Goal: Task Accomplishment & Management: Complete application form

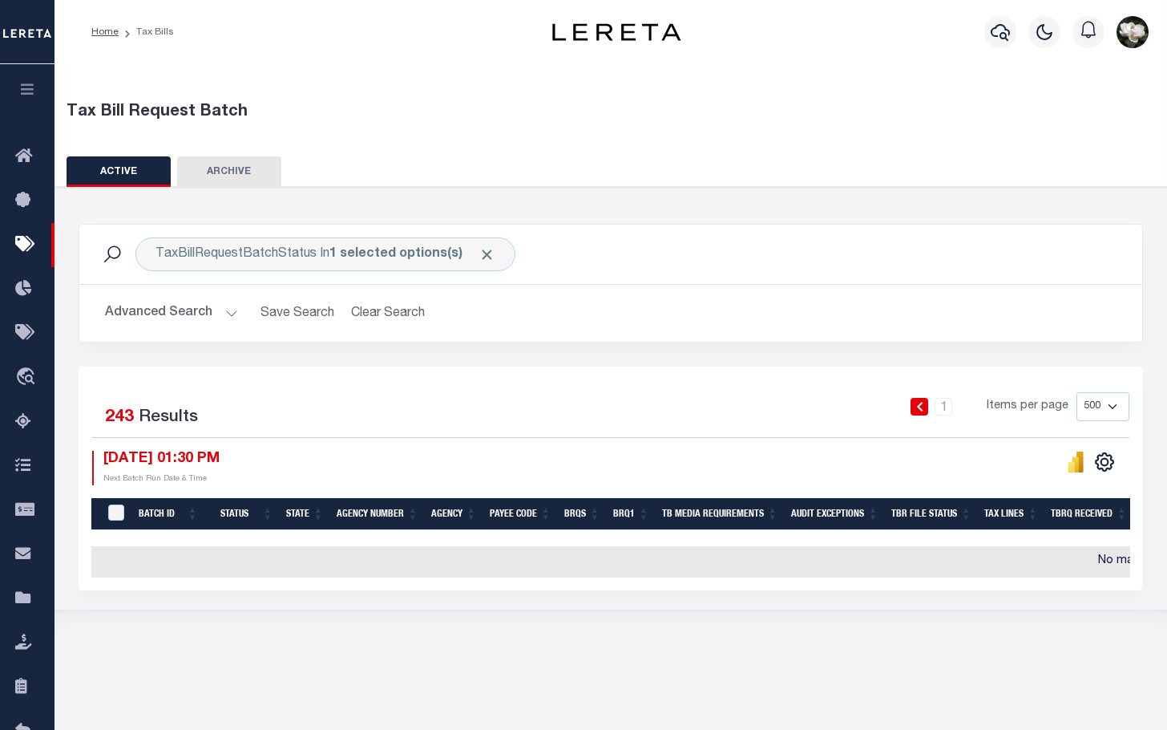
select select "500"
click at [585, 697] on div "Tax Bill Request Batch ACTIVE ARCHIVE HISTORY In" at bounding box center [611, 392] width 1113 height 657
click at [991, 30] on icon "button" at bounding box center [1000, 31] width 19 height 19
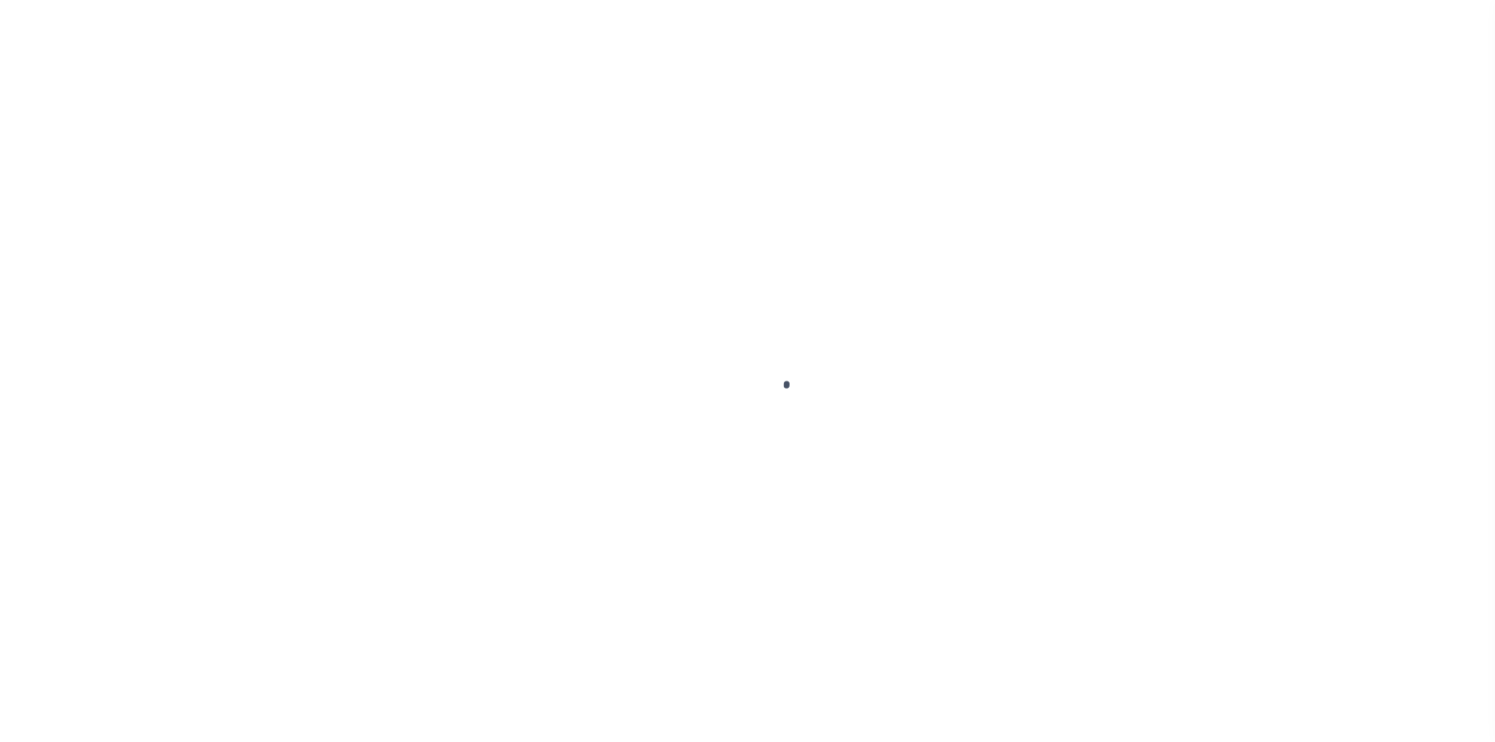
select select
select select "500"
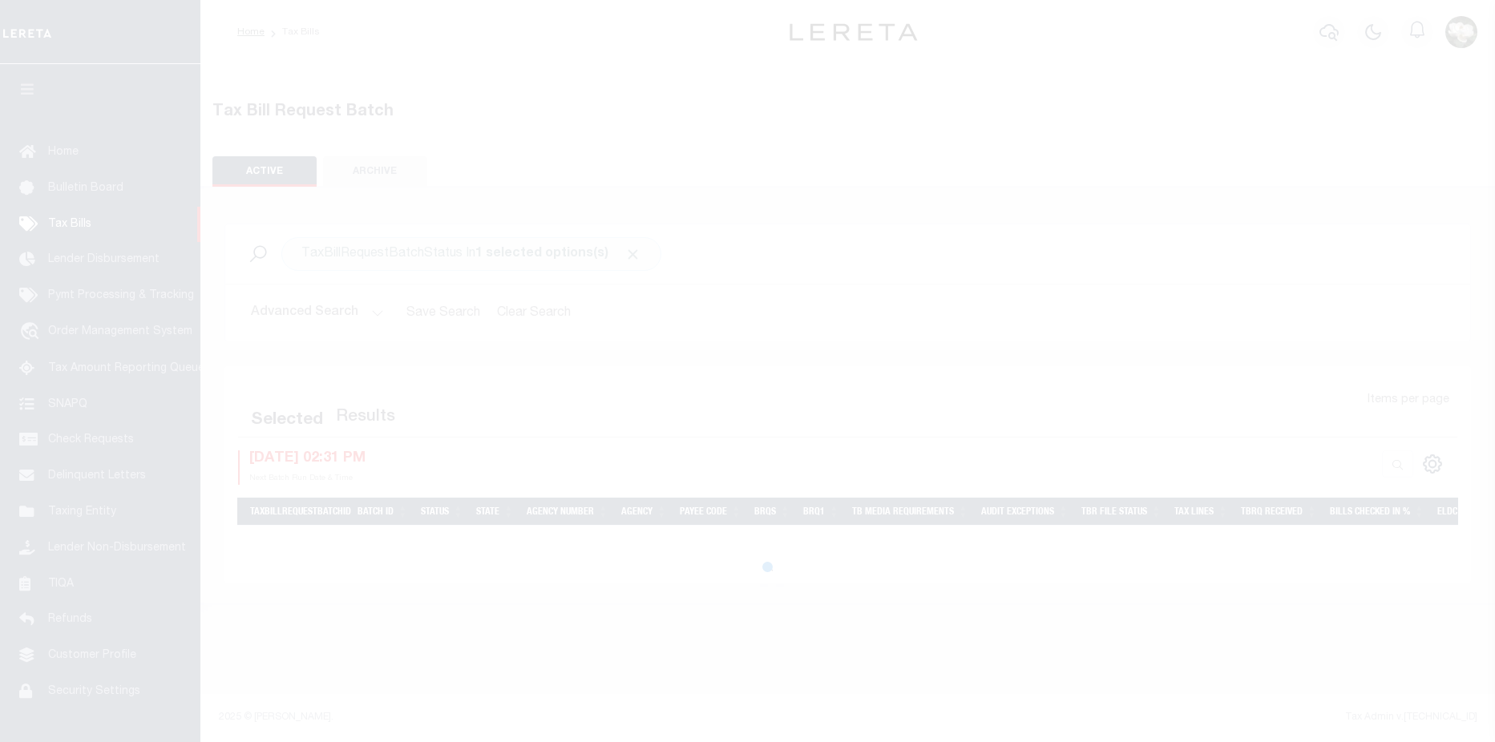
select select "500"
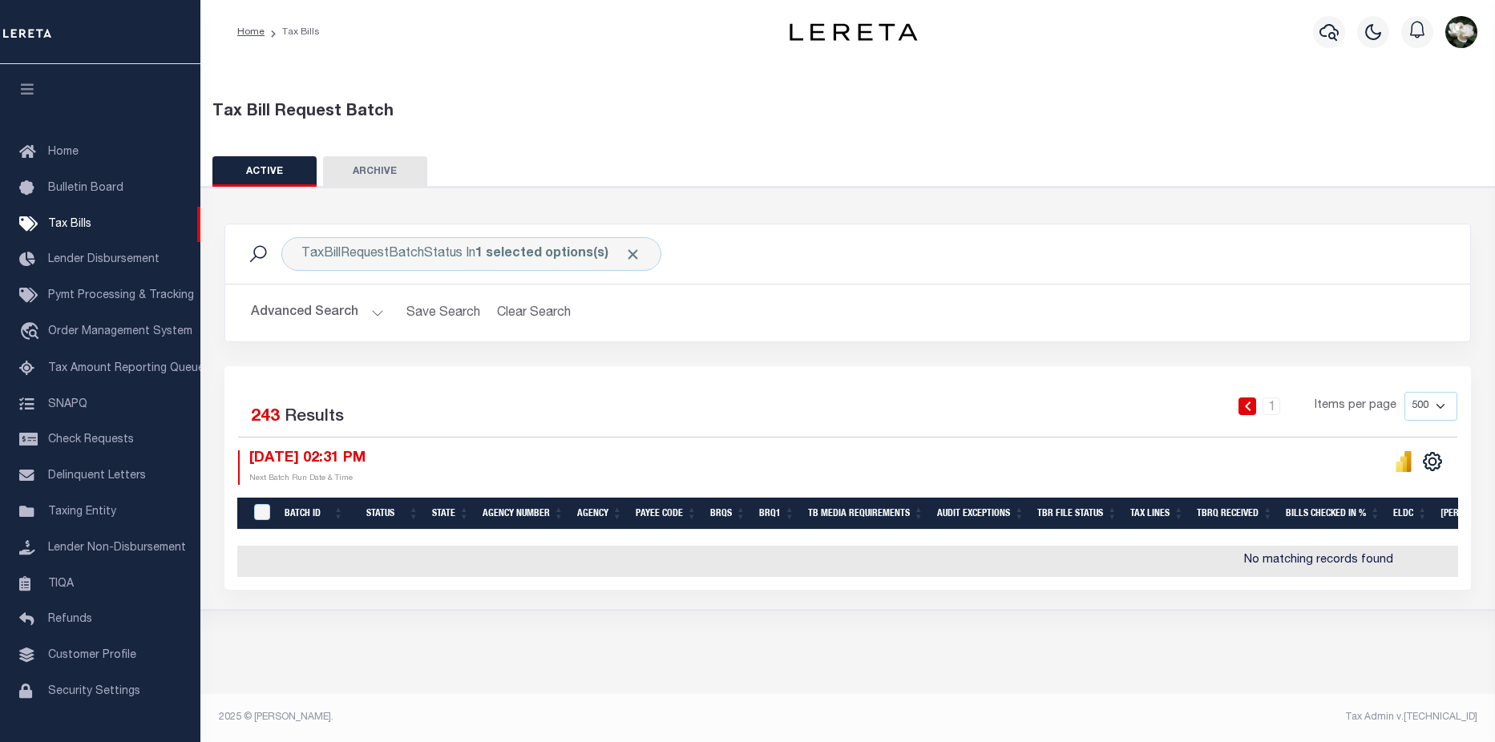
click at [297, 306] on button "Advanced Search" at bounding box center [317, 312] width 133 height 31
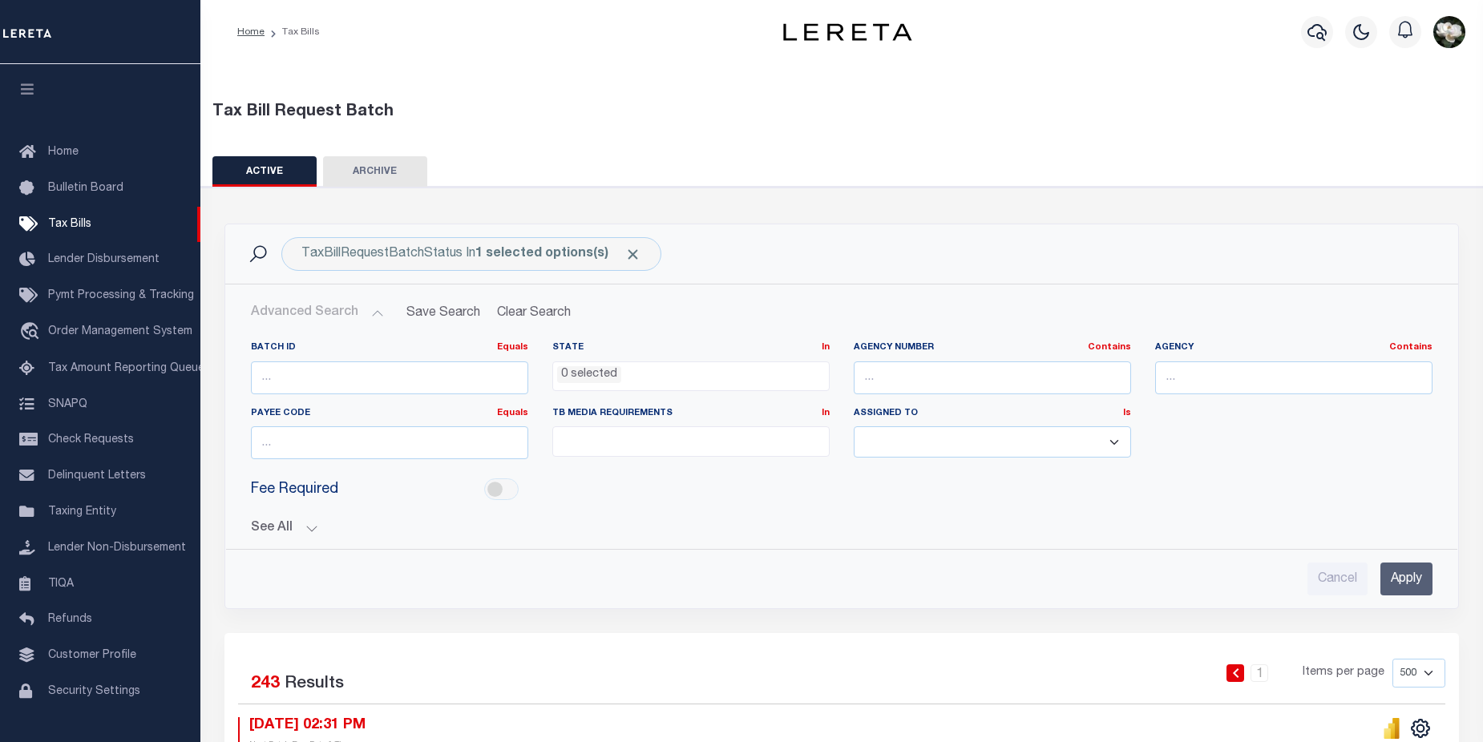
click at [1416, 568] on input "Apply" at bounding box center [1407, 579] width 52 height 33
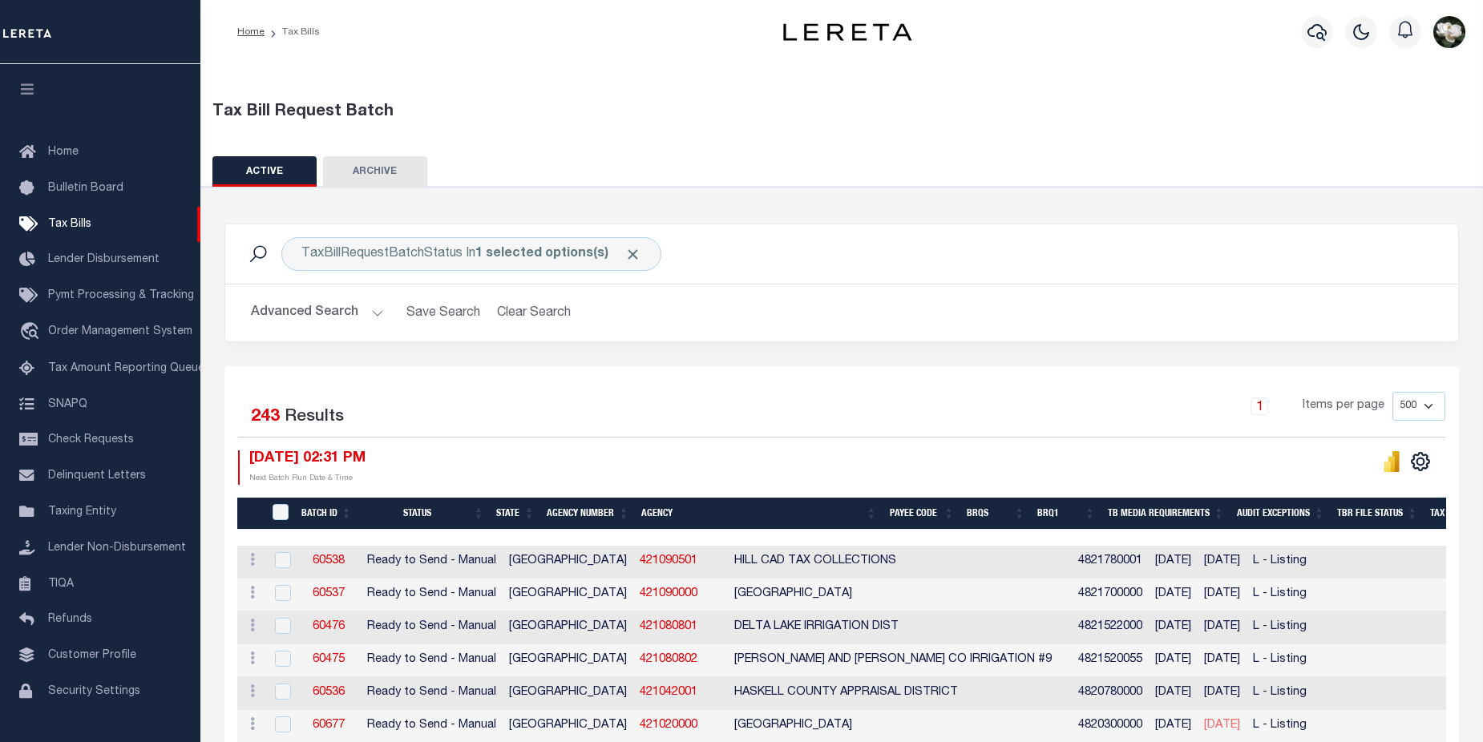
scroll to position [157, 0]
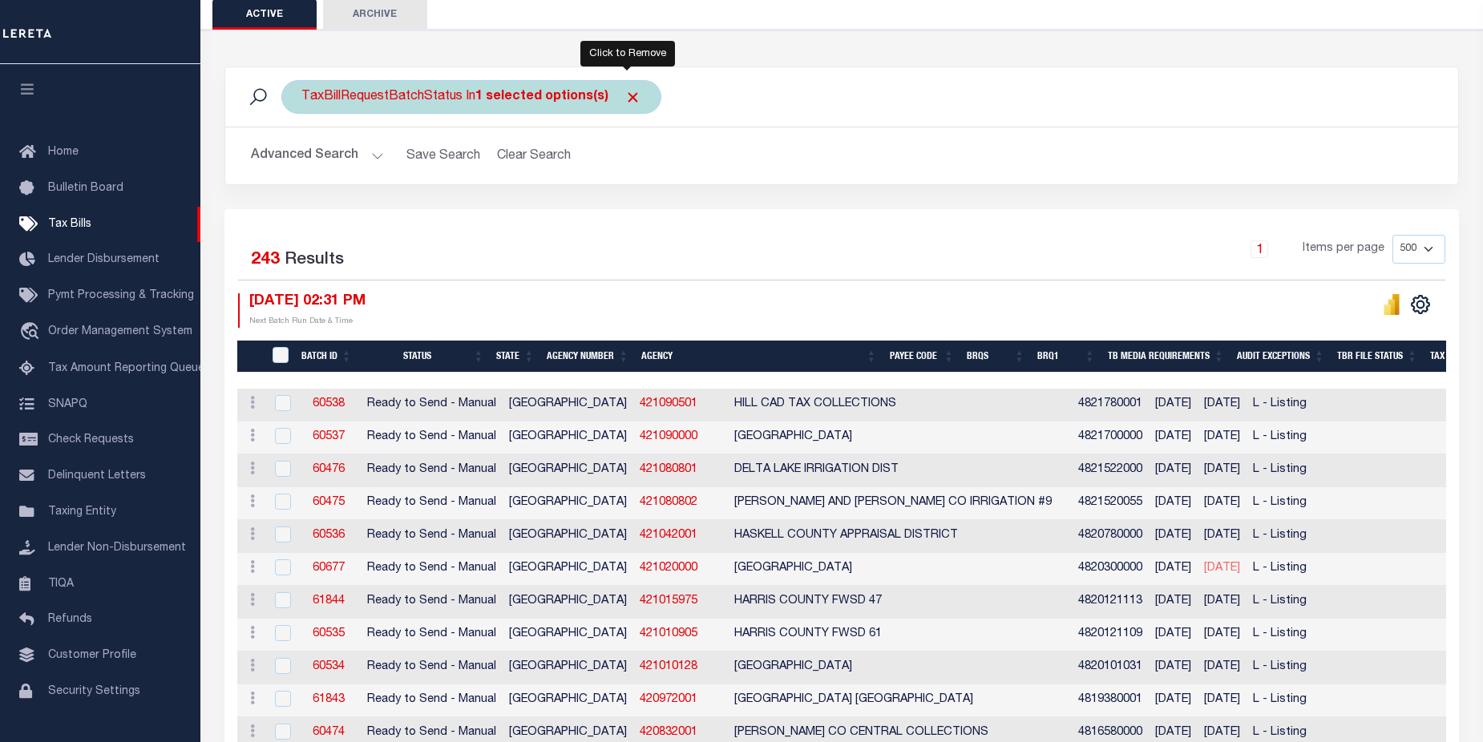
click at [627, 99] on span "Click to Remove" at bounding box center [633, 97] width 17 height 17
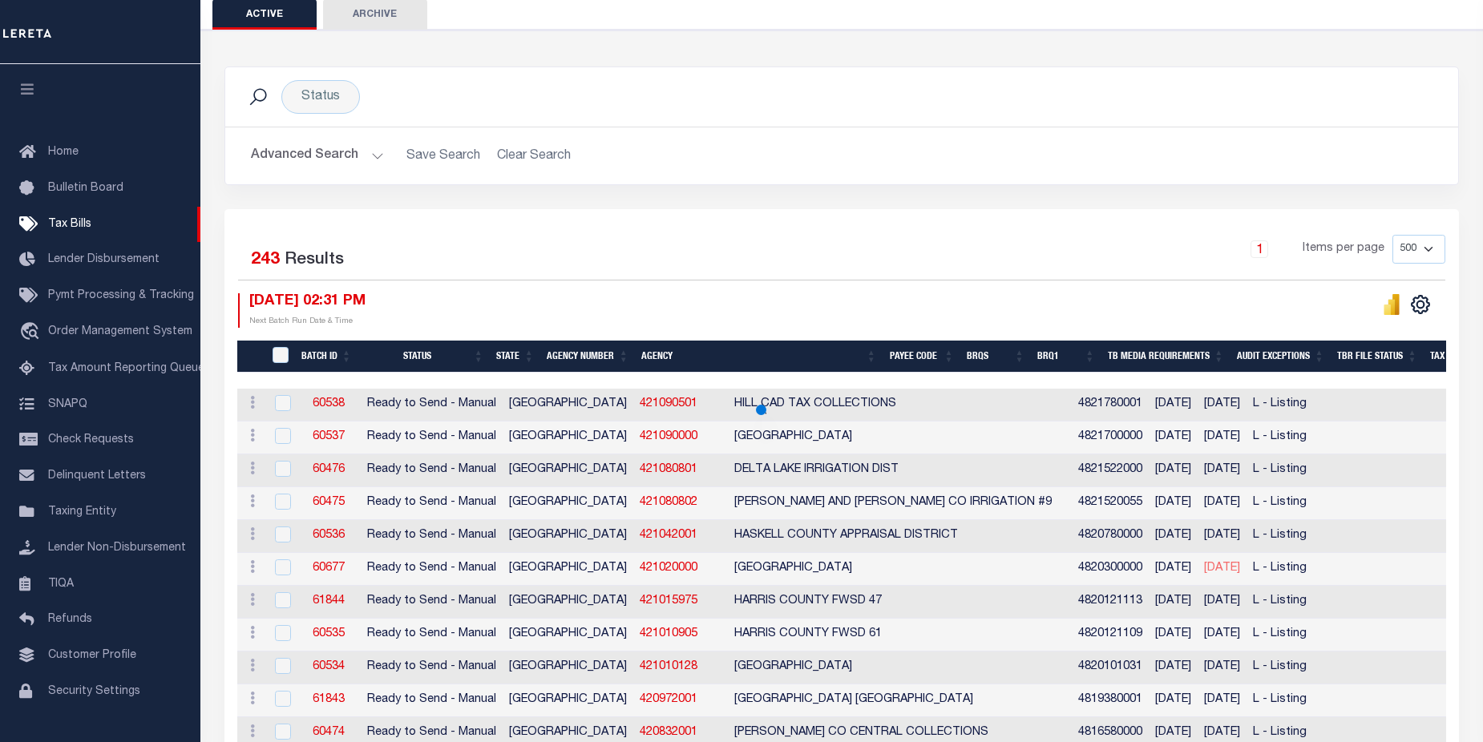
click at [294, 143] on button "Advanced Search" at bounding box center [317, 155] width 133 height 31
click at [377, 157] on button "Advanced Search" at bounding box center [317, 155] width 133 height 31
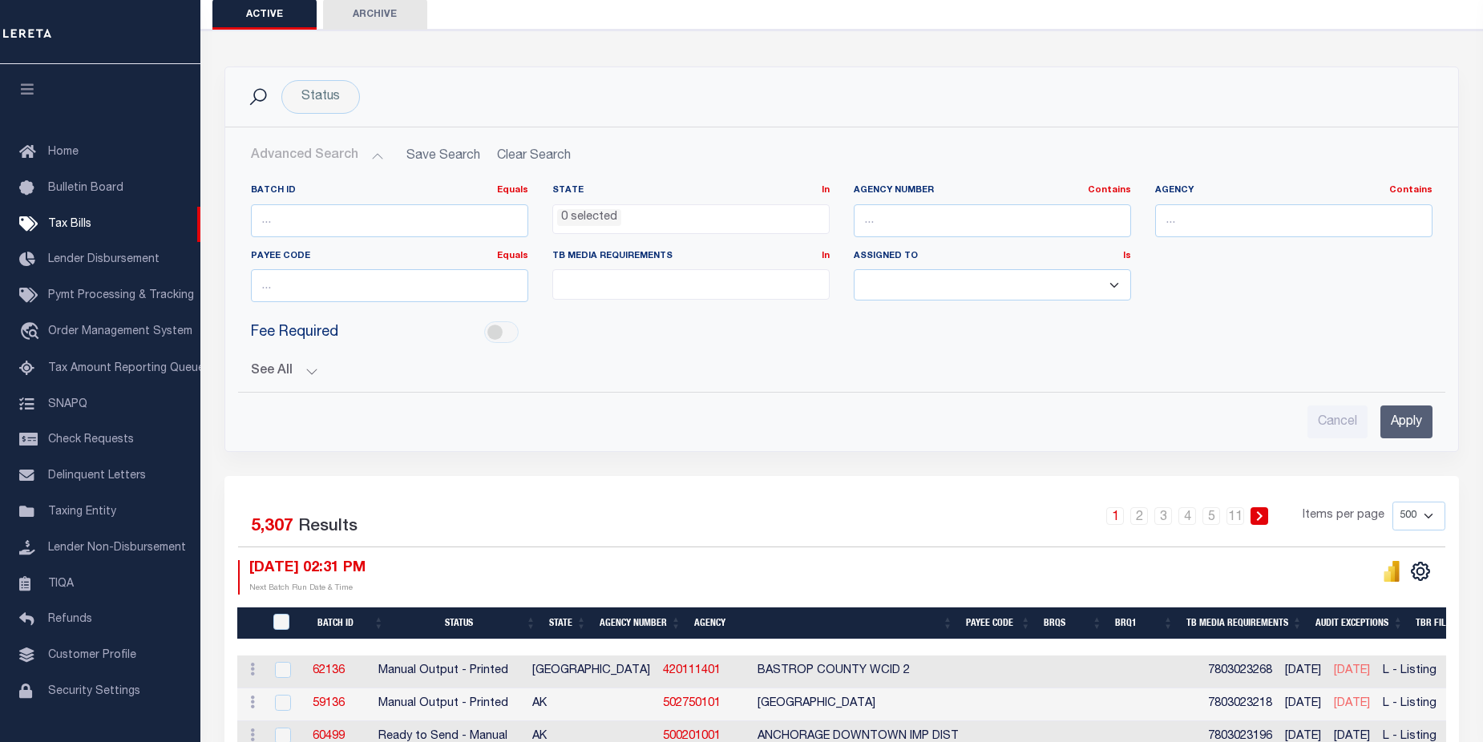
click at [375, 157] on button "Advanced Search" at bounding box center [317, 155] width 133 height 31
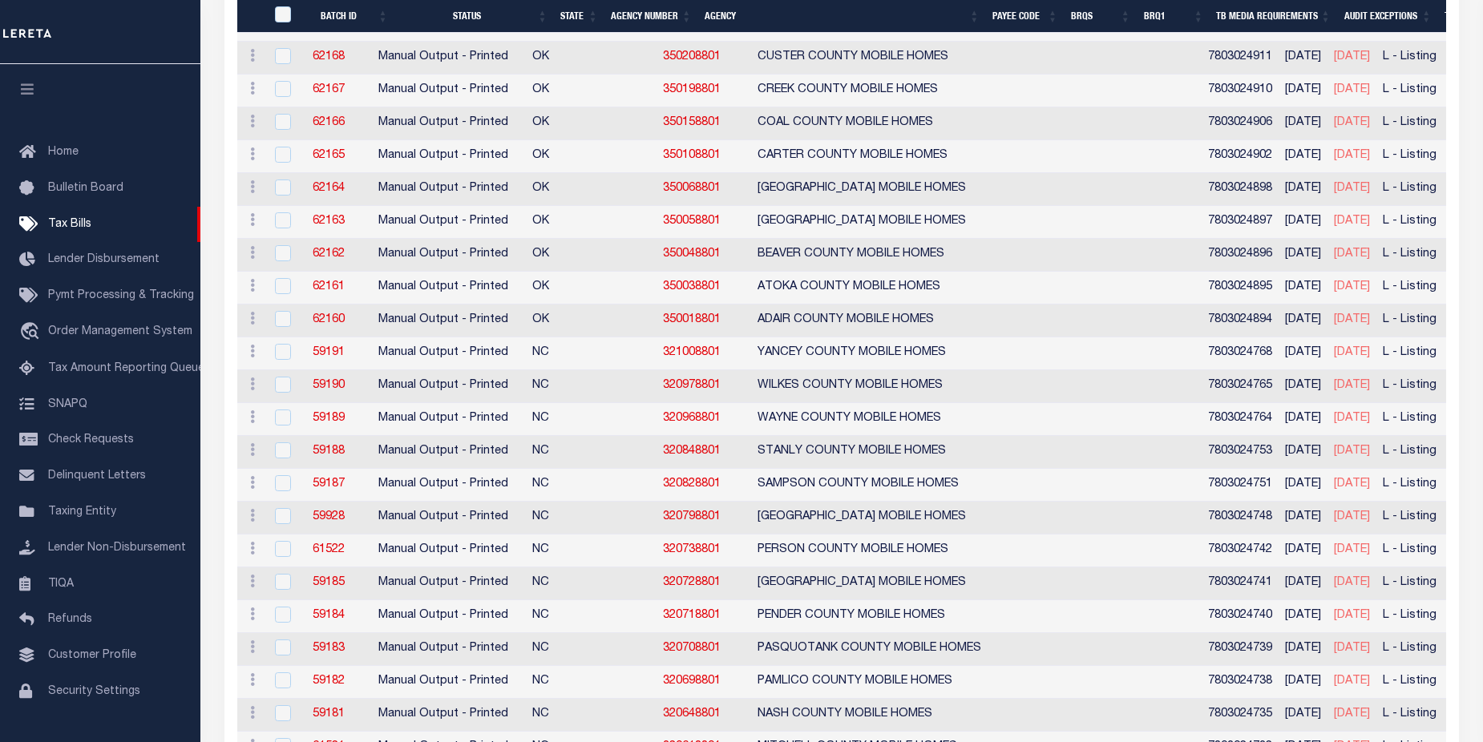
scroll to position [13300, 0]
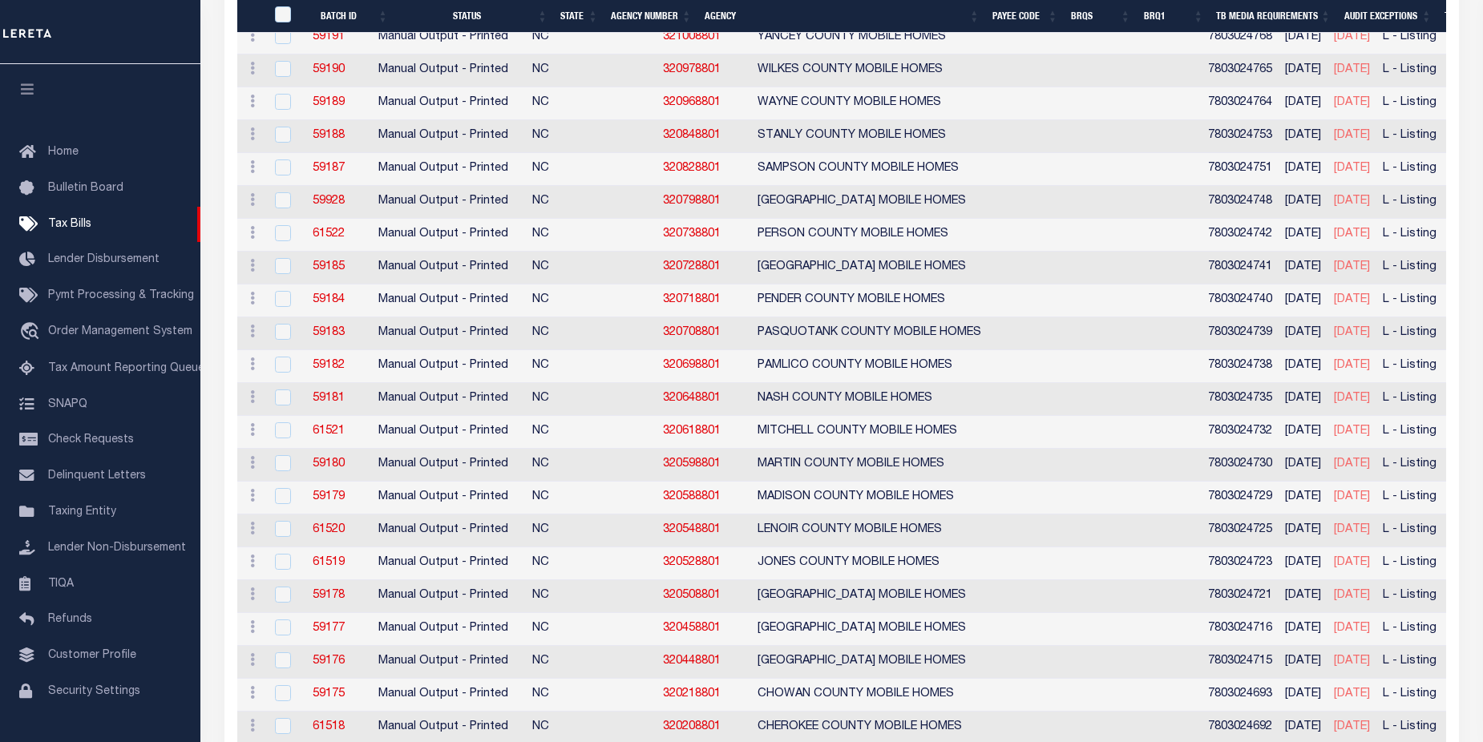
click at [1177, 14] on th "BRQ1" at bounding box center [1174, 16] width 73 height 33
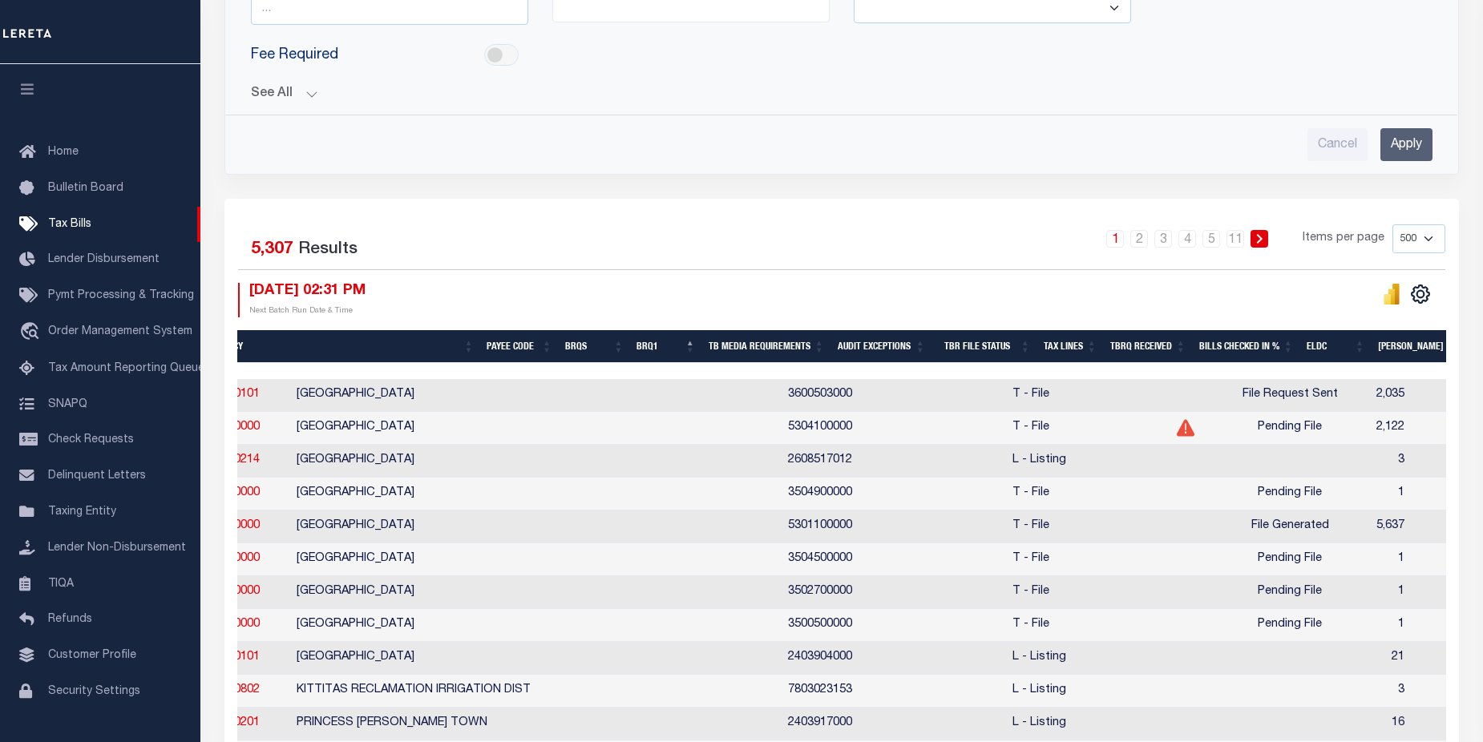
scroll to position [0, 600]
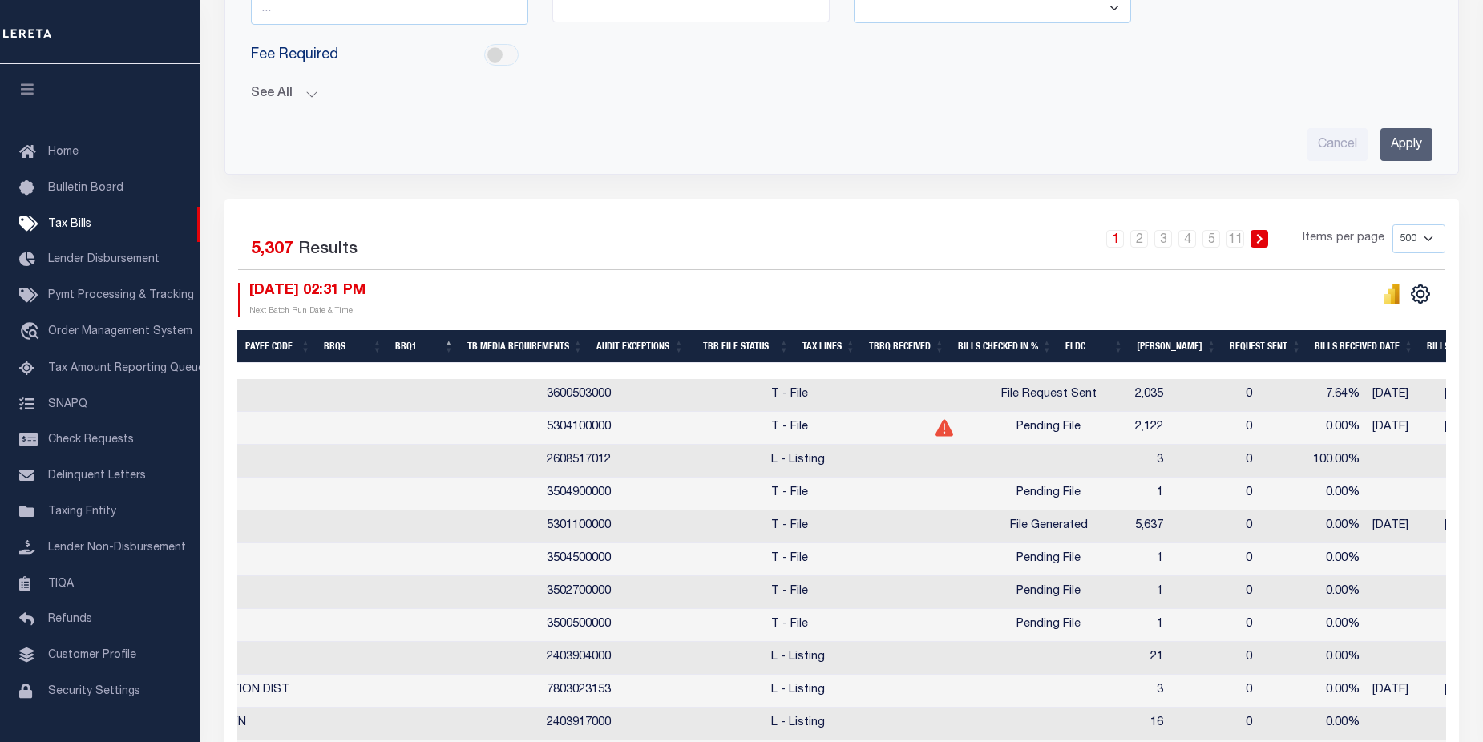
click at [1266, 340] on th "Request Sent" at bounding box center [1265, 346] width 85 height 33
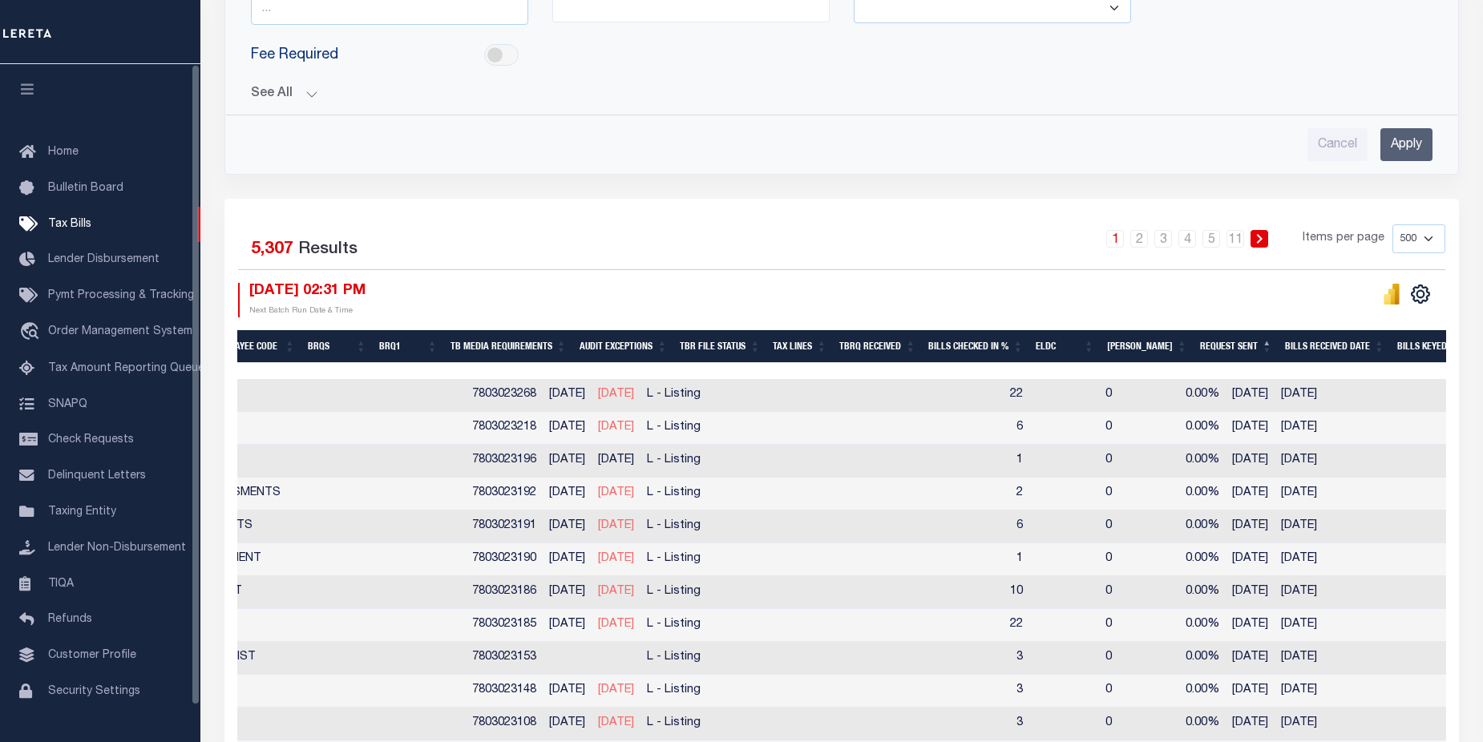
click at [1260, 344] on th "Request Sent" at bounding box center [1236, 346] width 85 height 33
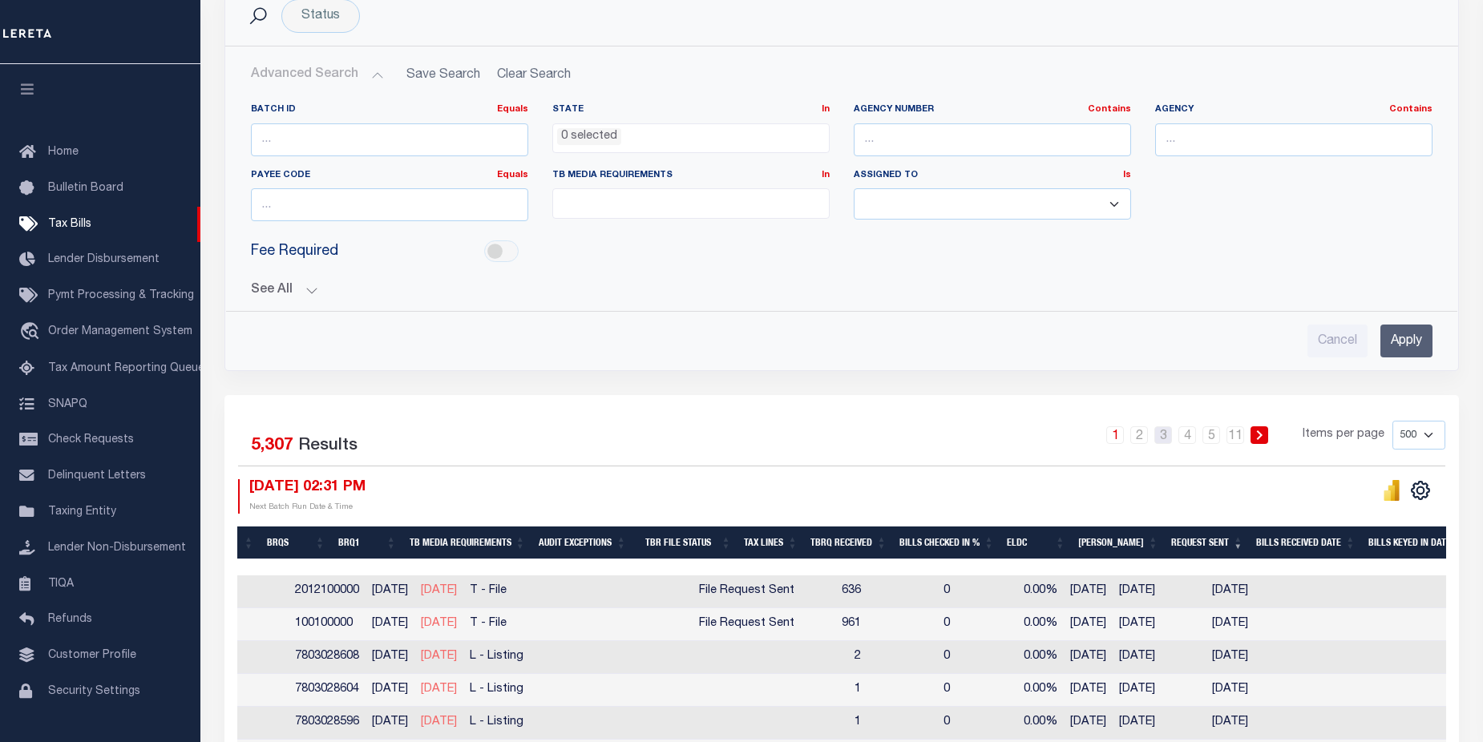
drag, startPoint x: 1164, startPoint y: 441, endPoint x: 1481, endPoint y: 93, distance: 470.5
click at [1164, 441] on link "3" at bounding box center [1163, 436] width 18 height 18
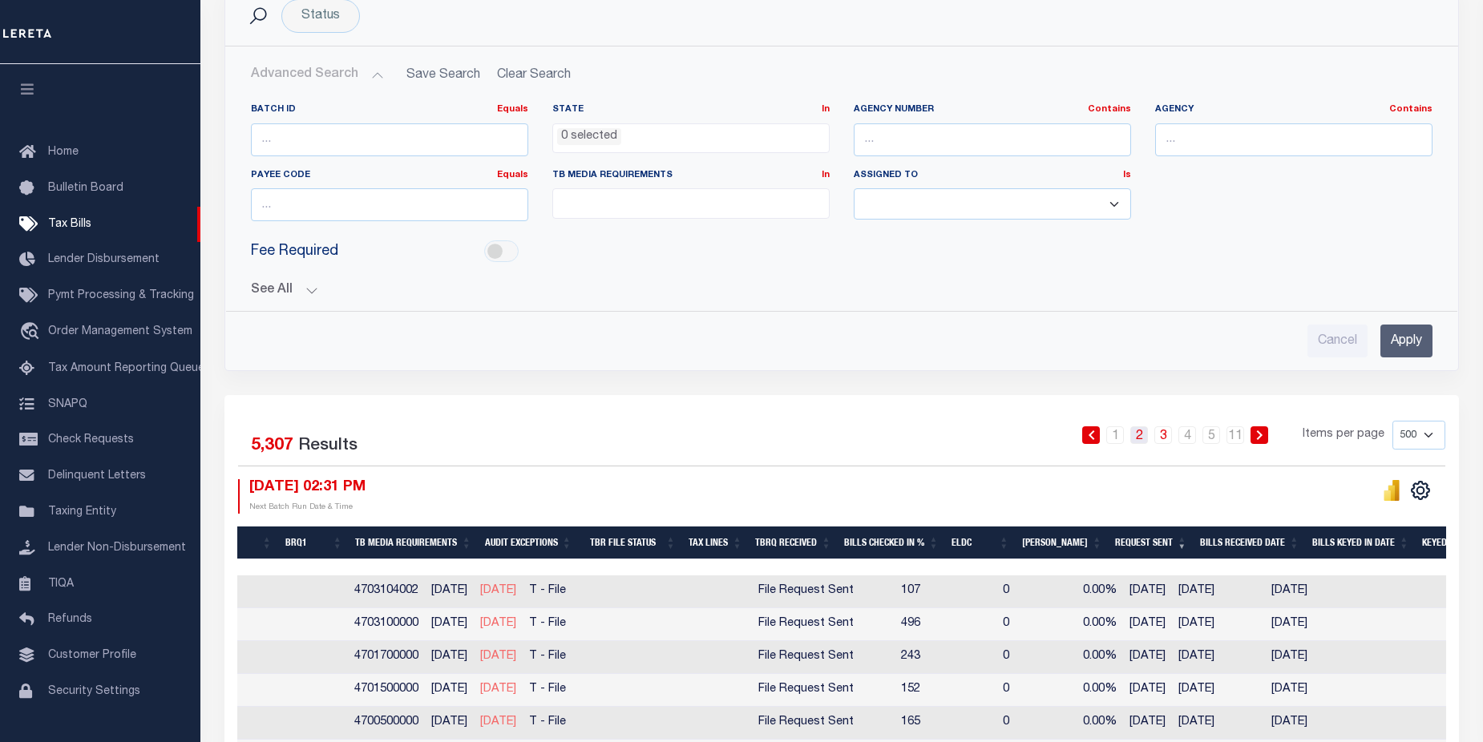
click at [1142, 439] on link "2" at bounding box center [1139, 436] width 18 height 18
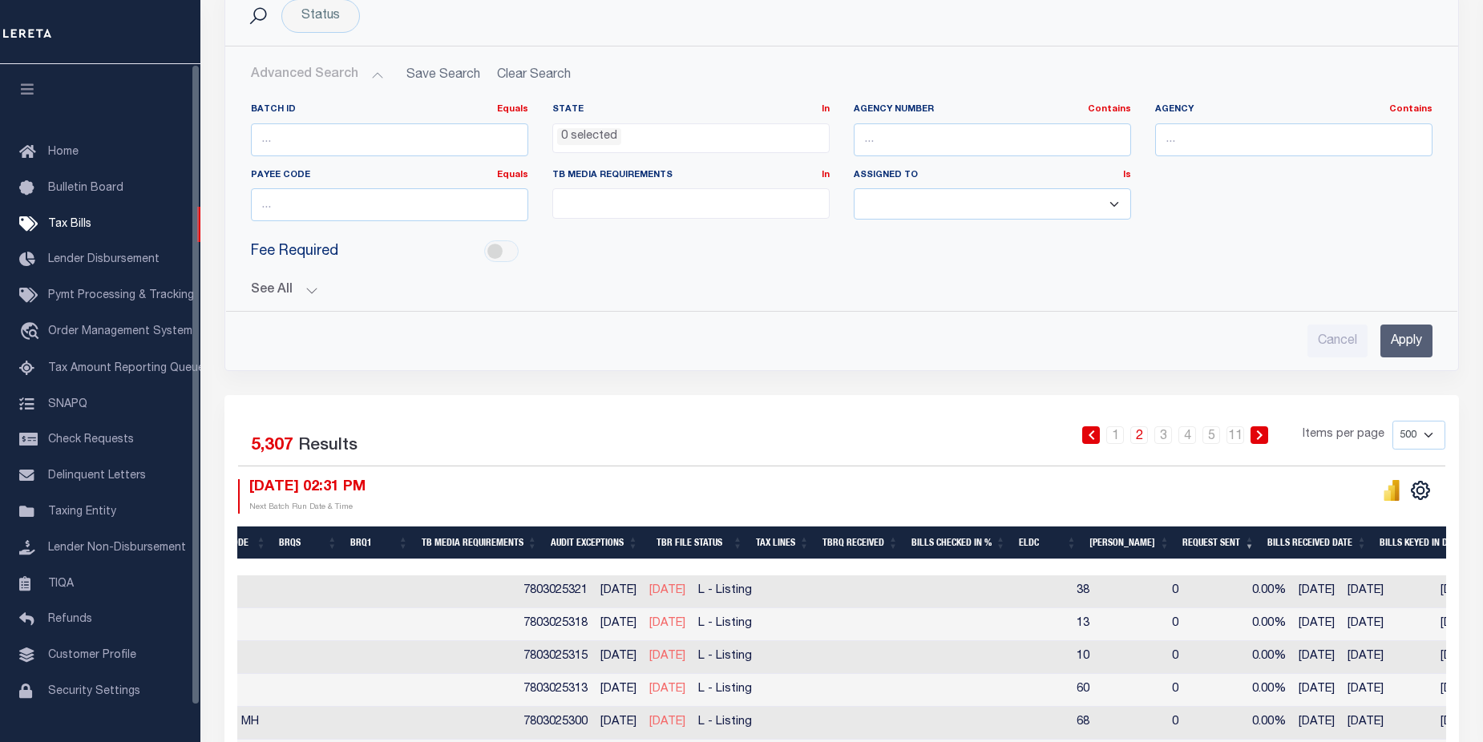
click at [33, 92] on icon "button" at bounding box center [27, 89] width 18 height 14
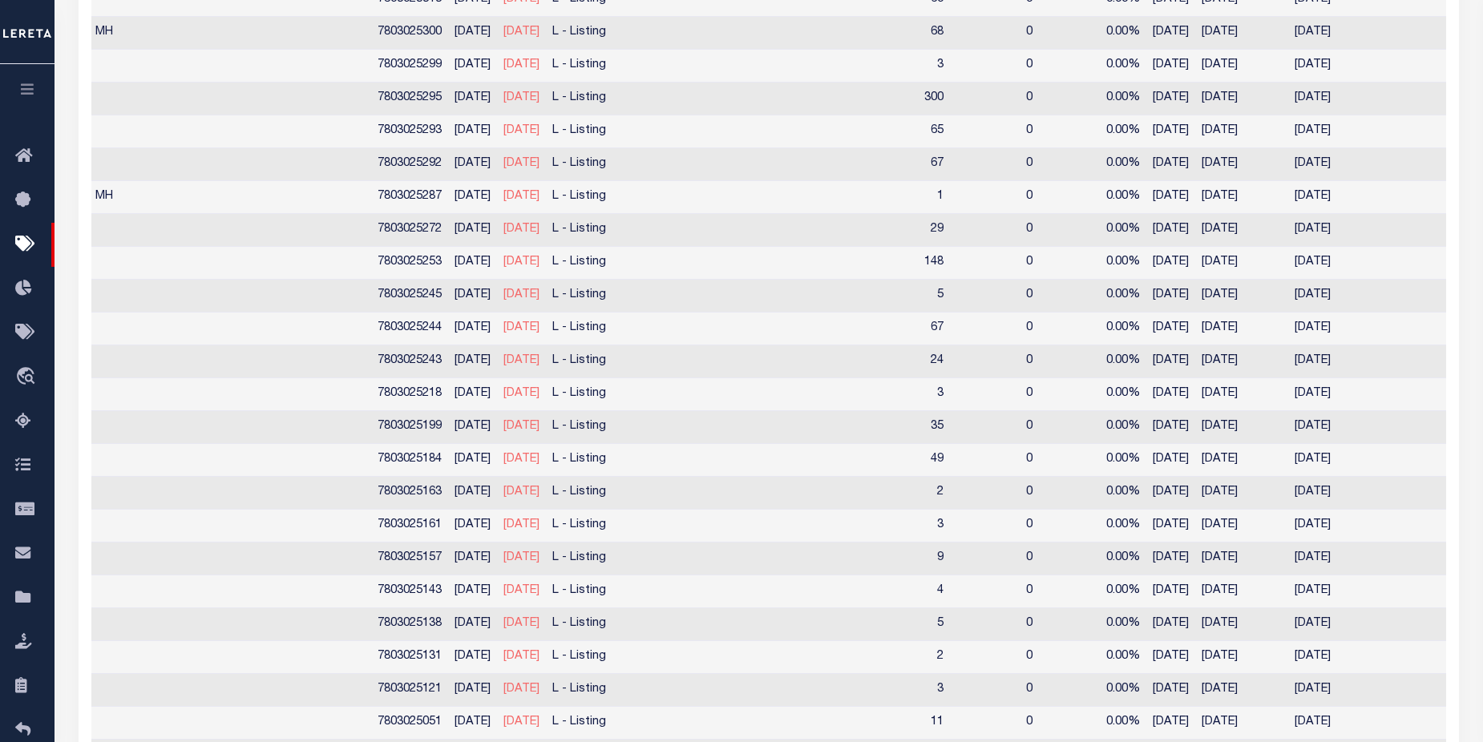
scroll to position [0, 736]
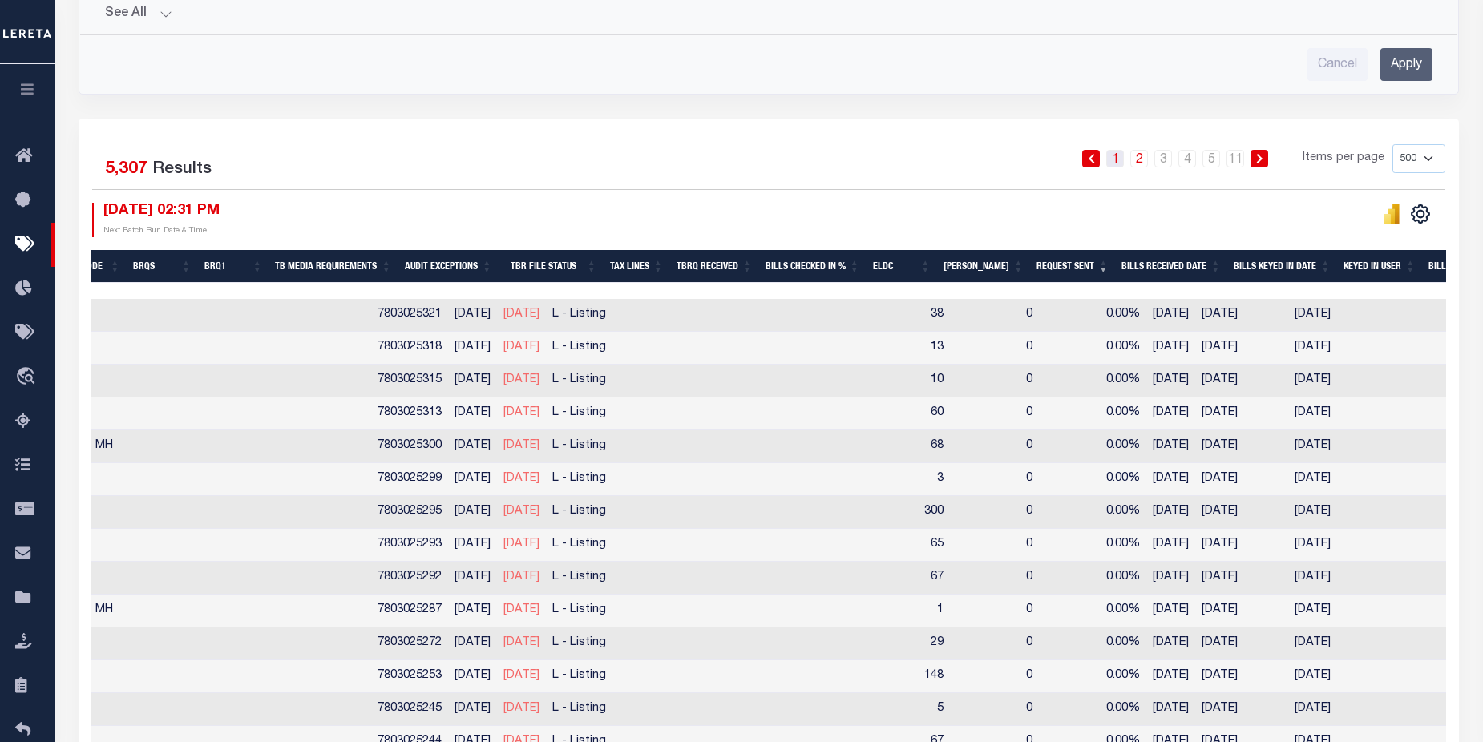
click at [1119, 163] on link "1" at bounding box center [1115, 159] width 18 height 18
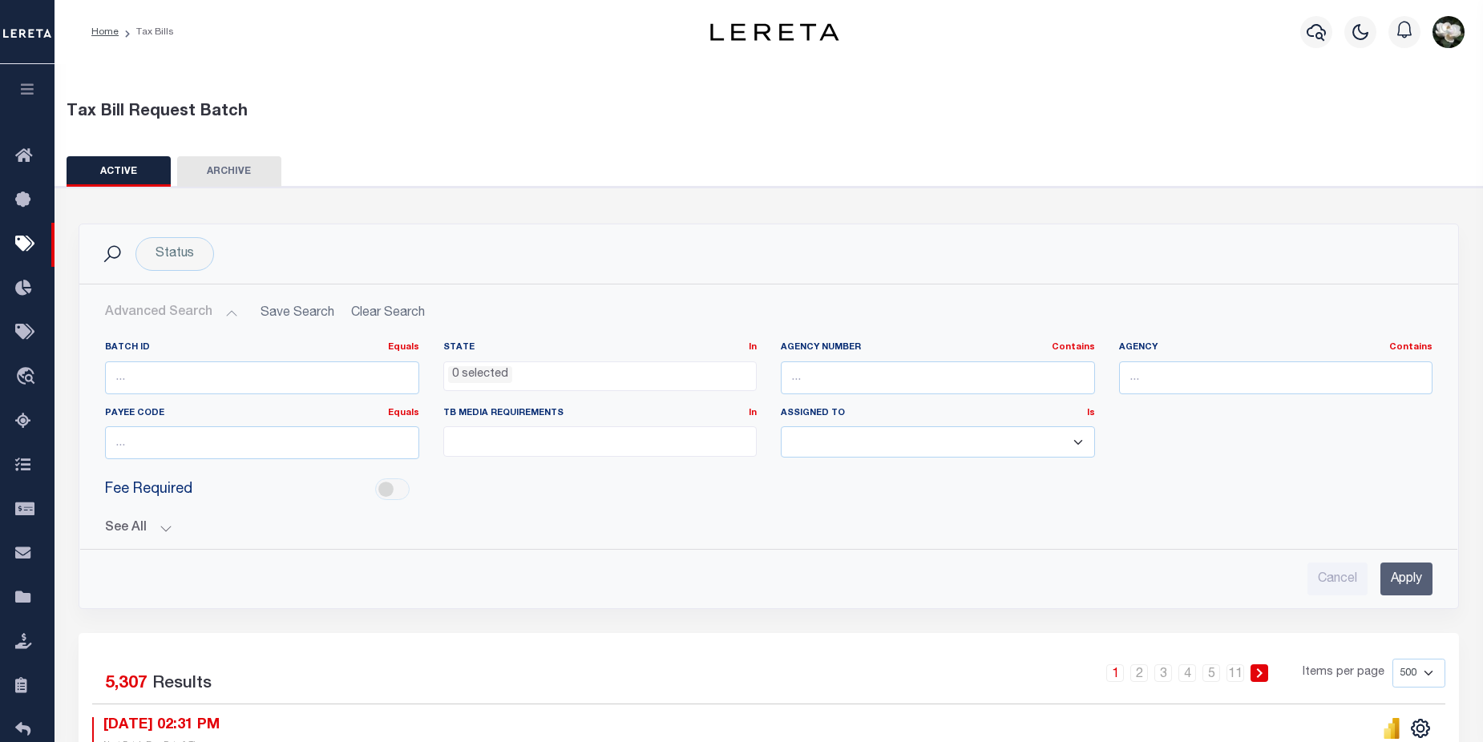
scroll to position [360, 0]
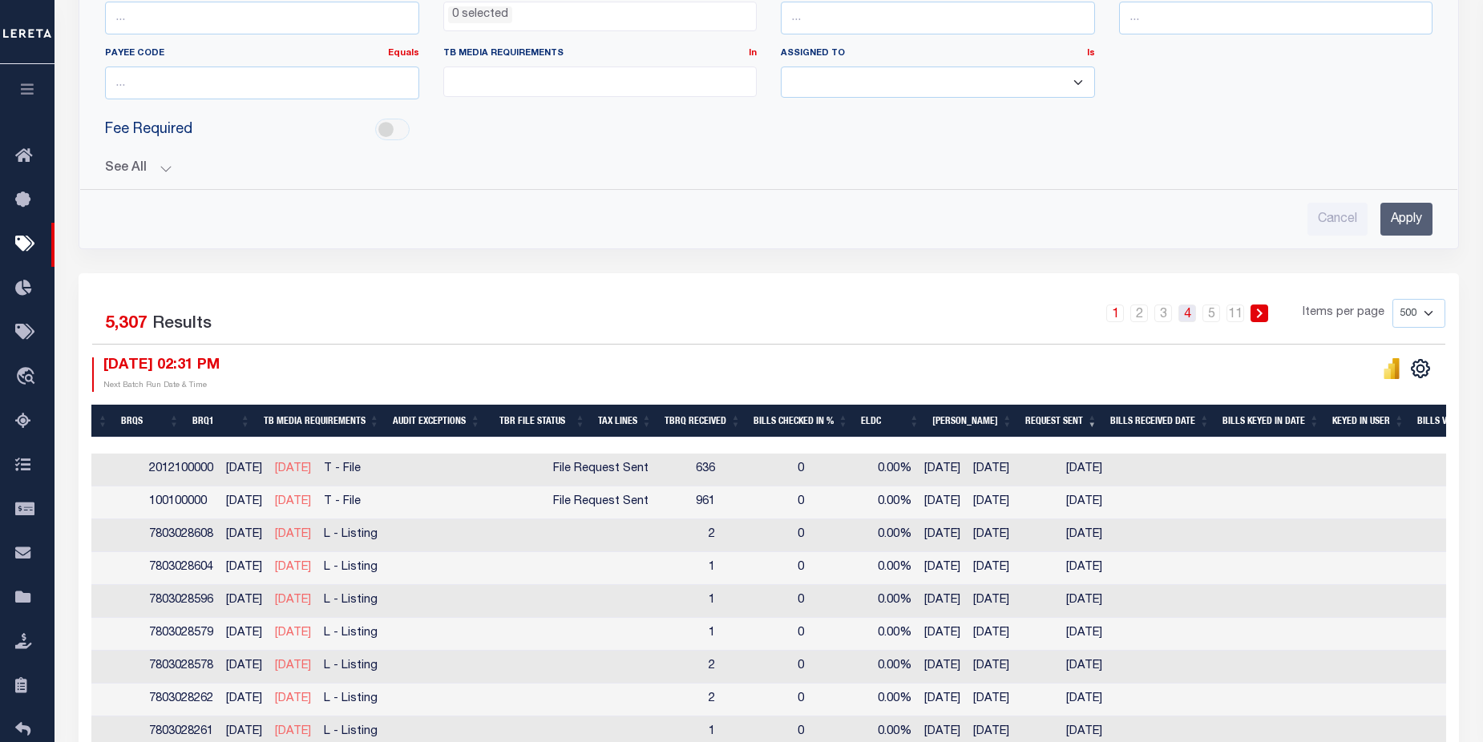
click at [1187, 319] on link "4" at bounding box center [1188, 314] width 18 height 18
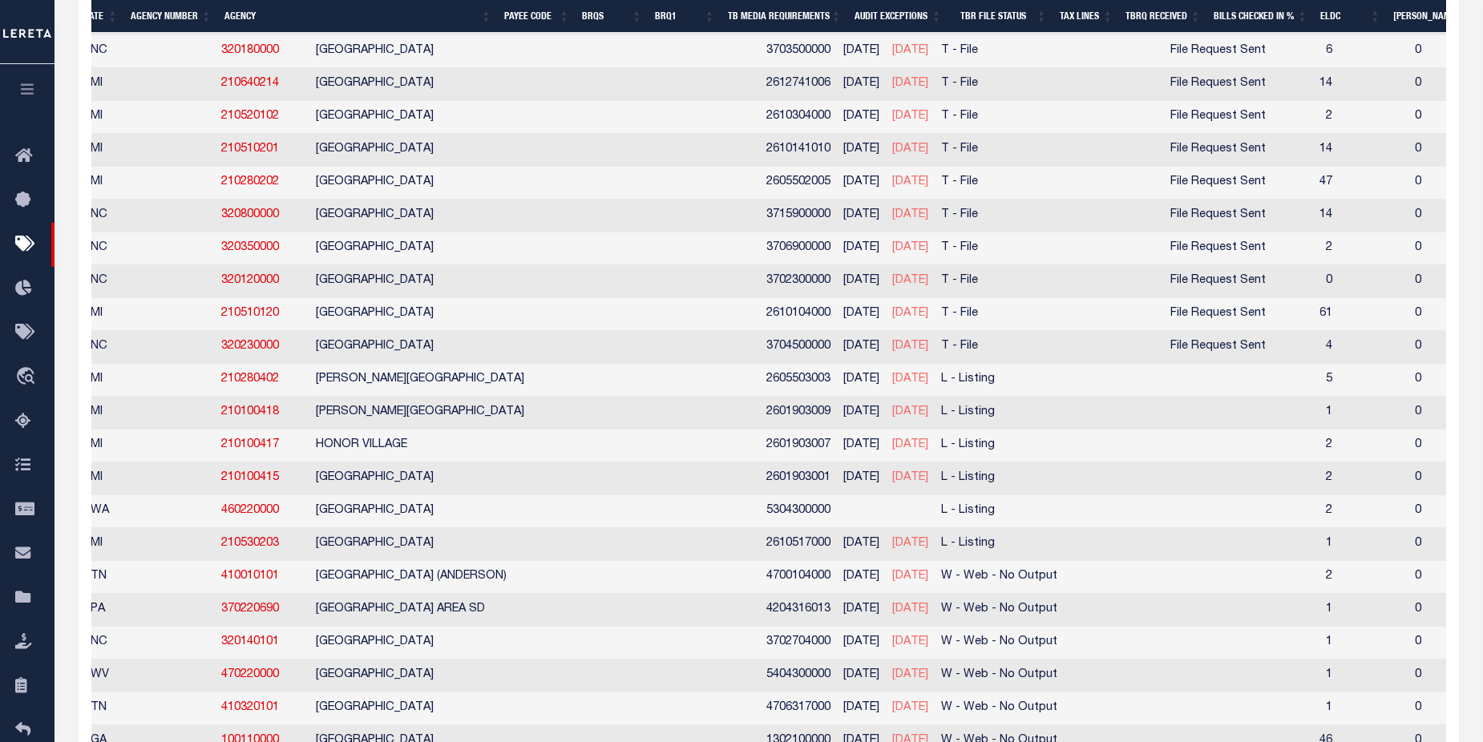
scroll to position [0, 294]
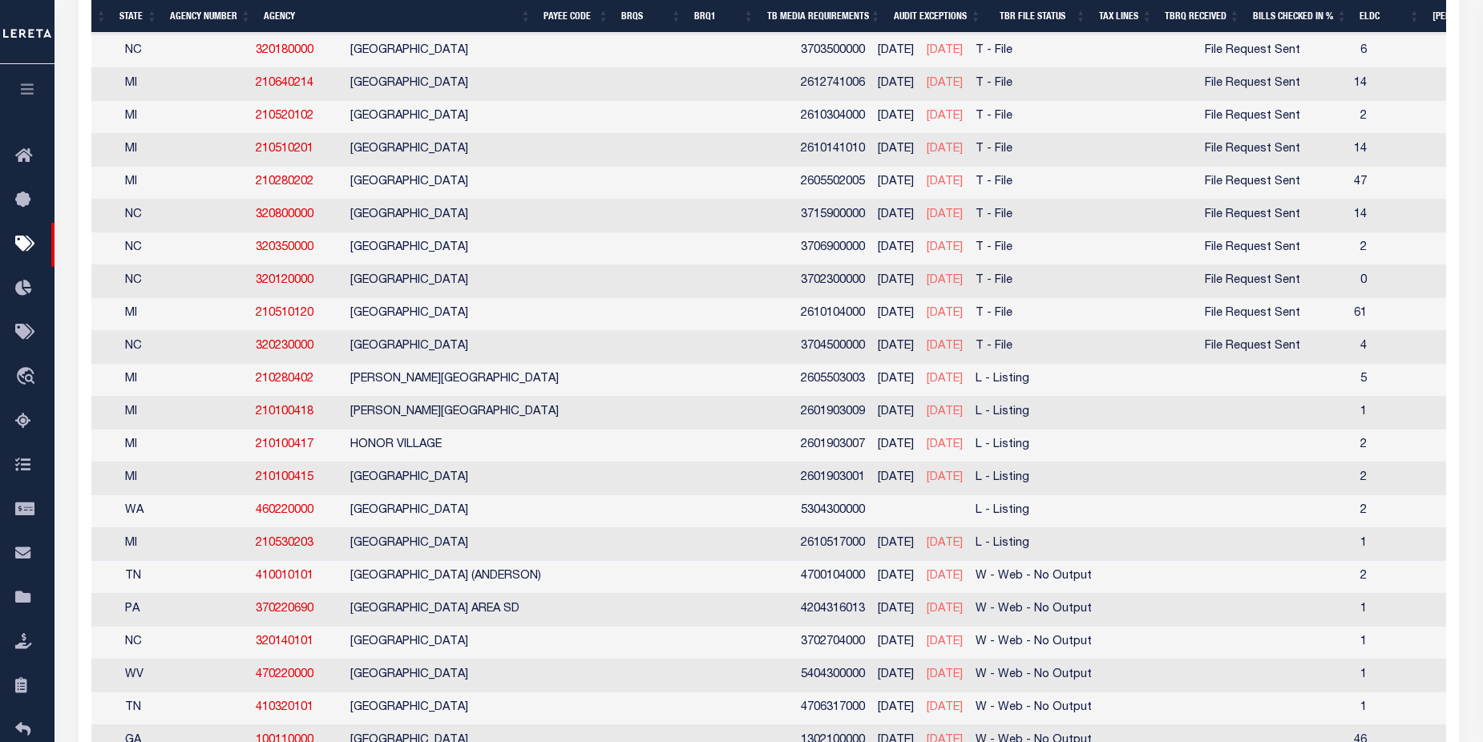
drag, startPoint x: 824, startPoint y: 639, endPoint x: 993, endPoint y: 657, distance: 170.1
click at [969, 639] on td "W - Web - No Output" at bounding box center [1033, 643] width 129 height 33
checkbox input "true"
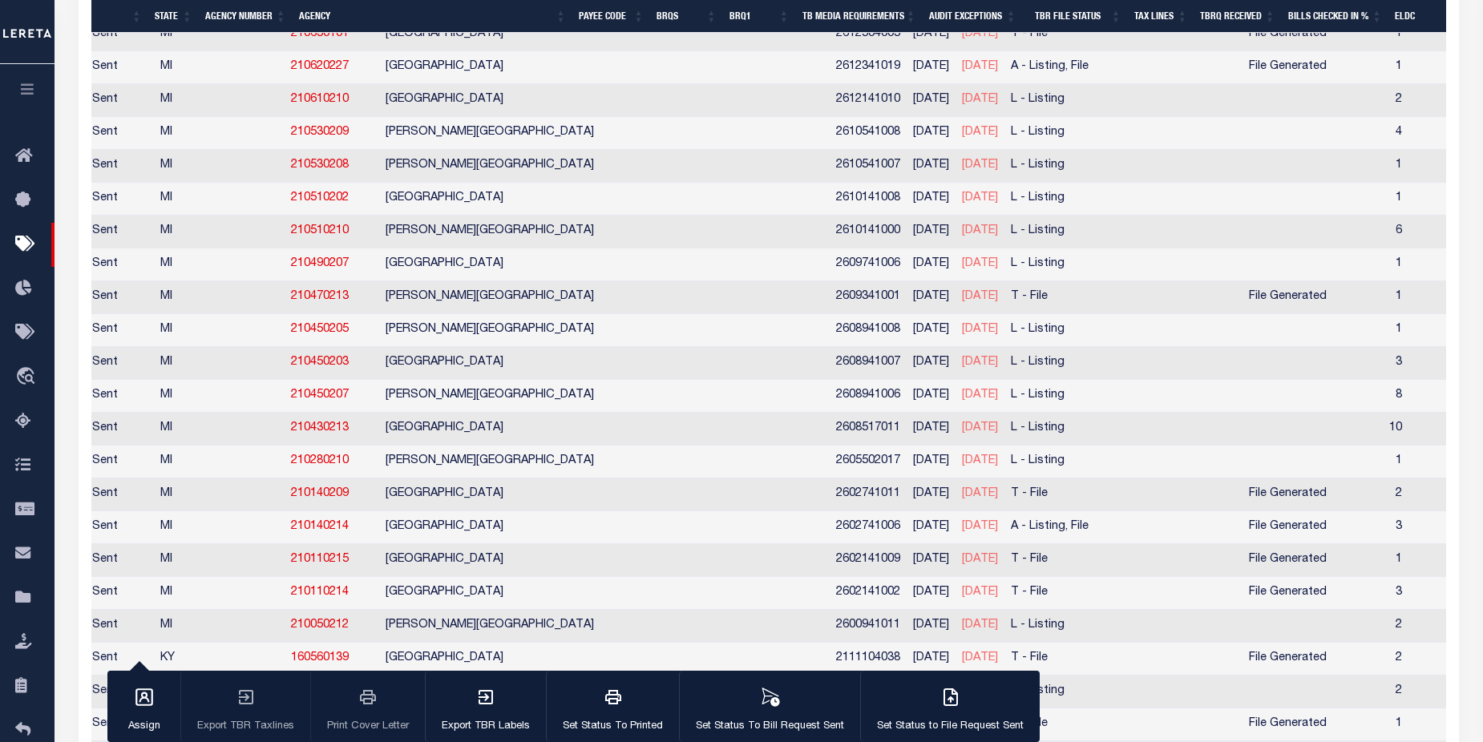
scroll to position [4259, 0]
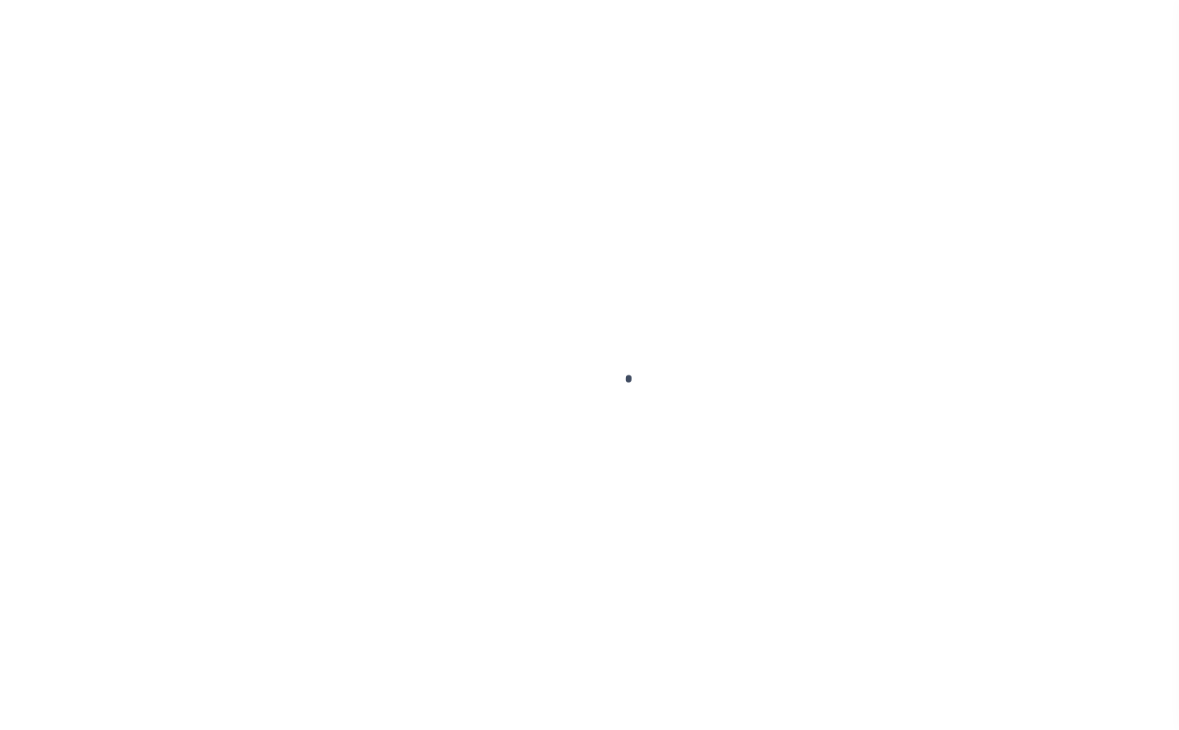
select select
select select "500"
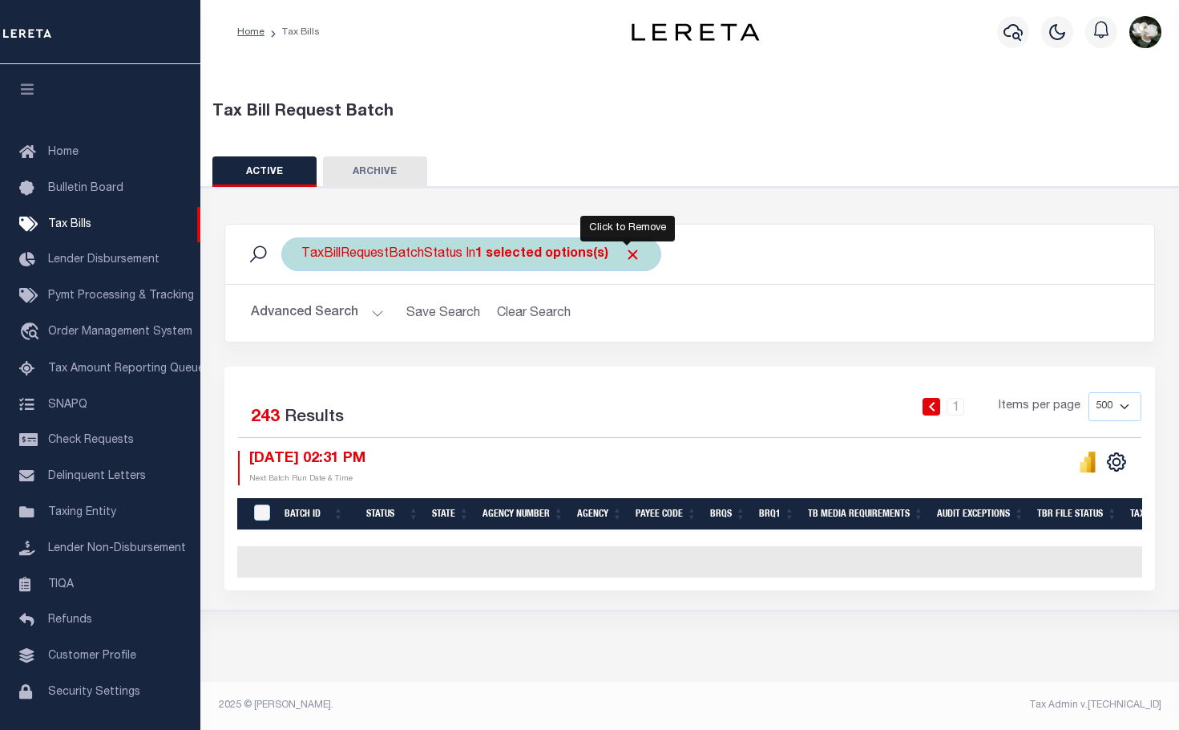
click at [628, 258] on span "Click to Remove" at bounding box center [633, 254] width 17 height 17
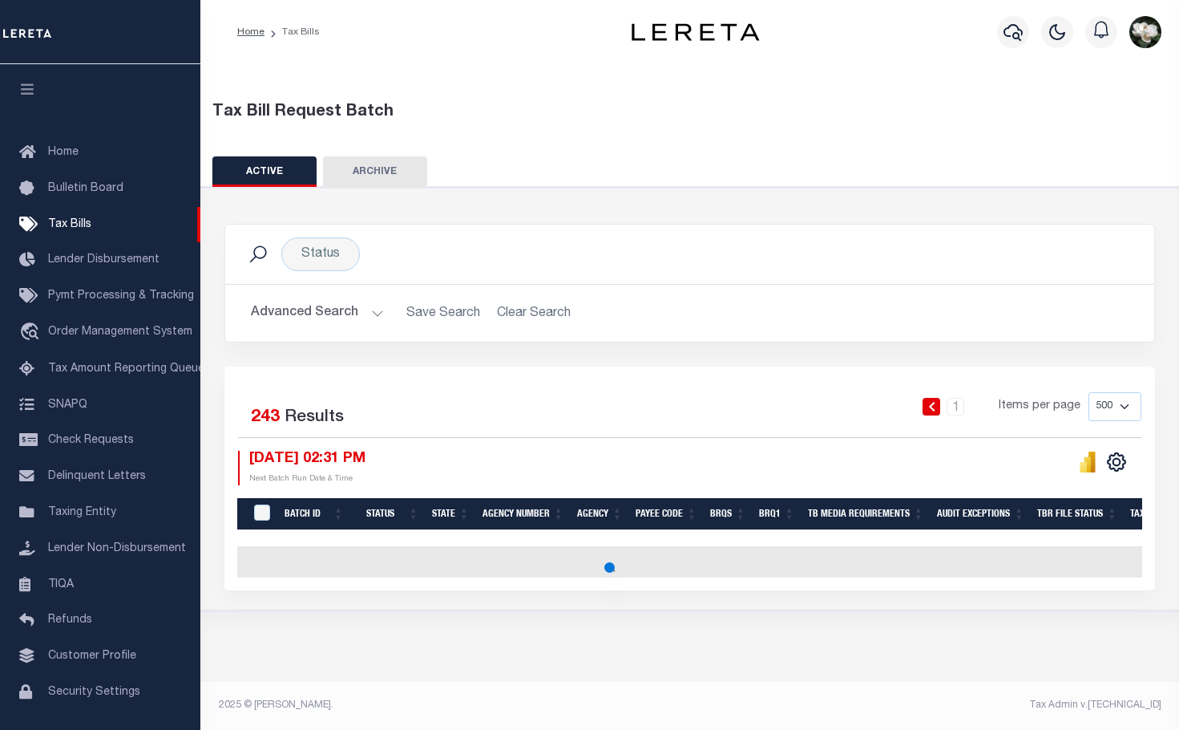
click at [293, 308] on button "Advanced Search" at bounding box center [317, 312] width 133 height 31
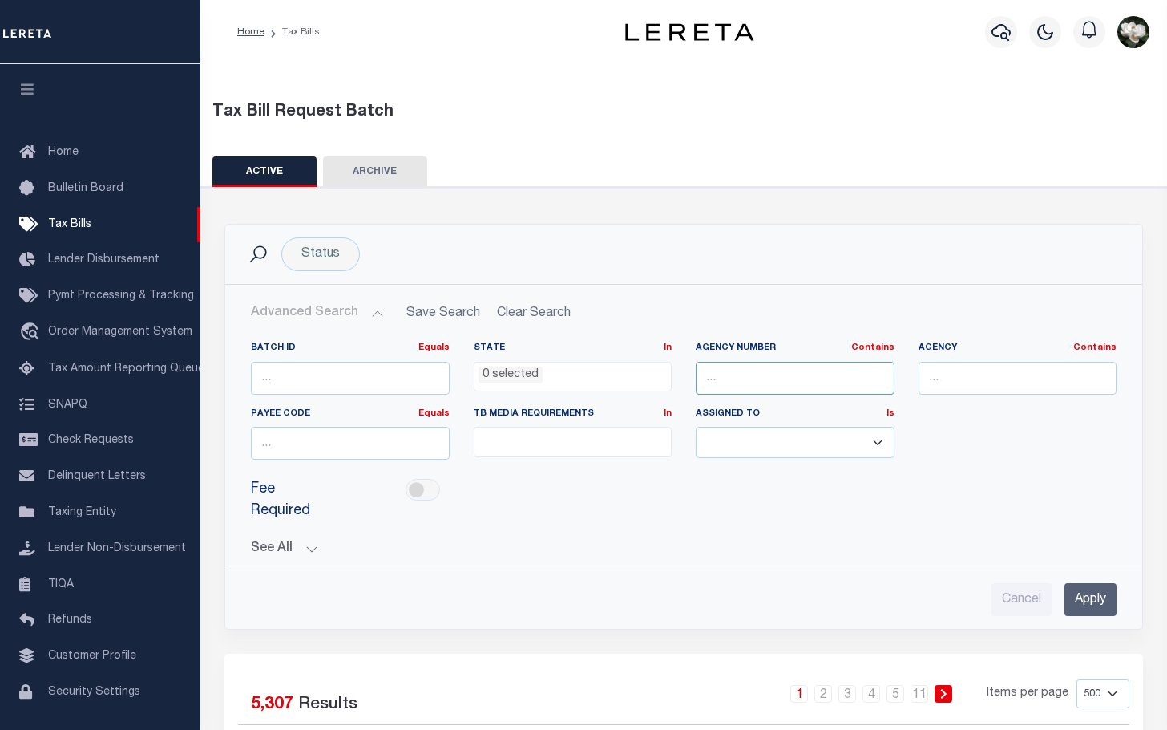
click at [759, 379] on input "text" at bounding box center [795, 378] width 199 height 33
type input "195102301"
click at [1093, 605] on input "Apply" at bounding box center [1091, 599] width 52 height 33
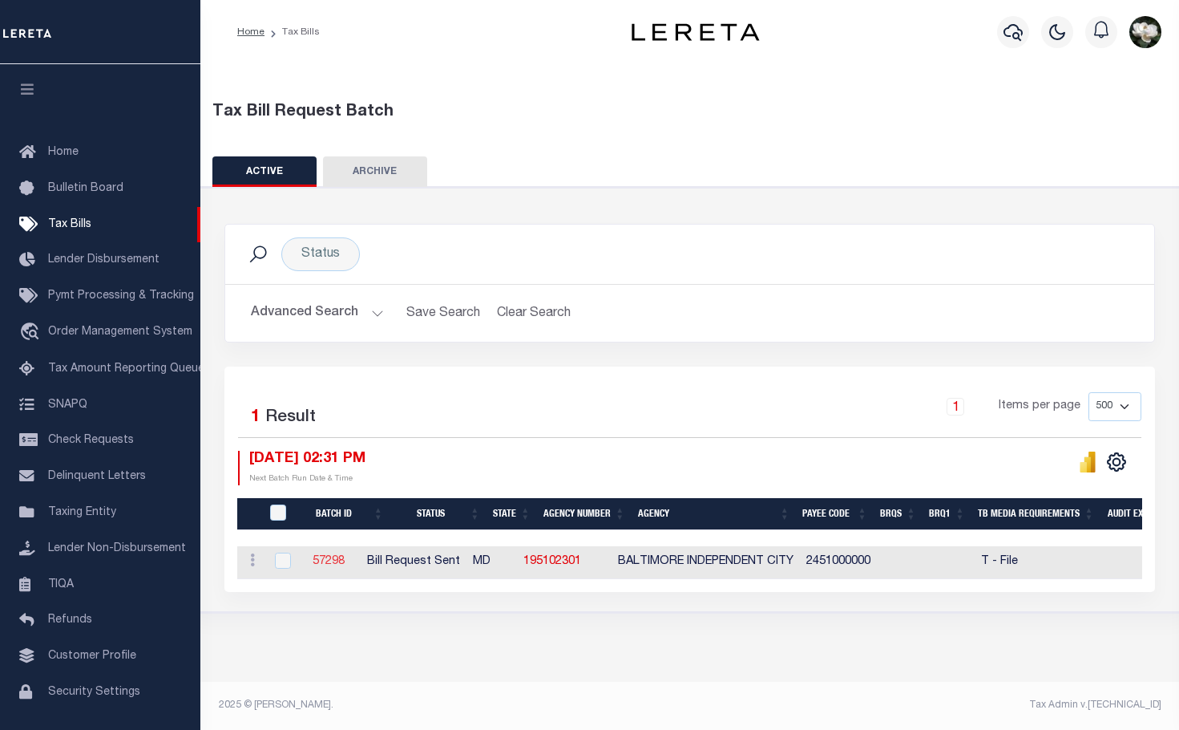
click at [341, 559] on link "57298" at bounding box center [329, 561] width 32 height 11
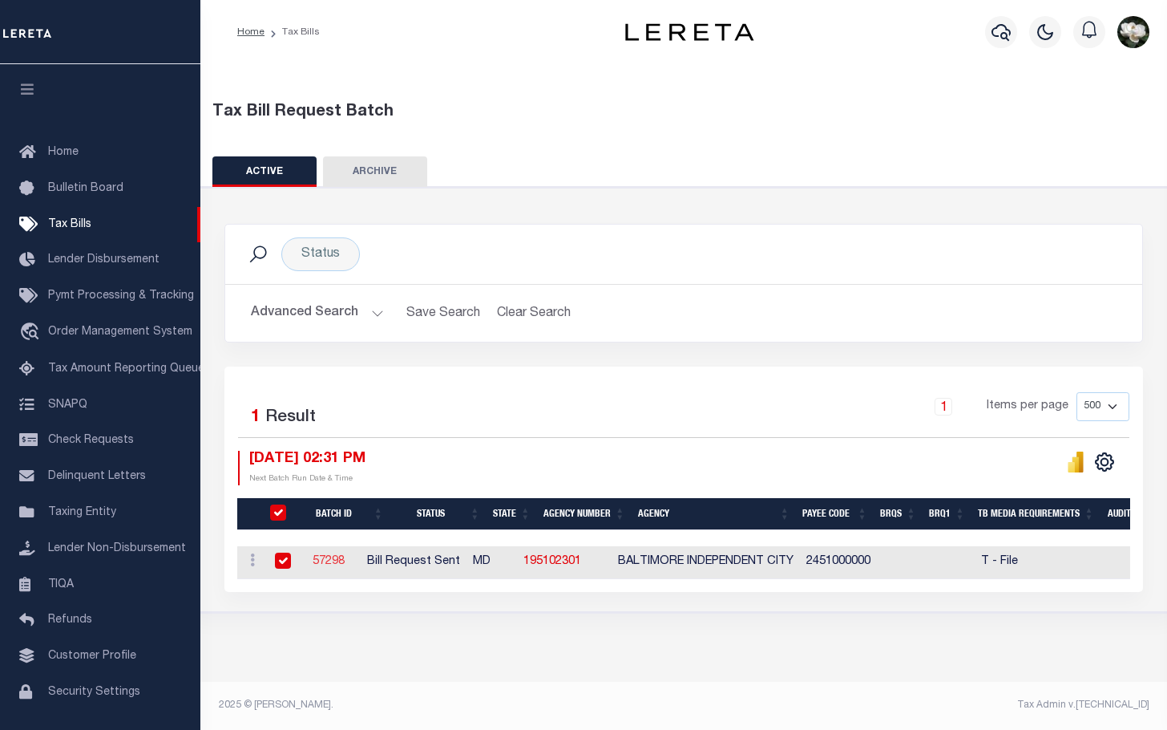
select select "RST"
type input "06/08/2025"
select select "Tharangini [PERSON_NAME]"
type input "Yes"
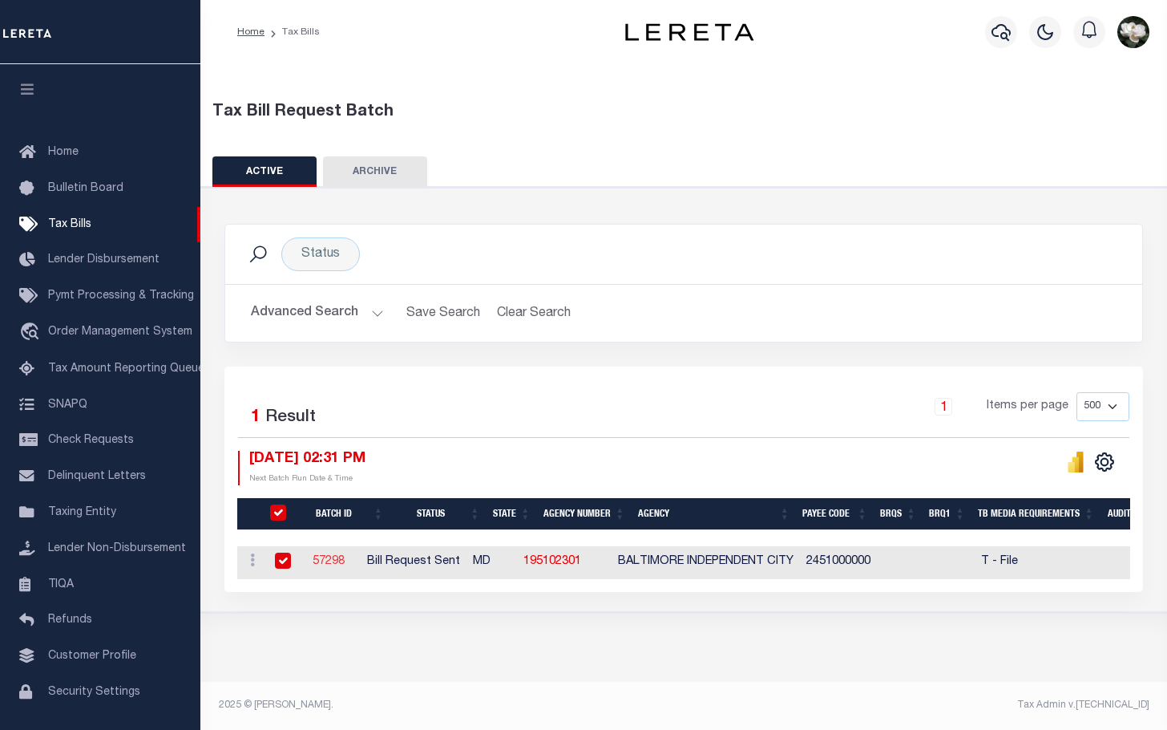
select select "22"
select select "3"
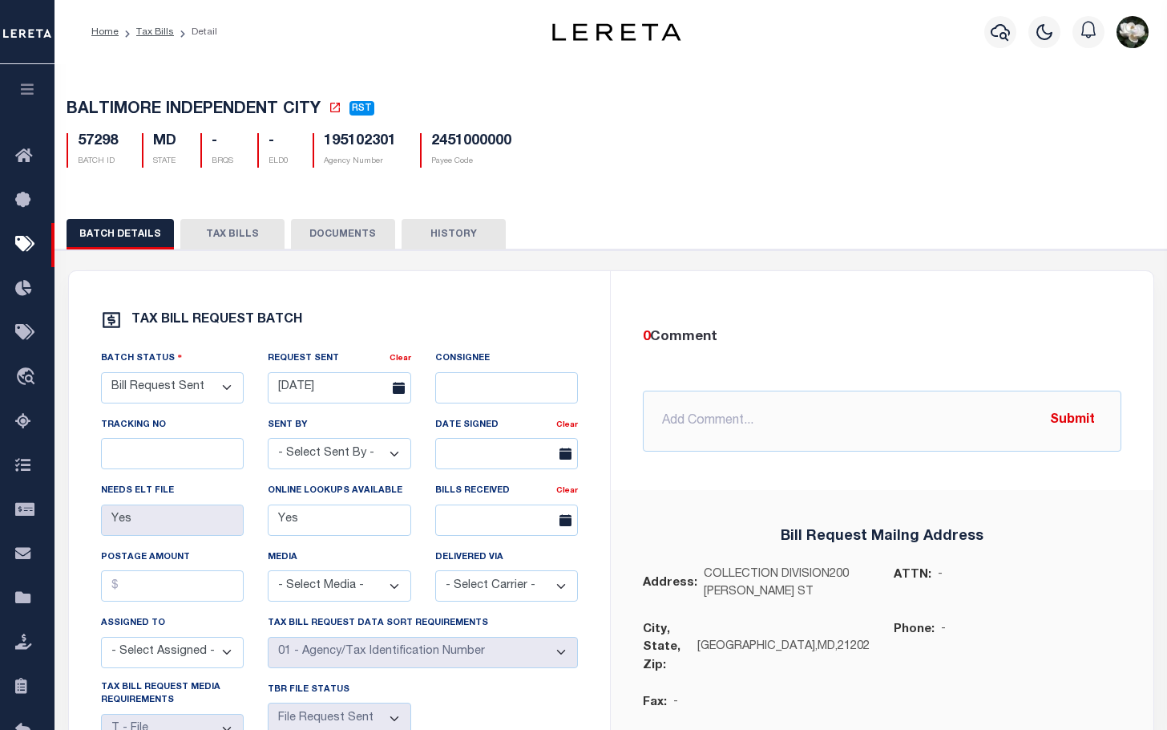
click at [229, 224] on button "TAX BILLS" at bounding box center [232, 234] width 104 height 30
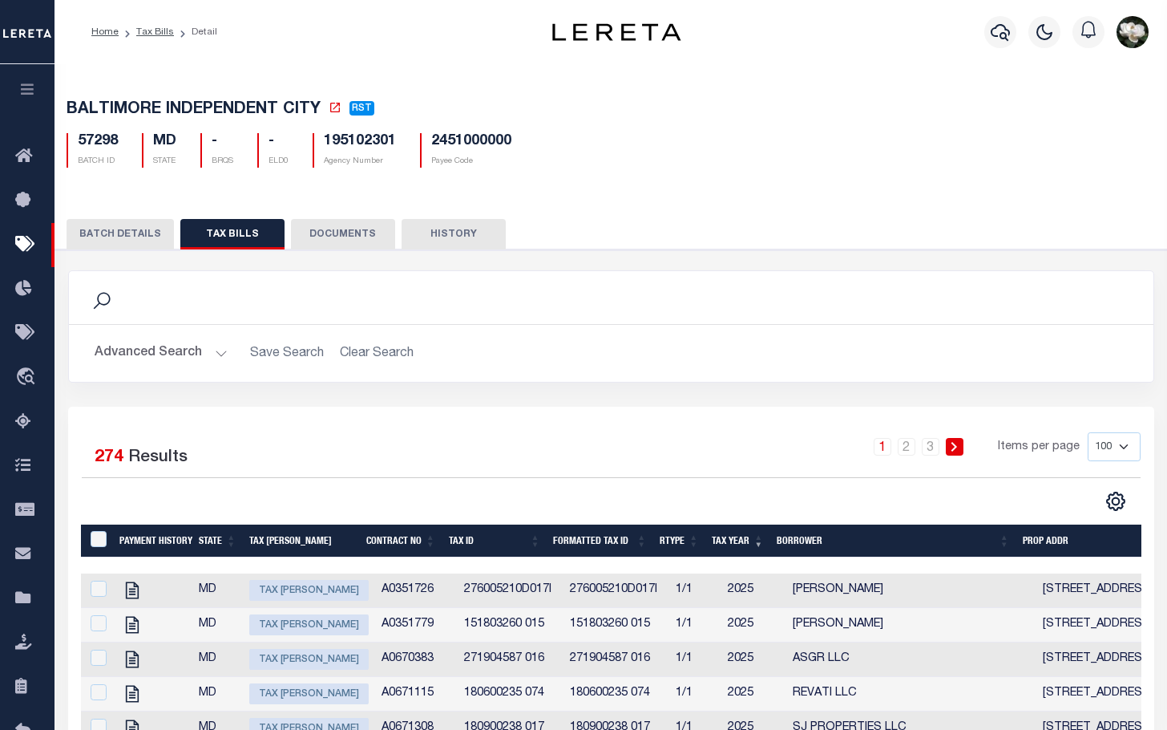
click at [1124, 447] on select "100 200 500 1000" at bounding box center [1114, 446] width 53 height 29
select select "500"
click at [1088, 435] on select "100 200 500 1000" at bounding box center [1114, 446] width 53 height 29
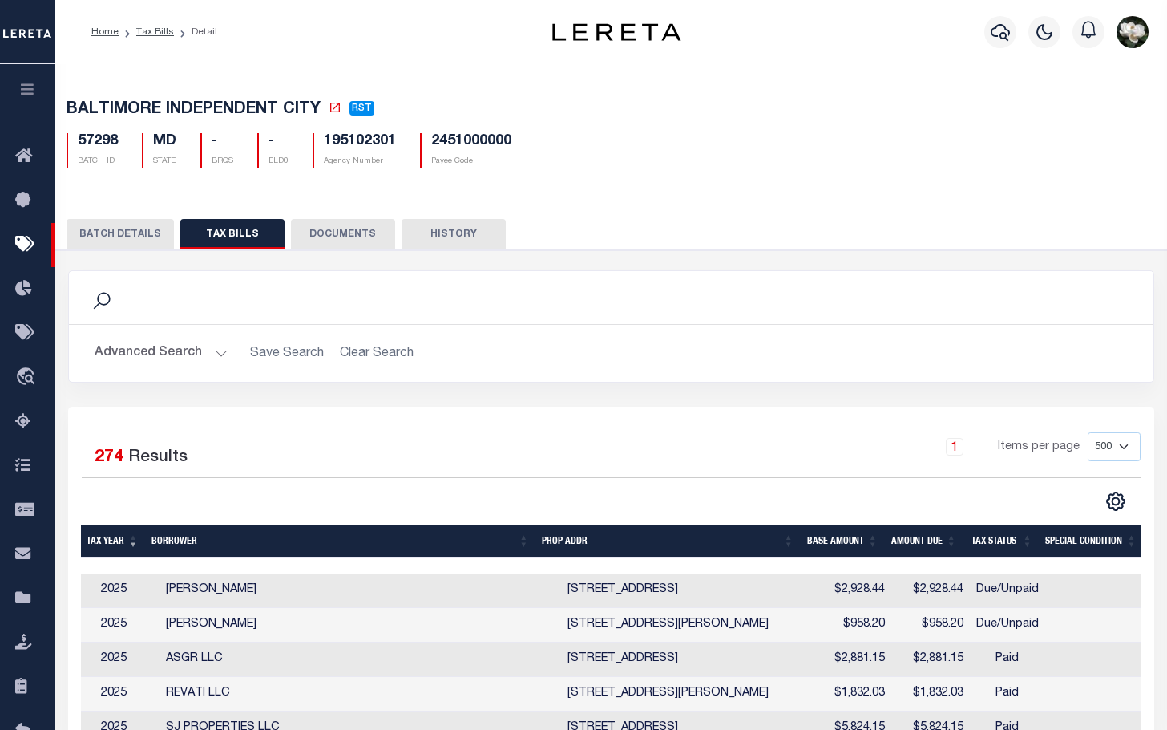
scroll to position [24, 0]
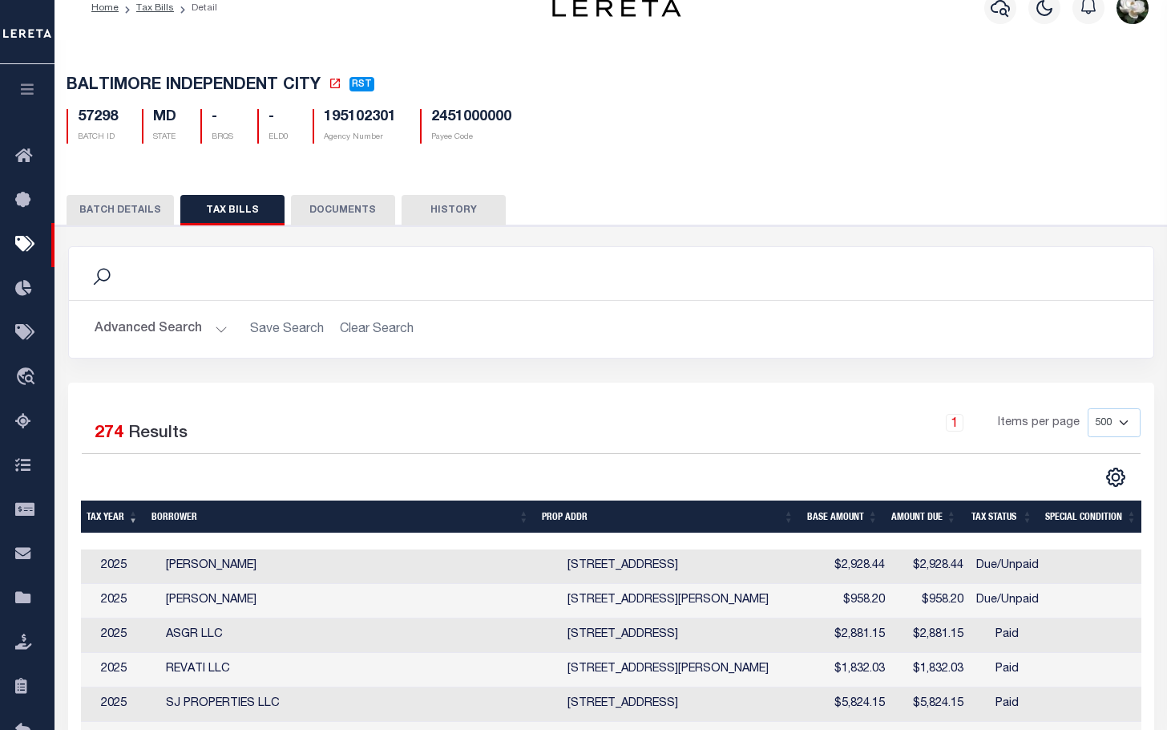
click at [991, 523] on th "Tax Status" at bounding box center [1002, 516] width 76 height 33
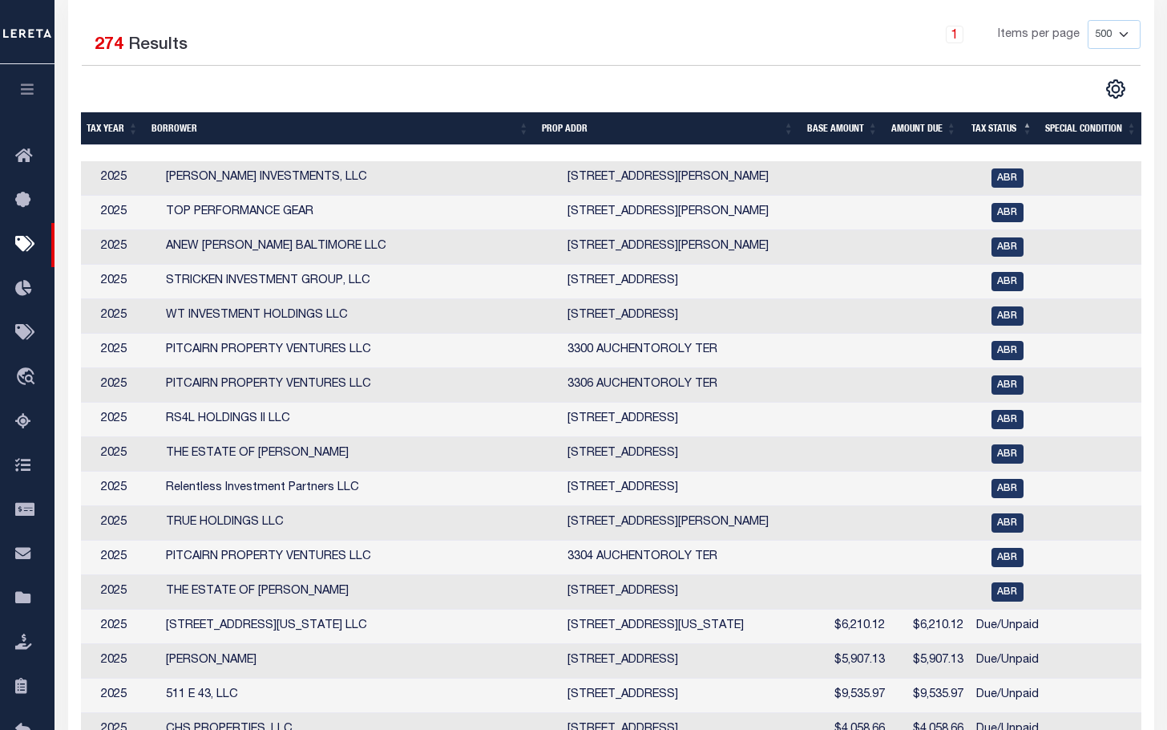
scroll to position [0, 275]
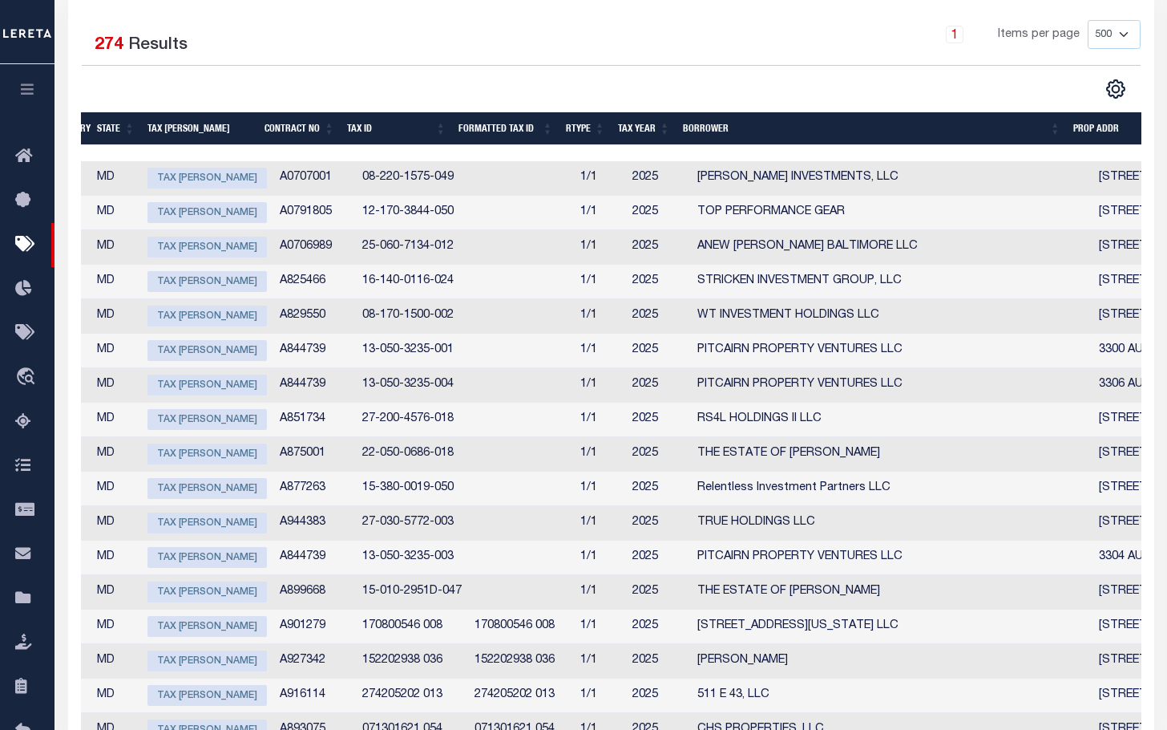
click at [33, 84] on icon "button" at bounding box center [27, 89] width 18 height 14
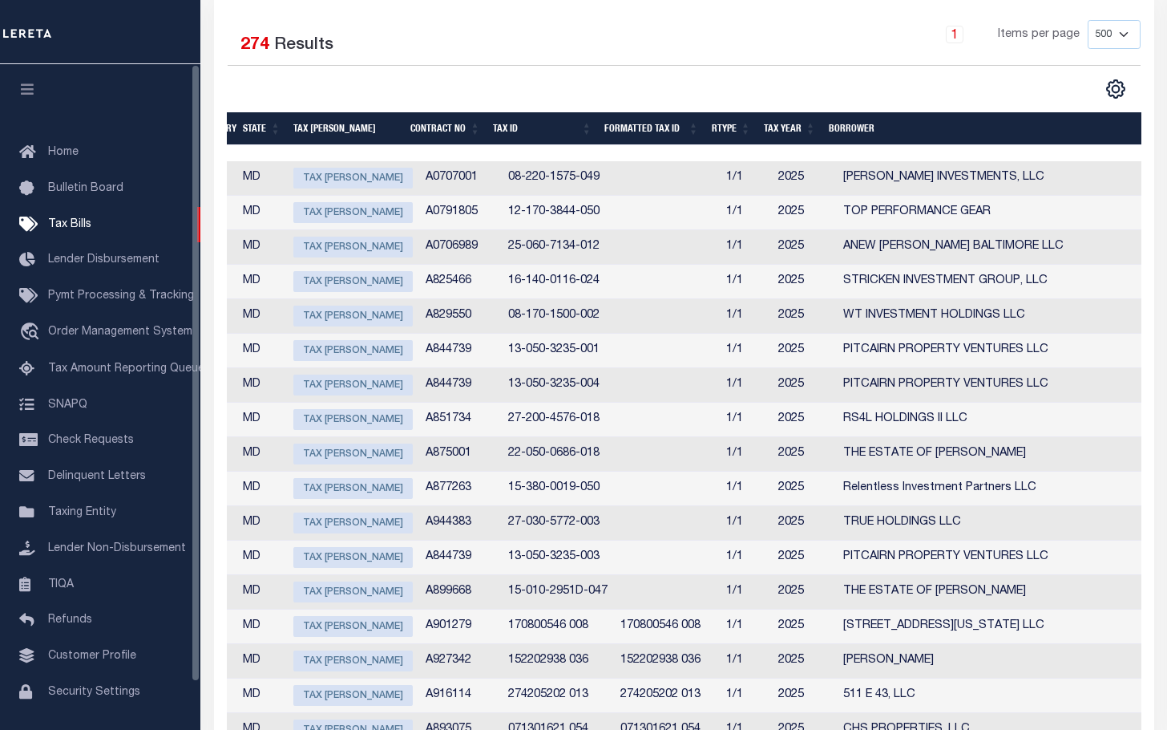
click at [23, 91] on icon "button" at bounding box center [27, 89] width 18 height 14
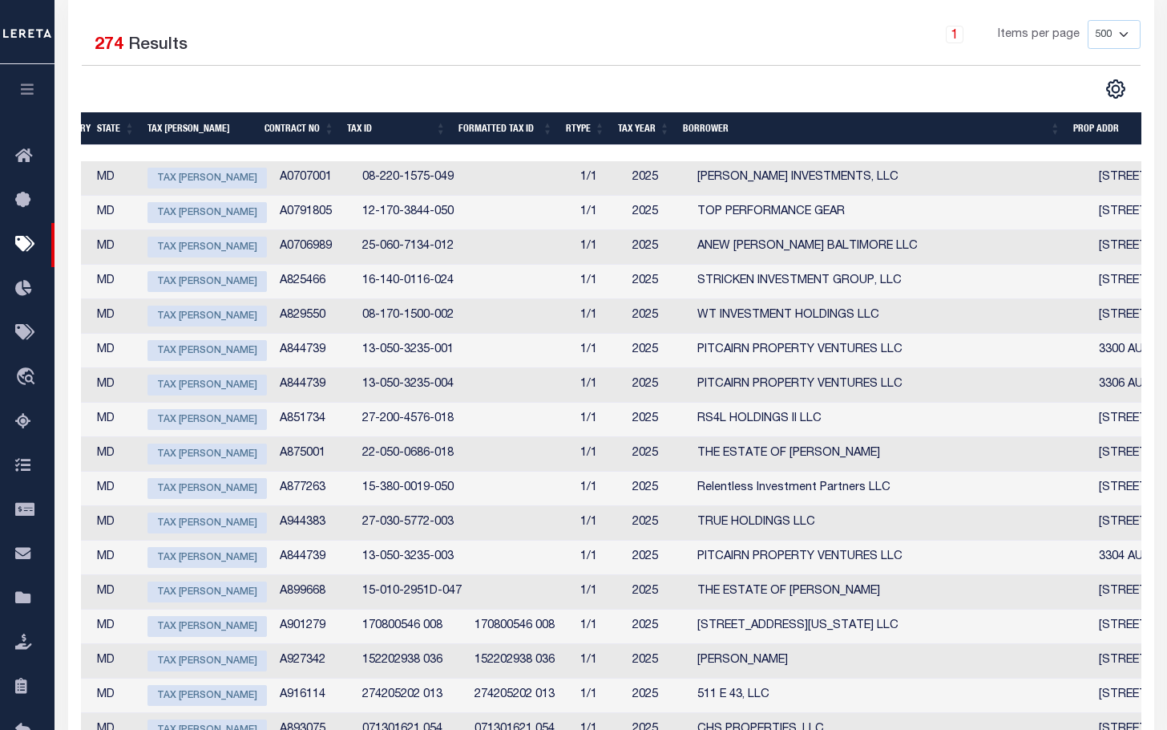
click at [213, 179] on span "Tax Bill Amount" at bounding box center [207, 178] width 119 height 21
checkbox input "true"
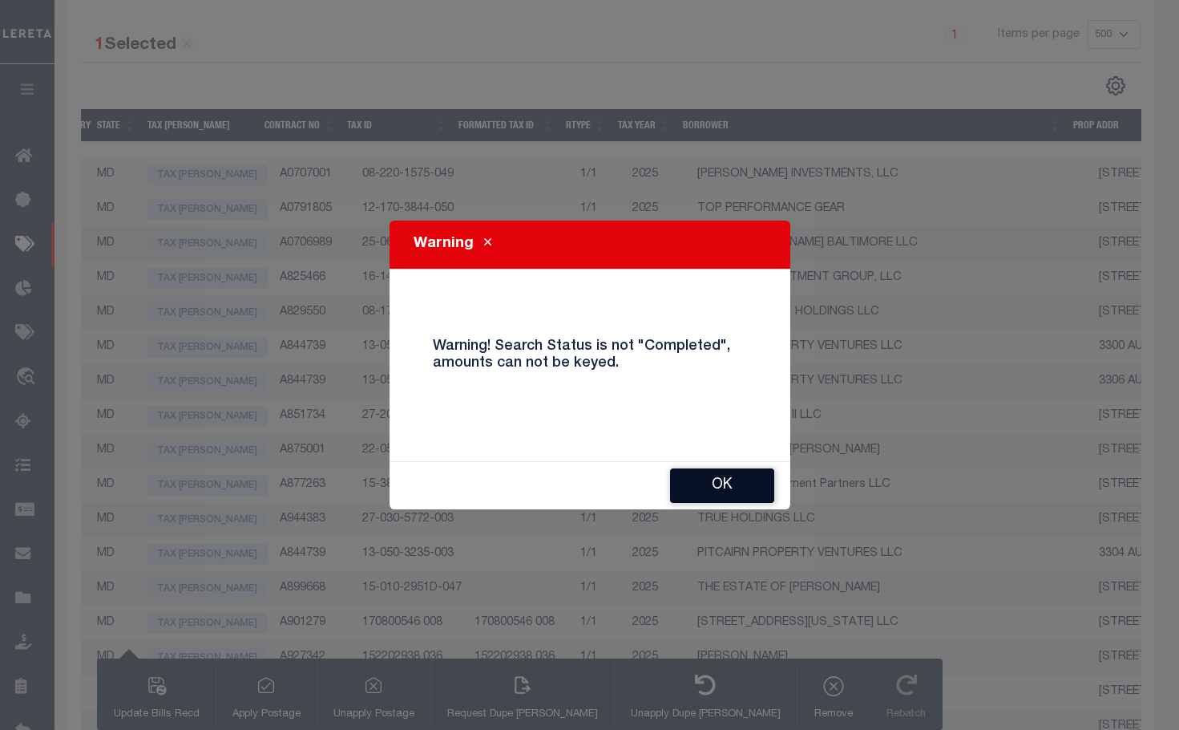
click at [734, 479] on button "OK" at bounding box center [722, 485] width 104 height 34
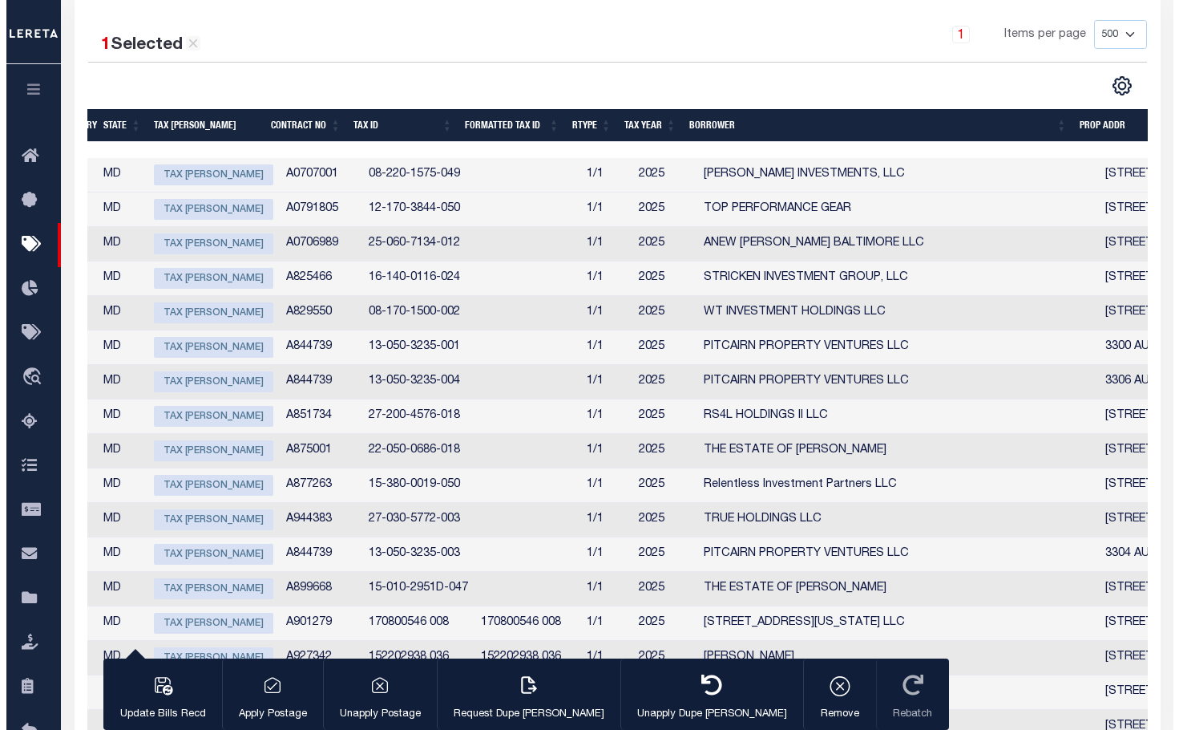
scroll to position [0, 0]
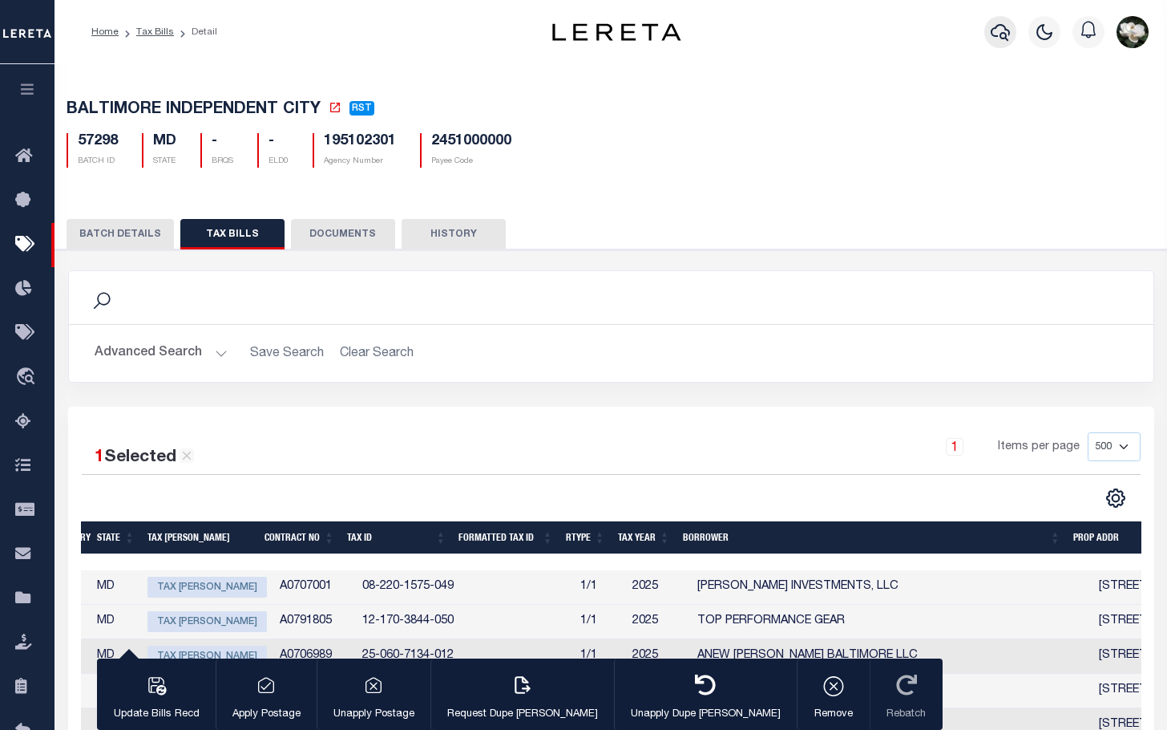
click at [999, 26] on button "button" at bounding box center [1001, 32] width 32 height 32
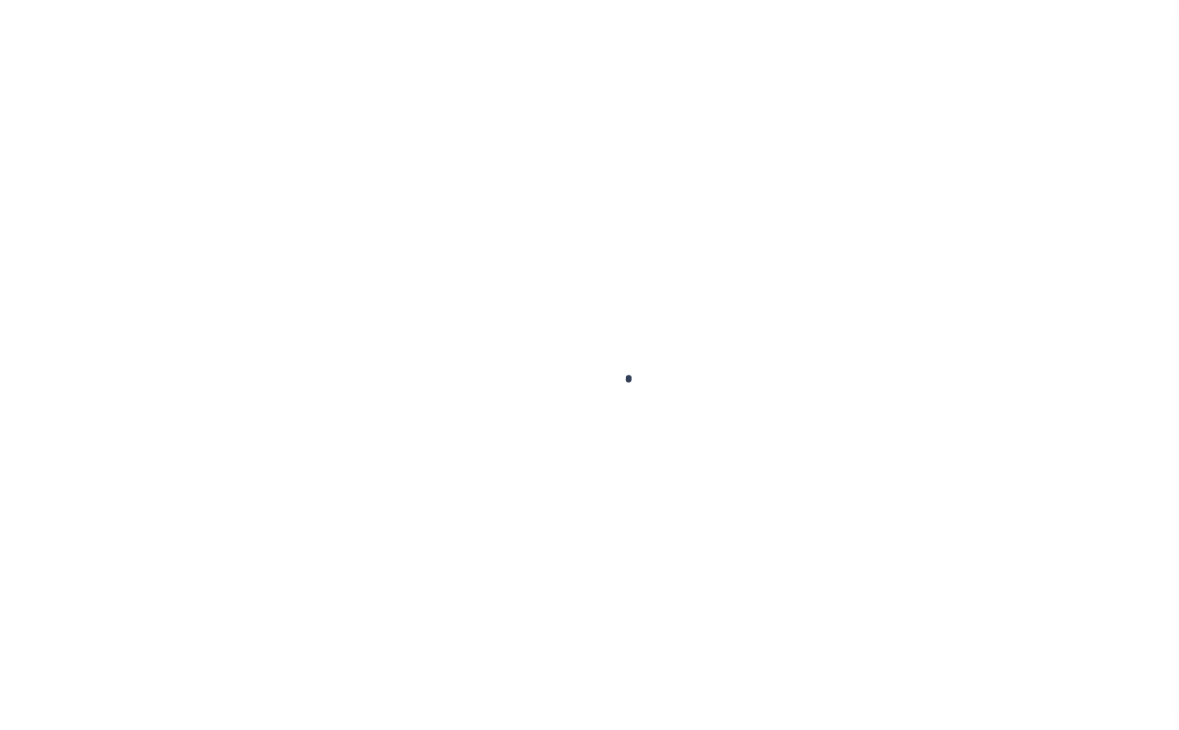
select select
select select "500"
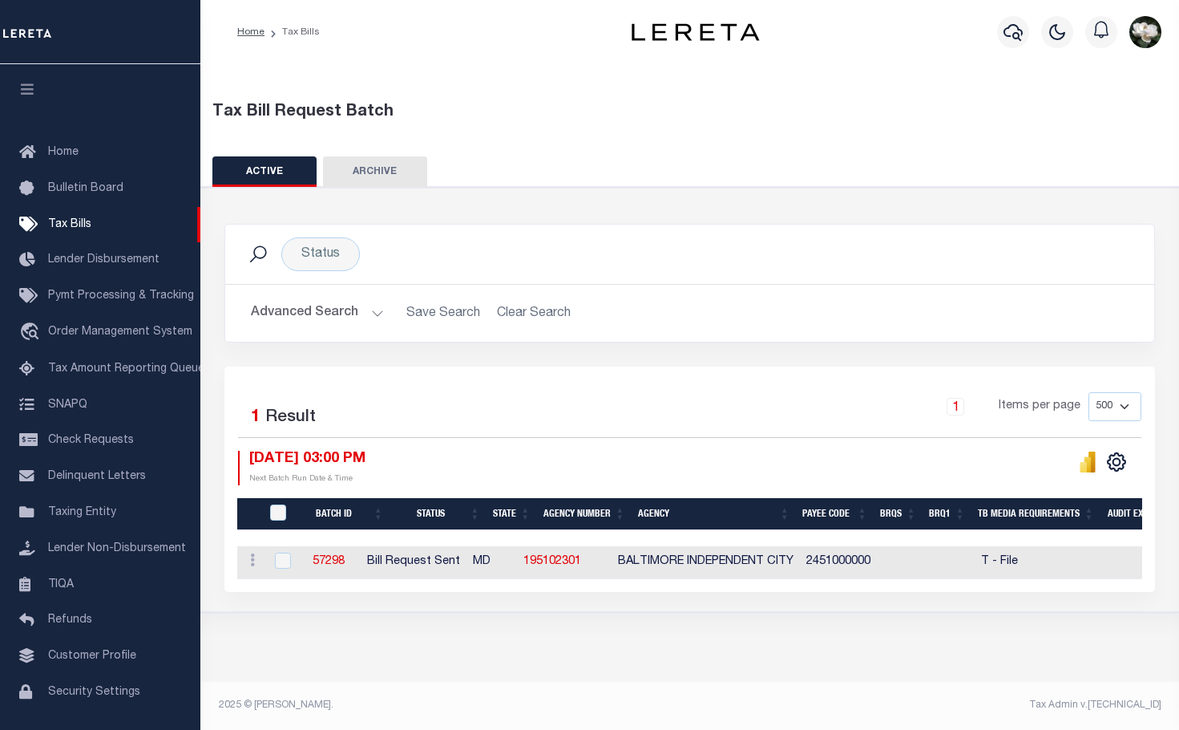
click at [330, 318] on button "Advanced Search" at bounding box center [317, 312] width 133 height 31
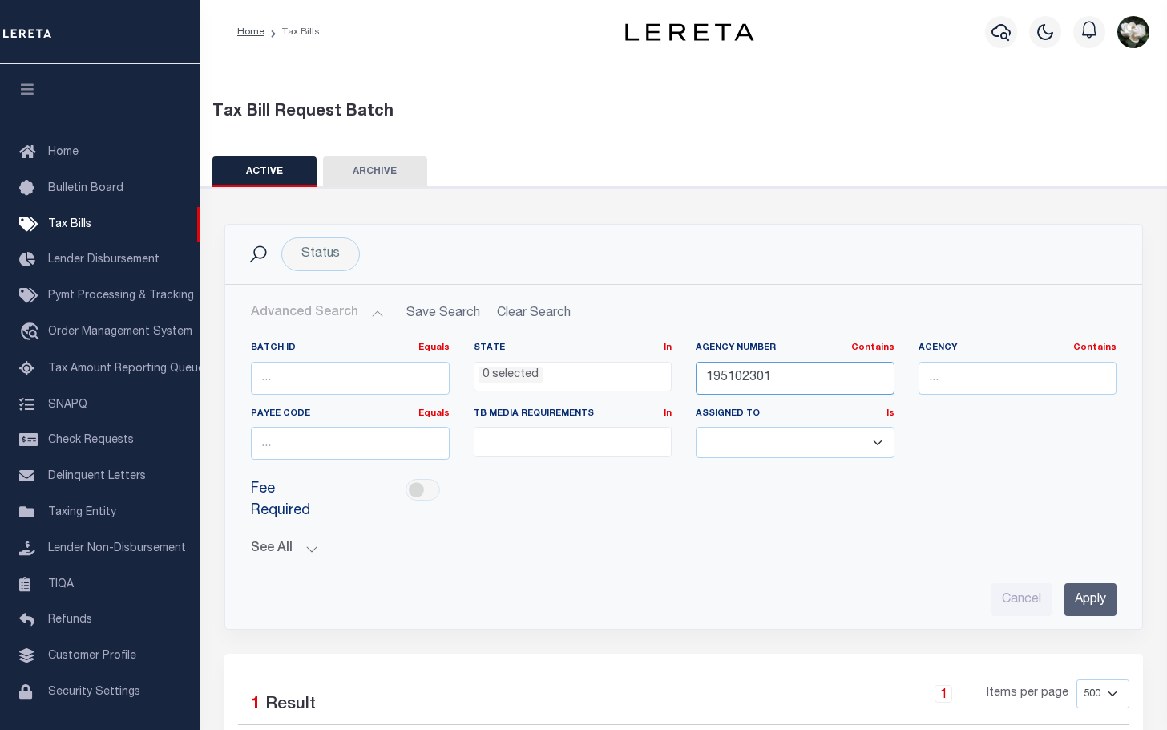
drag, startPoint x: 806, startPoint y: 382, endPoint x: 487, endPoint y: 357, distance: 319.3
click at [487, 357] on div "Batch ID Equals Equals Is Not Equal To Is Greater Than Is Less Than State In In…" at bounding box center [684, 407] width 890 height 131
type input "210280402"
click at [1101, 593] on input "Apply" at bounding box center [1091, 599] width 52 height 33
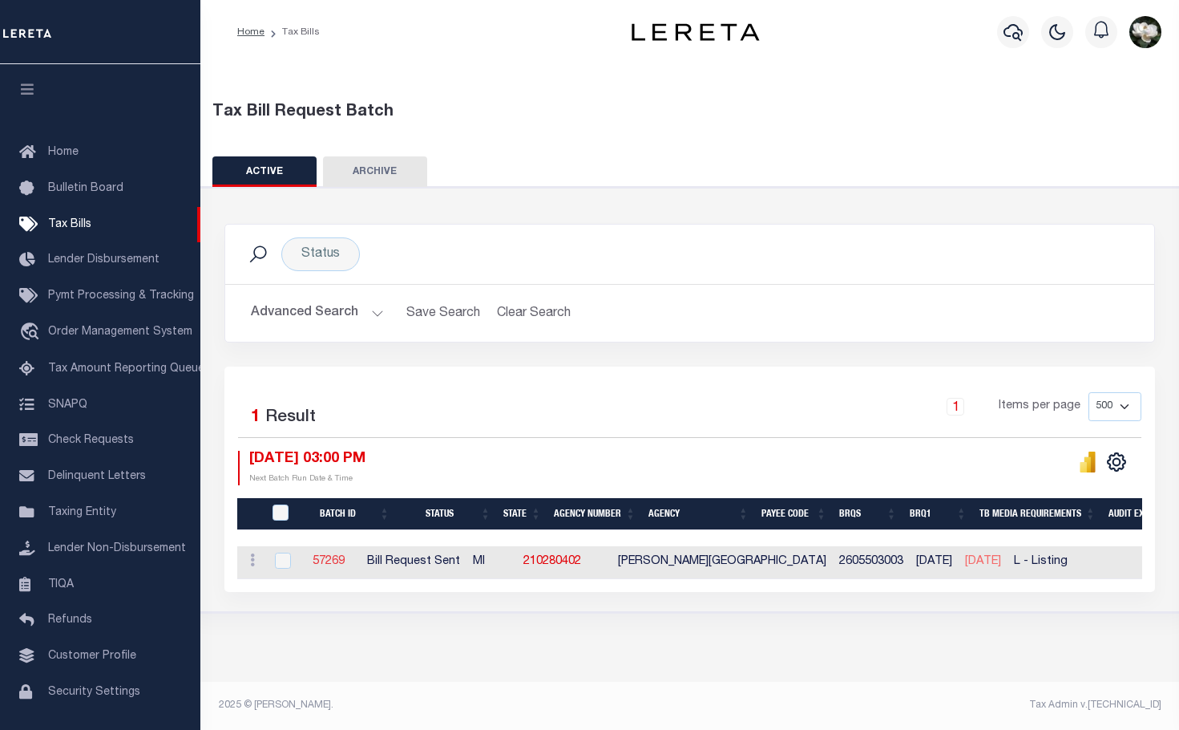
click at [345, 567] on link "57269" at bounding box center [329, 561] width 32 height 11
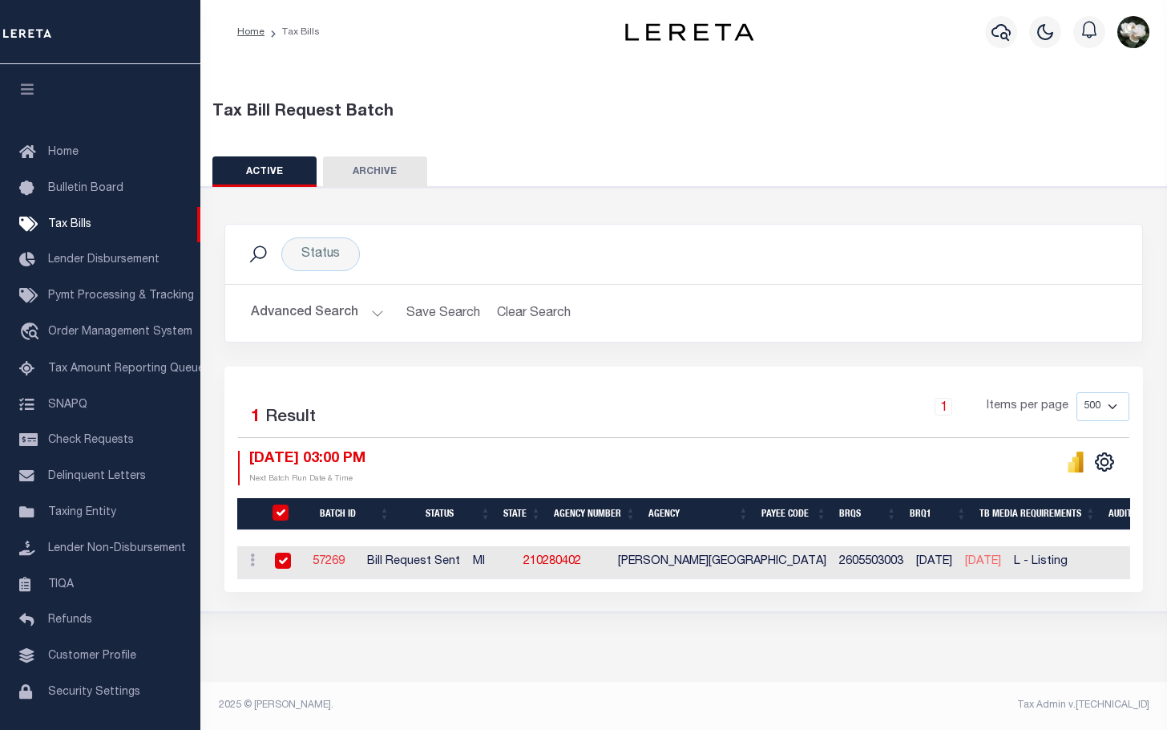
select select "RST"
type input "06/03/2025"
select select "[PERSON_NAME]"
type input "No"
type input "Yes"
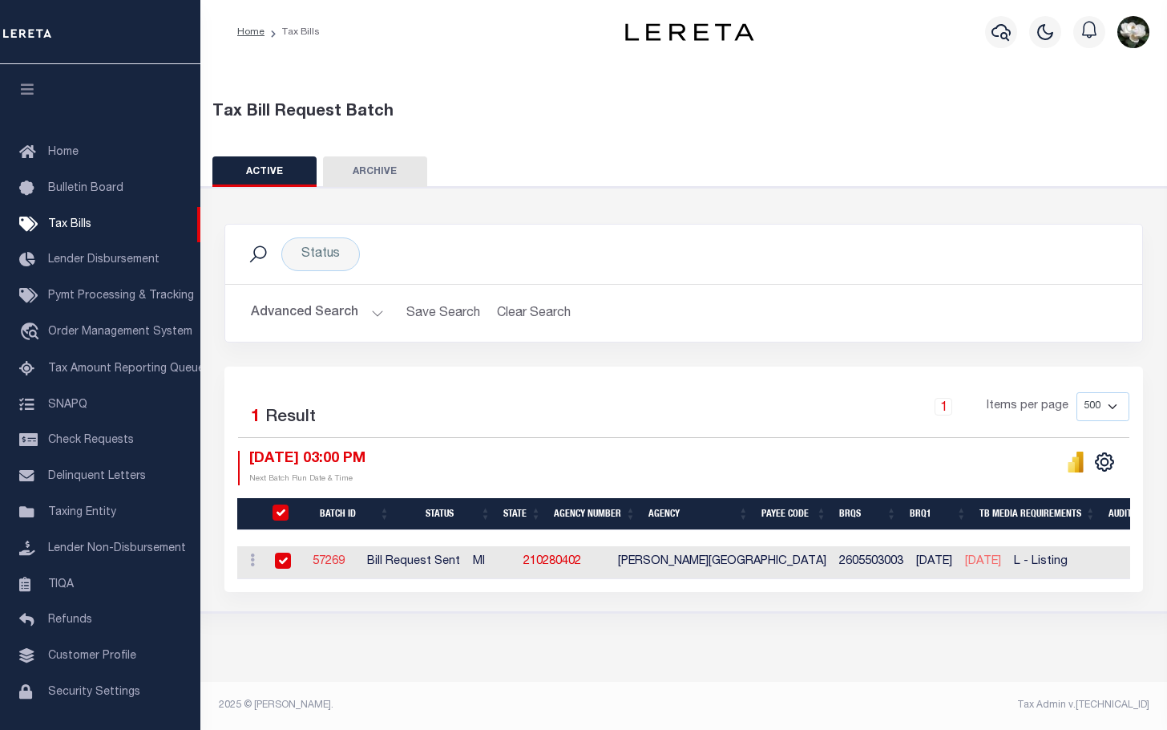
select select "27"
select select "20"
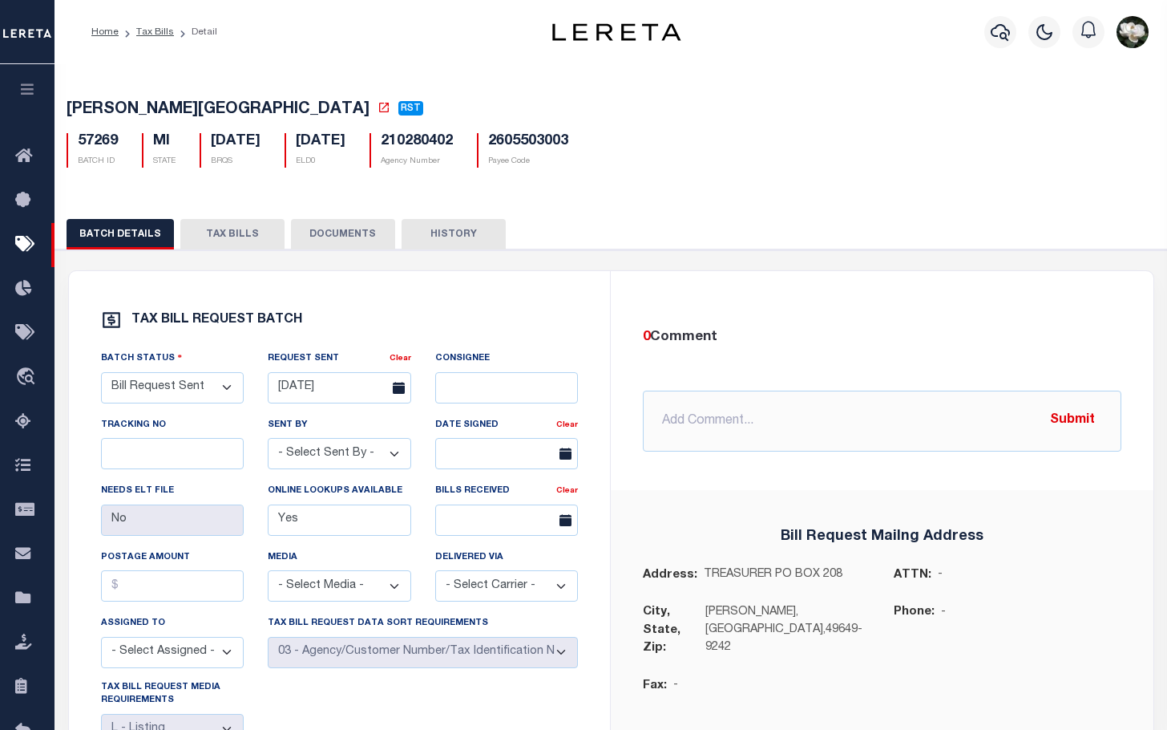
click at [236, 228] on button "TAX BILLS" at bounding box center [232, 234] width 104 height 30
select select "500"
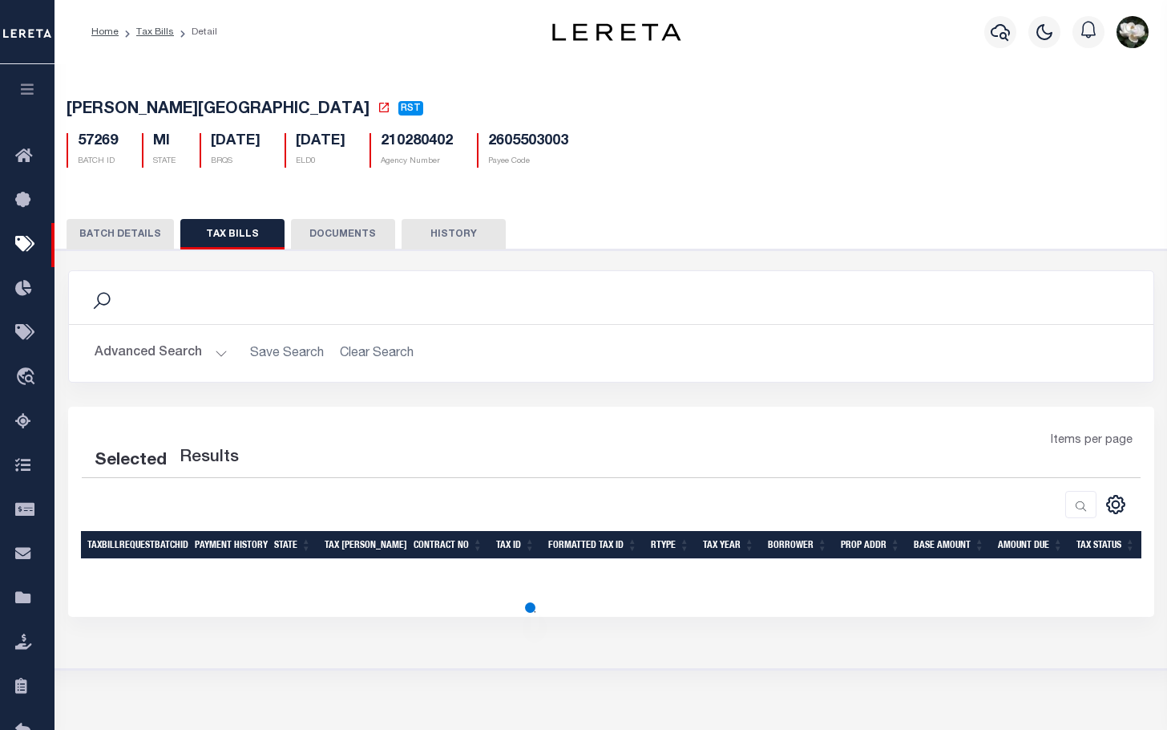
select select "500"
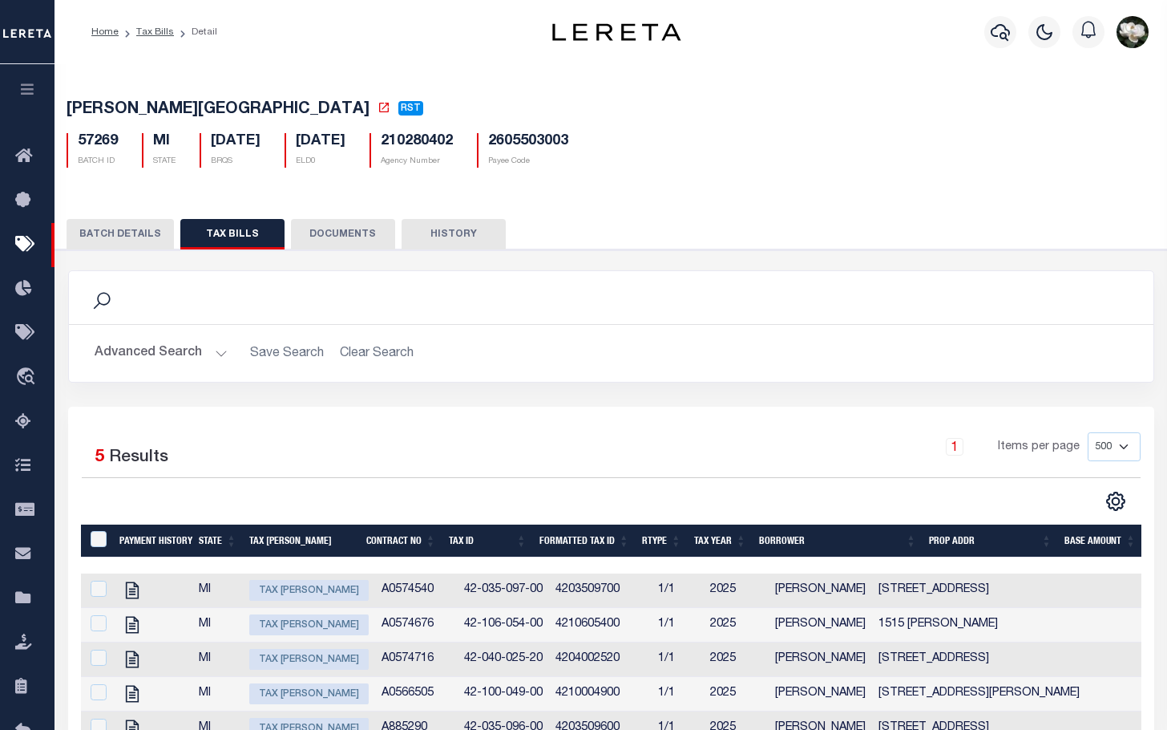
drag, startPoint x: 498, startPoint y: 566, endPoint x: 665, endPoint y: 569, distance: 167.6
click at [665, 569] on div at bounding box center [611, 565] width 1061 height 16
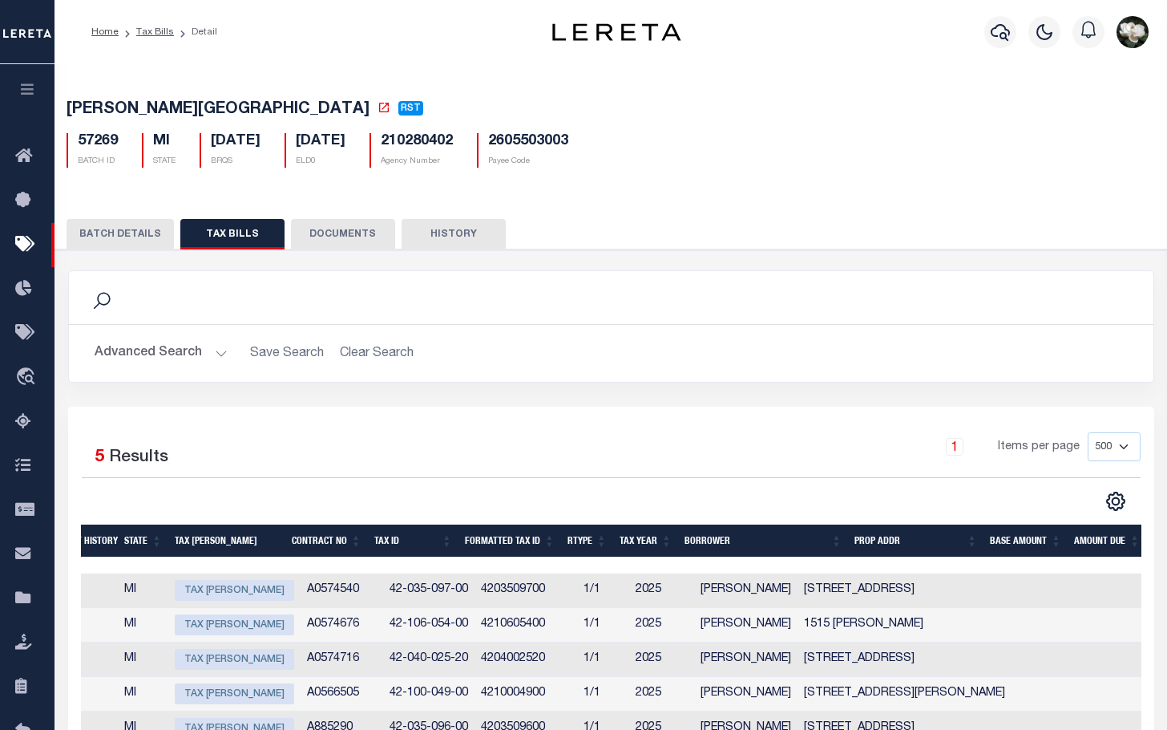
click at [233, 592] on span "Tax [PERSON_NAME]" at bounding box center [234, 590] width 119 height 21
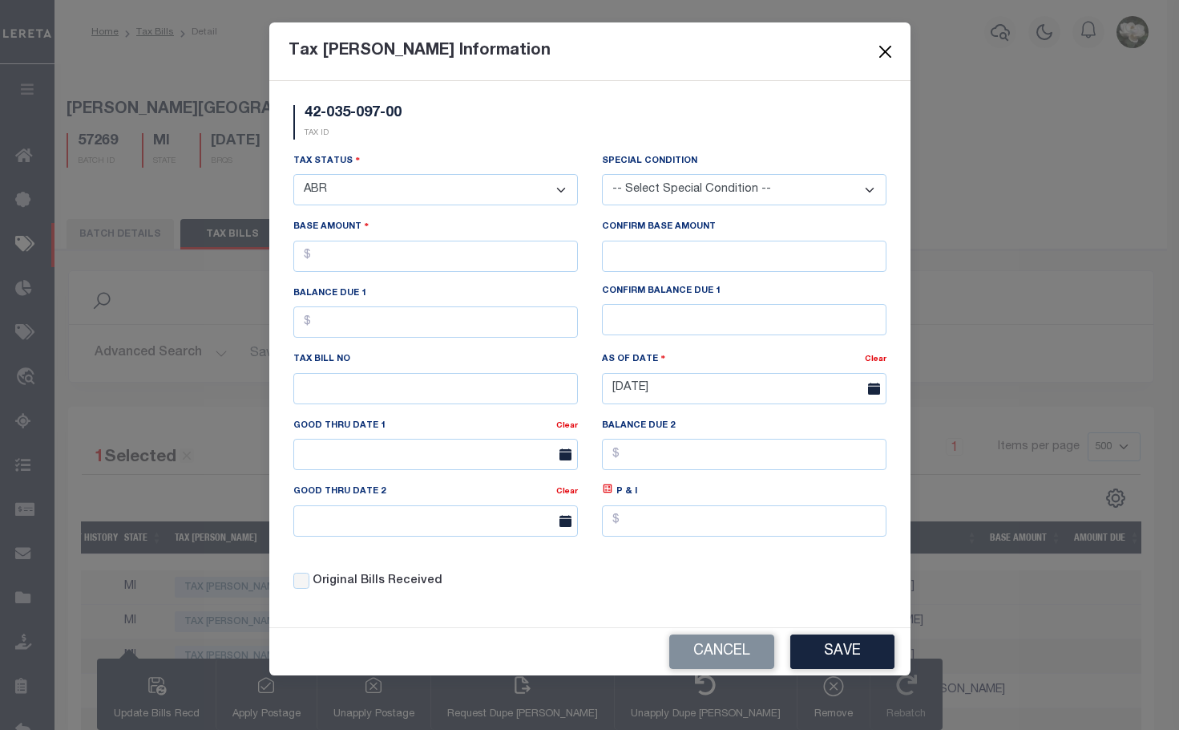
drag, startPoint x: 881, startPoint y: 54, endPoint x: 888, endPoint y: 62, distance: 10.3
click at [881, 56] on button "Close" at bounding box center [885, 51] width 21 height 21
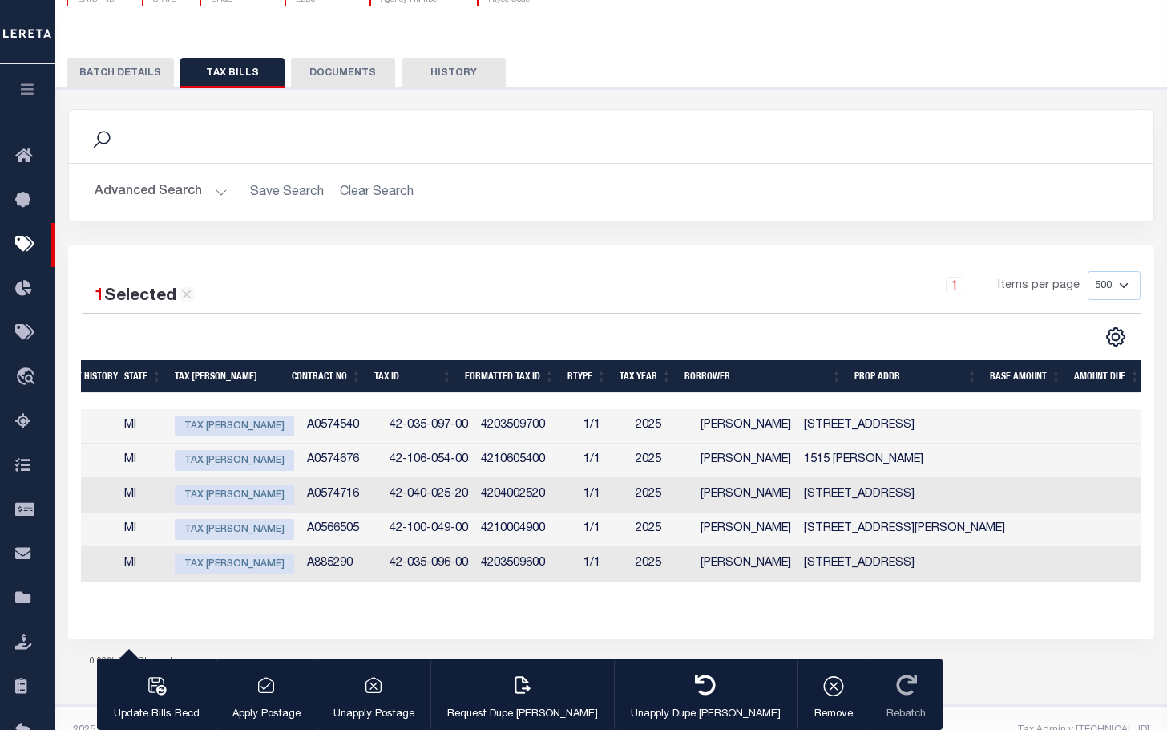
scroll to position [205, 0]
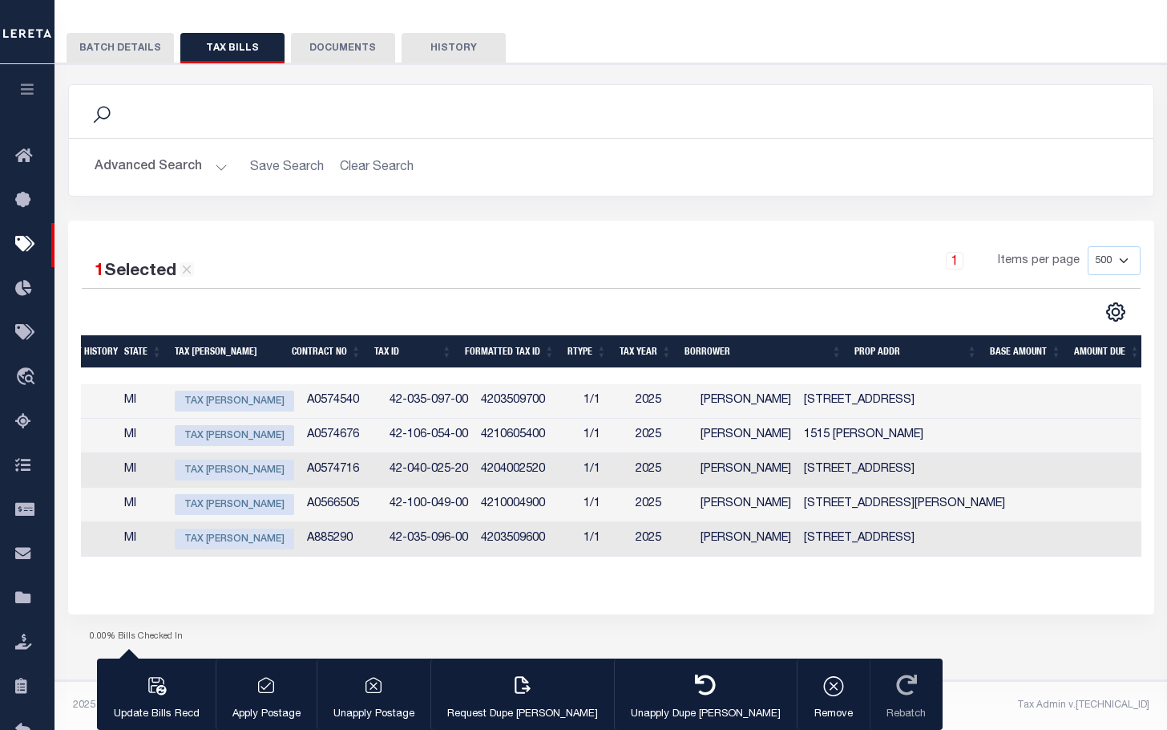
click at [201, 390] on span "Tax [PERSON_NAME]" at bounding box center [234, 400] width 119 height 21
checkbox input "false"
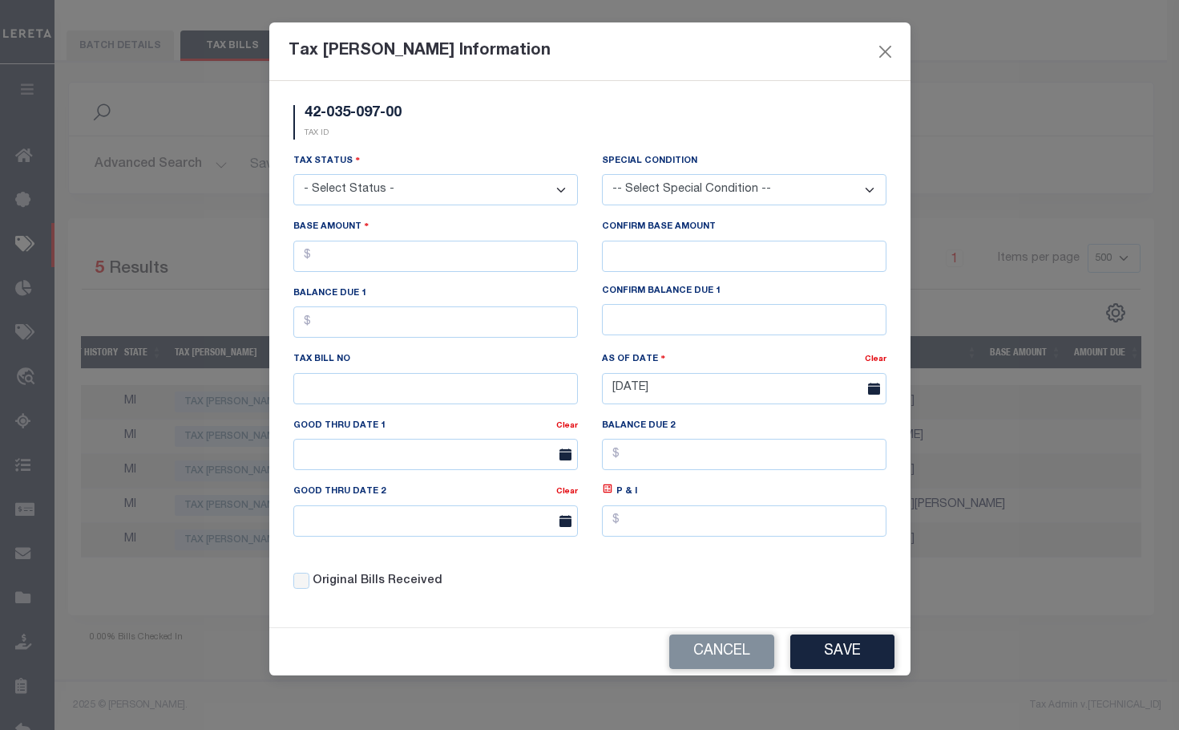
click at [556, 189] on select "- Select Status - Open Due/Unpaid Paid Incomplete No Tax Due Internal Refund Pr…" at bounding box center [435, 189] width 285 height 31
select select "DUE"
click at [293, 175] on select "- Select Status - Open Due/Unpaid Paid Incomplete No Tax Due Internal Refund Pr…" at bounding box center [435, 189] width 285 height 31
click at [997, 144] on div "Tax Bill Amount Information 42-035-097-00 TAX ID Installment: TaxID: 42-035-097…" at bounding box center [589, 365] width 1179 height 730
click at [879, 56] on button "Close" at bounding box center [885, 51] width 21 height 21
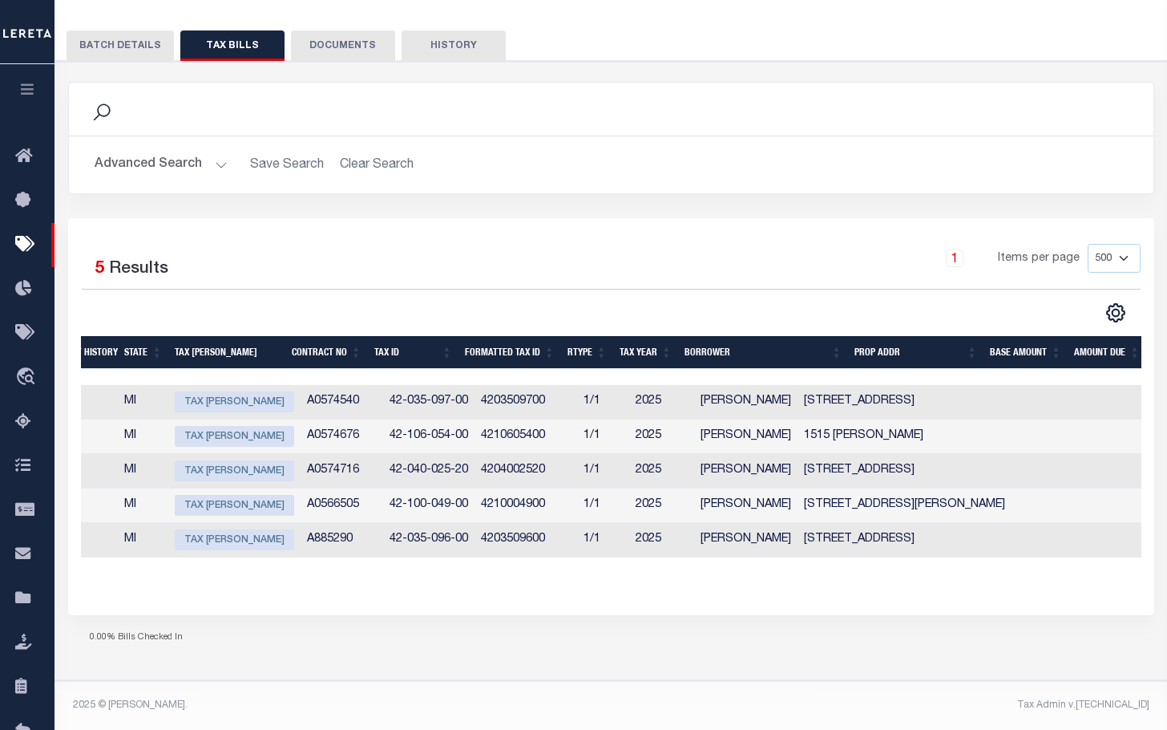
drag, startPoint x: 127, startPoint y: 152, endPoint x: 297, endPoint y: 183, distance: 171.9
click at [127, 152] on button "Advanced Search" at bounding box center [161, 164] width 133 height 31
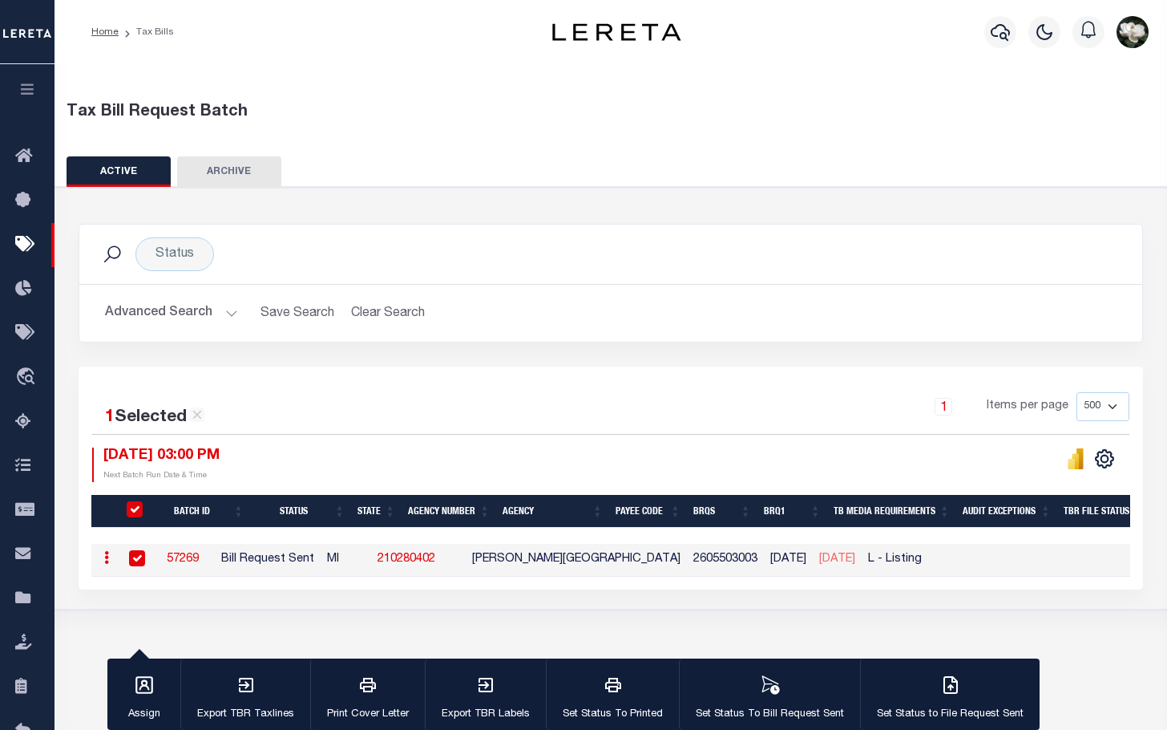
click at [138, 308] on button "Advanced Search" at bounding box center [171, 312] width 133 height 31
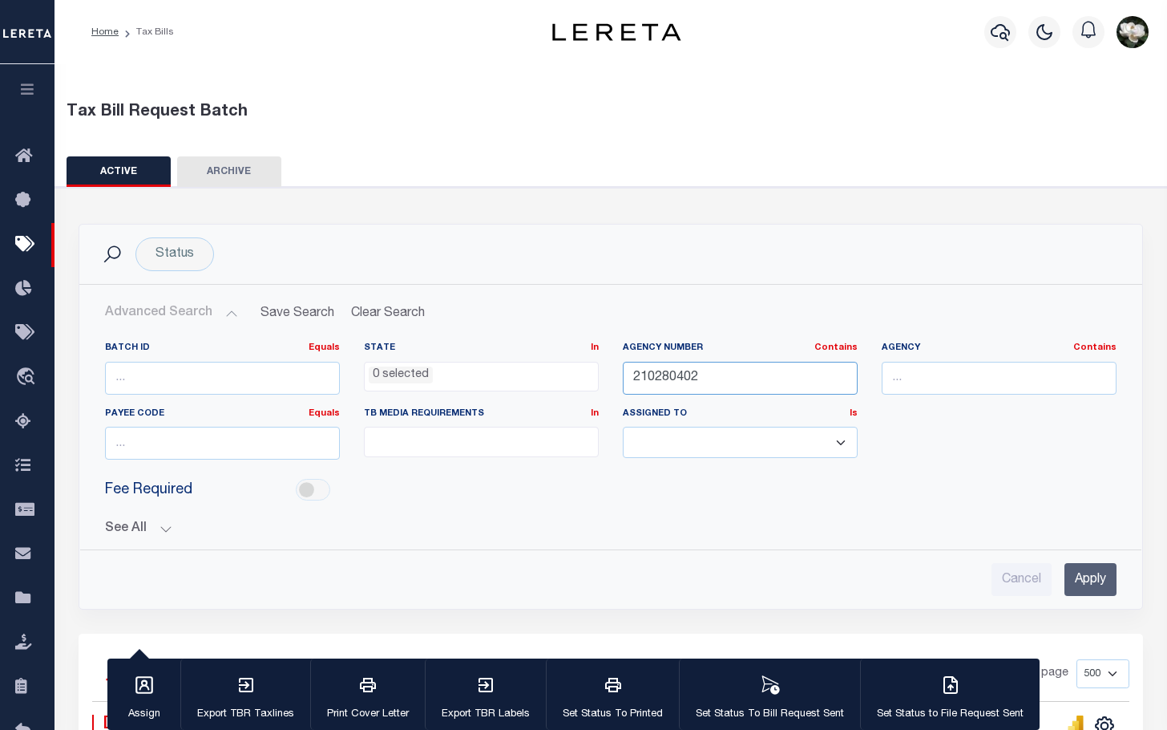
drag, startPoint x: 709, startPoint y: 371, endPoint x: 538, endPoint y: 368, distance: 170.8
click at [538, 368] on div "Batch ID Equals Equals Is Not Equal To Is Greater Than Is Less Than State In In…" at bounding box center [611, 407] width 1036 height 131
type input "410010101"
click at [1094, 569] on input "Apply" at bounding box center [1091, 579] width 52 height 33
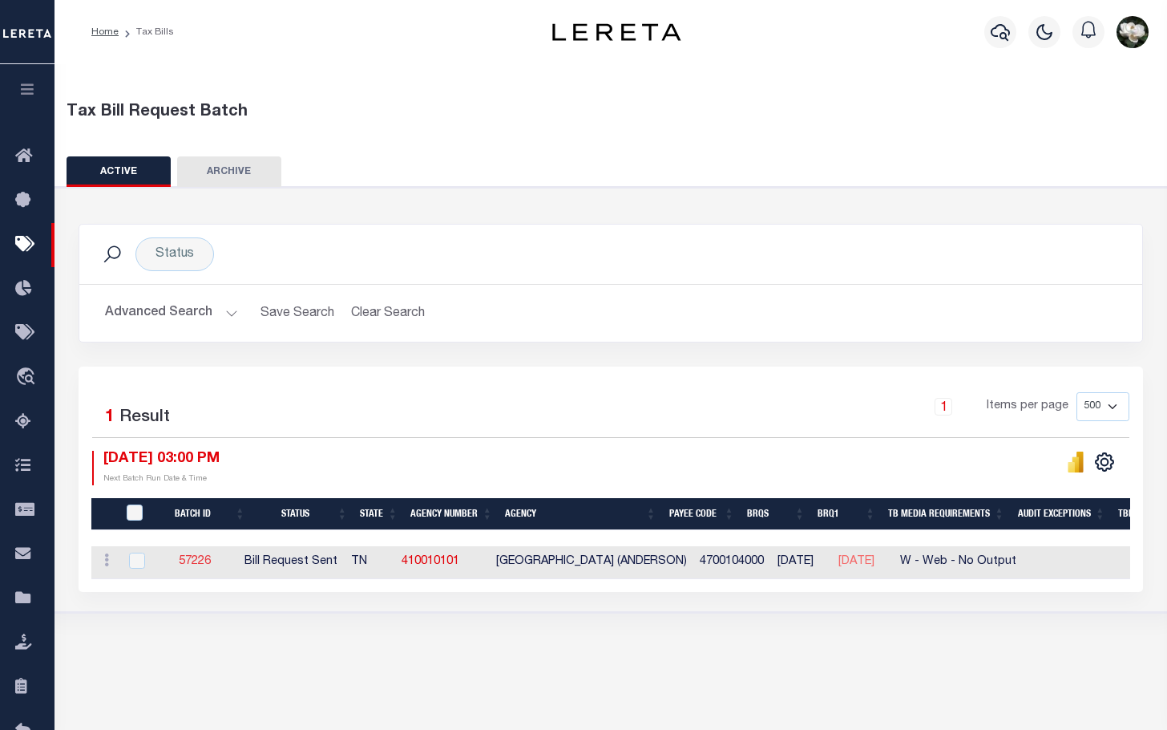
click at [209, 562] on link "57226" at bounding box center [195, 561] width 32 height 11
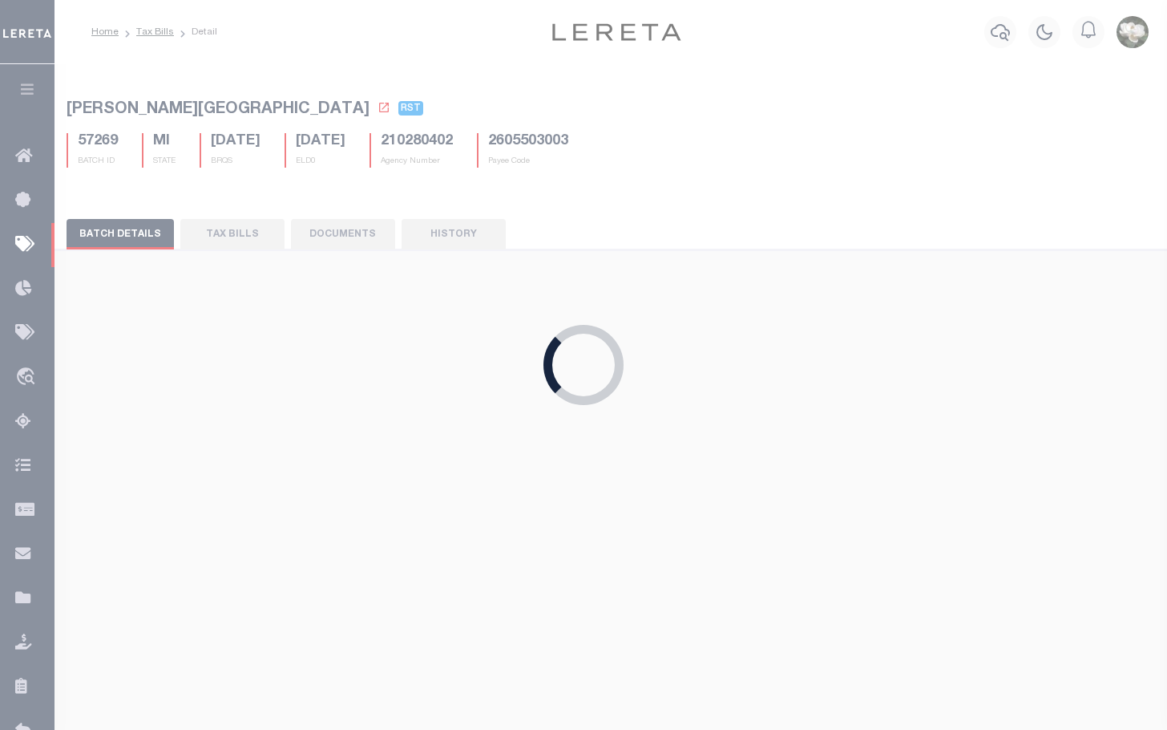
select select "23"
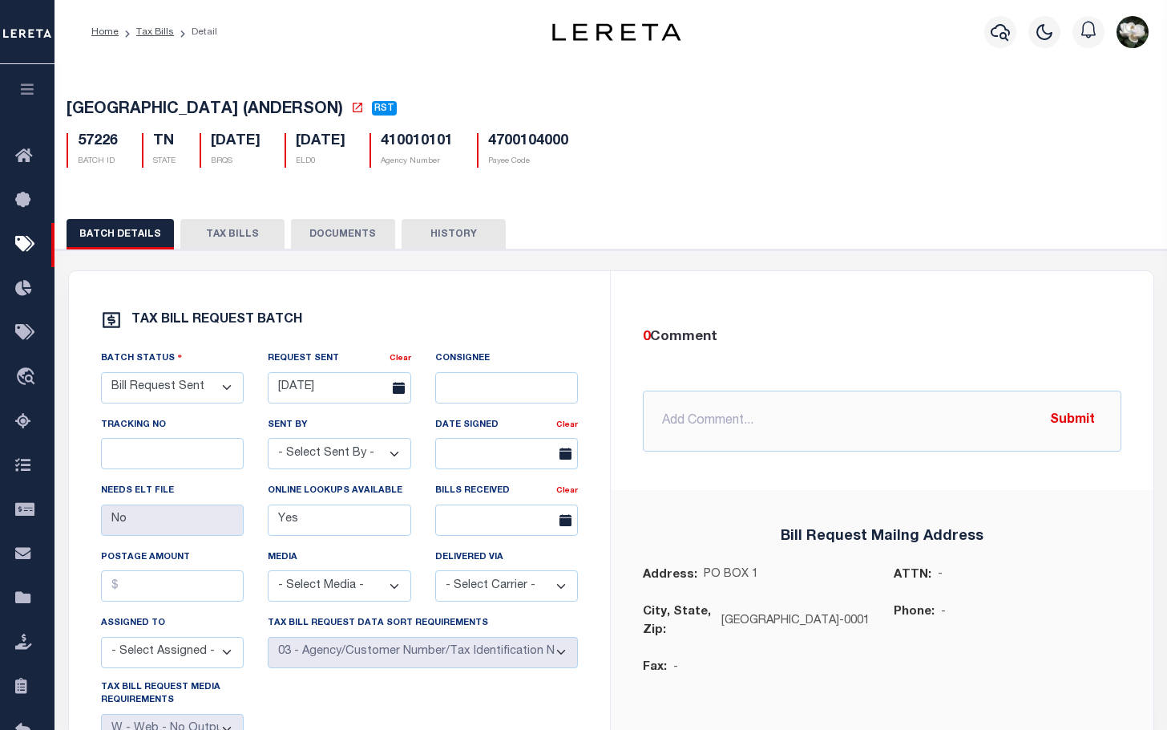
click at [226, 227] on button "TAX BILLS" at bounding box center [232, 234] width 104 height 30
select select "500"
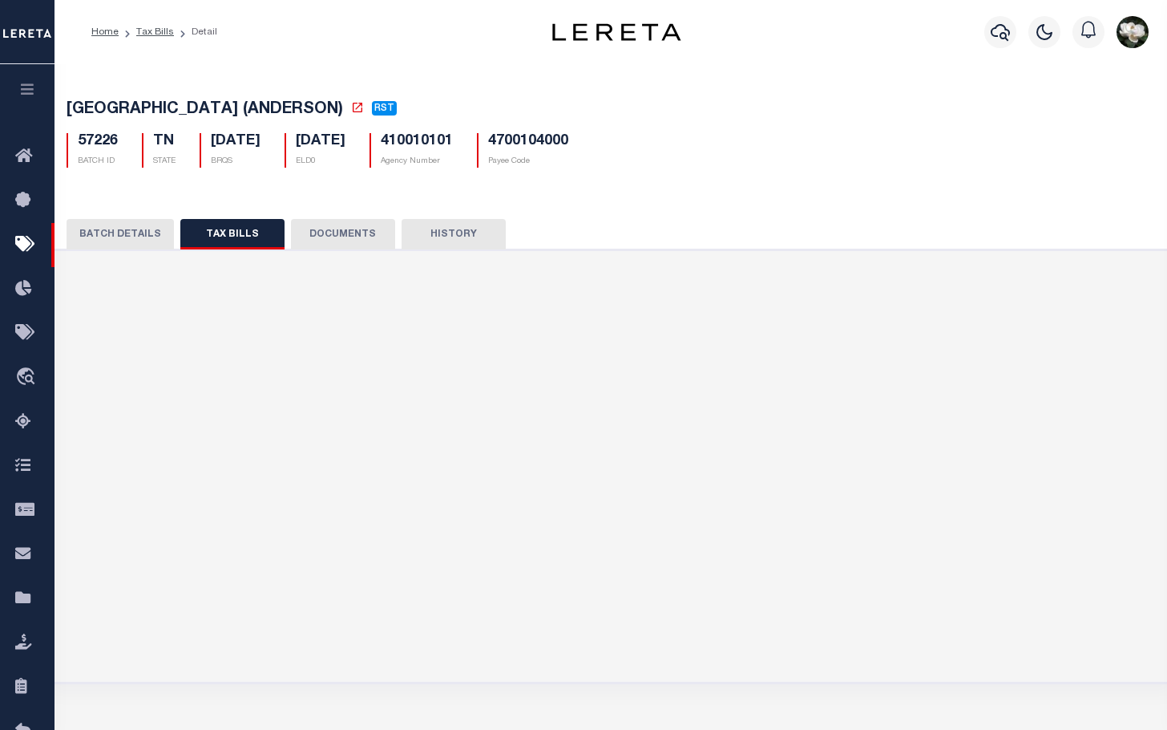
select select "500"
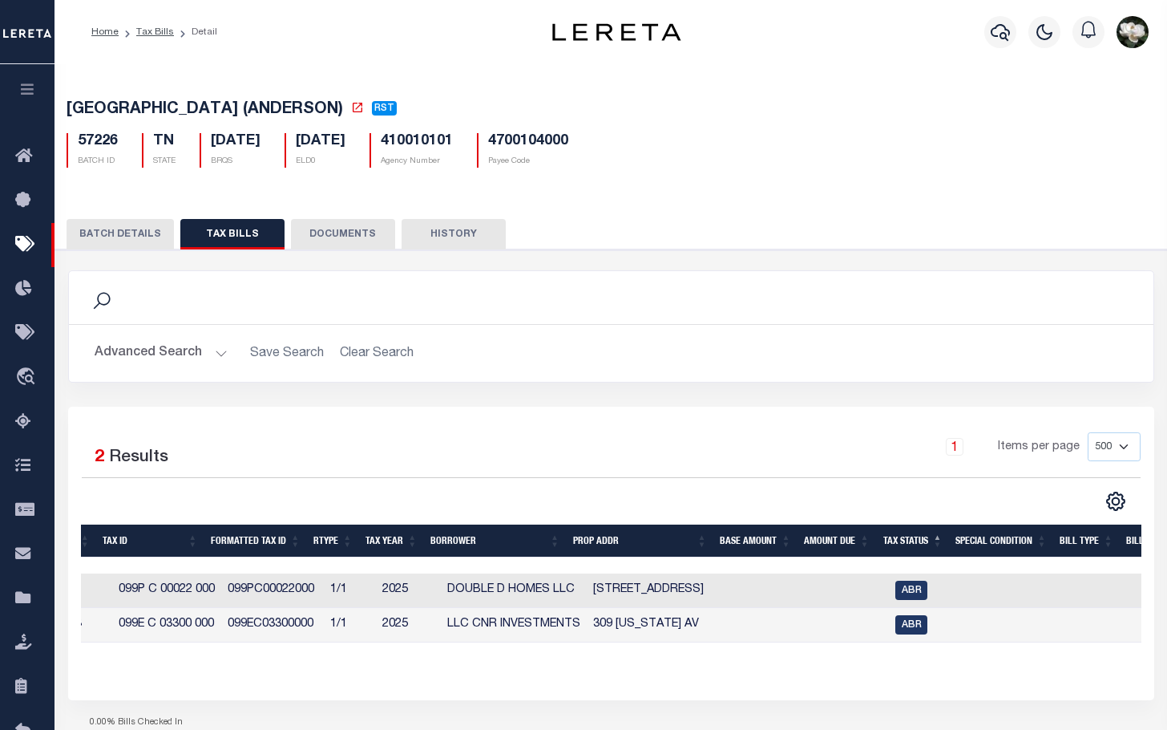
scroll to position [0, 377]
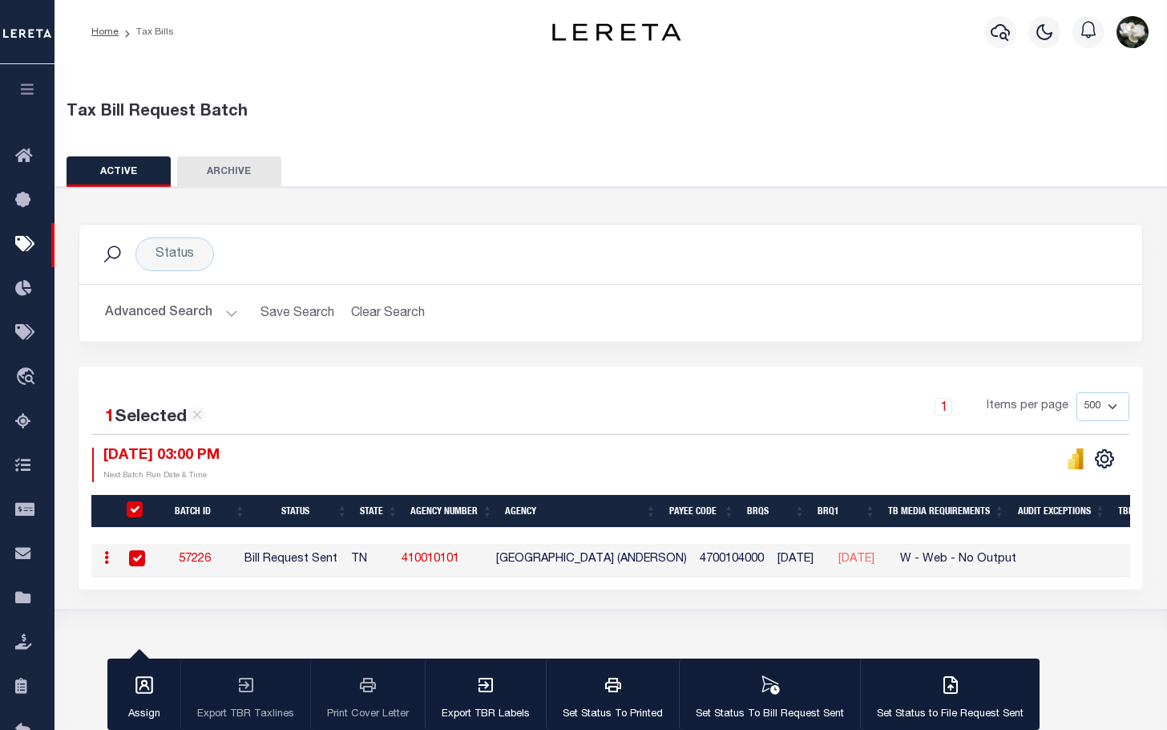
click at [196, 562] on link "57226" at bounding box center [195, 558] width 32 height 11
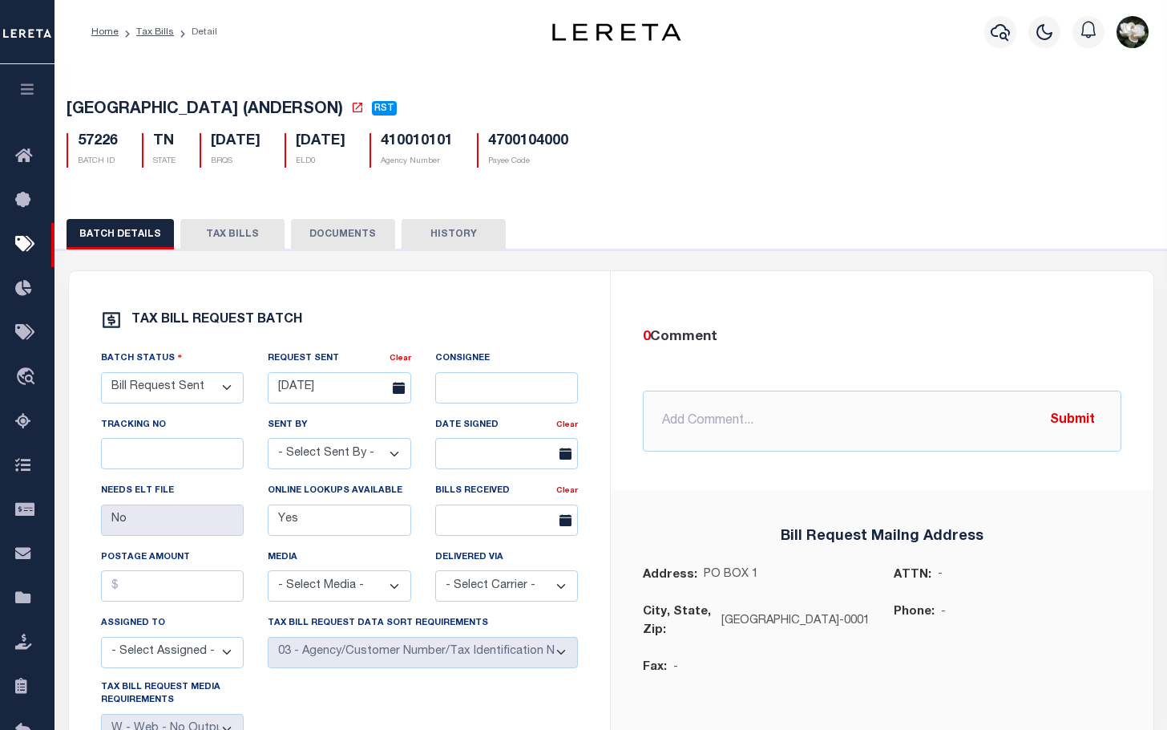
click at [251, 235] on button "TAX BILLS" at bounding box center [232, 234] width 104 height 30
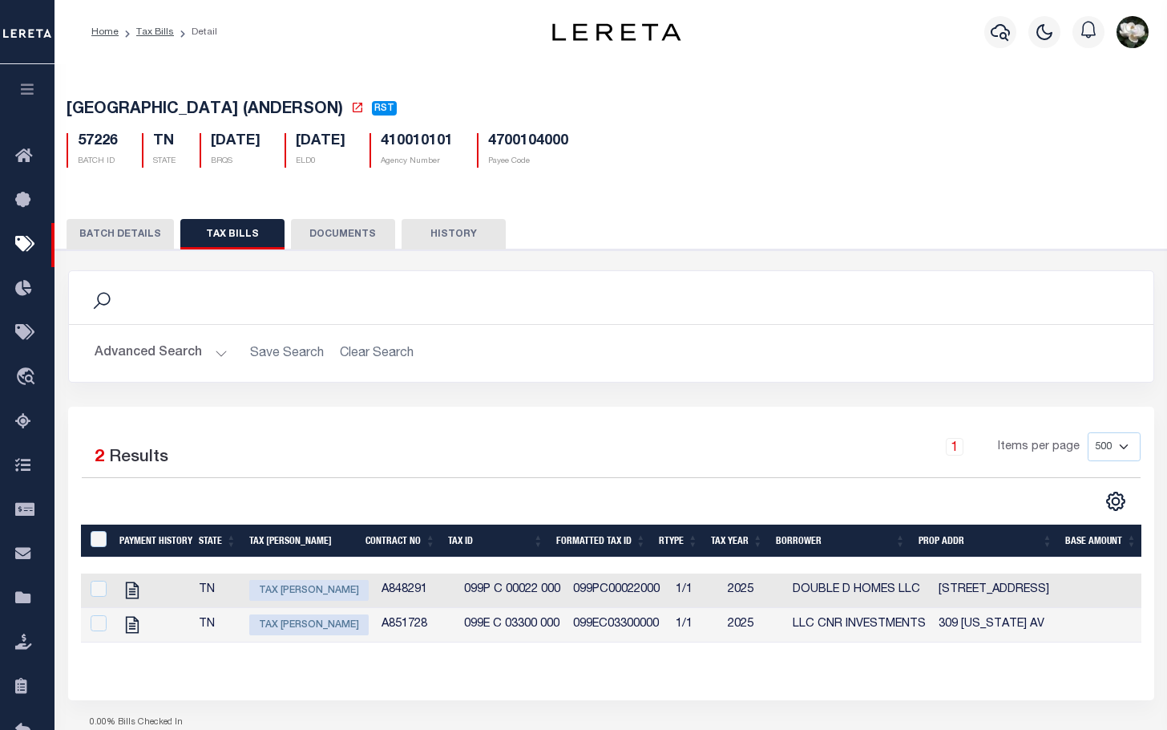
click at [249, 597] on span "Tax [PERSON_NAME]" at bounding box center [308, 590] width 119 height 21
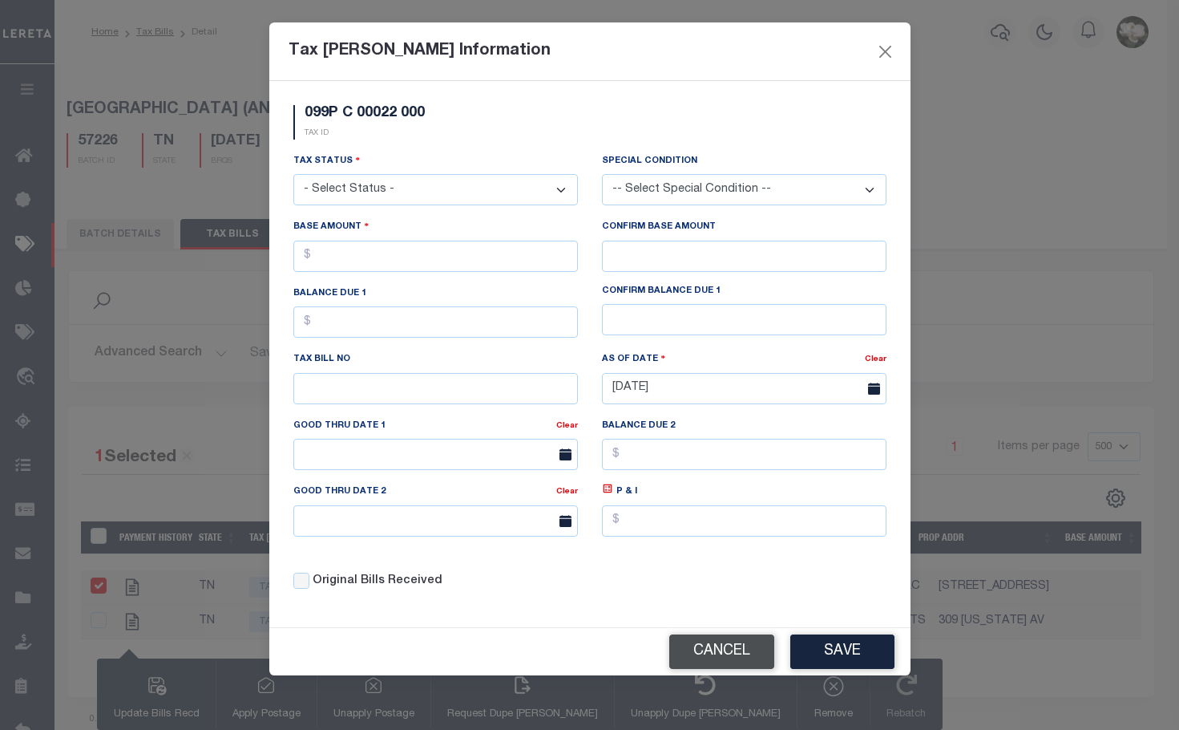
click at [742, 657] on button "Cancel" at bounding box center [721, 651] width 105 height 34
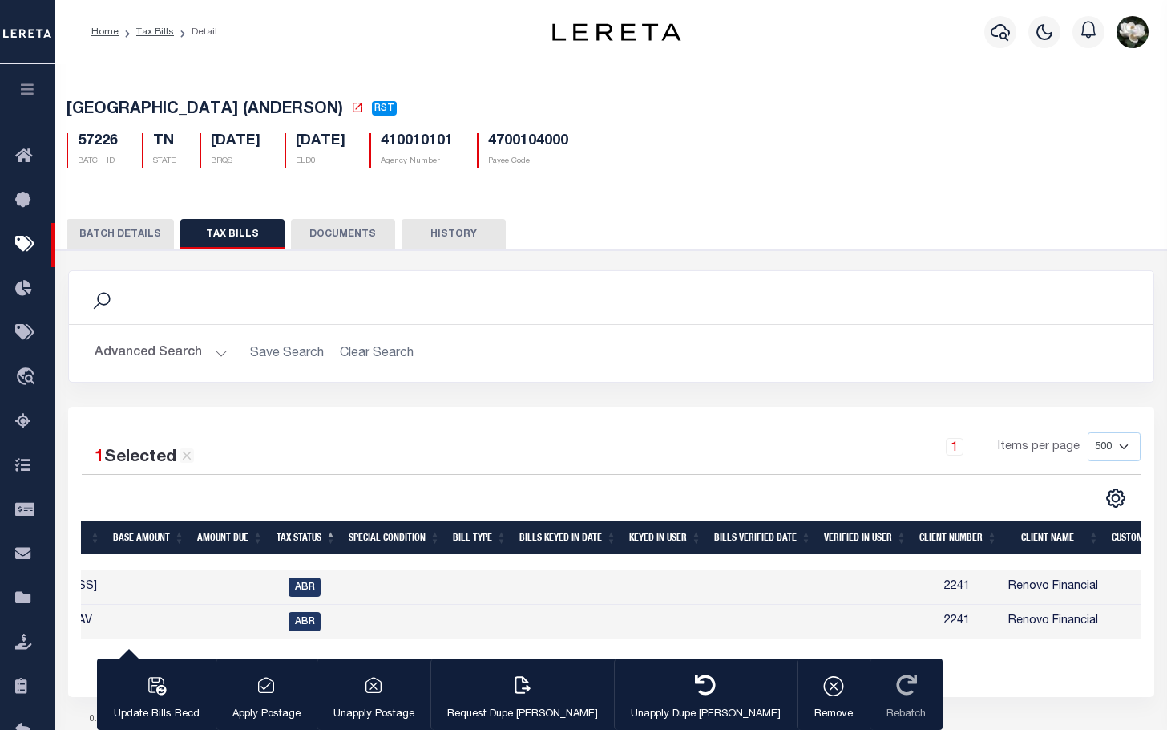
scroll to position [0, 1053]
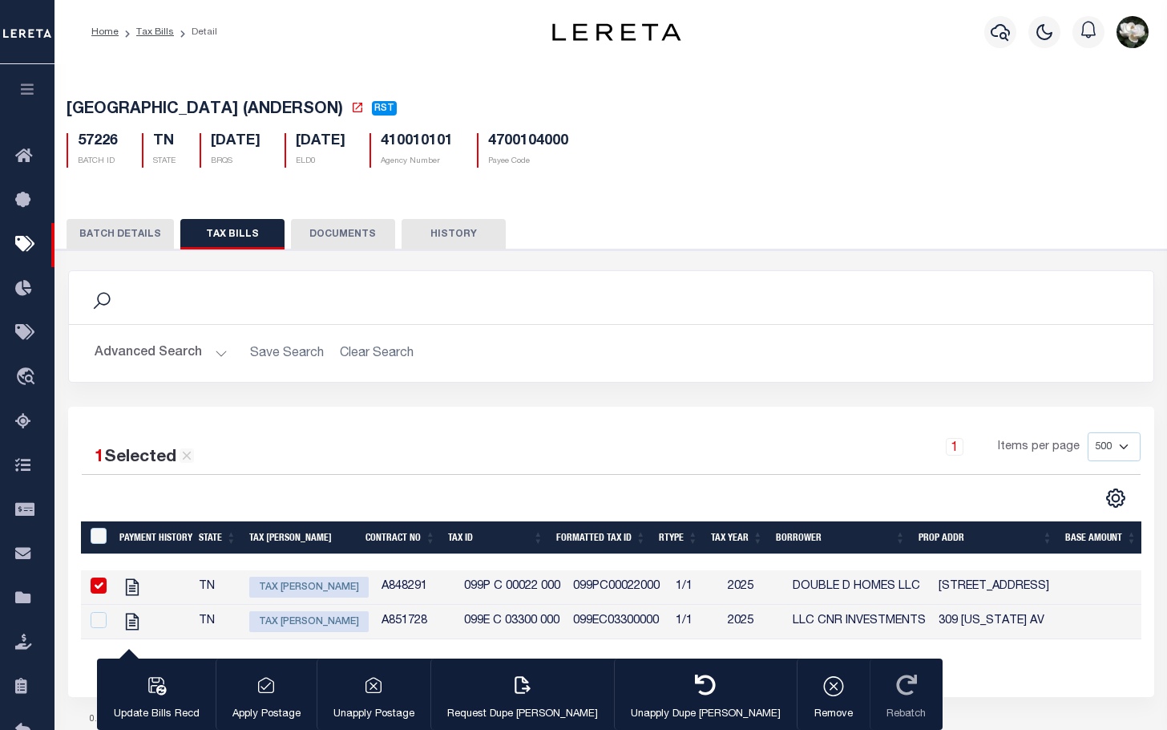
drag, startPoint x: 269, startPoint y: 590, endPoint x: 321, endPoint y: 570, distance: 55.1
click at [269, 590] on span "Tax [PERSON_NAME]" at bounding box center [308, 586] width 119 height 21
checkbox input "false"
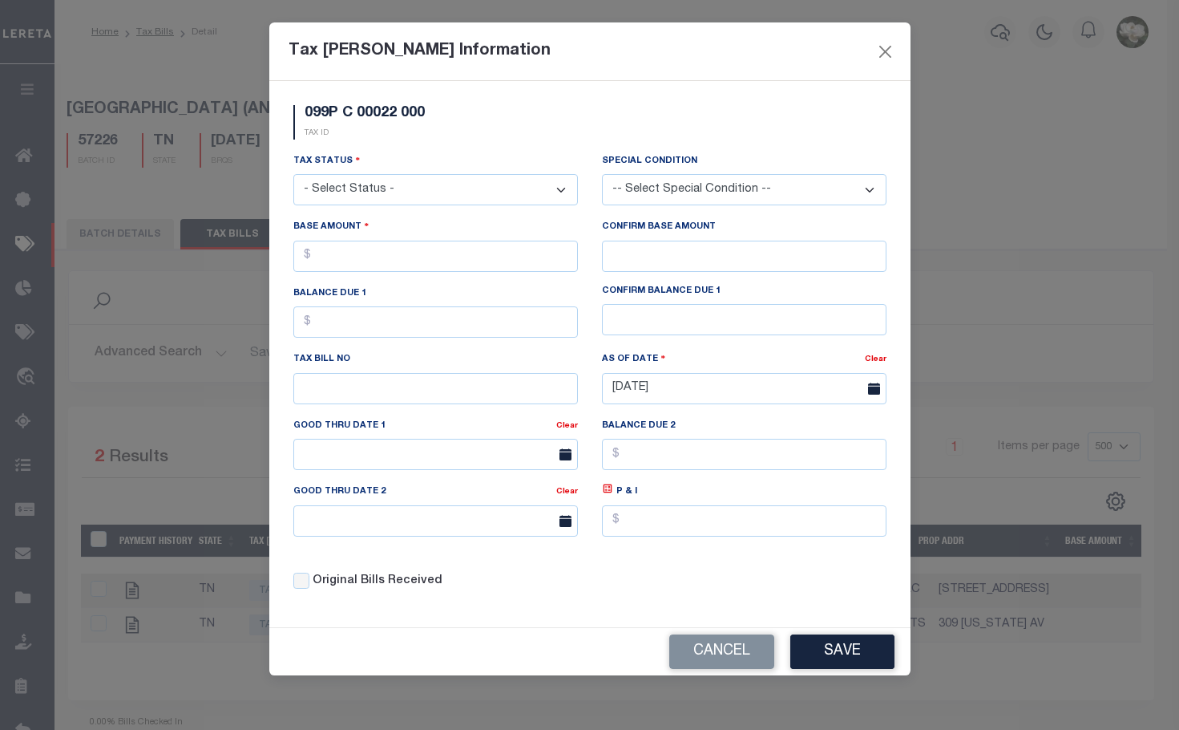
click at [487, 188] on select "- Select Status - Open Due/Unpaid Paid Incomplete No Tax Due Internal Refund Pr…" at bounding box center [435, 189] width 285 height 31
select select "DUE"
click at [293, 175] on select "- Select Status - Open Due/Unpaid Paid Incomplete No Tax Due Internal Refund Pr…" at bounding box center [435, 189] width 285 height 31
click at [404, 260] on input "text" at bounding box center [435, 256] width 285 height 31
type input "$1,222.37"
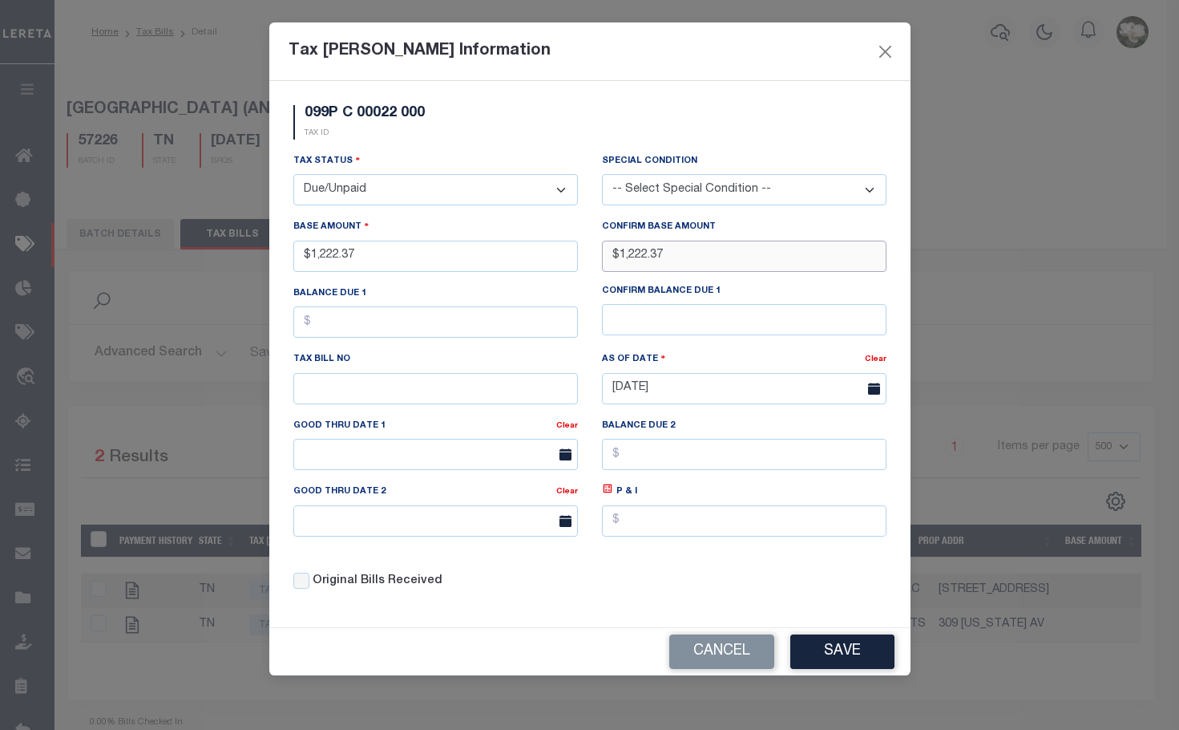
type input "$1,222.37"
click at [856, 655] on button "Save" at bounding box center [843, 651] width 104 height 34
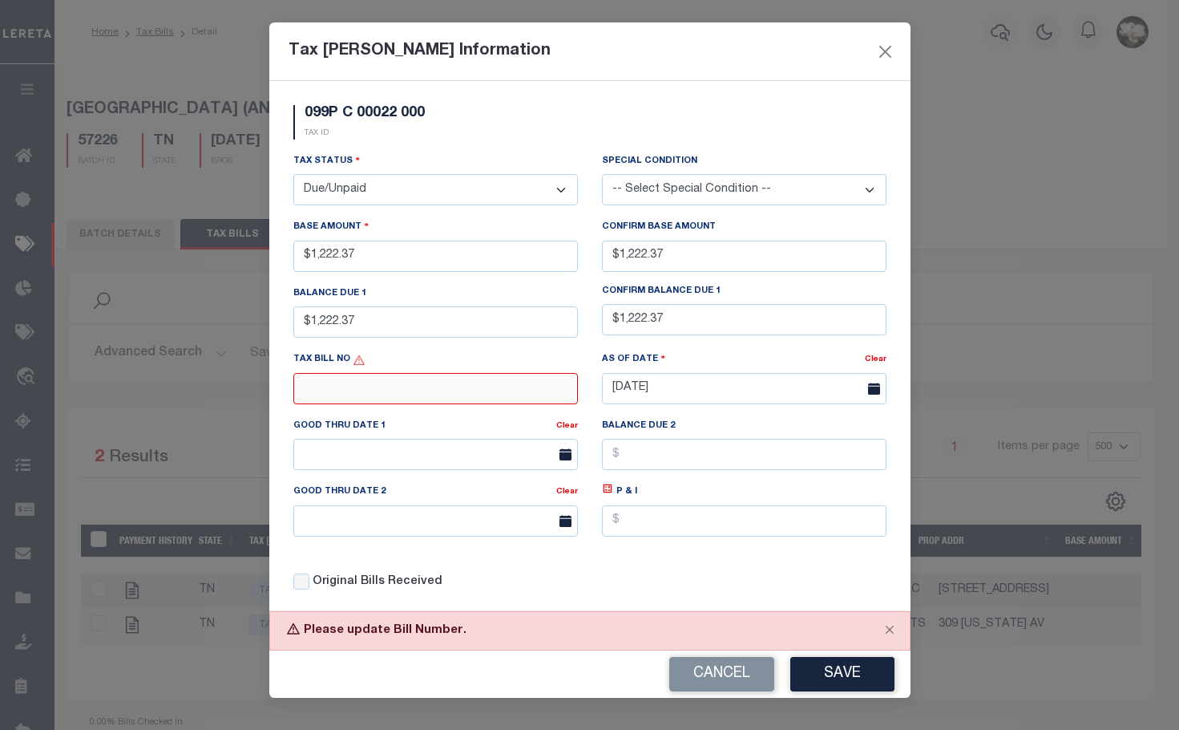
click at [483, 404] on input "text" at bounding box center [435, 388] width 285 height 31
type input "5762"
click at [851, 674] on button "Save" at bounding box center [843, 674] width 104 height 34
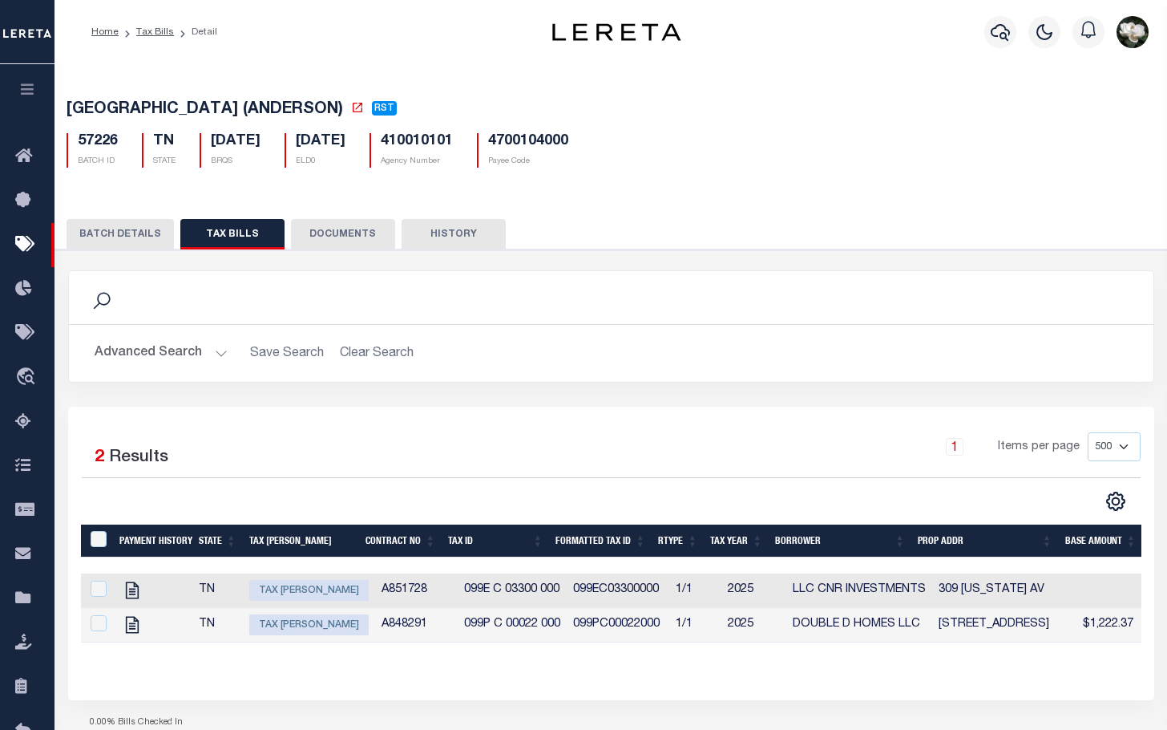
click at [303, 625] on span "Tax [PERSON_NAME]" at bounding box center [308, 624] width 119 height 21
checkbox input "true"
select select "DUE"
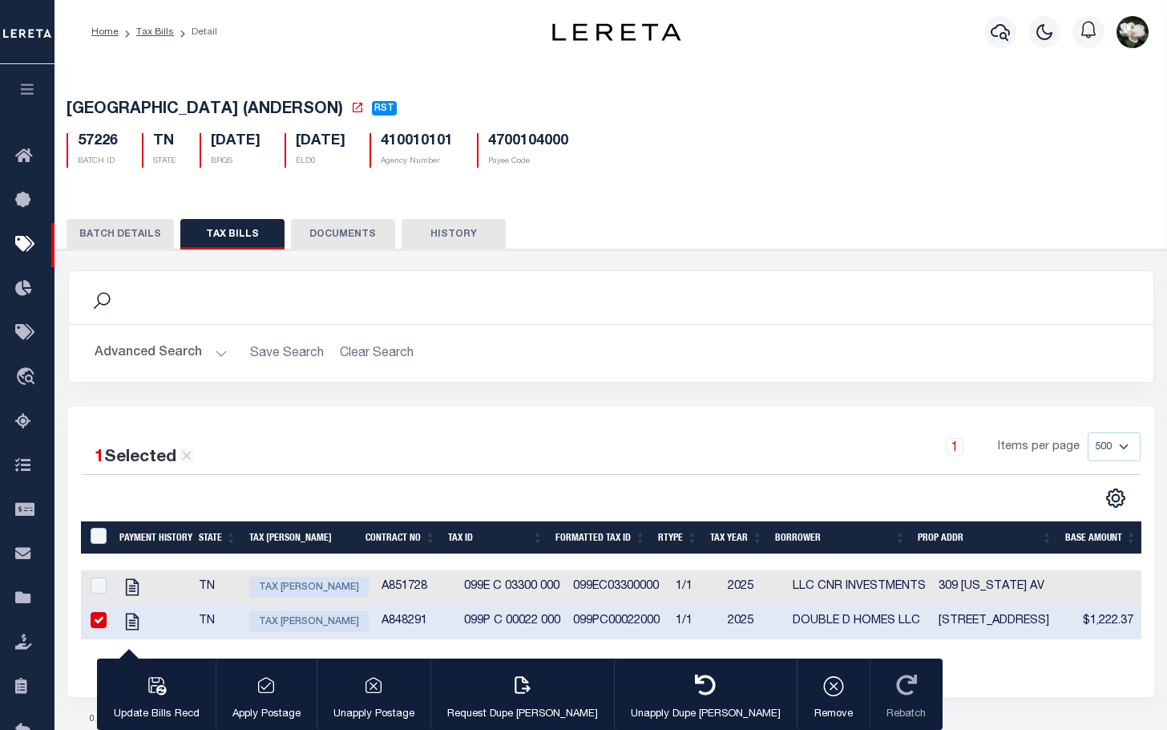
type input "$1,222.37"
type input "5762"
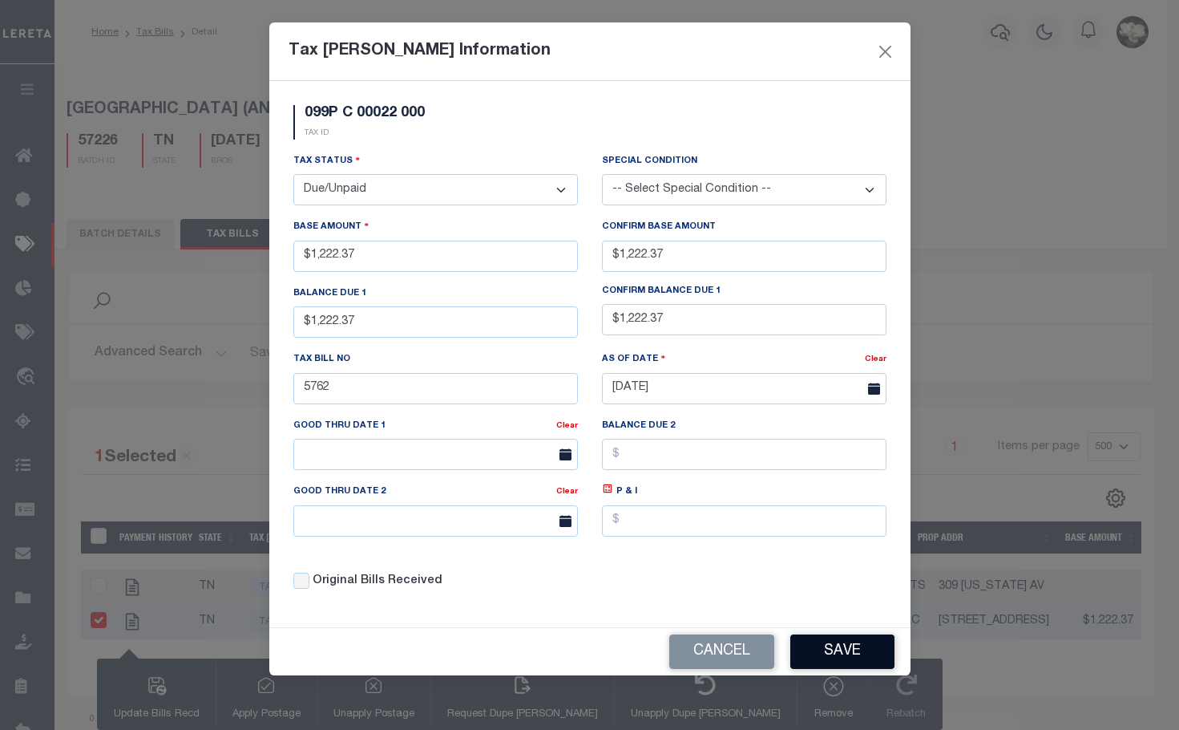
click at [840, 664] on button "Save" at bounding box center [843, 651] width 104 height 34
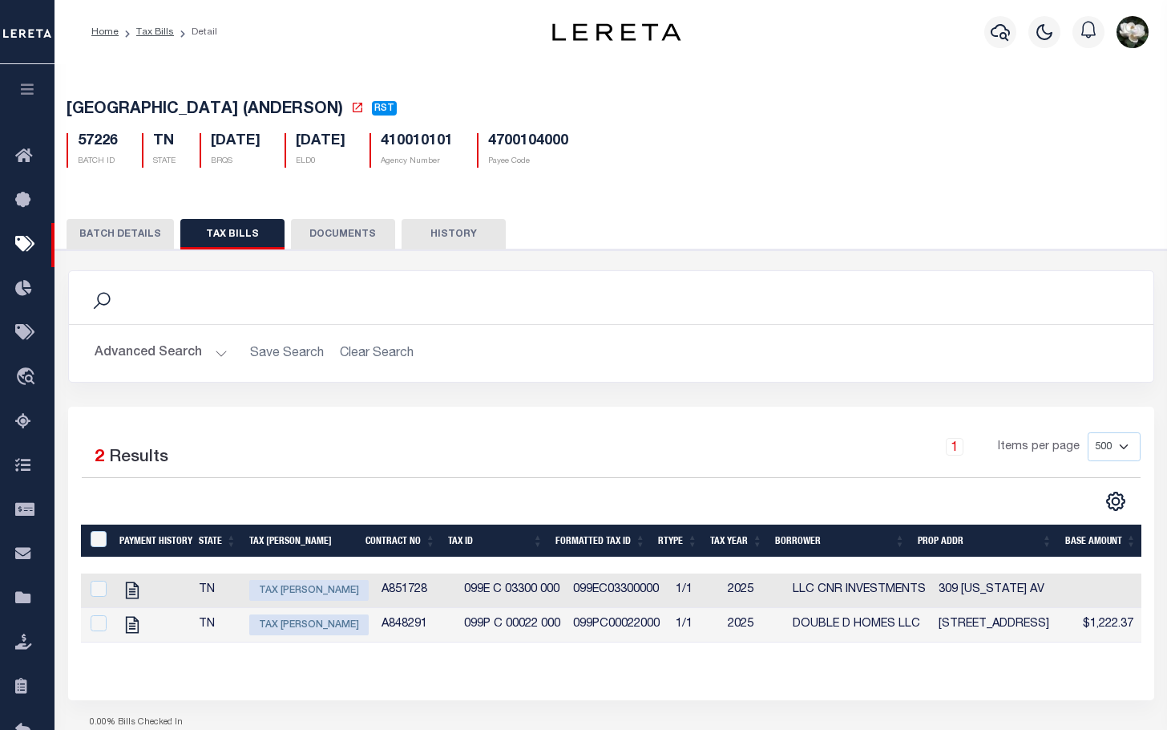
click at [292, 596] on span "Tax [PERSON_NAME]" at bounding box center [308, 590] width 119 height 21
checkbox input "true"
select select "ABR"
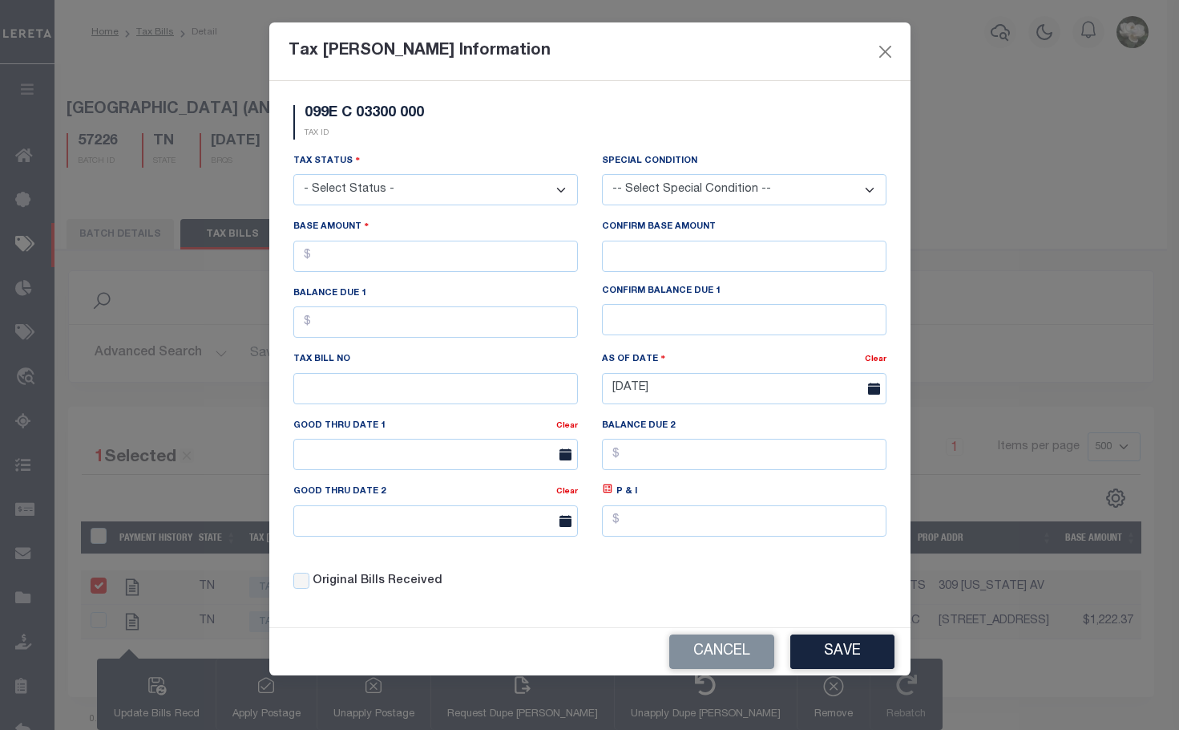
click at [411, 181] on select "- Select Status - Open Due/Unpaid Paid Incomplete No Tax Due Internal Refund Pr…" at bounding box center [435, 189] width 285 height 31
select select "DUE"
click at [293, 175] on select "- Select Status - Open Due/Unpaid Paid Incomplete No Tax Due Internal Refund Pr…" at bounding box center [435, 189] width 285 height 31
click at [375, 257] on input "text" at bounding box center [435, 256] width 285 height 31
type input "$1,811.77"
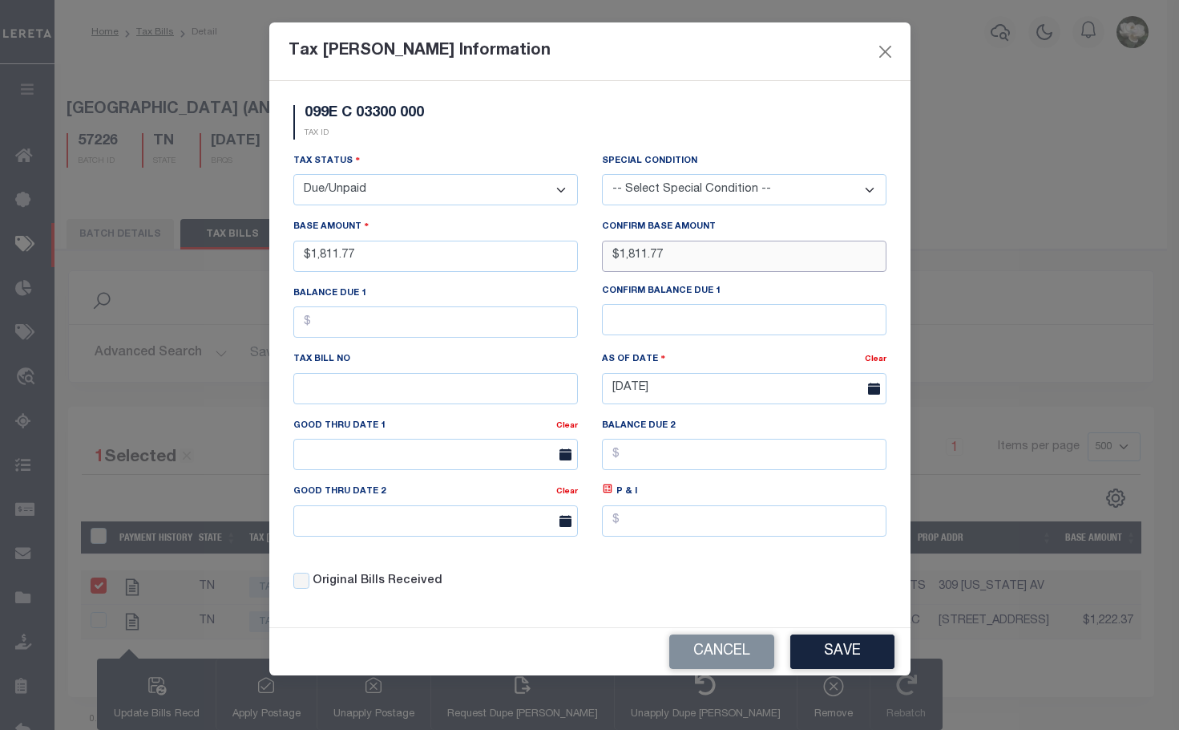
type input "$1,811.77"
type input "$18,111.77"
drag, startPoint x: 655, startPoint y: 326, endPoint x: 668, endPoint y: 326, distance: 12.8
click at [668, 326] on input "$18,177." at bounding box center [744, 319] width 285 height 31
click at [851, 660] on button "Save" at bounding box center [843, 651] width 104 height 34
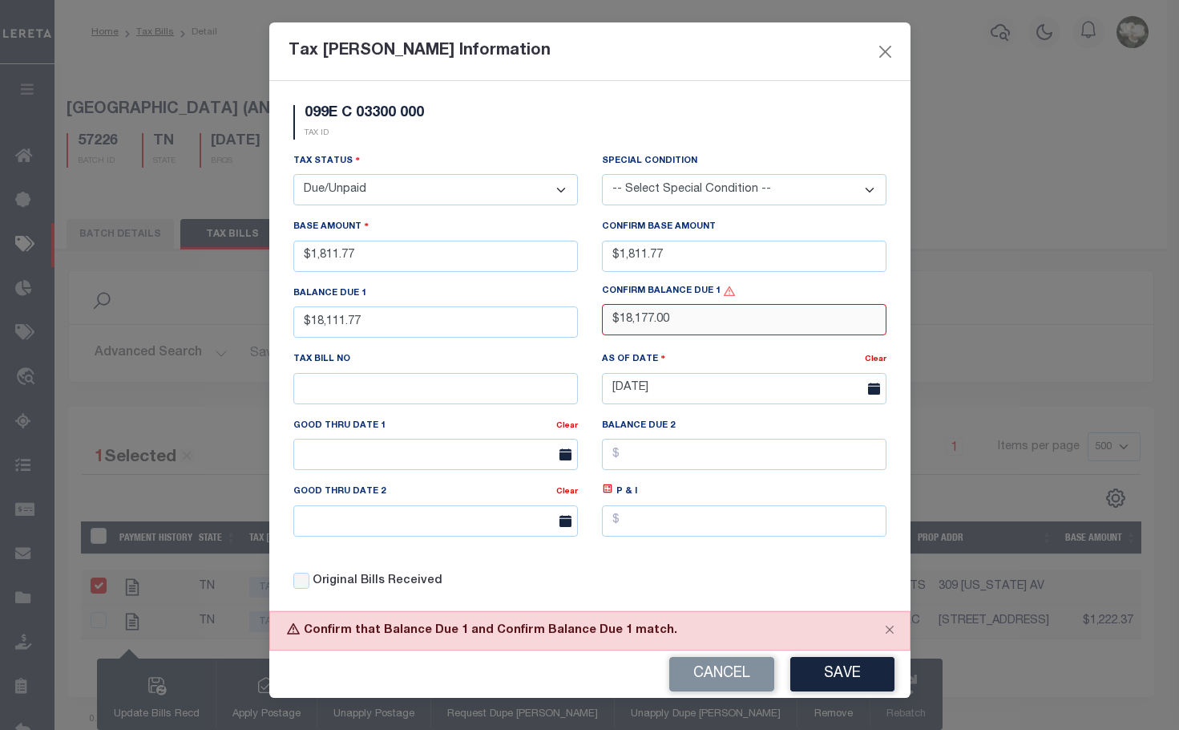
drag, startPoint x: 680, startPoint y: 321, endPoint x: 491, endPoint y: 305, distance: 189.0
click at [491, 305] on div "Tax Status - Select Status - Open Due/Unpaid Paid Incomplete No Tax Due Interna…" at bounding box center [589, 377] width 617 height 451
type input "$1,811.77"
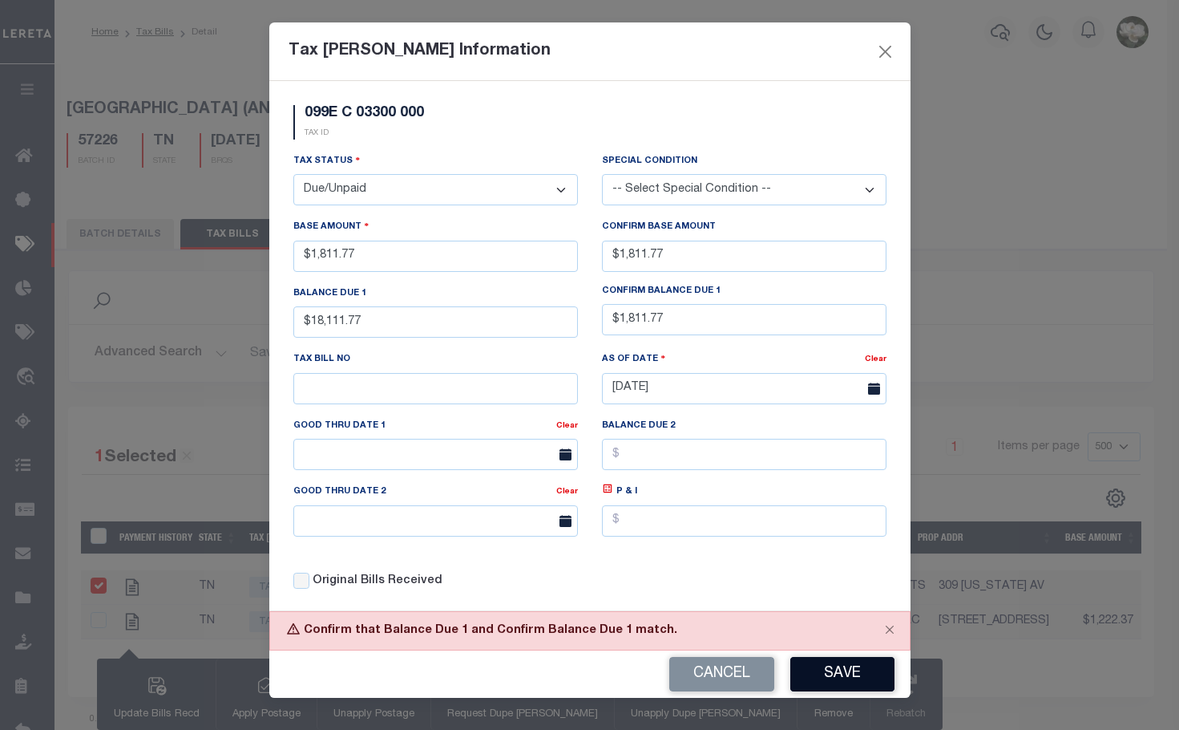
click at [857, 672] on button "Save" at bounding box center [843, 674] width 104 height 34
drag, startPoint x: 378, startPoint y: 318, endPoint x: 281, endPoint y: 318, distance: 96.2
click at [281, 318] on div "Balance Due 1 $18,111.77" at bounding box center [435, 318] width 309 height 66
type input "$1,811.77"
click at [861, 675] on button "Save" at bounding box center [843, 674] width 104 height 34
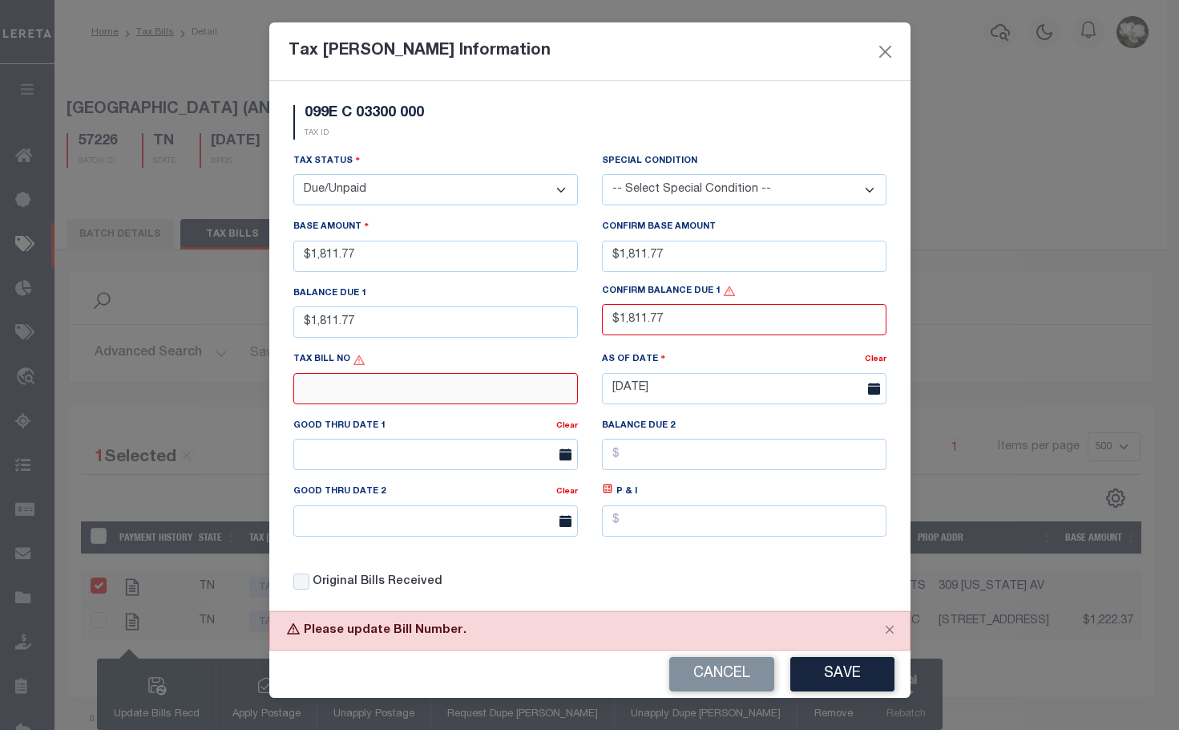
click at [360, 393] on input "text" at bounding box center [435, 388] width 285 height 31
type input "4929"
click at [843, 675] on button "Save" at bounding box center [843, 674] width 104 height 34
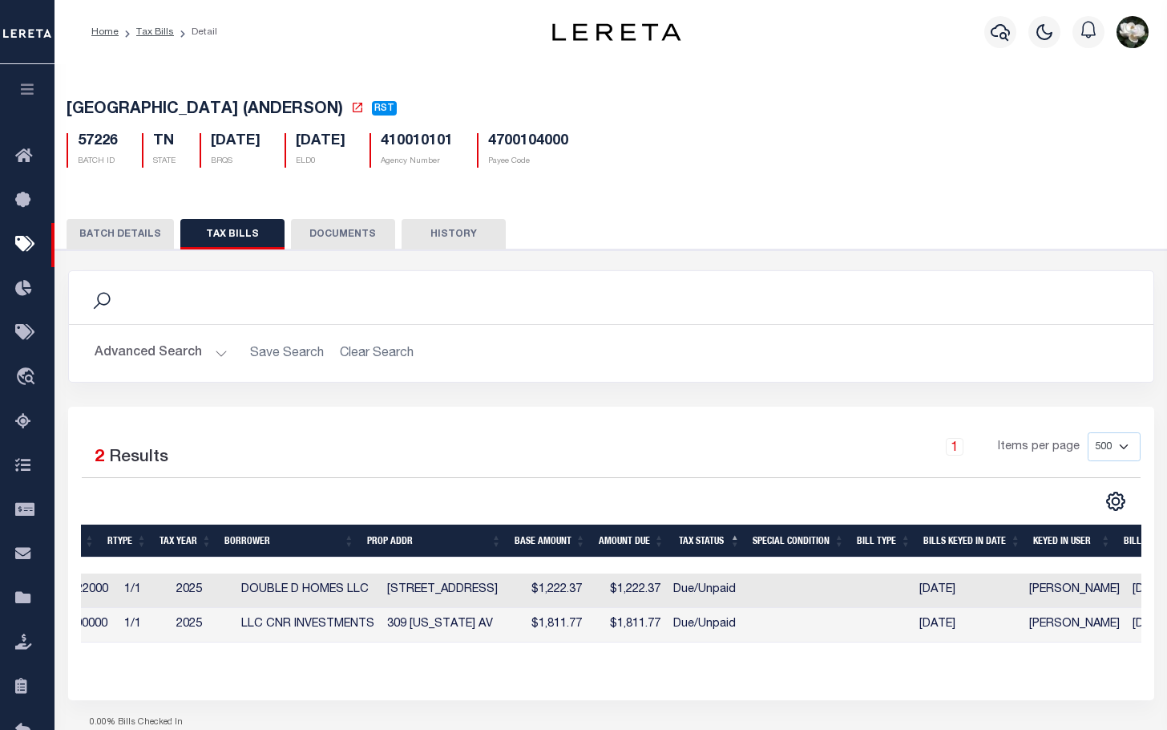
scroll to position [0, 202]
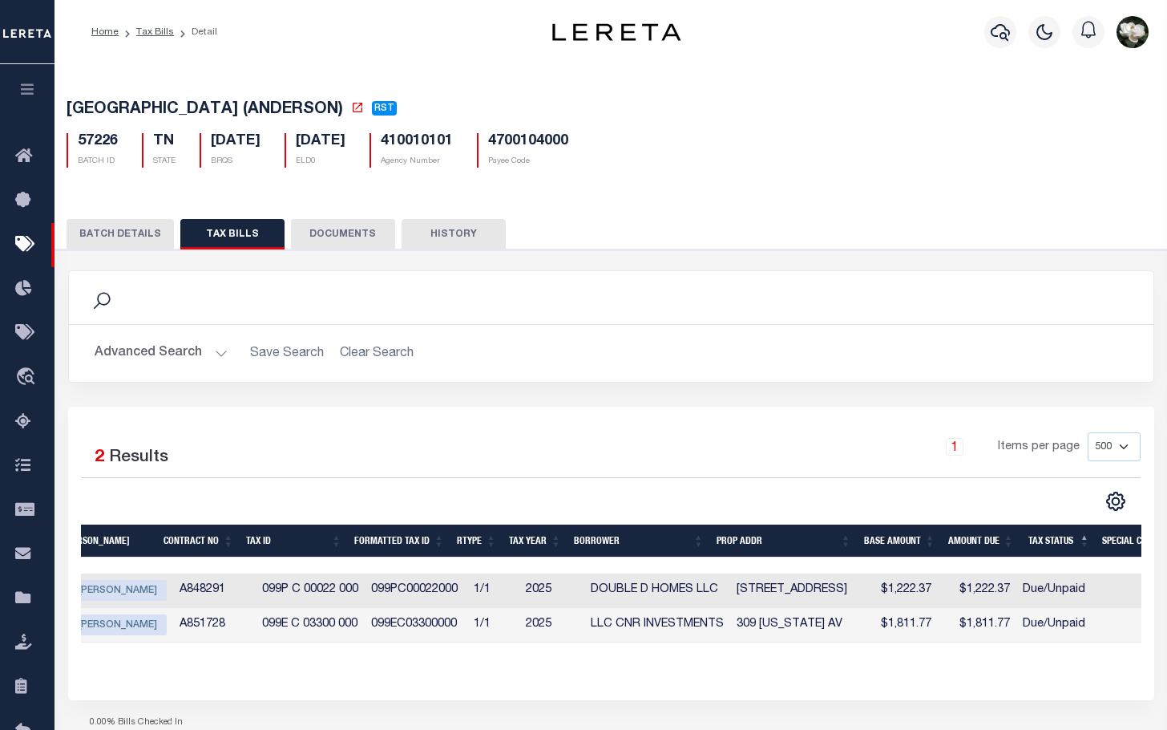
click at [741, 88] on div "OAKRIDGE CITY (ANDERSON) RST 57226 BATCH ID TN STATE 03/20/2025 BRQS ELD0" at bounding box center [611, 130] width 1128 height 99
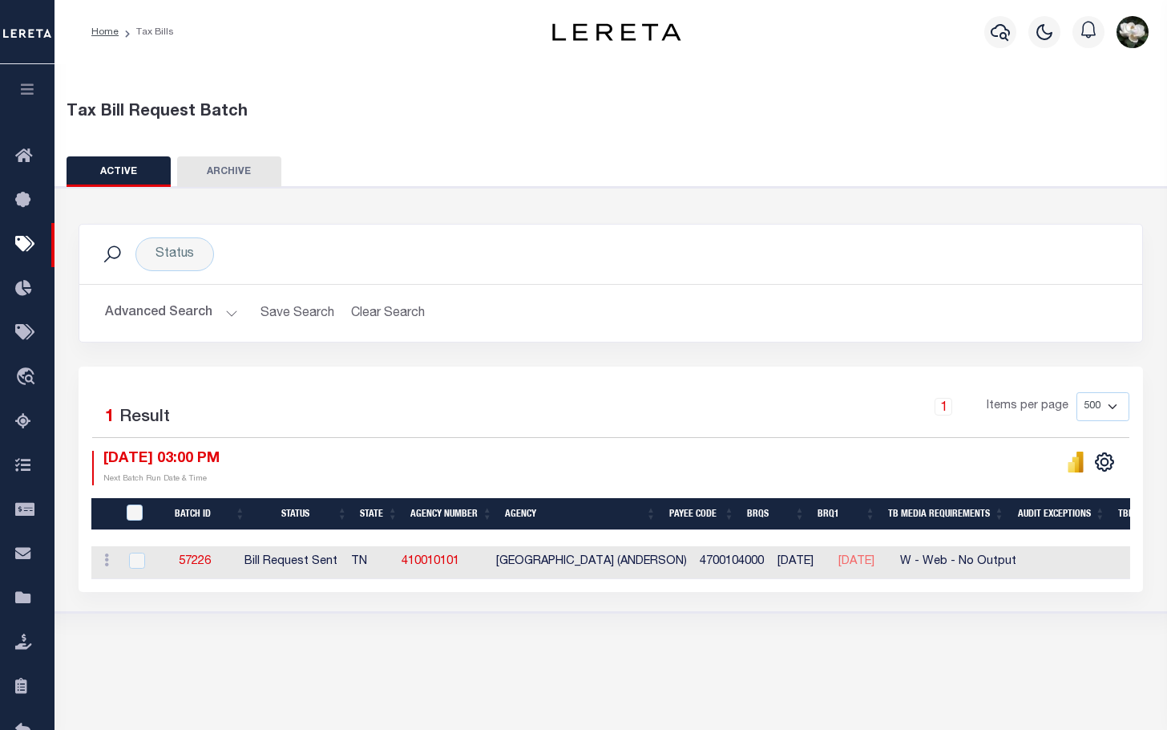
click at [137, 307] on button "Advanced Search" at bounding box center [171, 312] width 133 height 31
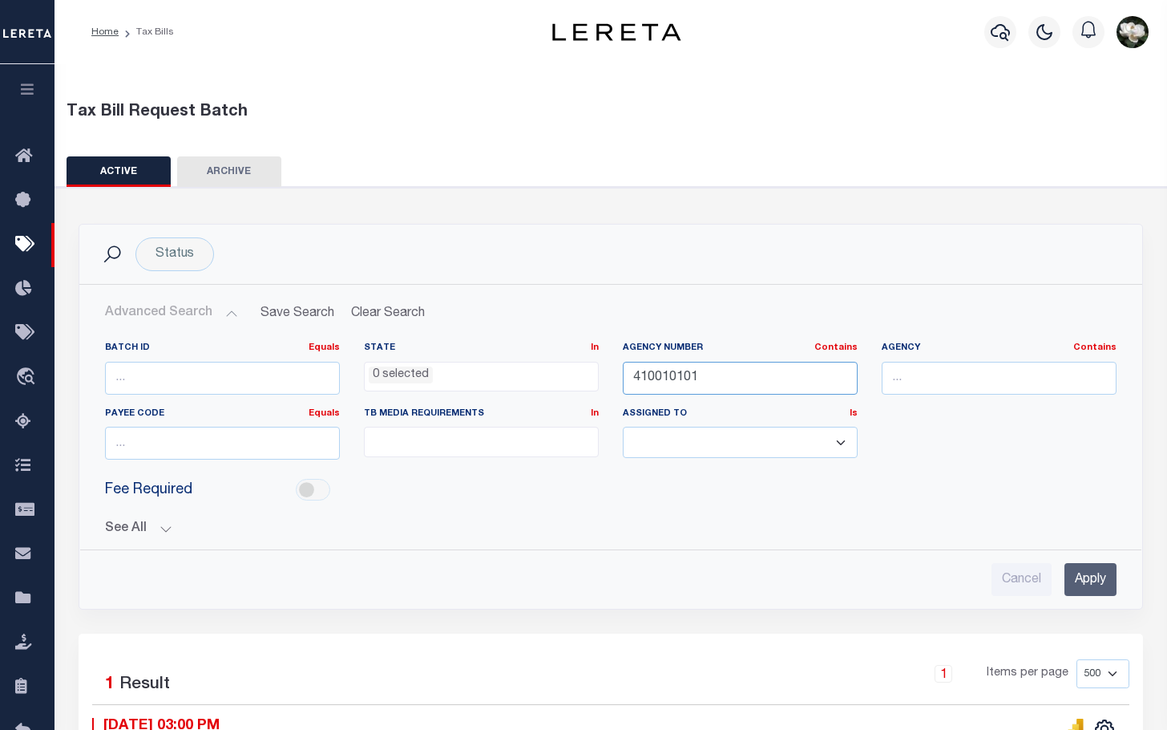
drag, startPoint x: 718, startPoint y: 380, endPoint x: 584, endPoint y: 369, distance: 134.4
click at [584, 369] on div "Batch ID Equals Equals Is Not Equal To Is Greater Than Is Less Than State In In…" at bounding box center [611, 407] width 1036 height 131
type input "470220000"
click at [1075, 573] on input "Apply" at bounding box center [1091, 579] width 52 height 33
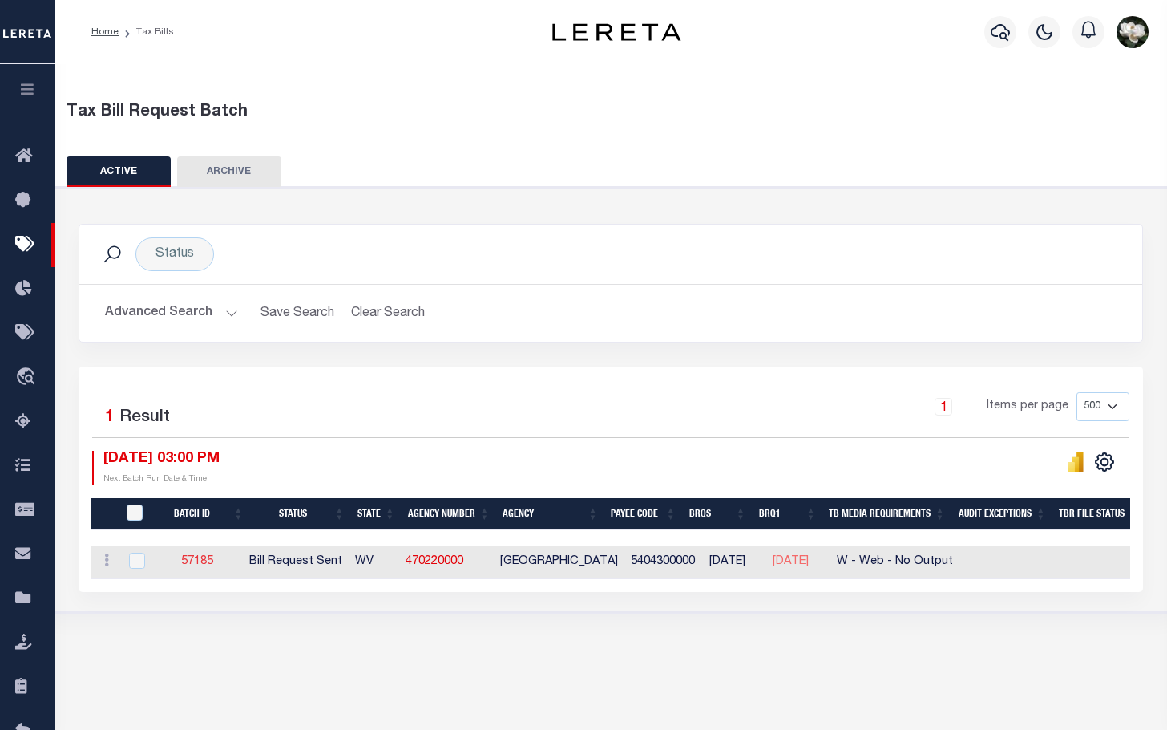
click at [204, 567] on link "57185" at bounding box center [197, 561] width 32 height 11
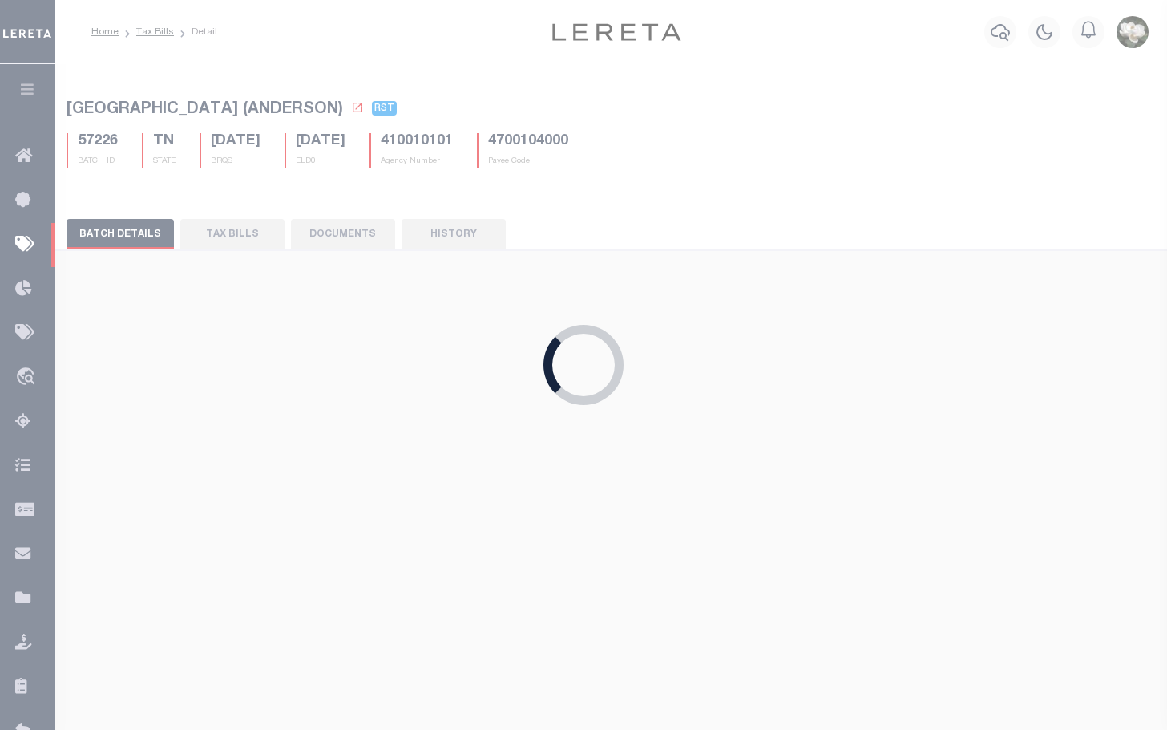
type input "[DATE]"
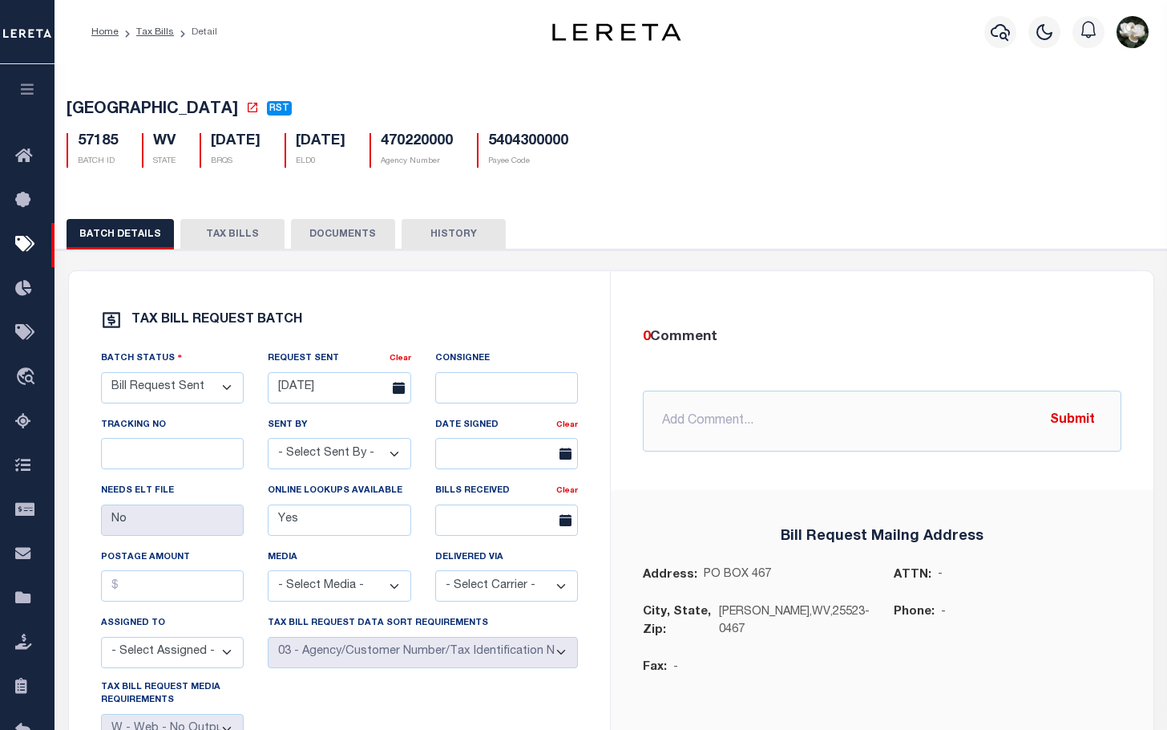
click at [229, 241] on button "TAX BILLS" at bounding box center [232, 234] width 104 height 30
select select "500"
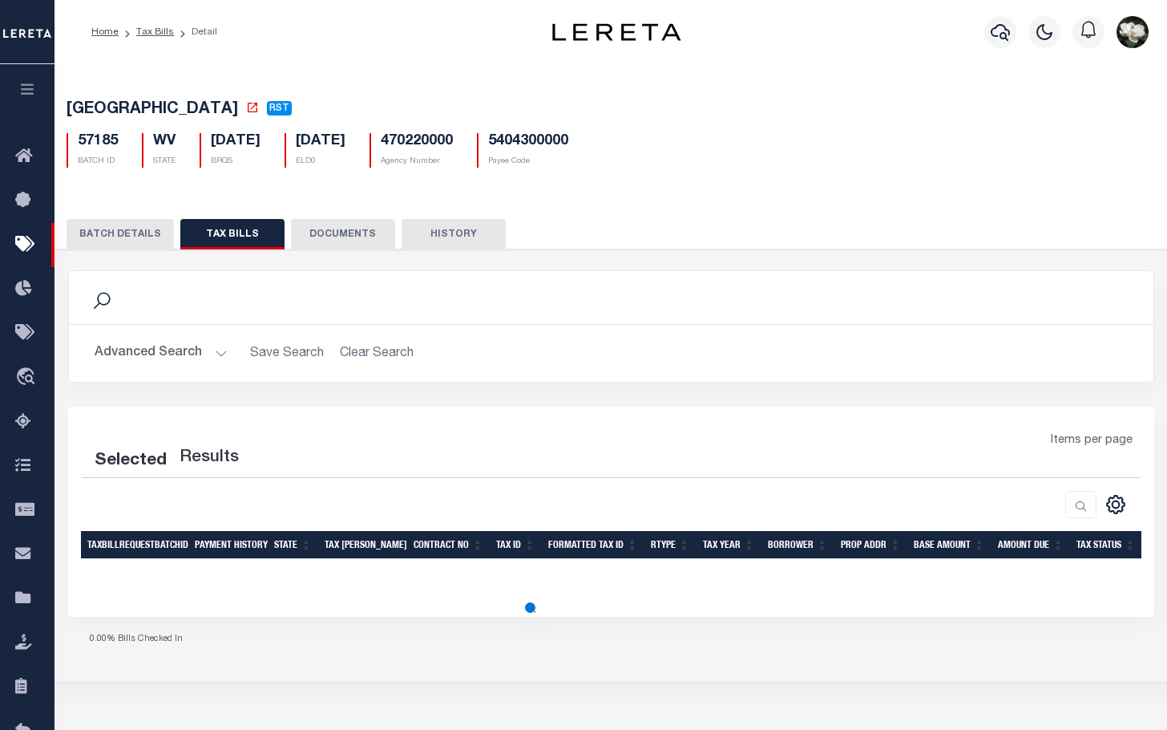
select select "500"
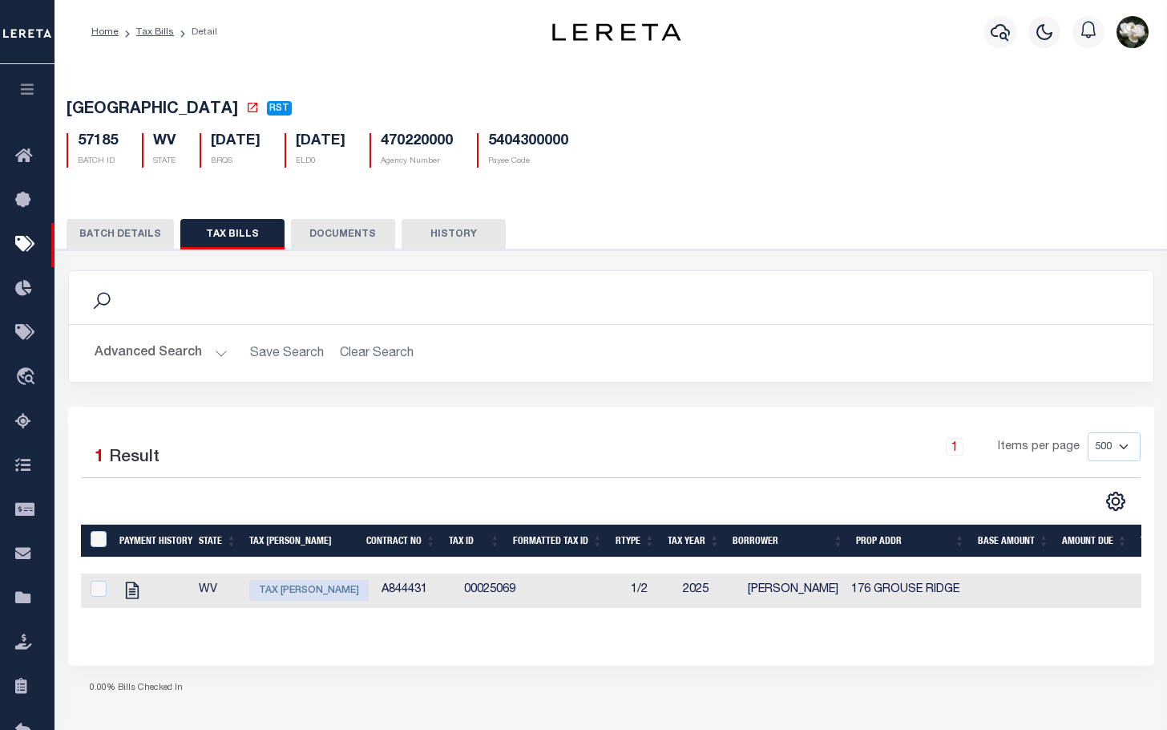
drag, startPoint x: 315, startPoint y: 592, endPoint x: 328, endPoint y: 585, distance: 14.7
click at [315, 592] on span "Tax [PERSON_NAME]" at bounding box center [308, 590] width 119 height 21
checkbox input "true"
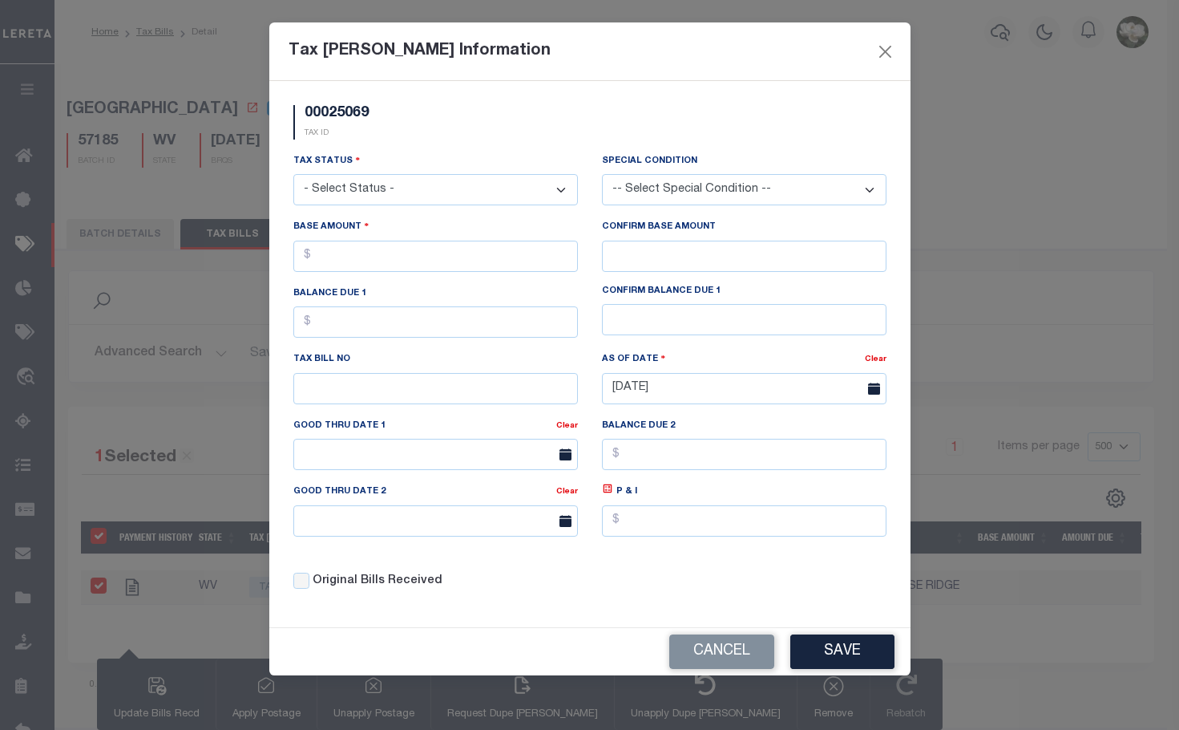
click at [524, 197] on select "- Select Status - Open Due/Unpaid Paid Incomplete No Tax Due Internal Refund Pr…" at bounding box center [435, 189] width 285 height 31
select select "PYD"
click at [293, 175] on select "- Select Status - Open Due/Unpaid Paid Incomplete No Tax Due Internal Refund Pr…" at bounding box center [435, 189] width 285 height 31
click at [378, 245] on input "text" at bounding box center [435, 256] width 285 height 31
type input "$626.16"
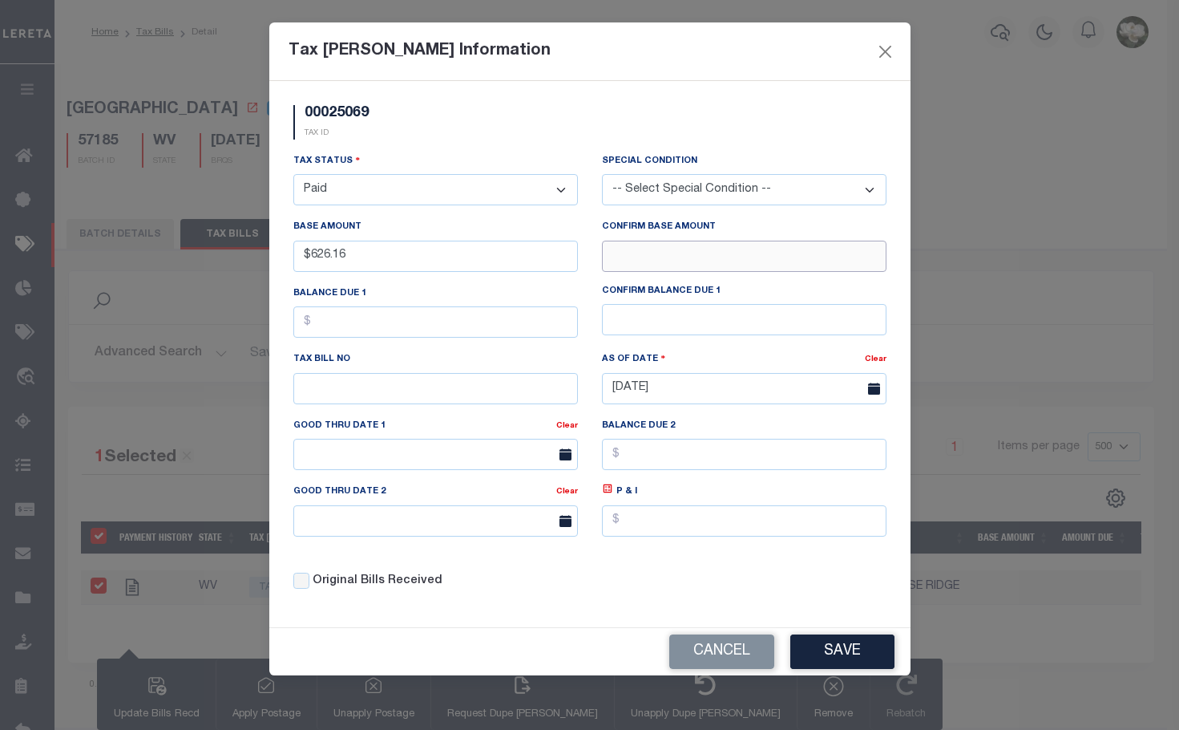
click at [672, 261] on input "text" at bounding box center [744, 256] width 285 height 31
type input "$626.16"
click at [394, 325] on input "text" at bounding box center [435, 321] width 285 height 31
type input "$0.00"
click at [738, 325] on input "text" at bounding box center [744, 319] width 285 height 31
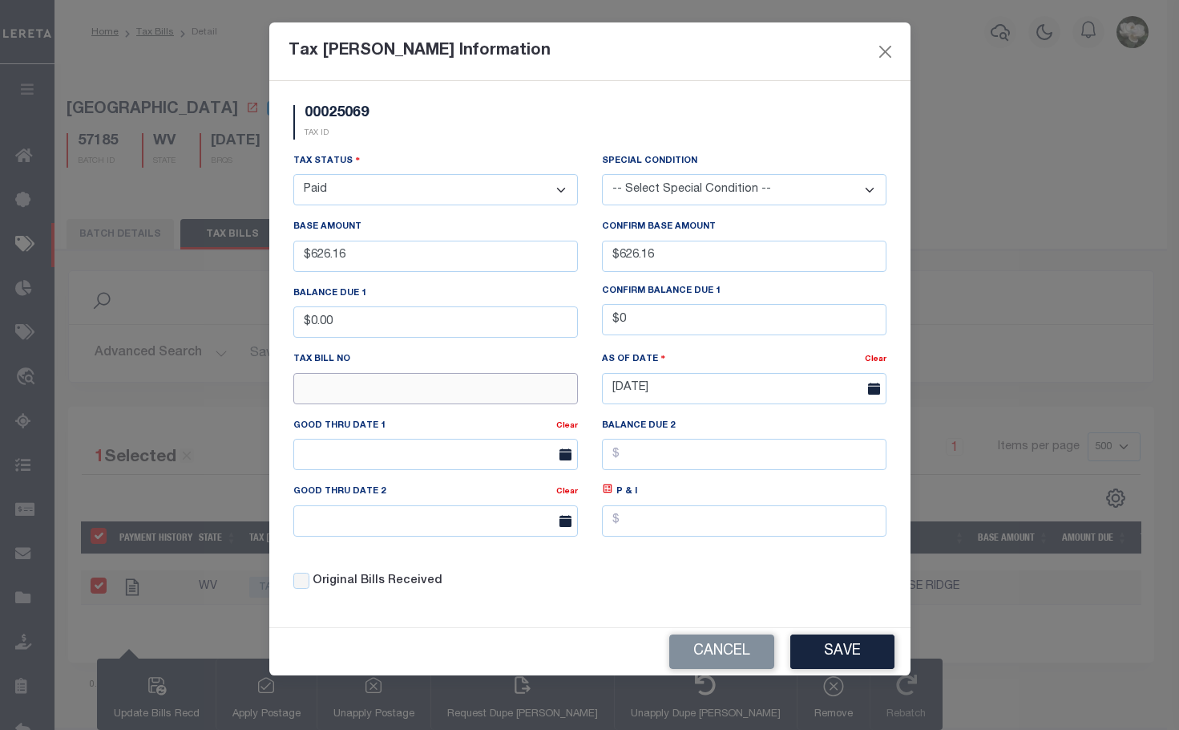
type input "$0.00"
click at [437, 402] on input "text" at bounding box center [435, 388] width 285 height 31
click at [746, 571] on div "Tax Status - Select Status - Open Due/Unpaid Paid Incomplete No Tax Due Interna…" at bounding box center [589, 377] width 617 height 451
click at [847, 646] on button "Save" at bounding box center [843, 651] width 104 height 34
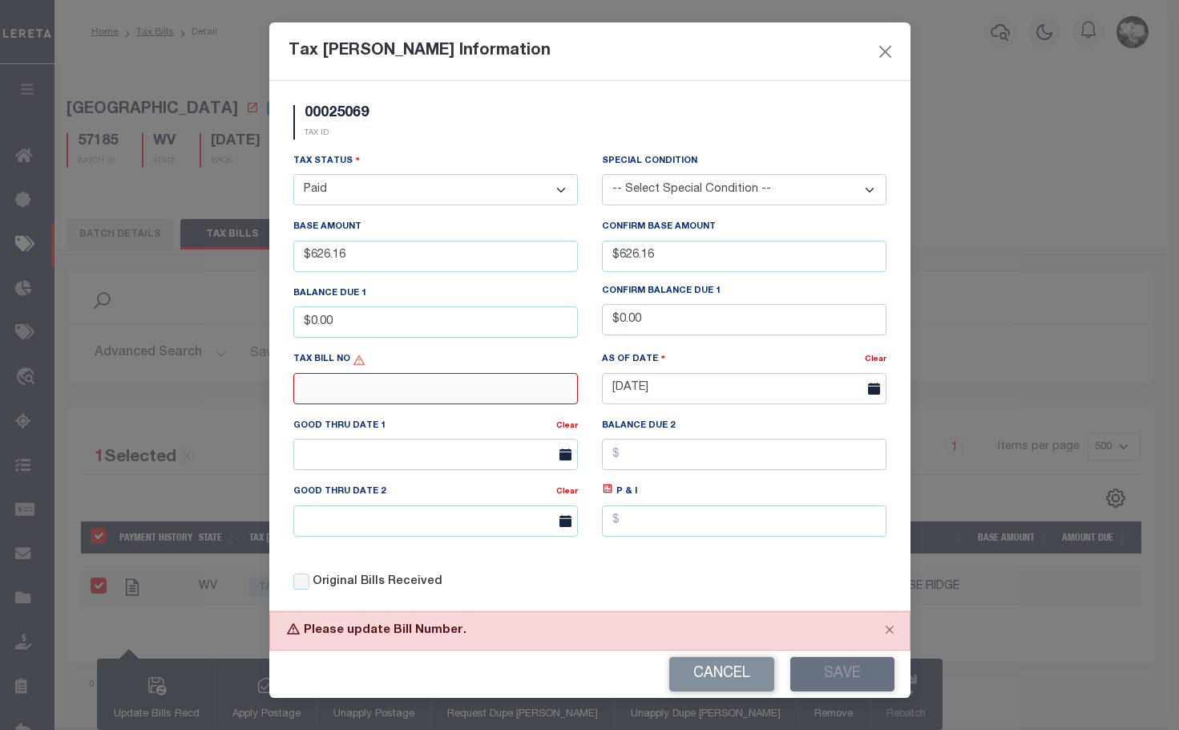
click at [376, 398] on input "text" at bounding box center [435, 388] width 285 height 31
type input "00025069"
click at [839, 665] on button "Save" at bounding box center [843, 674] width 104 height 34
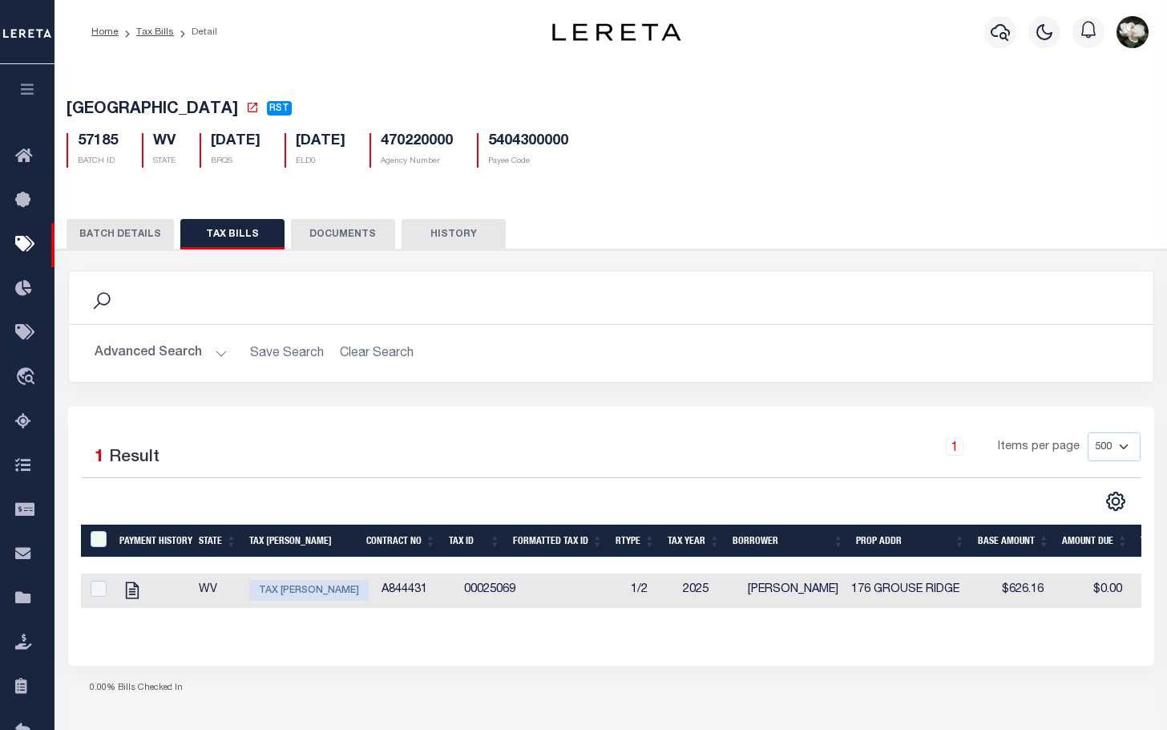
click at [346, 234] on button "DOCUMENTS" at bounding box center [343, 234] width 104 height 30
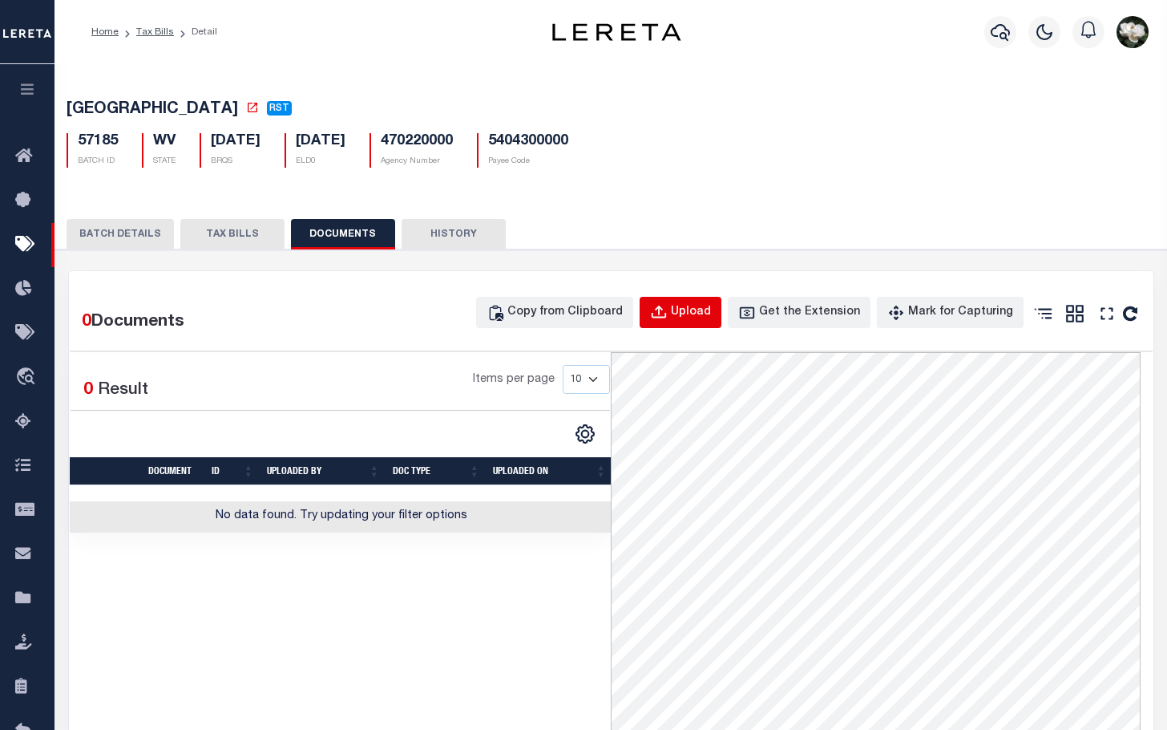
click at [707, 320] on div "Upload" at bounding box center [691, 313] width 40 height 18
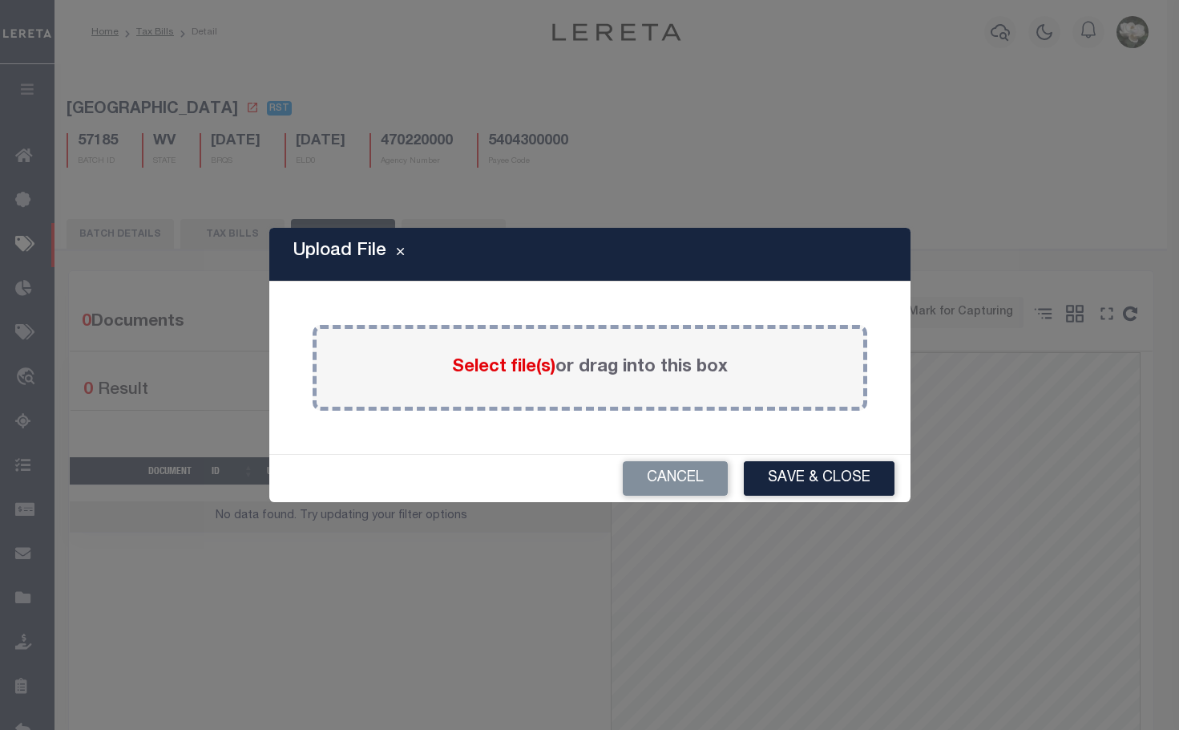
click at [499, 366] on span "Select file(s)" at bounding box center [503, 367] width 103 height 18
click at [0, 0] on input "Select file(s) or drag into this box" at bounding box center [0, 0] width 0 height 0
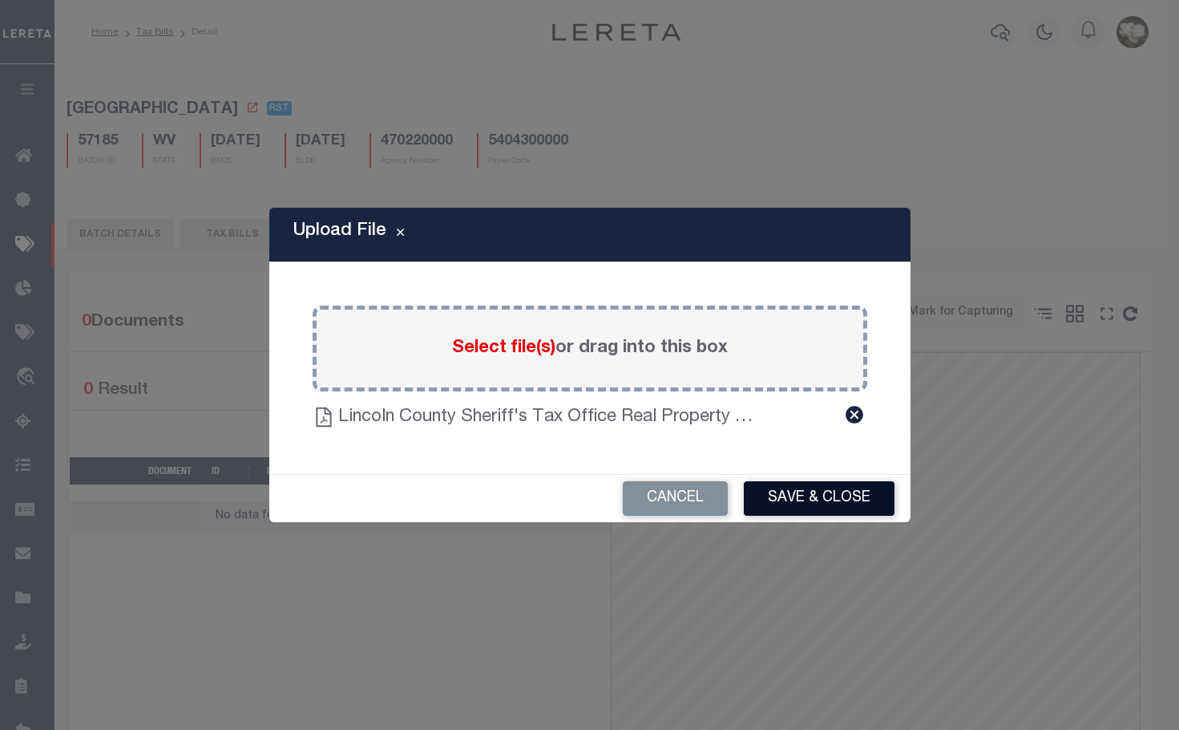
click at [817, 496] on button "Save & Close" at bounding box center [819, 498] width 151 height 34
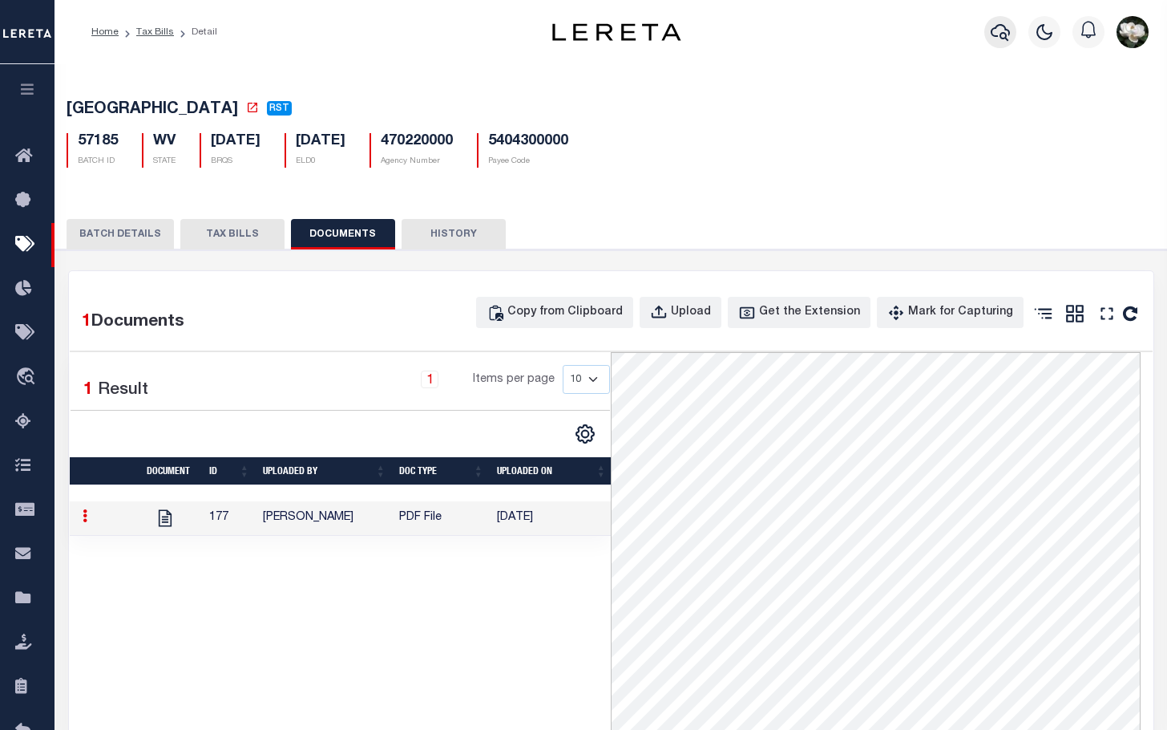
click at [987, 41] on button "button" at bounding box center [1001, 32] width 32 height 32
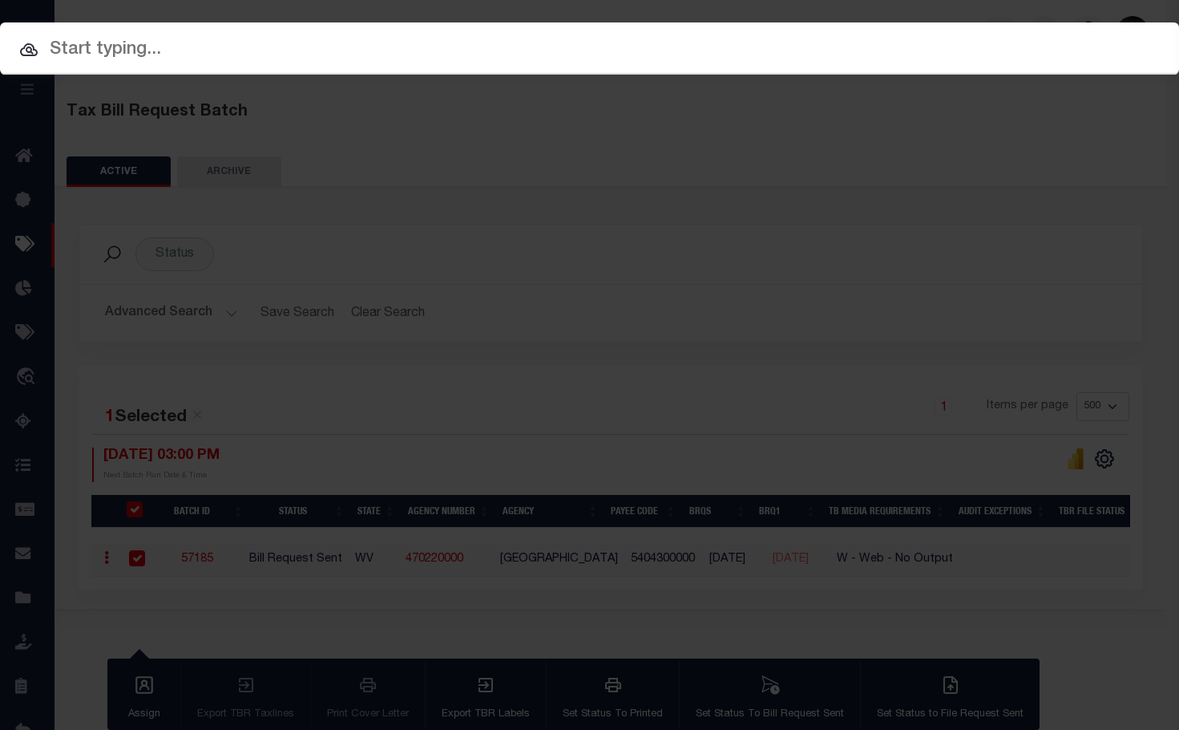
click at [598, 277] on div "Include Loans TBM Customers Borrowers Payments (Lender Non-Disb) Payments (Lend…" at bounding box center [589, 365] width 1179 height 730
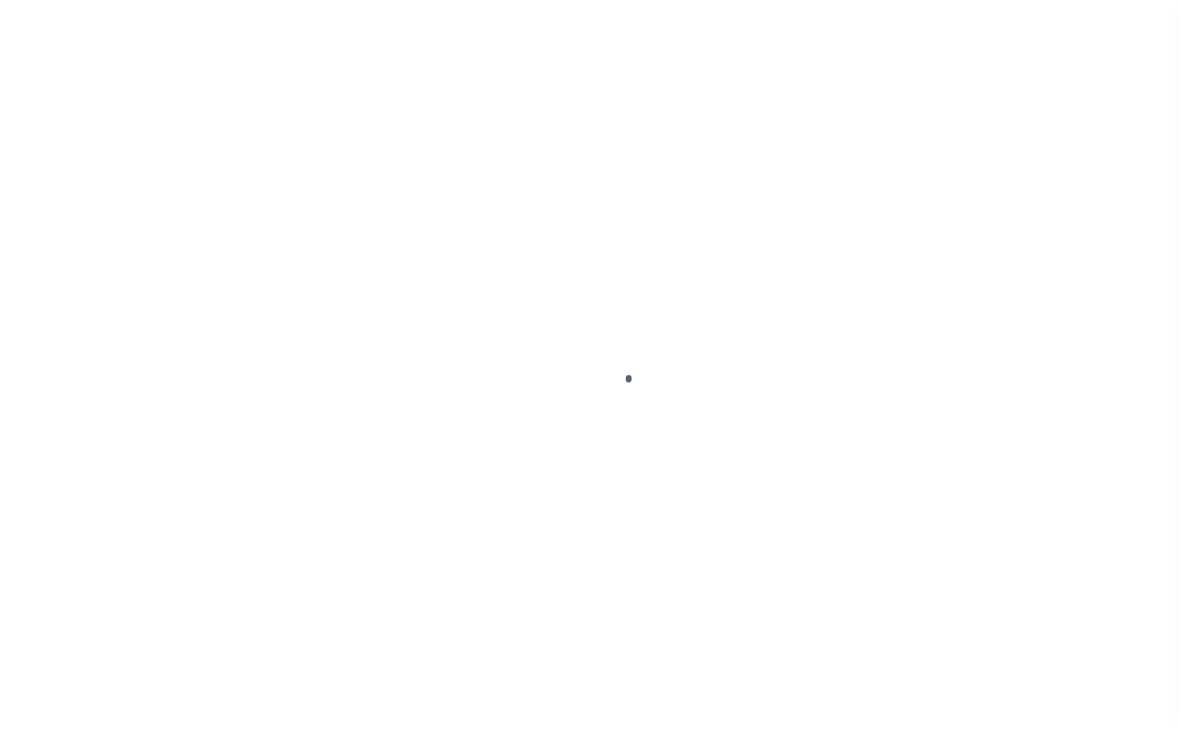
select select
select select "500"
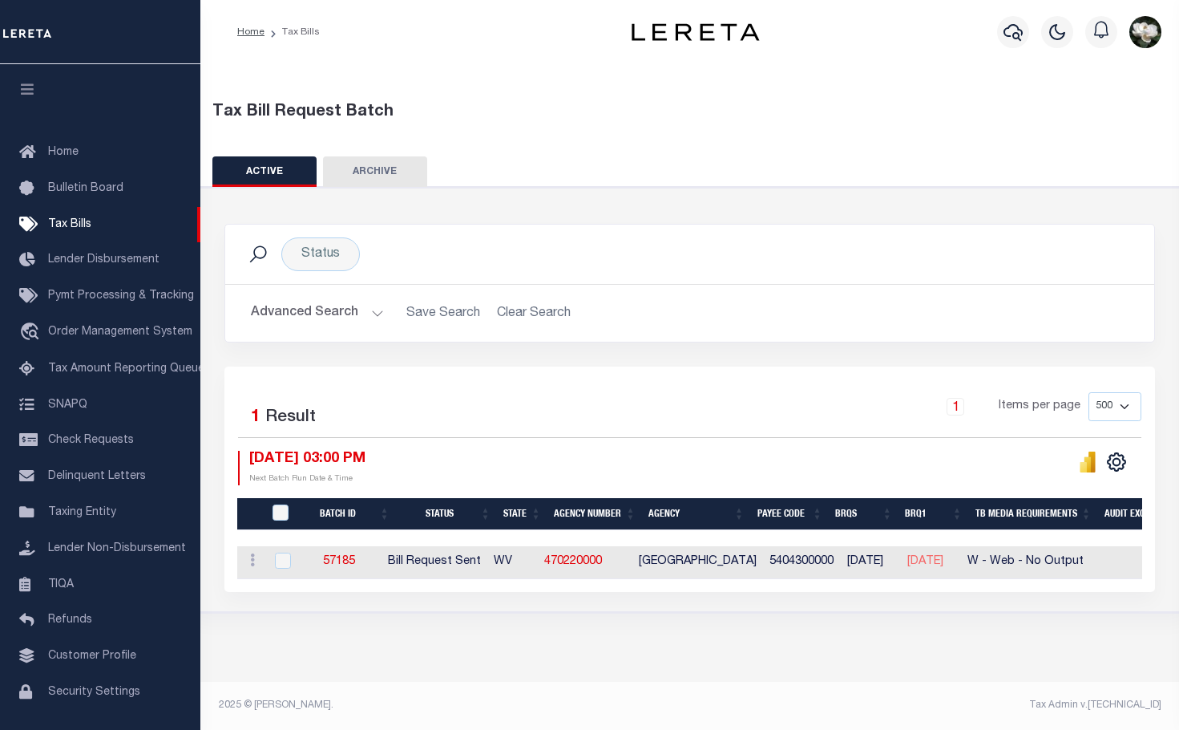
click at [314, 313] on button "Advanced Search" at bounding box center [317, 312] width 133 height 31
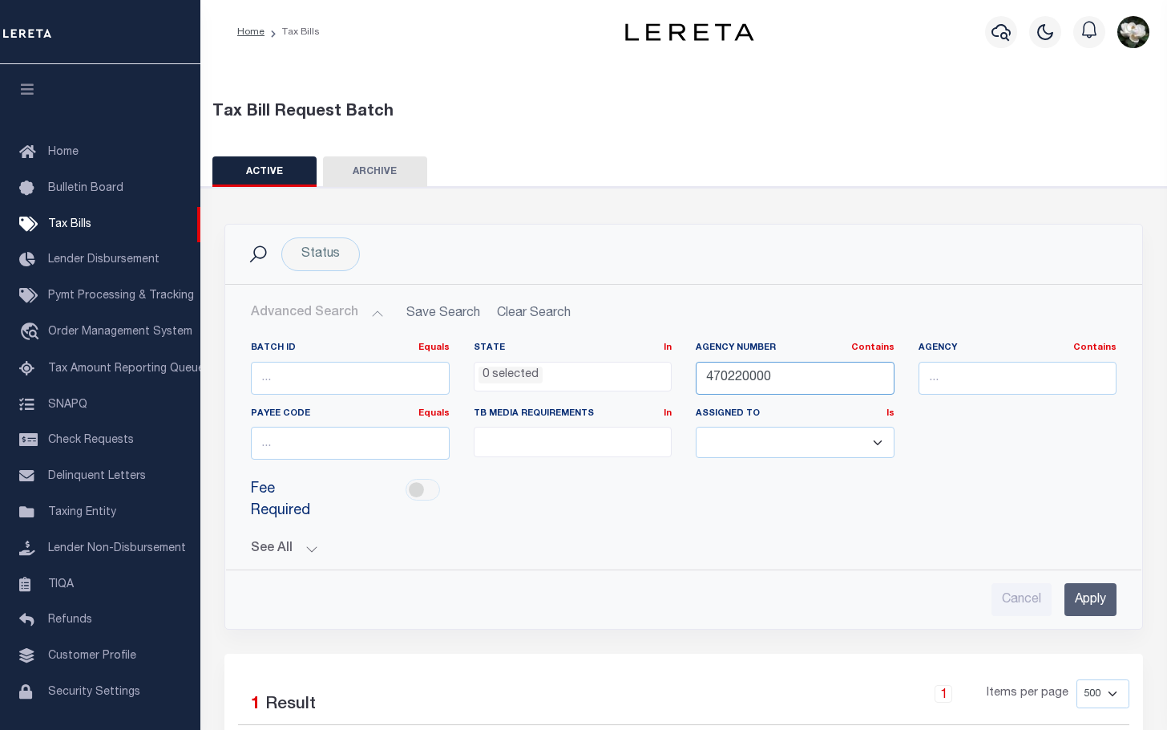
drag, startPoint x: 829, startPoint y: 384, endPoint x: 681, endPoint y: 370, distance: 148.1
click at [681, 370] on div "Batch ID Equals Equals Is Not Equal To Is Greater Than Is Less Than State In In…" at bounding box center [684, 407] width 890 height 131
type input "320140101"
click at [1090, 604] on input "Apply" at bounding box center [1091, 599] width 52 height 33
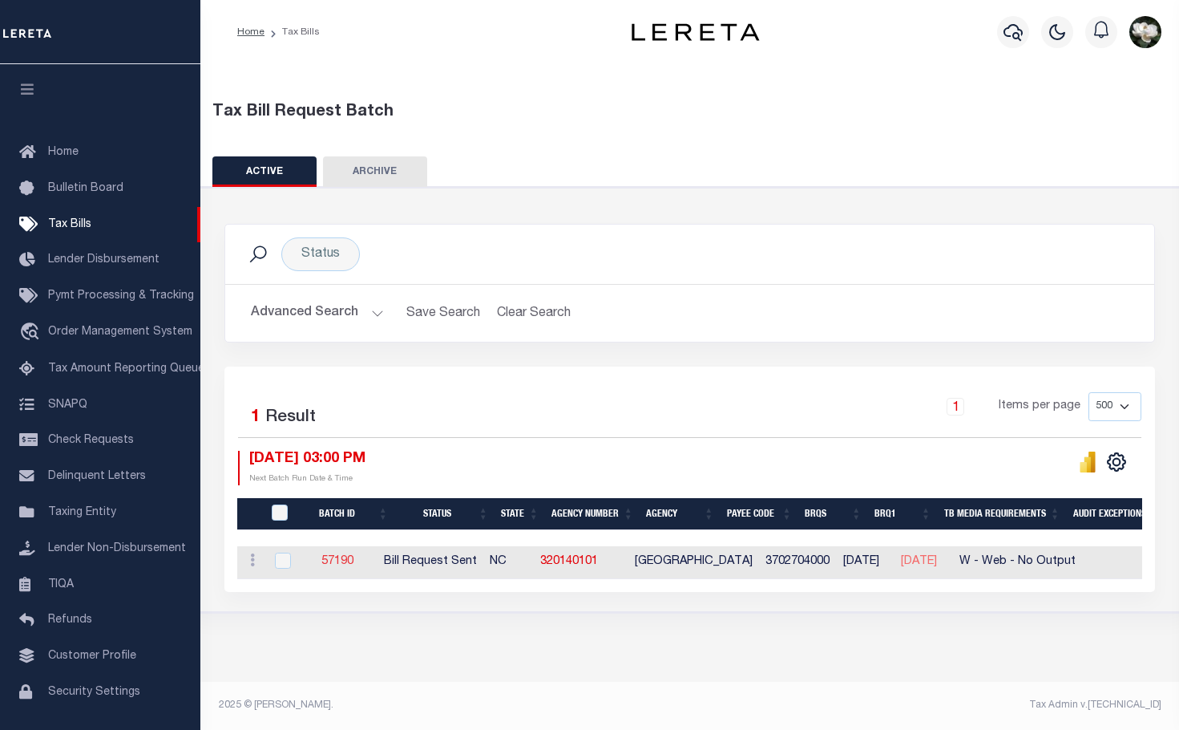
click at [354, 562] on link "57190" at bounding box center [337, 561] width 32 height 11
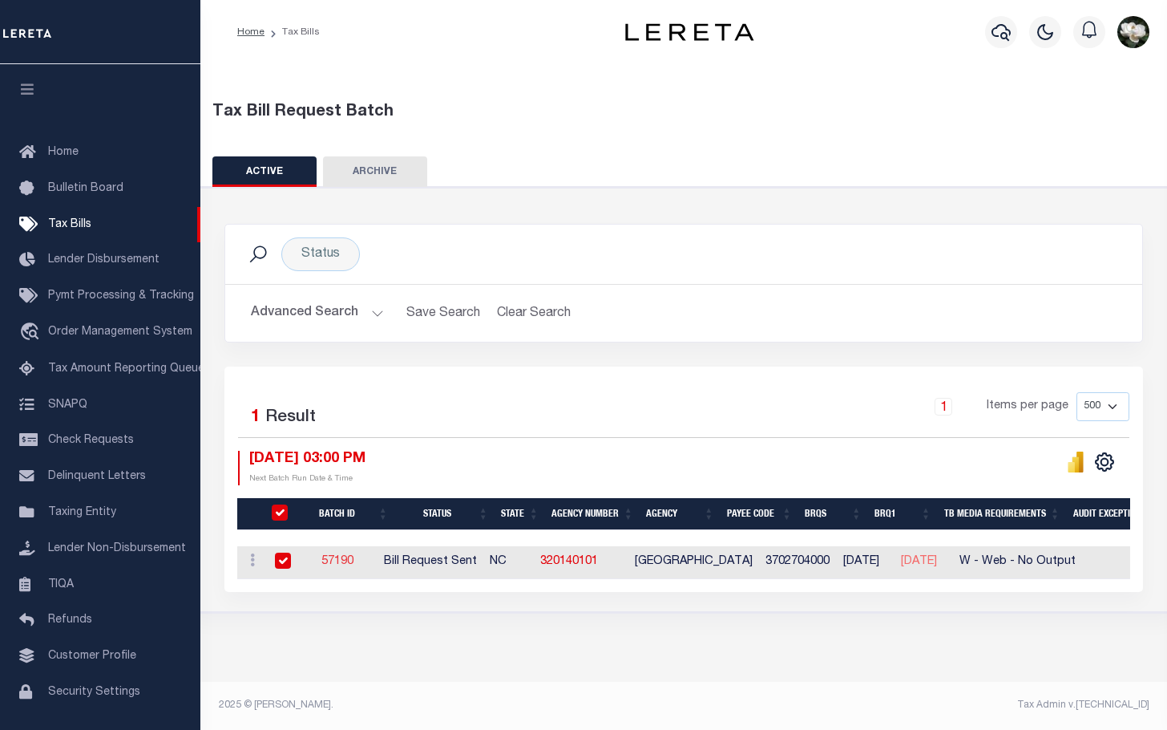
select select "RST"
type input "[DATE]"
select select "[PERSON_NAME]"
type input "No"
type input "Yes"
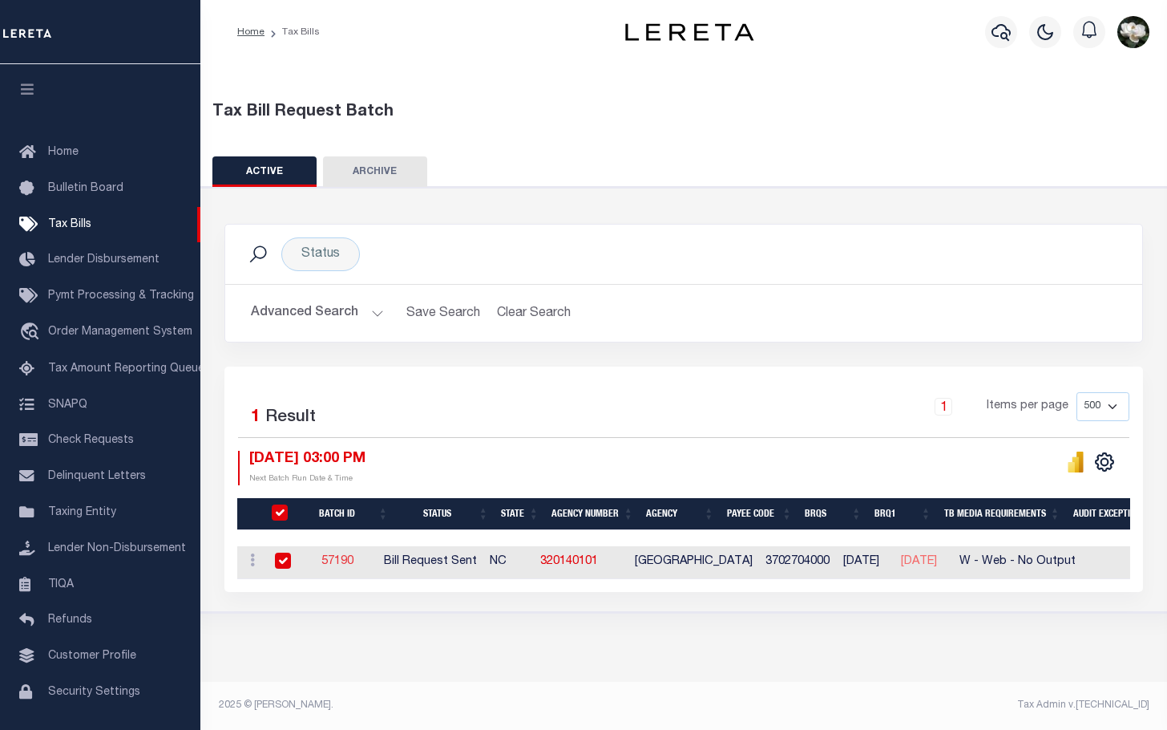
select select "30"
select select "23"
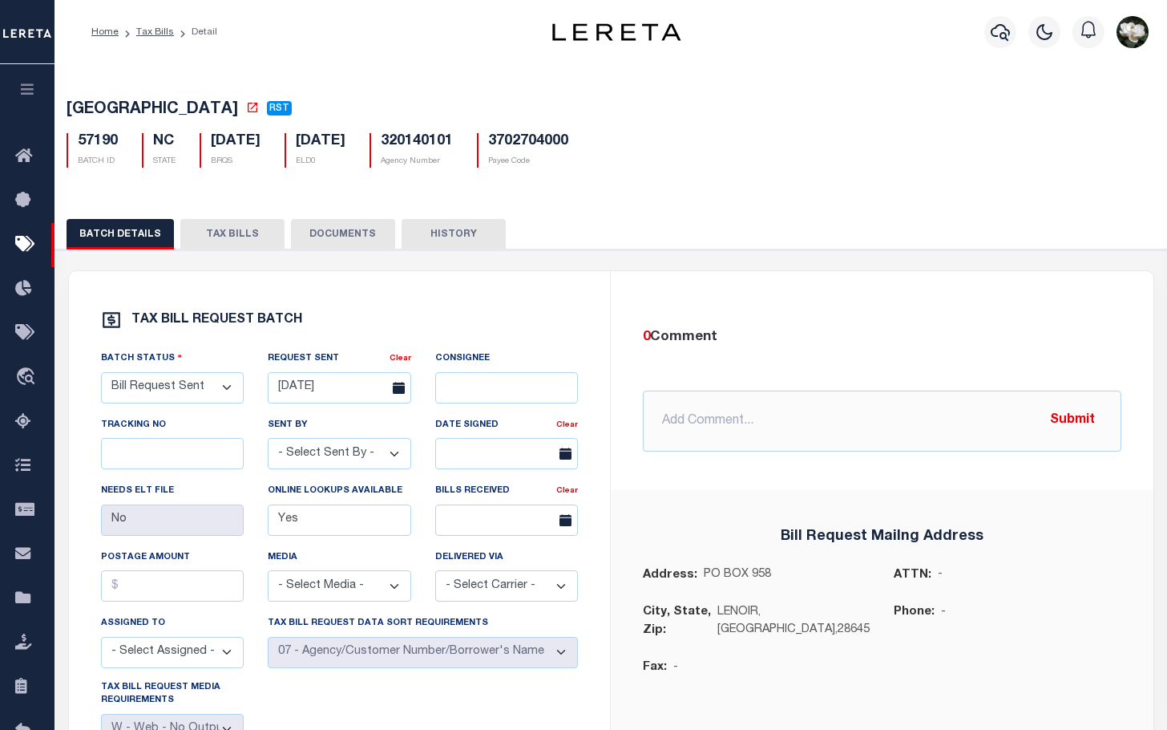
click at [227, 226] on button "TAX BILLS" at bounding box center [232, 234] width 104 height 30
select select "500"
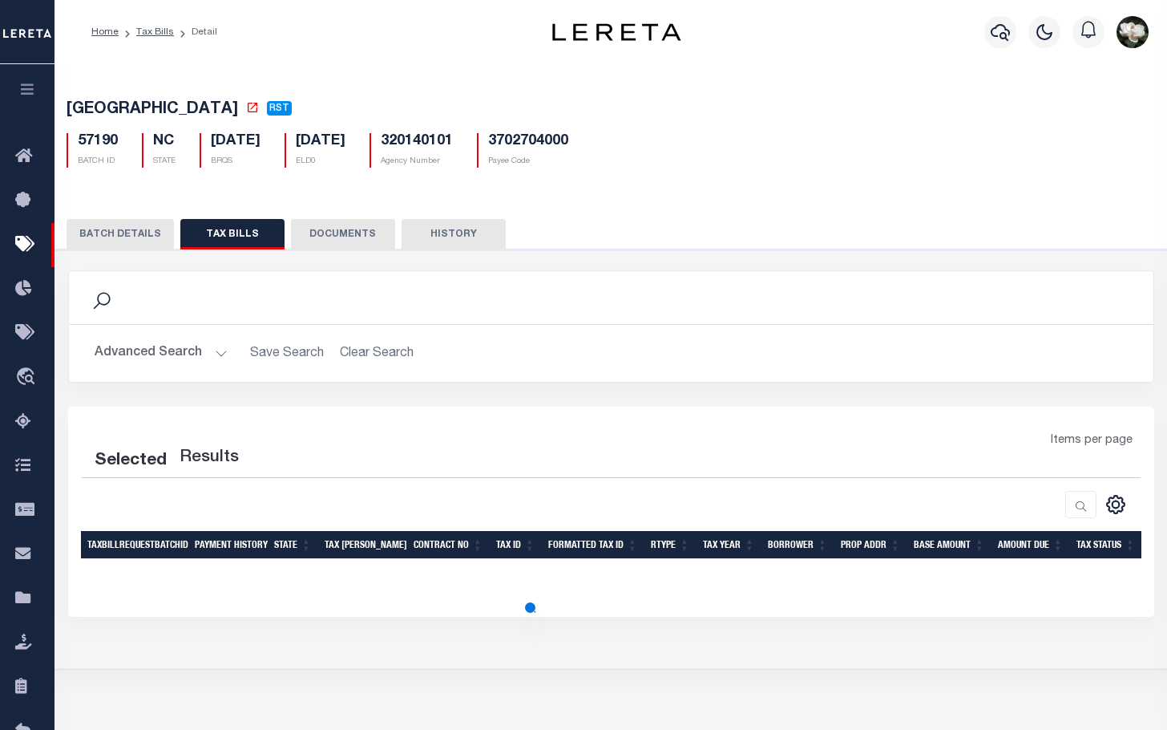
select select "500"
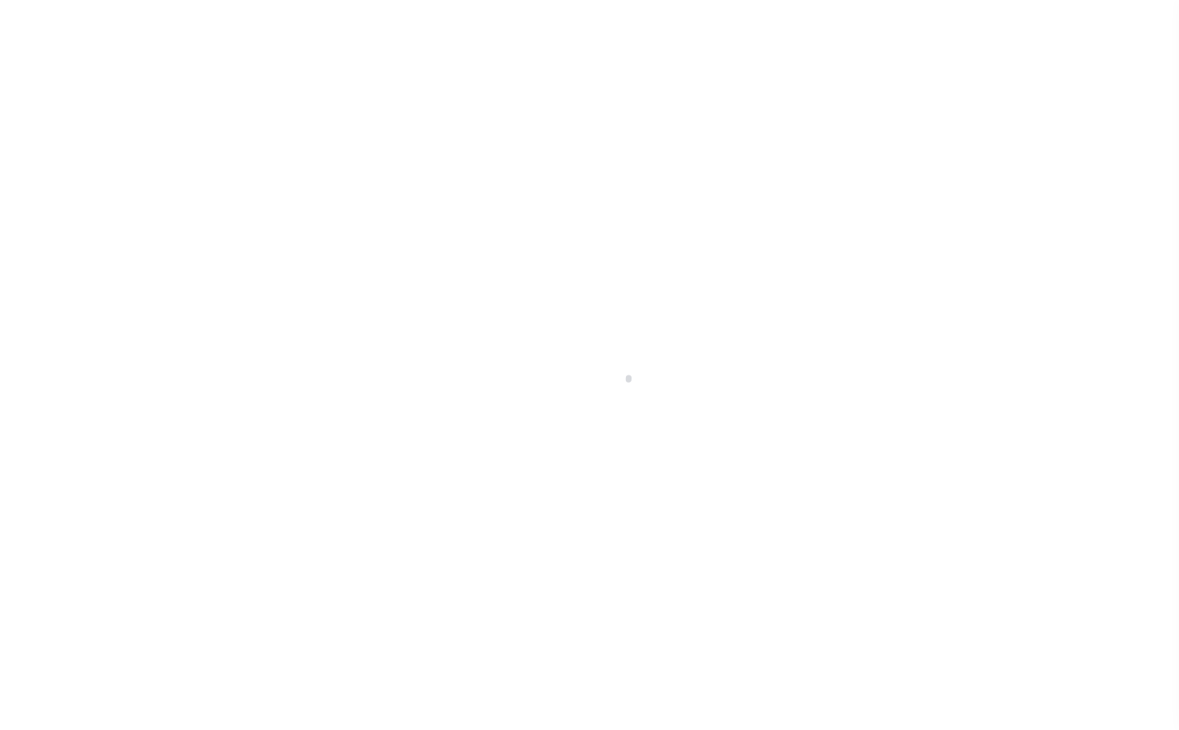
select select
select select "500"
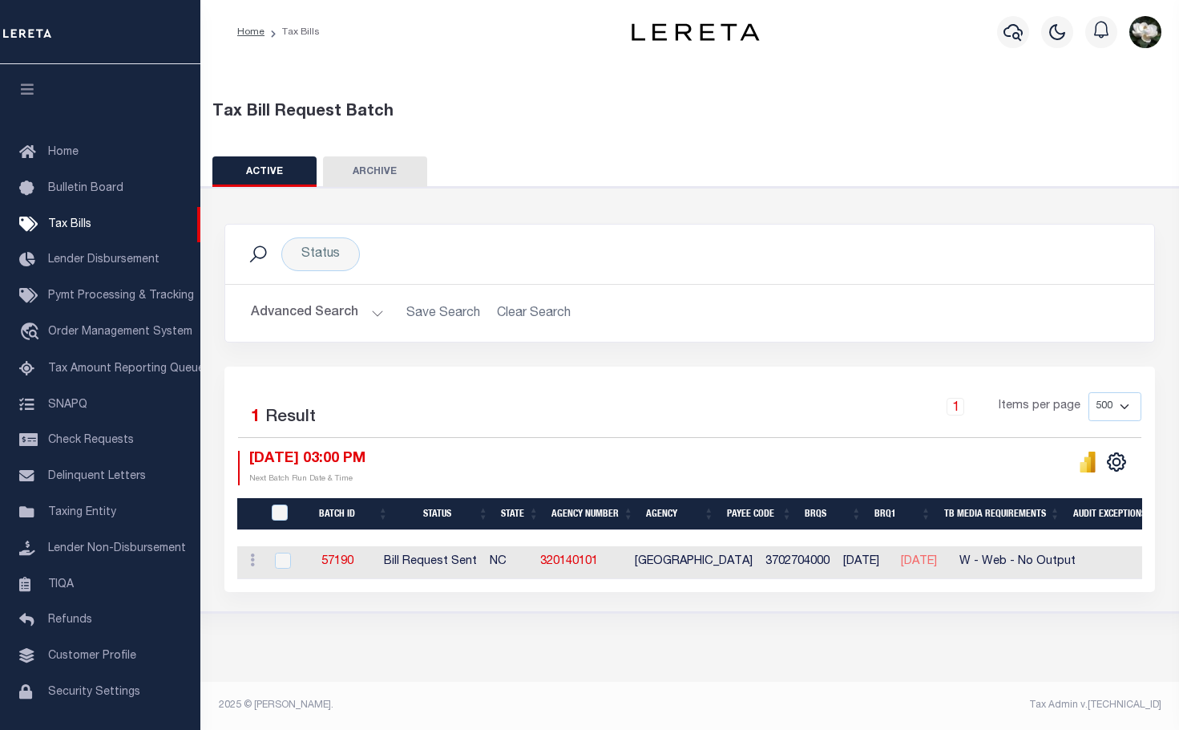
click at [332, 313] on button "Advanced Search" at bounding box center [317, 312] width 133 height 31
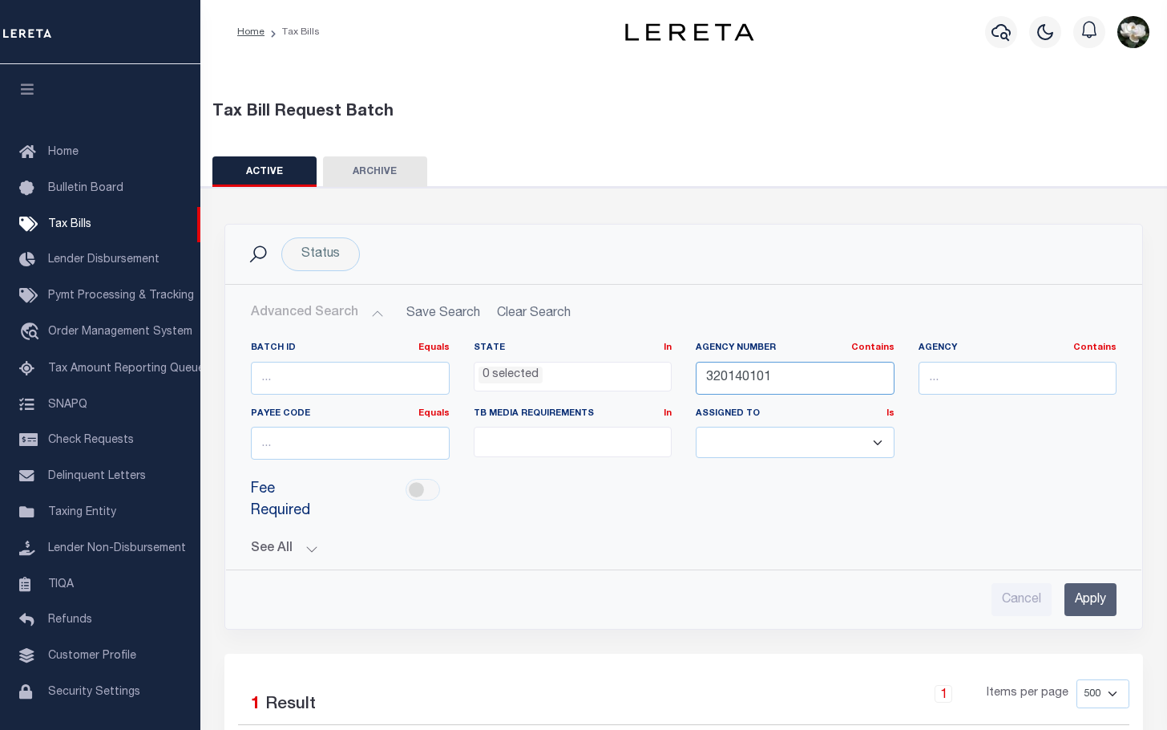
drag, startPoint x: 834, startPoint y: 378, endPoint x: 525, endPoint y: 352, distance: 309.7
click at [550, 346] on div "Batch ID Equals Equals Is Not Equal To Is Greater Than Is Less Than State In In…" at bounding box center [684, 407] width 890 height 131
type input "410790104"
click at [1109, 609] on input "Apply" at bounding box center [1091, 599] width 52 height 33
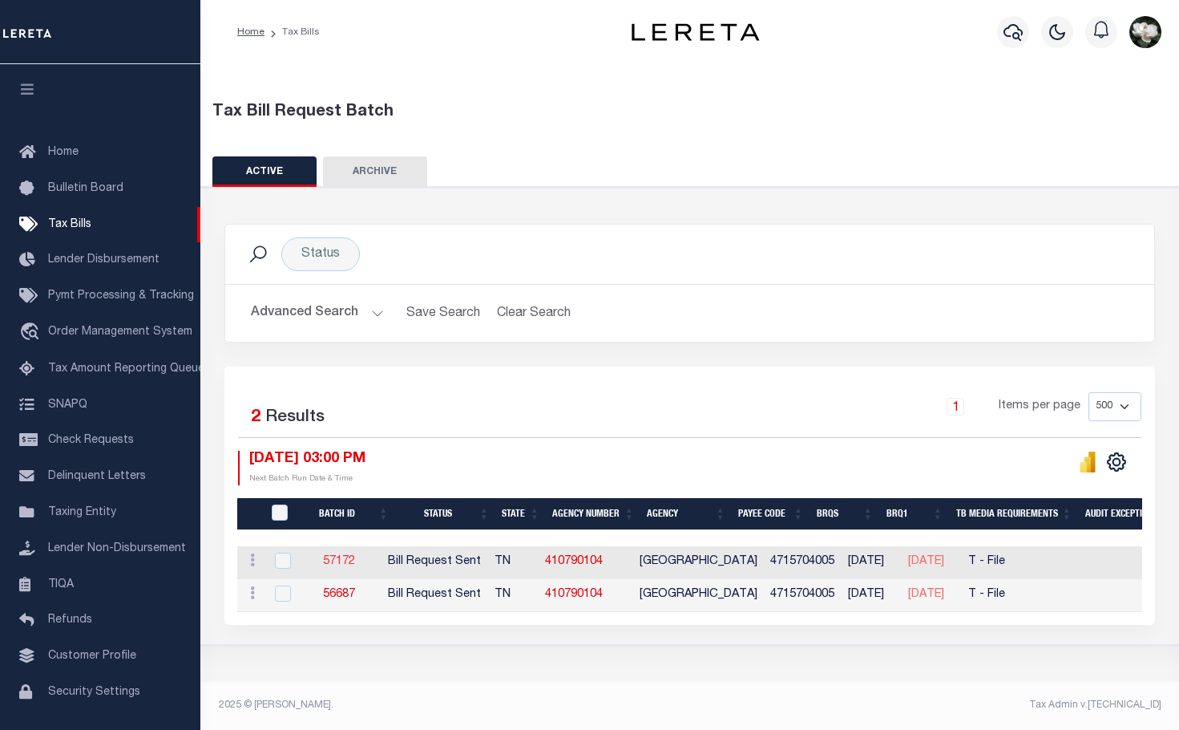
click at [349, 563] on link "57172" at bounding box center [339, 561] width 32 height 11
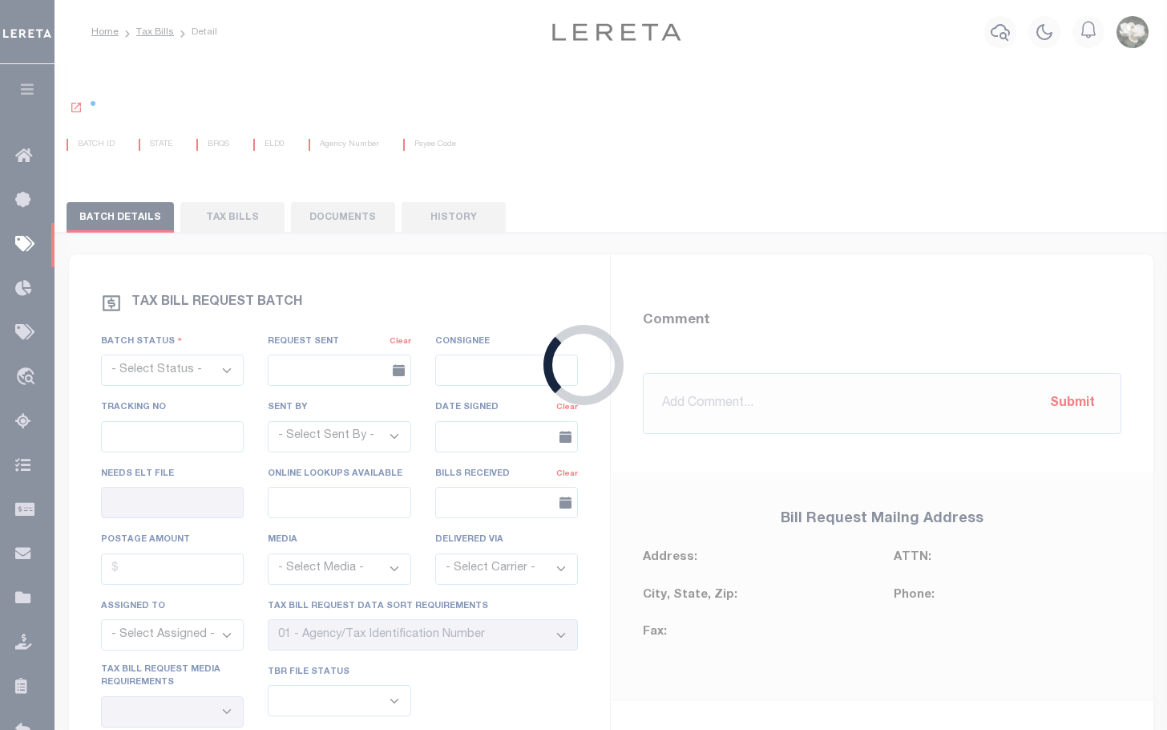
select select "RST"
type input "[DATE]"
select select "[PERSON_NAME]"
type input "No"
type input "Yes"
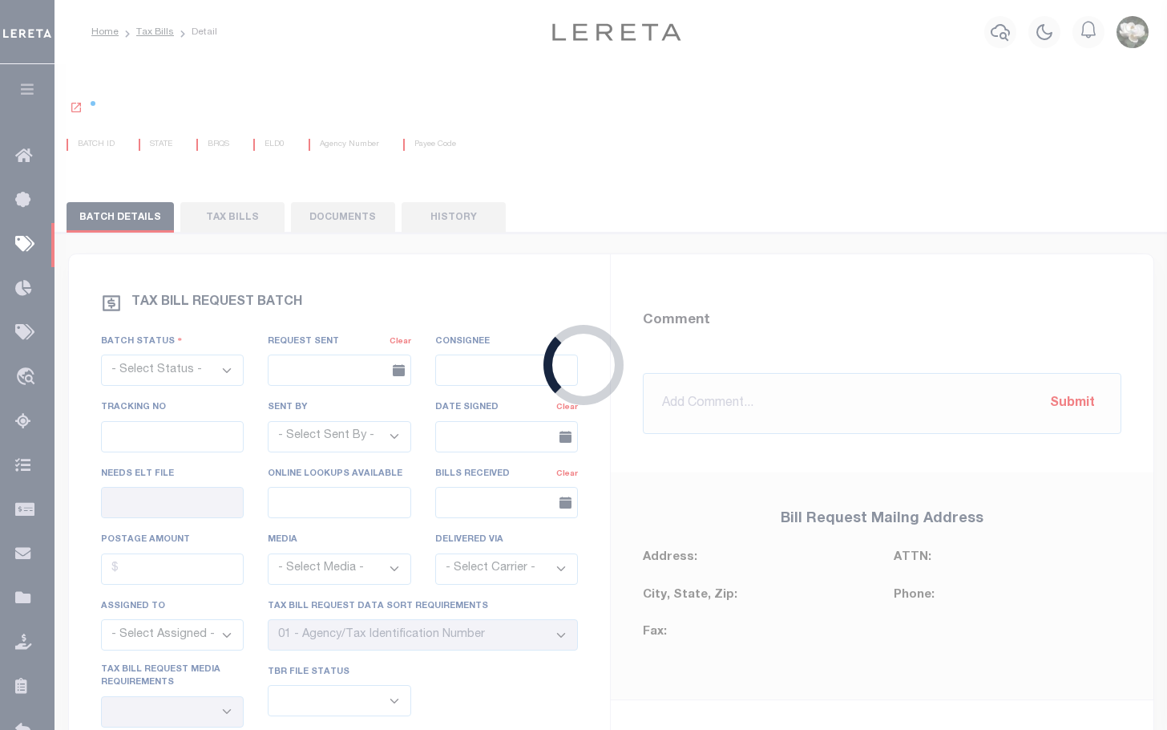
select select "27"
select select "22"
select select "2"
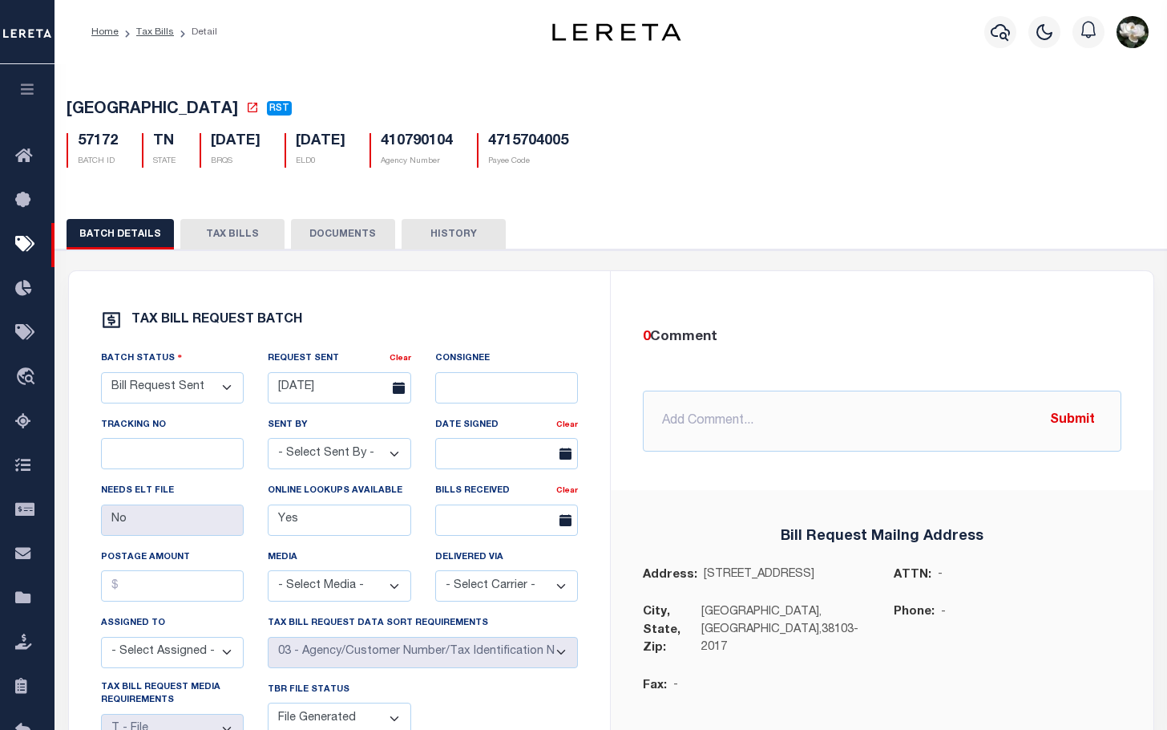
click at [219, 235] on button "TAX BILLS" at bounding box center [232, 234] width 104 height 30
select select "500"
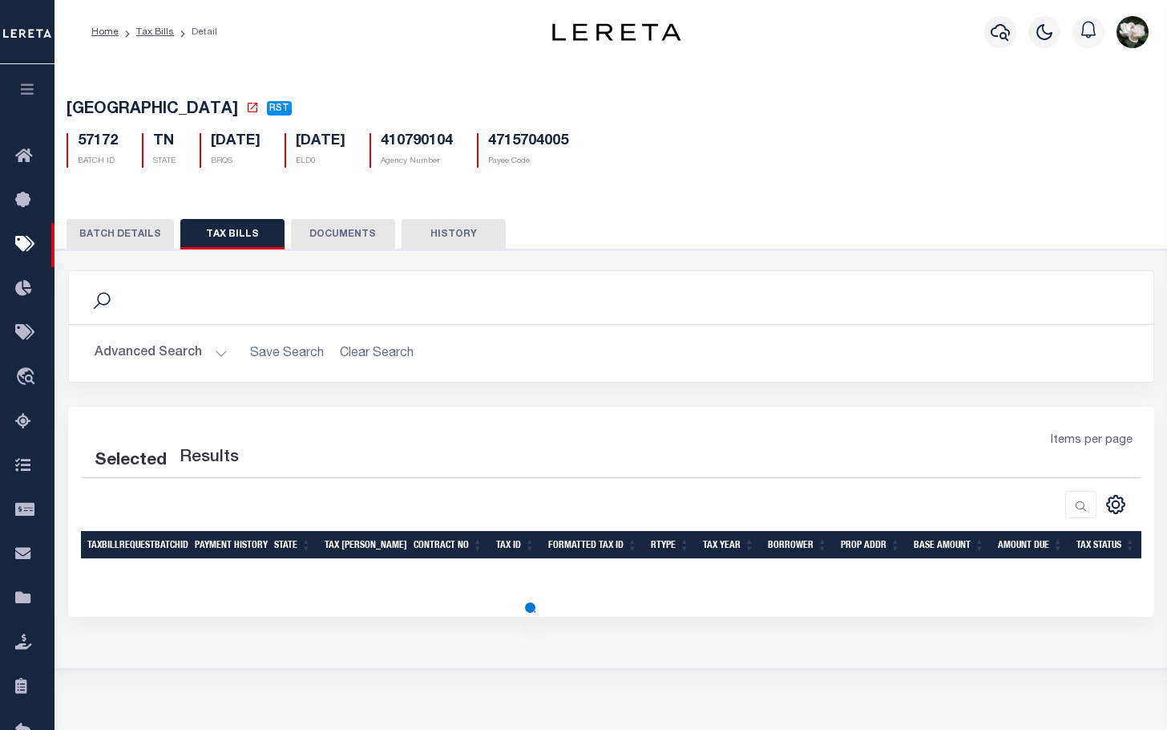
select select "500"
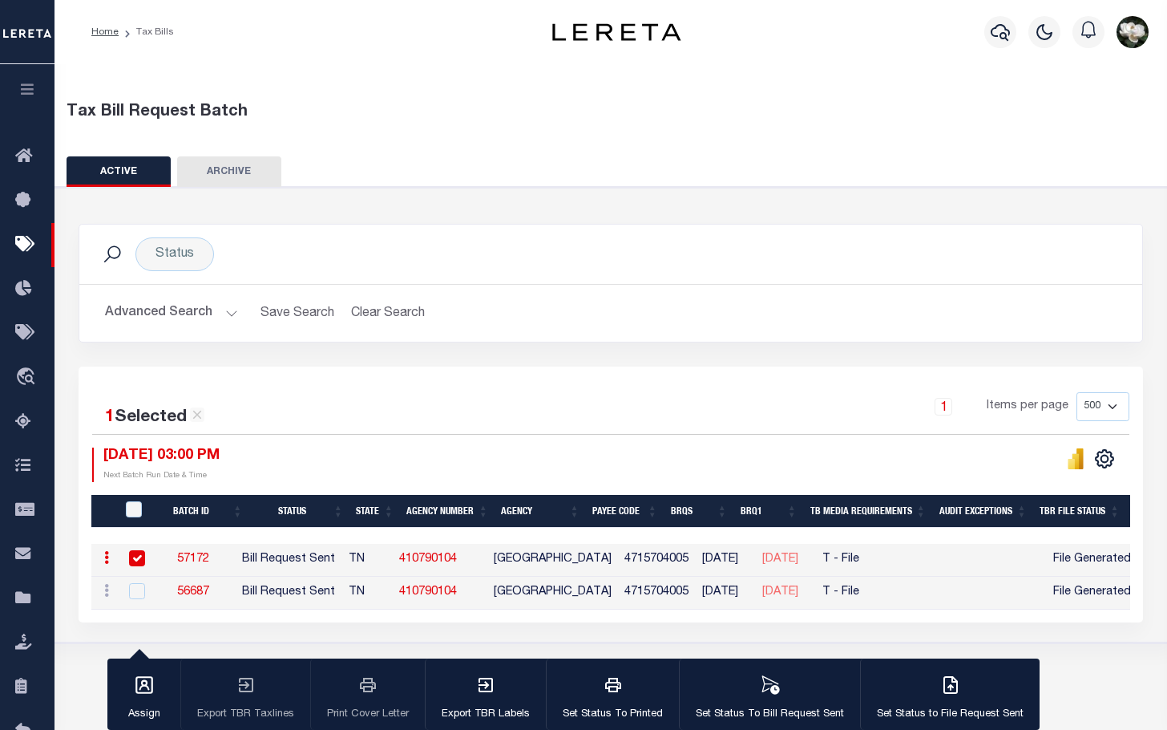
click at [144, 311] on button "Advanced Search" at bounding box center [171, 312] width 133 height 31
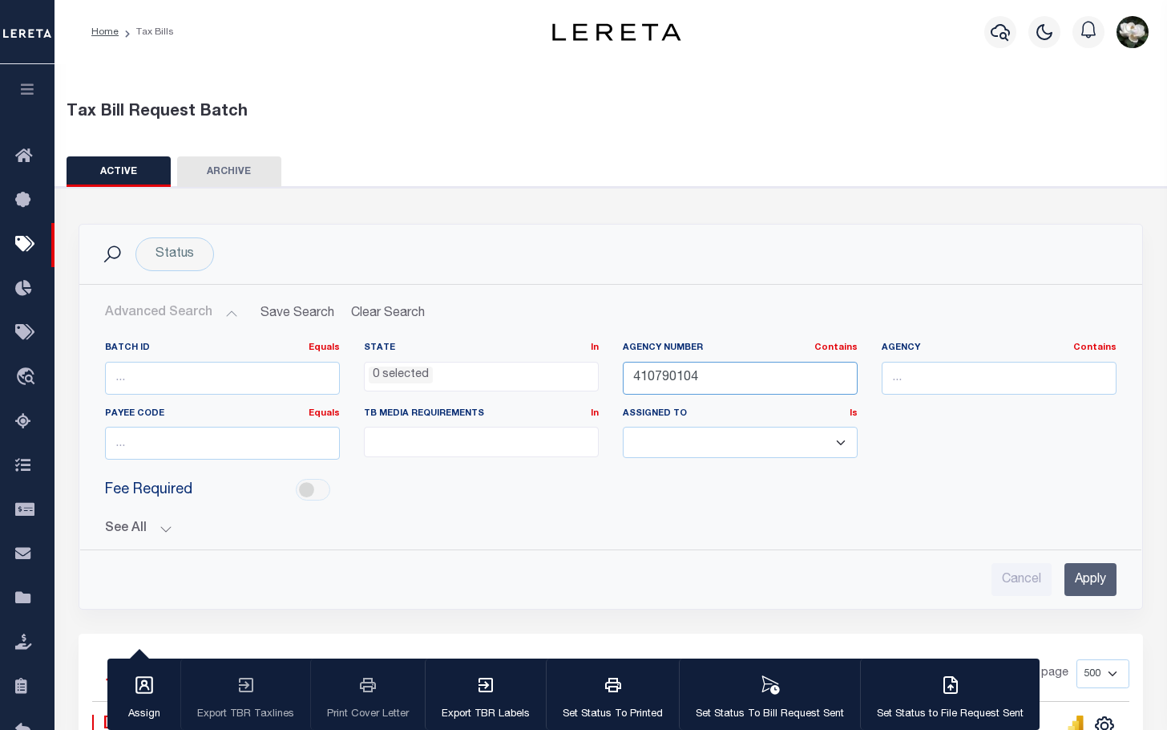
drag, startPoint x: 708, startPoint y: 377, endPoint x: 598, endPoint y: 365, distance: 110.5
click at [598, 365] on div "Batch ID Equals Equals Is Not Equal To Is Greater Than Is Less Than State In In…" at bounding box center [611, 407] width 1036 height 131
type input "320760000"
click at [1091, 576] on input "Apply" at bounding box center [1091, 579] width 52 height 33
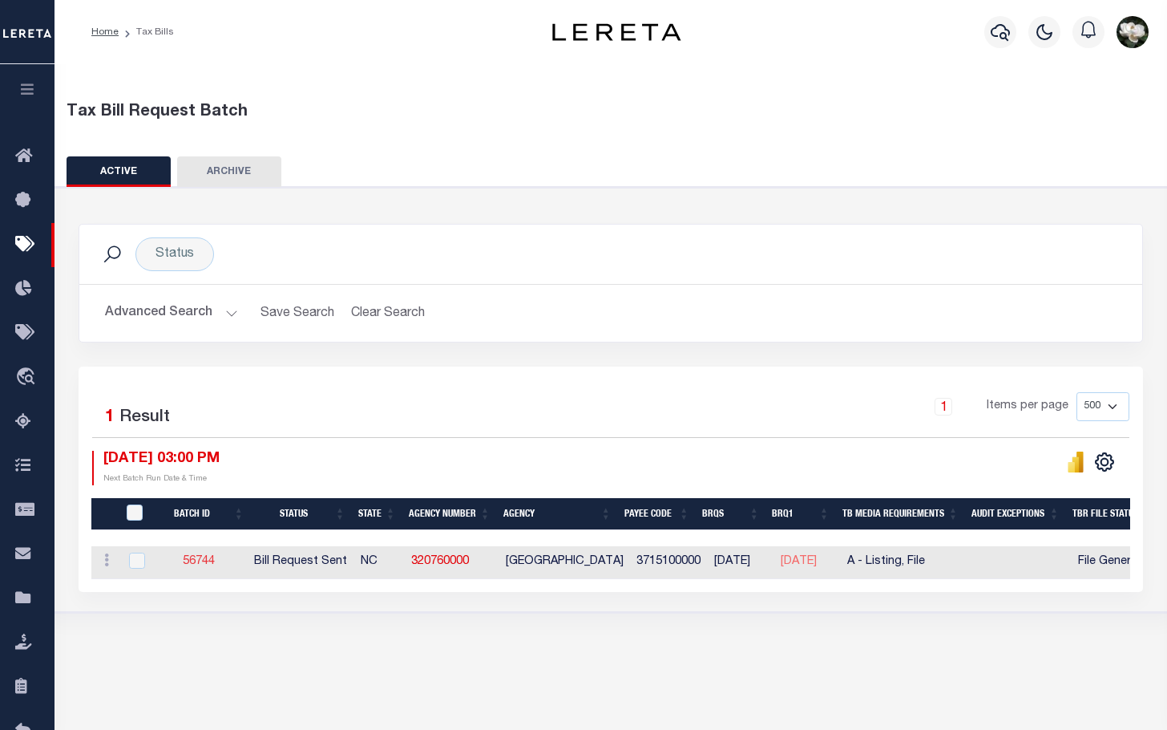
click at [197, 564] on link "56744" at bounding box center [199, 561] width 32 height 11
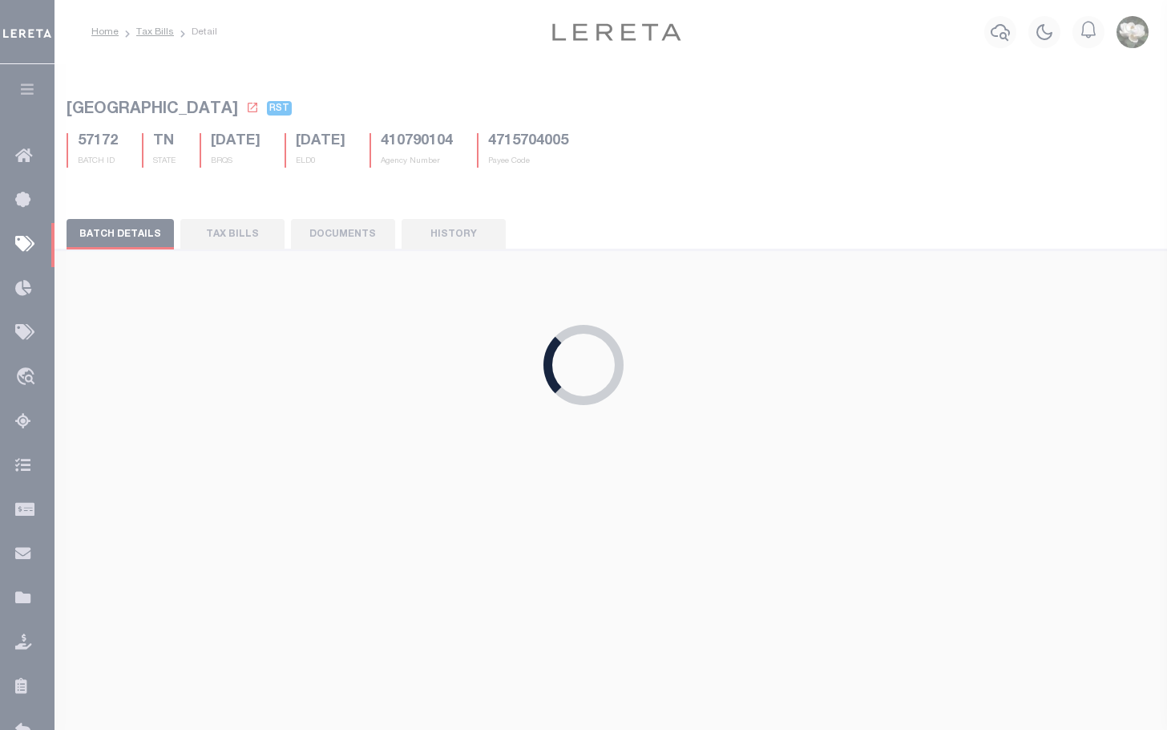
type input "[DATE]"
select select "16"
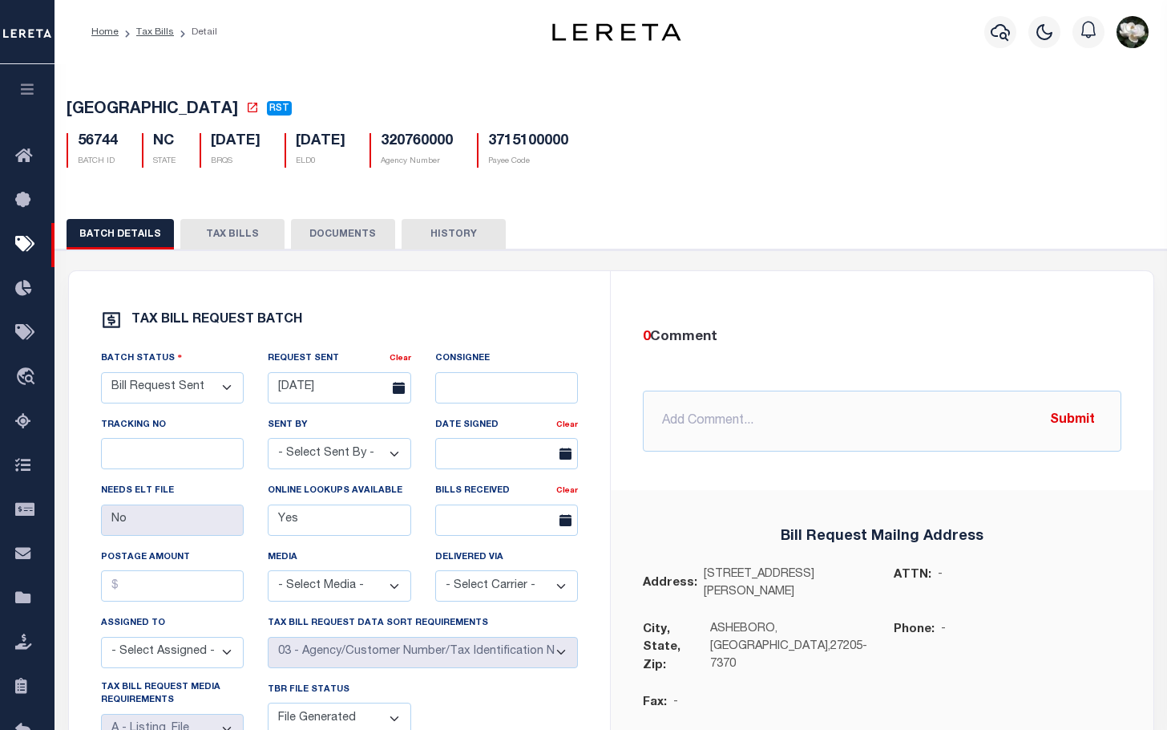
click at [242, 237] on button "TAX BILLS" at bounding box center [232, 234] width 104 height 30
select select "500"
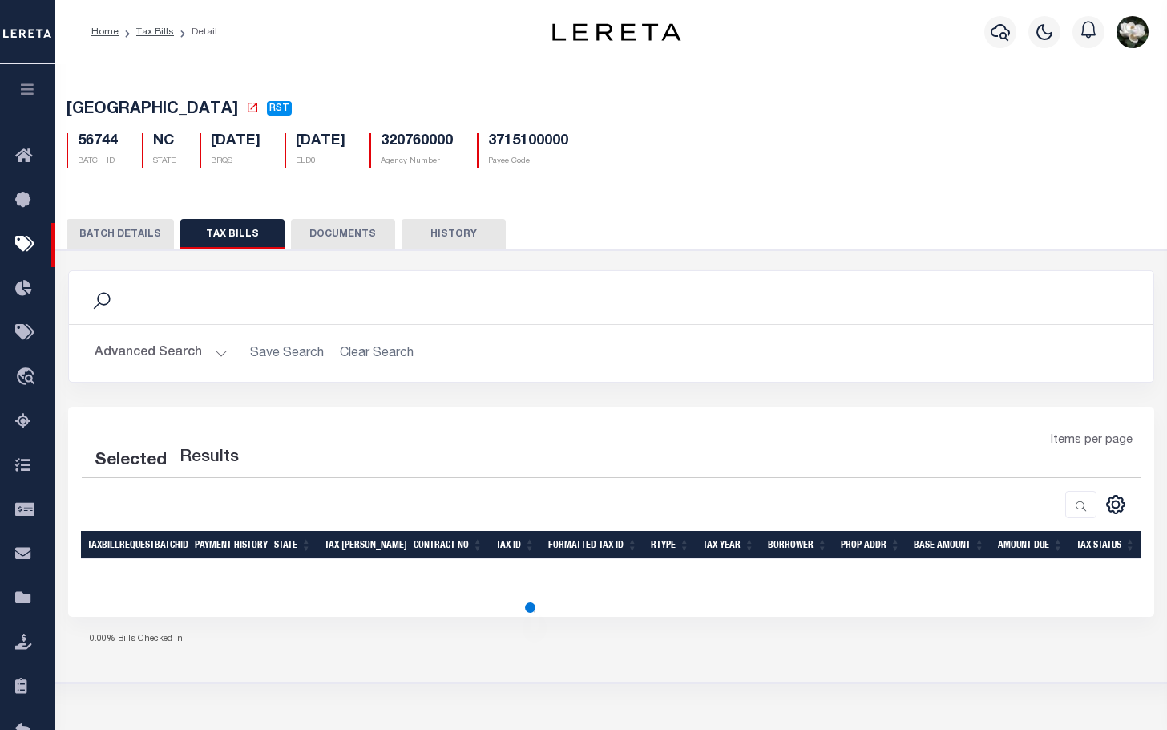
select select "500"
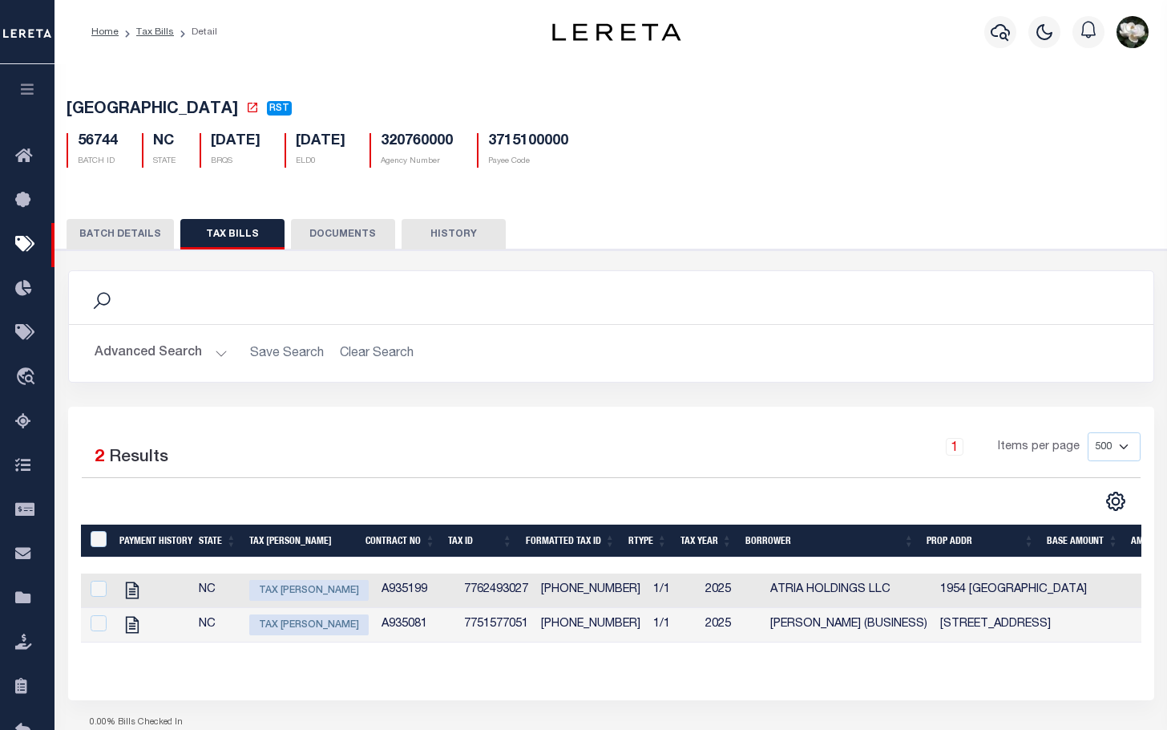
drag, startPoint x: 309, startPoint y: 590, endPoint x: 319, endPoint y: 584, distance: 11.1
click at [309, 590] on span "Tax [PERSON_NAME]" at bounding box center [308, 590] width 119 height 21
checkbox input "true"
select select "ABR"
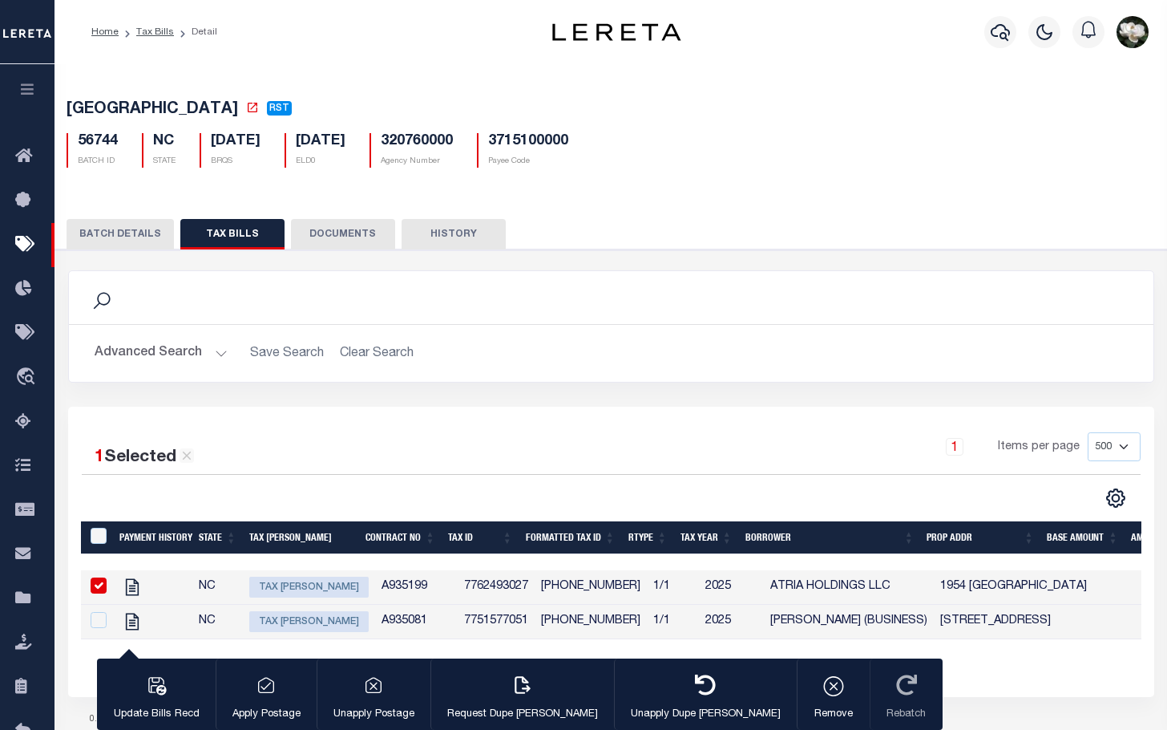
type input "[DATE]"
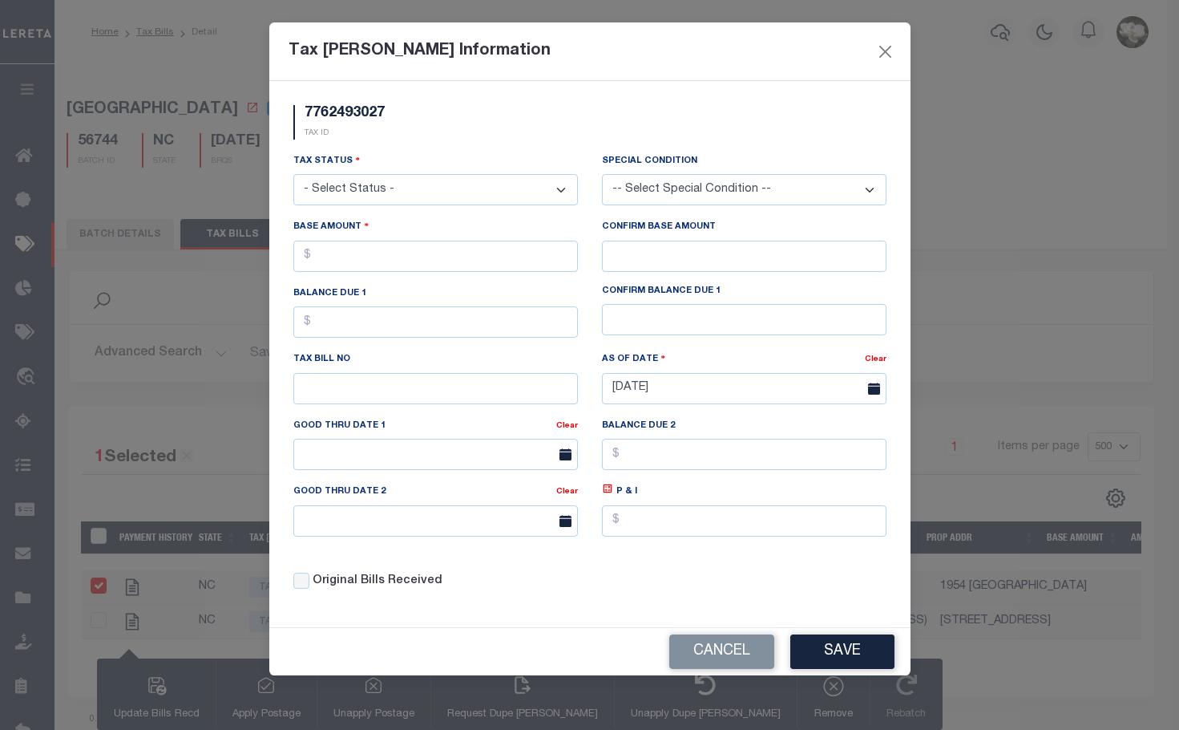
click at [444, 176] on select "- Select Status - Open Due/Unpaid Paid Incomplete No Tax Due Internal Refund Pr…" at bounding box center [435, 189] width 285 height 31
select select "DUE"
click at [293, 175] on select "- Select Status - Open Due/Unpaid Paid Incomplete No Tax Due Internal Refund Pr…" at bounding box center [435, 189] width 285 height 31
click at [468, 258] on input "text" at bounding box center [435, 256] width 285 height 31
type input "$2,344.71"
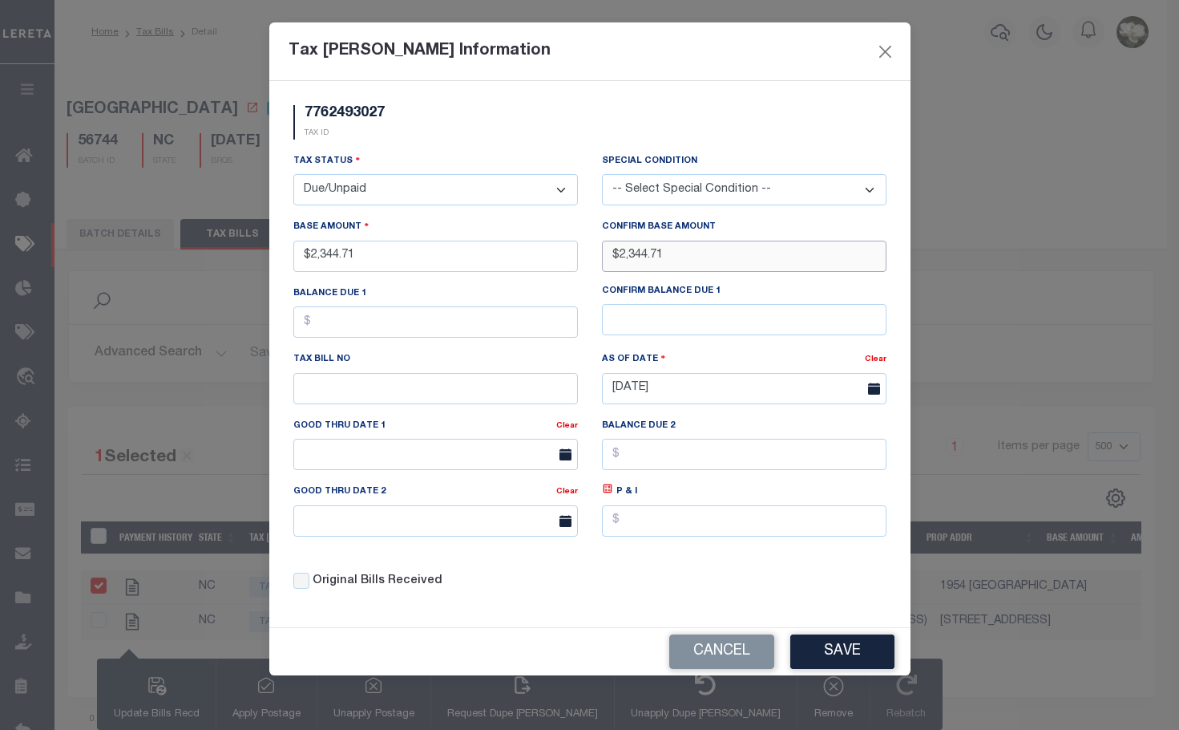
type input "$2,344.71"
click at [870, 659] on button "Save" at bounding box center [843, 651] width 104 height 34
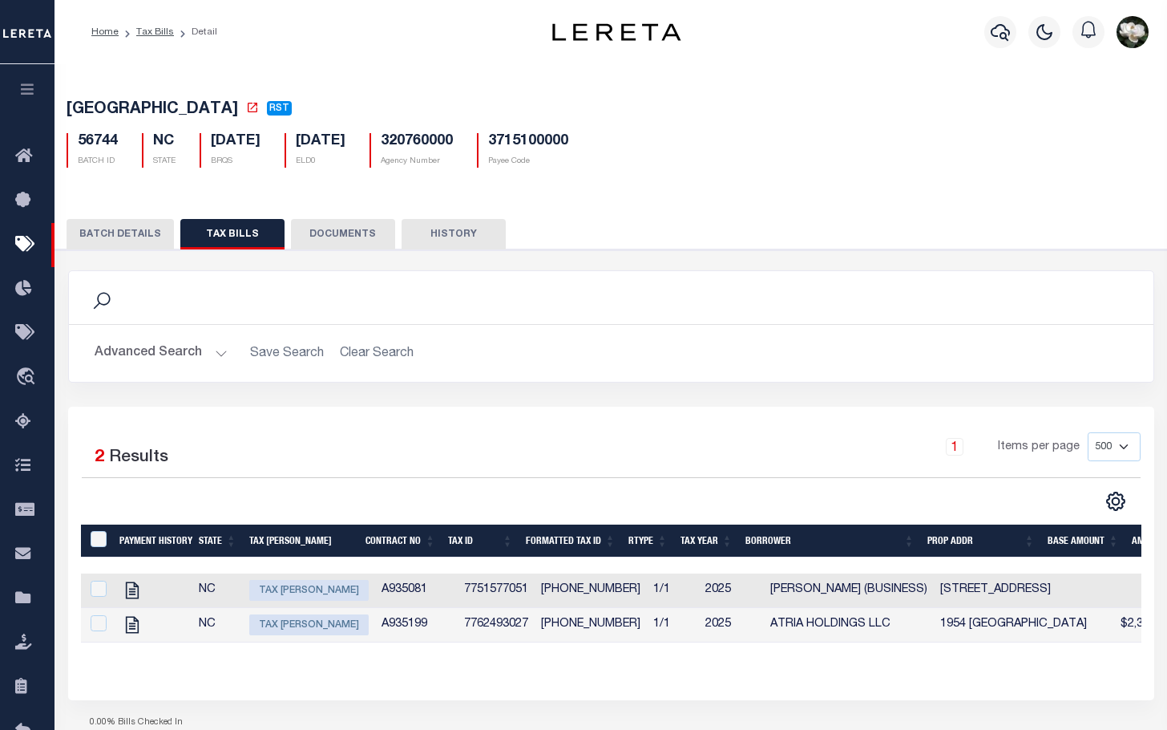
click at [304, 590] on span "Tax [PERSON_NAME]" at bounding box center [308, 590] width 119 height 21
checkbox input "true"
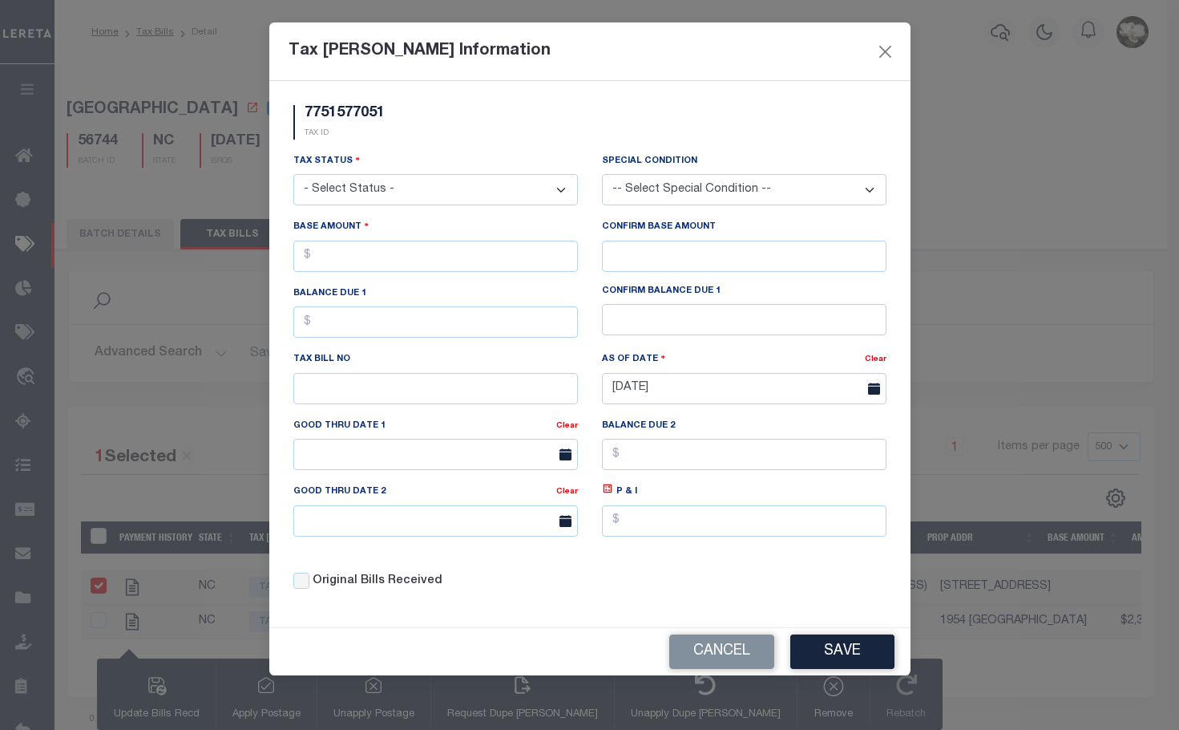
click at [454, 183] on select "- Select Status - Open Due/Unpaid Paid Incomplete No Tax Due Internal Refund Pr…" at bounding box center [435, 189] width 285 height 31
select select "DUE"
click at [293, 175] on select "- Select Status - Open Due/Unpaid Paid Incomplete No Tax Due Internal Refund Pr…" at bounding box center [435, 189] width 285 height 31
click at [382, 263] on input "text" at bounding box center [435, 256] width 285 height 31
type input "$1,269.18"
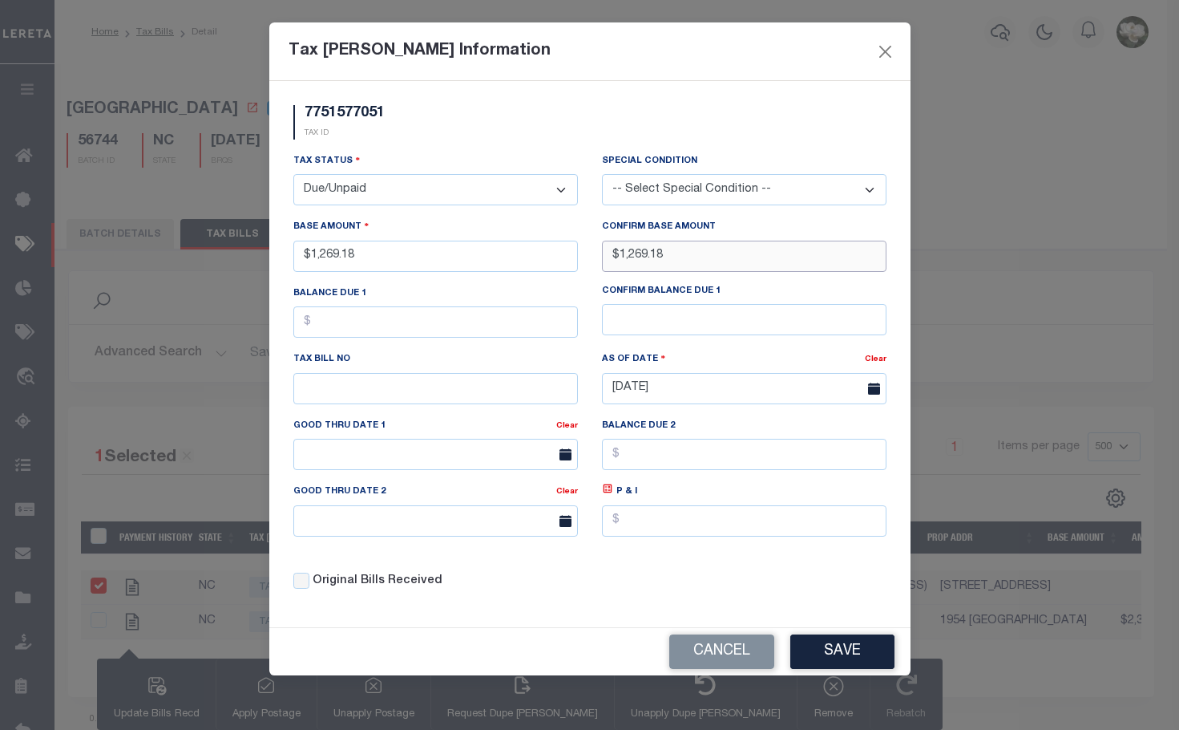
type input "$1,269.18"
click at [871, 662] on button "Save" at bounding box center [843, 651] width 104 height 34
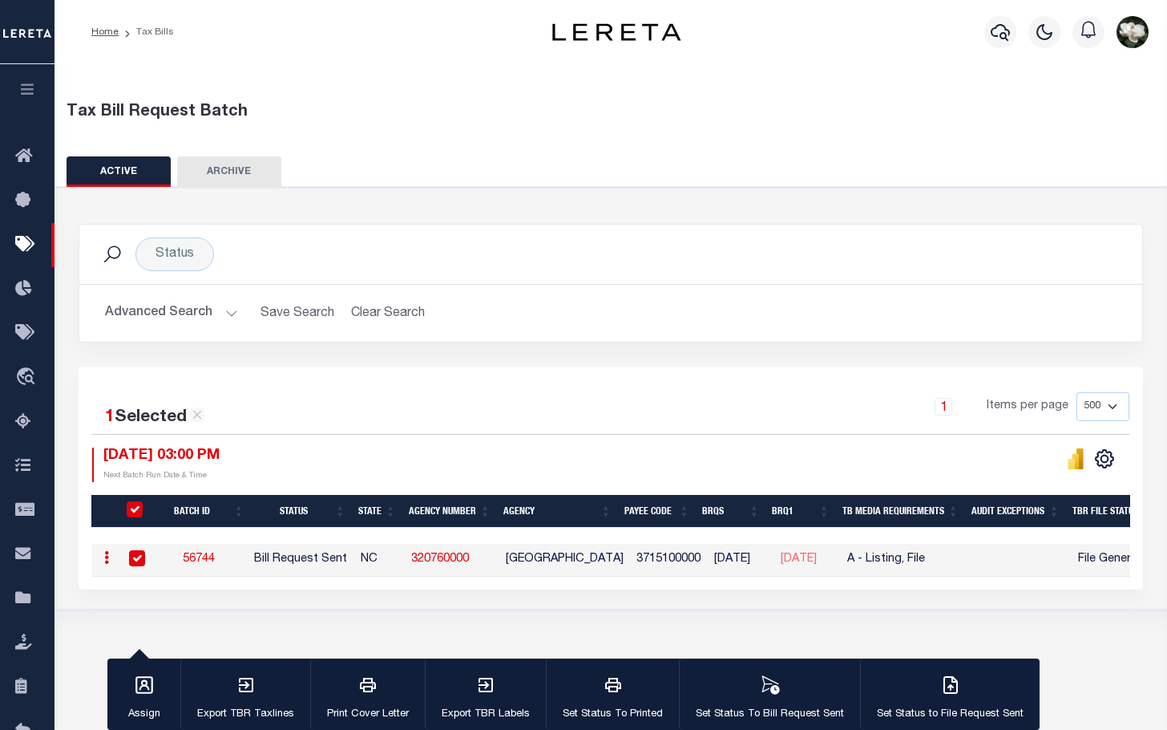
click at [155, 310] on button "Advanced Search" at bounding box center [171, 312] width 133 height 31
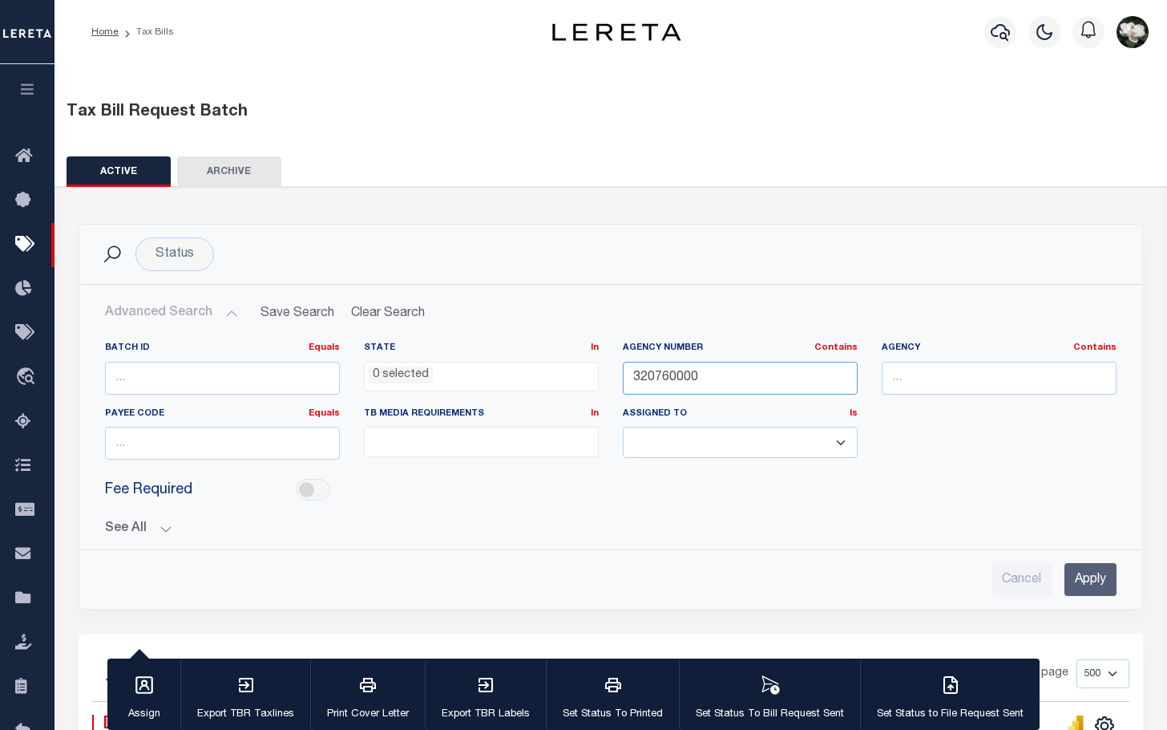
drag, startPoint x: 699, startPoint y: 376, endPoint x: 368, endPoint y: 356, distance: 331.7
click at [368, 356] on div "Batch ID Equals Equals Is Not Equal To Is Greater Than Is Less Than State In In…" at bounding box center [611, 407] width 1036 height 131
type input "2"
type input "370020607"
click at [1086, 563] on input "Apply" at bounding box center [1091, 579] width 52 height 33
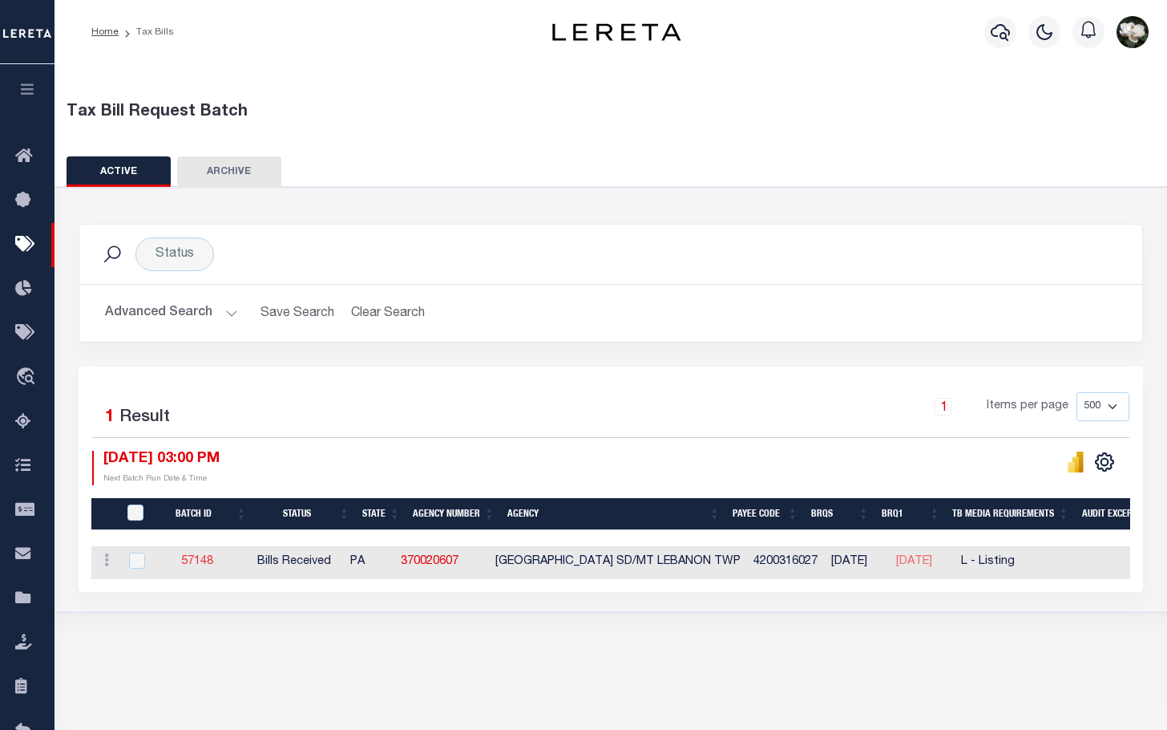
click at [208, 560] on link "57148" at bounding box center [197, 561] width 32 height 11
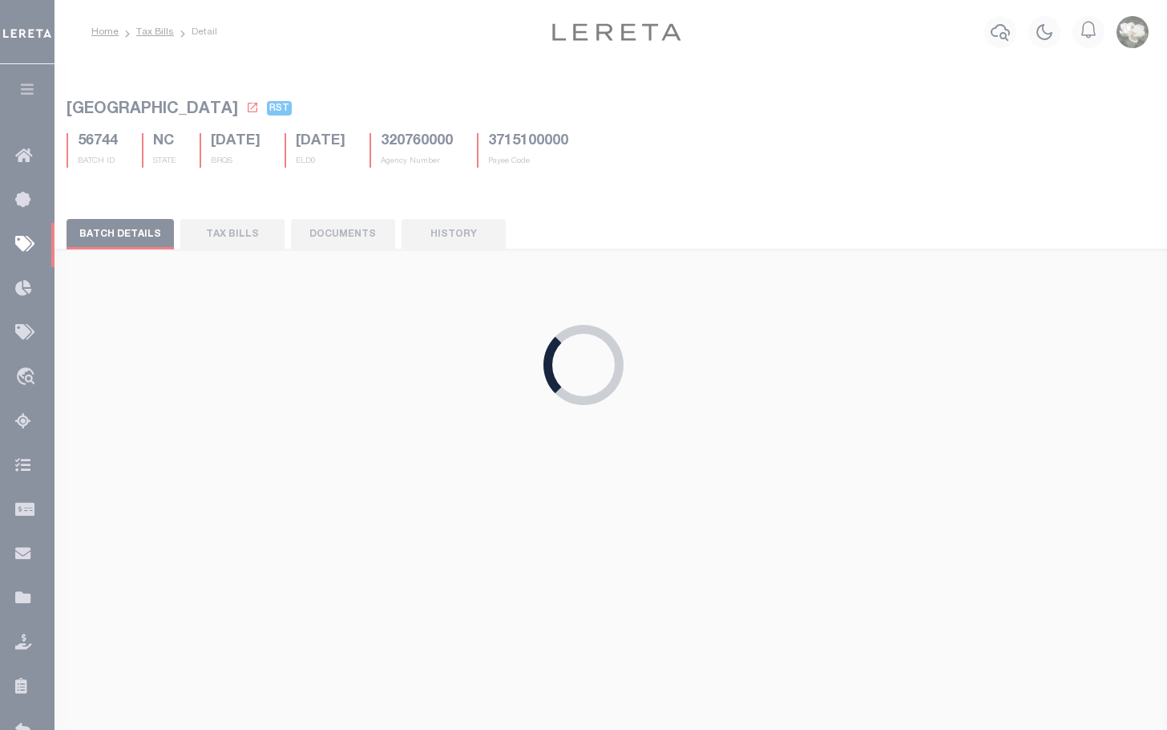
select select "RCD"
type input "No"
select select "29"
select select "20"
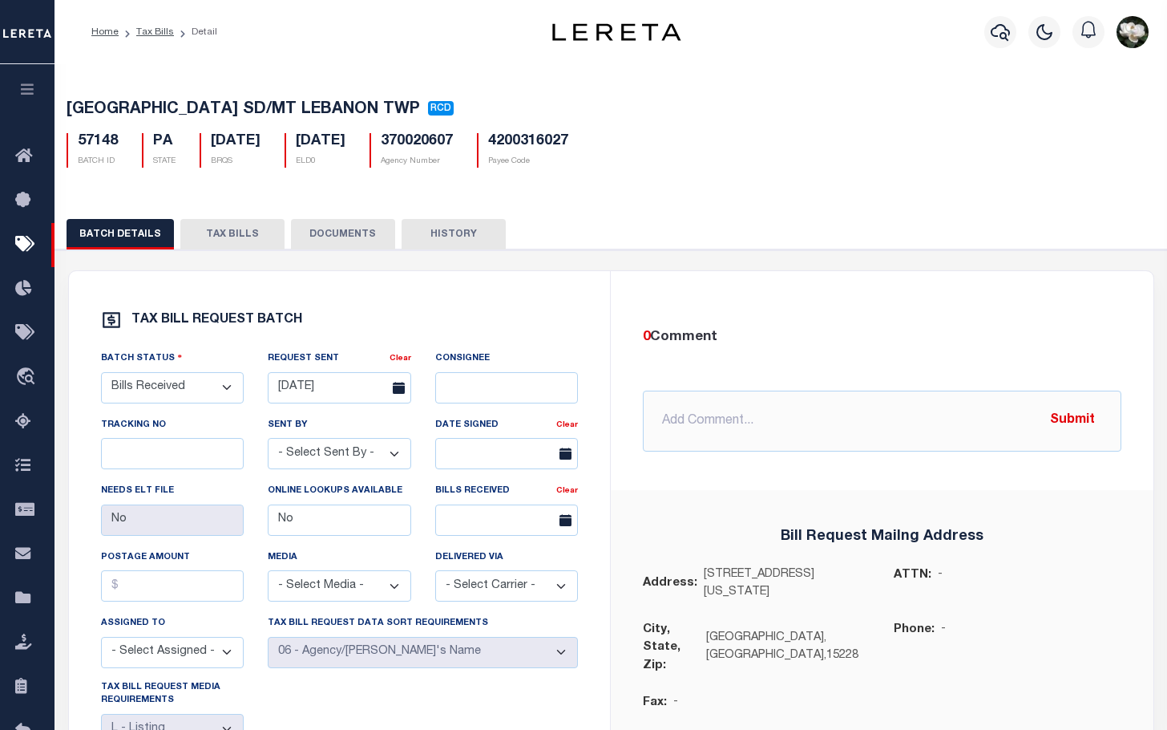
click at [224, 228] on button "TAX BILLS" at bounding box center [232, 234] width 104 height 30
select select "500"
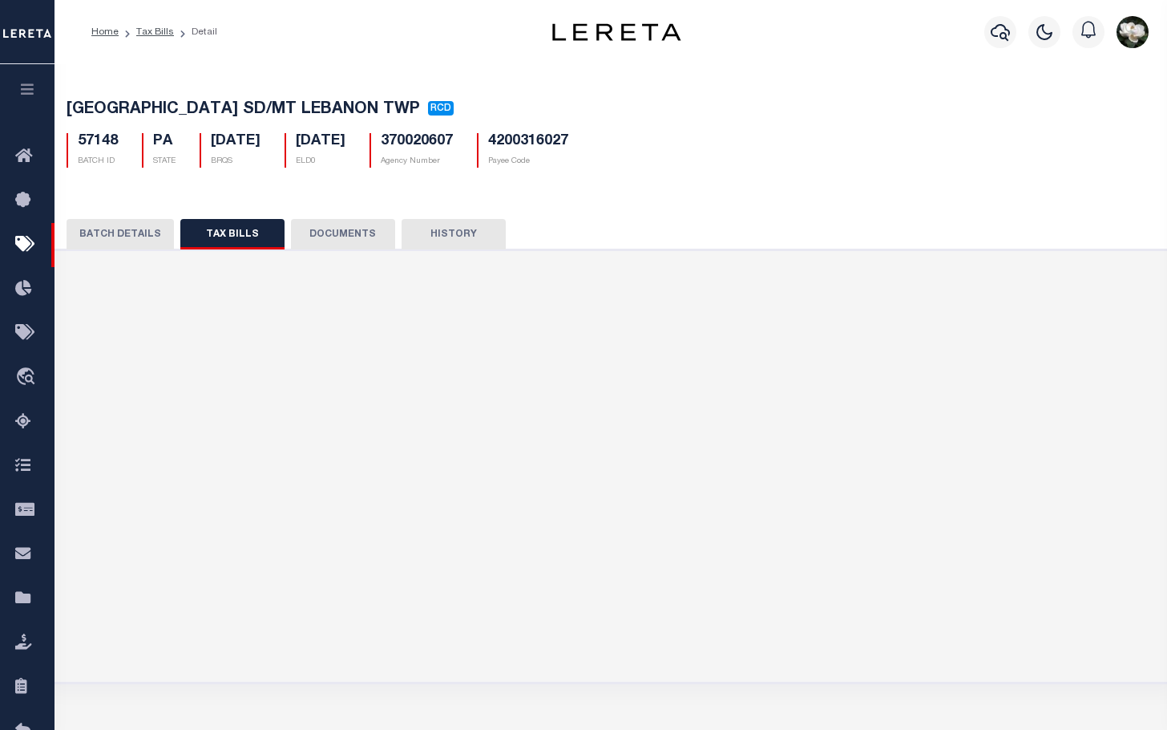
select select "500"
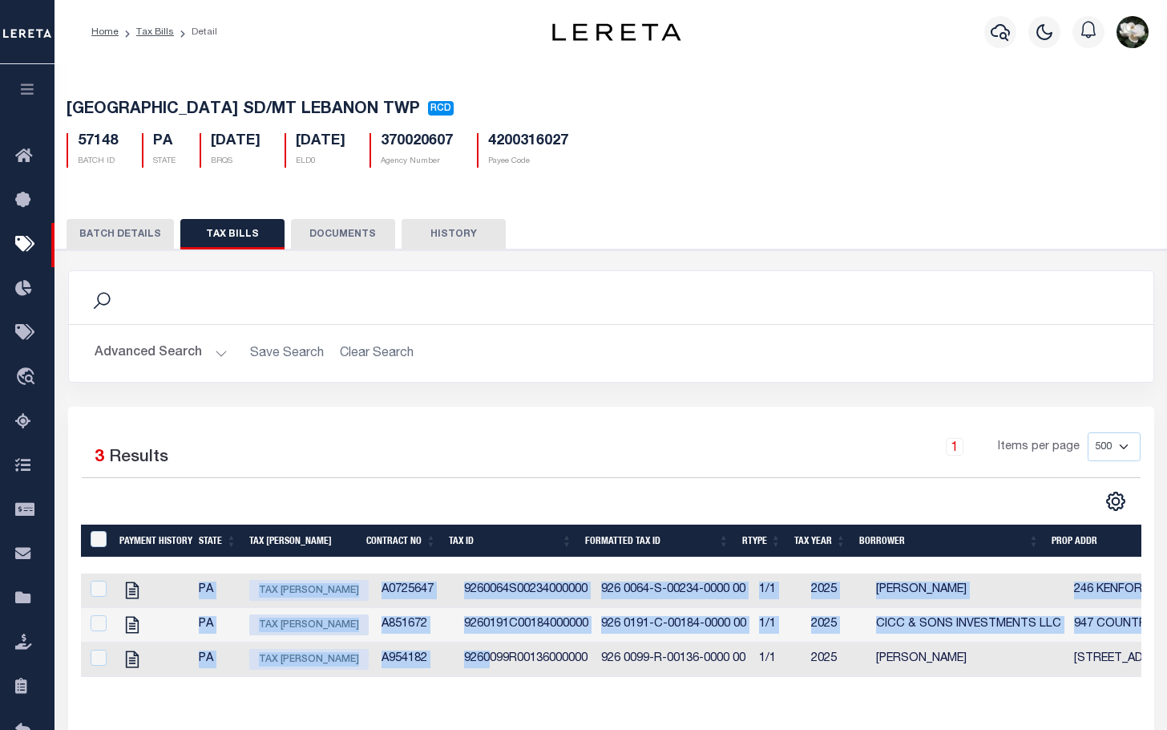
drag, startPoint x: 473, startPoint y: 682, endPoint x: 664, endPoint y: 690, distance: 191.0
click at [664, 677] on div "Payment History State Tax Bill Amount Contract No Tax Id Formatted Tax Id Rtype…" at bounding box center [611, 624] width 1061 height 103
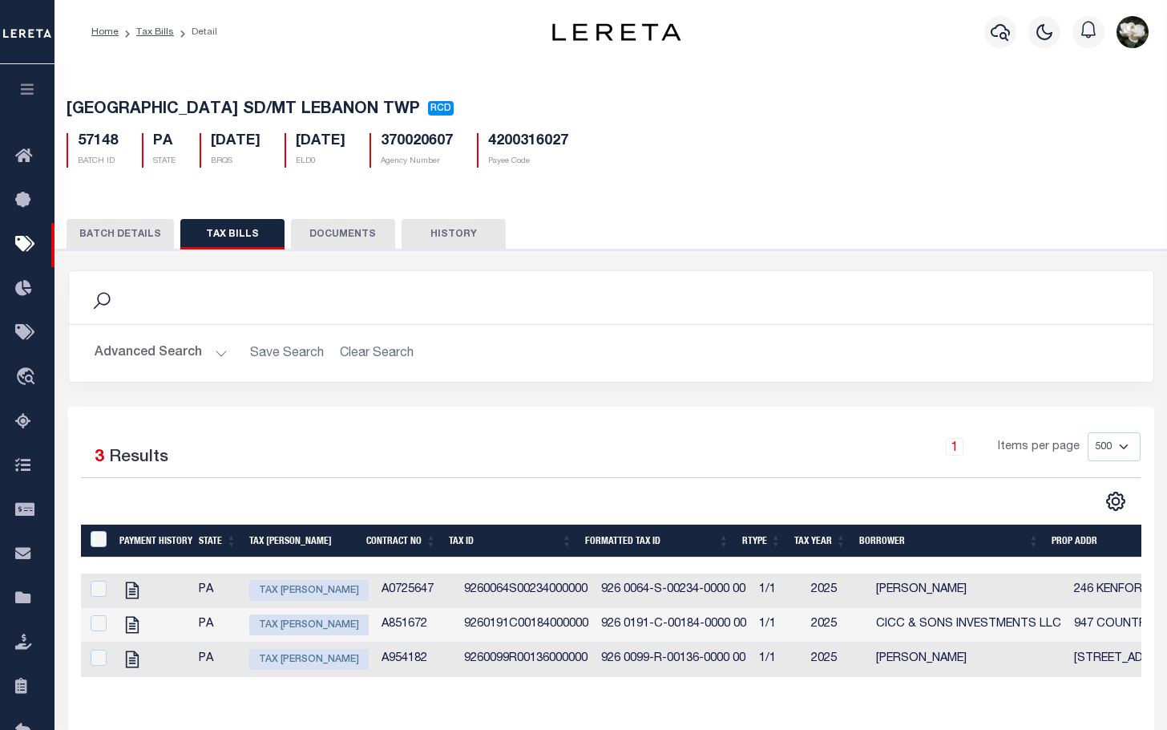
click at [770, 374] on div "Advanced Search Save Search Clear Search Tax Id Contains Contains Is [DEMOGRAPH…" at bounding box center [611, 353] width 1085 height 57
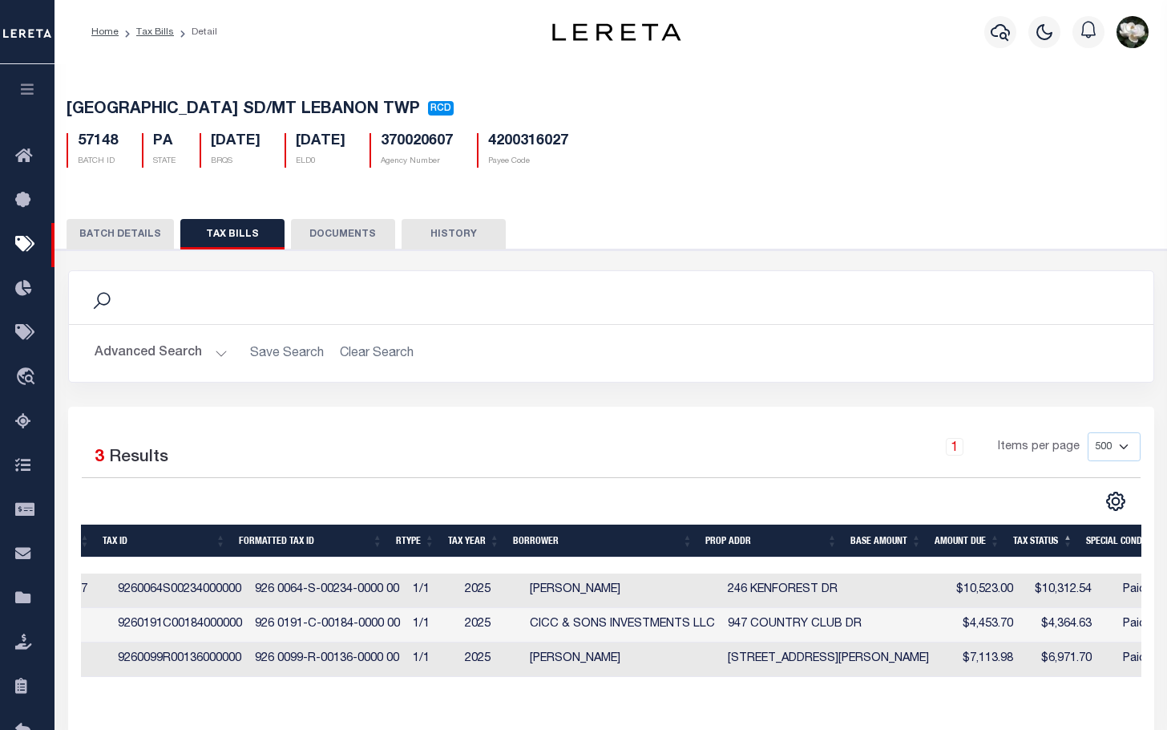
scroll to position [0, 326]
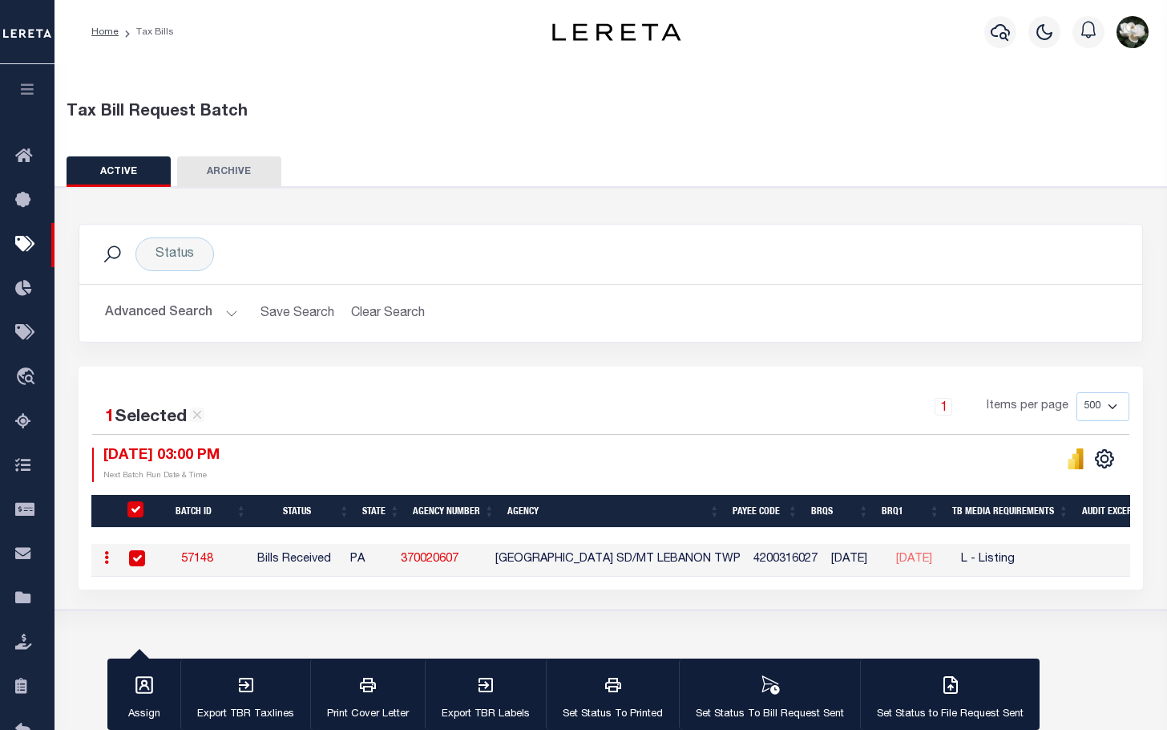
drag, startPoint x: 156, startPoint y: 318, endPoint x: 204, endPoint y: 313, distance: 48.3
click at [156, 318] on button "Advanced Search" at bounding box center [171, 312] width 133 height 31
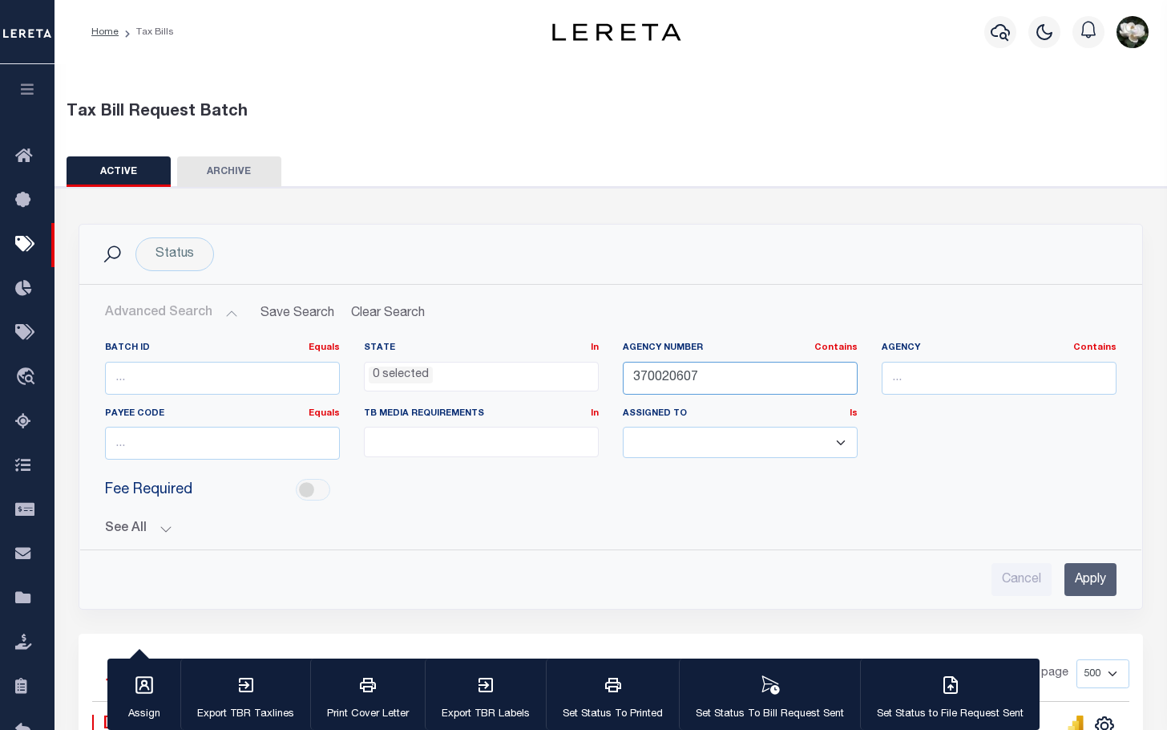
drag, startPoint x: 695, startPoint y: 378, endPoint x: 663, endPoint y: 376, distance: 32.1
click at [663, 376] on input "370020607" at bounding box center [740, 378] width 235 height 33
click at [737, 375] on input "370020607" at bounding box center [740, 378] width 235 height 33
drag, startPoint x: 670, startPoint y: 375, endPoint x: 584, endPoint y: 372, distance: 85.8
click at [575, 372] on div "Batch ID Equals Equals Is Not Equal To Is Greater Than Is Less Than State In In…" at bounding box center [611, 407] width 1036 height 131
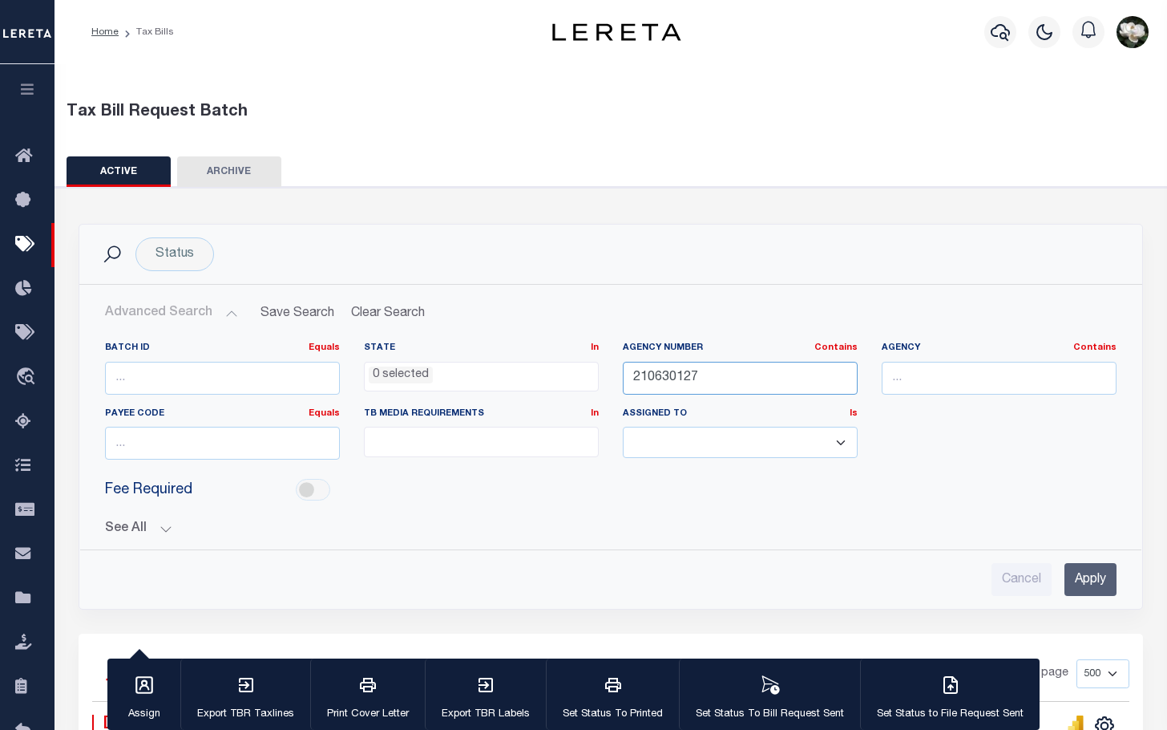
type input "210630127"
click at [1092, 586] on input "Apply" at bounding box center [1091, 579] width 52 height 33
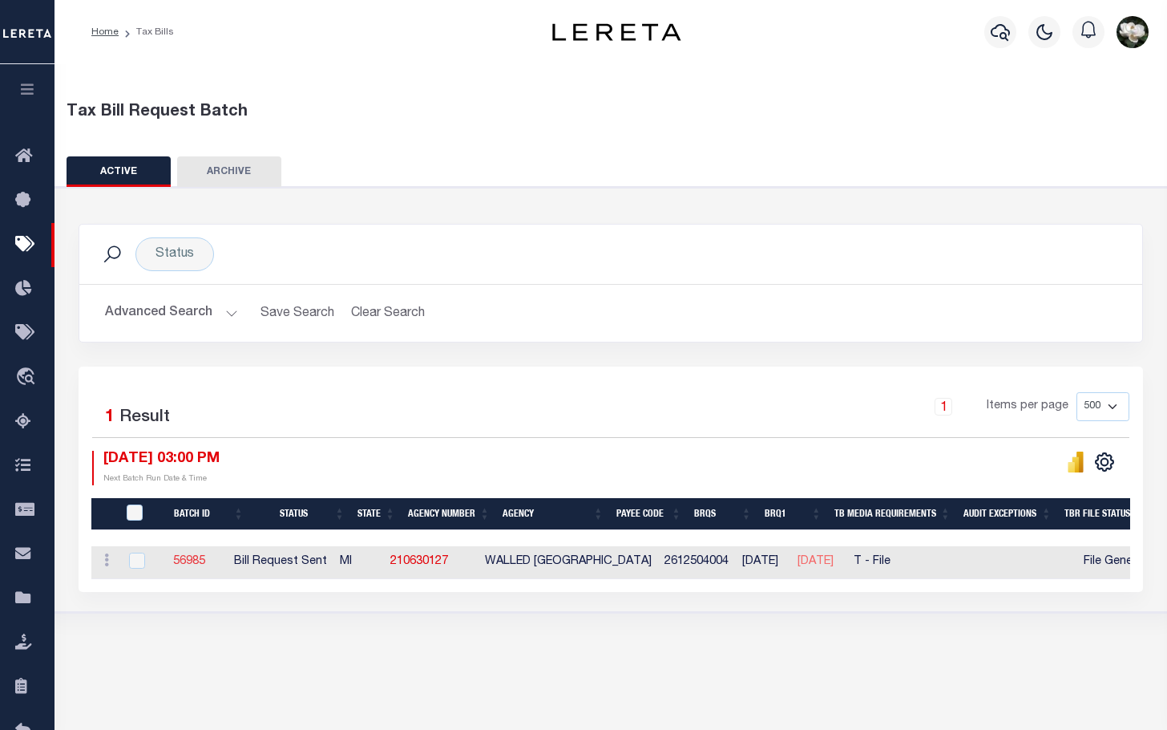
click at [199, 565] on link "56985" at bounding box center [189, 561] width 32 height 11
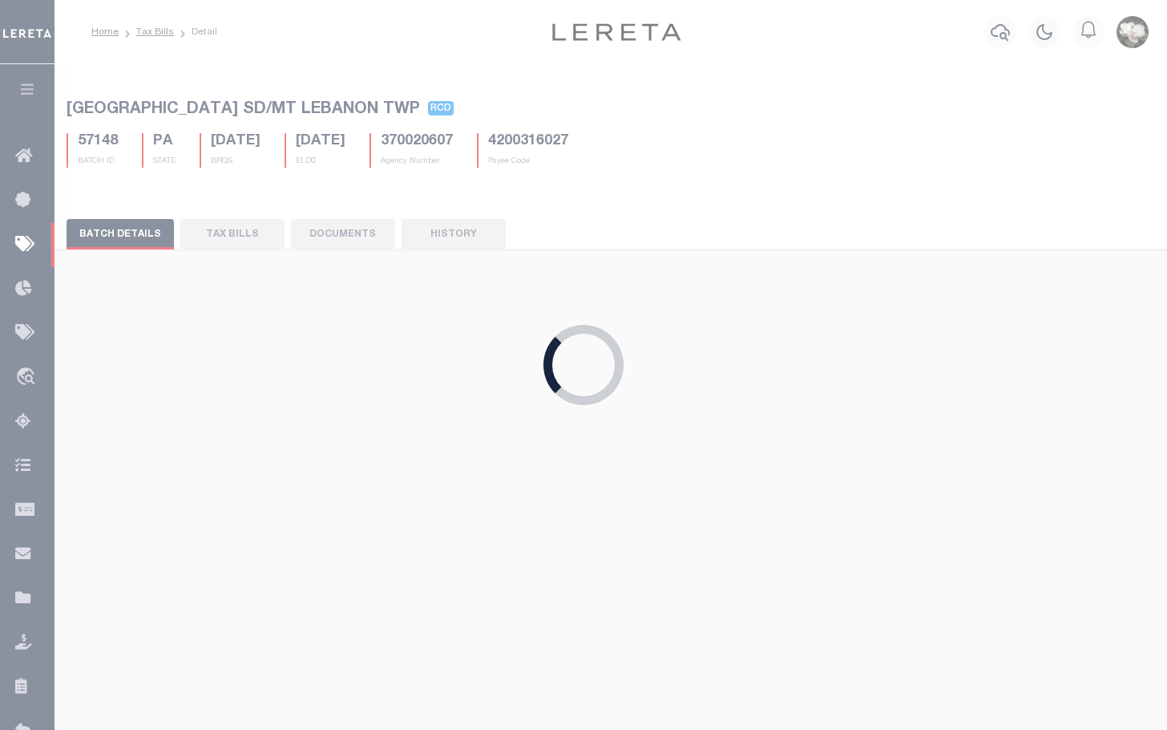
select select "RST"
type input "Yes"
select select "25"
select select "22"
select select "2"
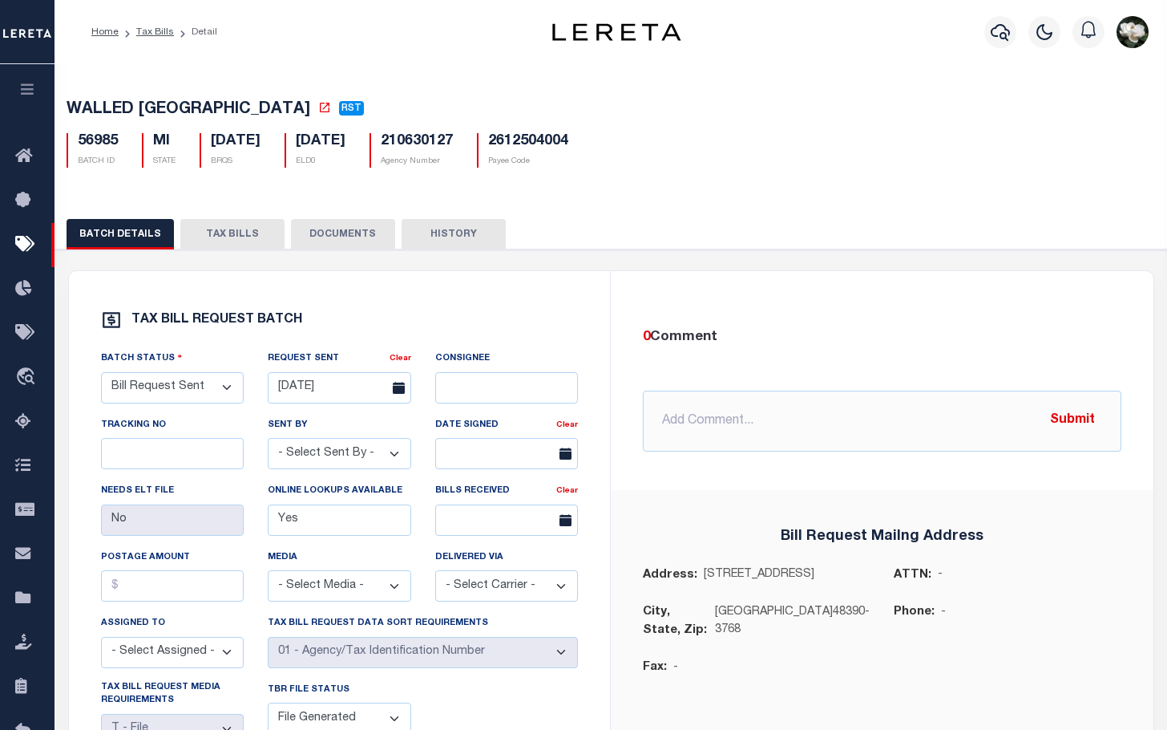
click at [224, 241] on button "TAX BILLS" at bounding box center [232, 234] width 104 height 30
select select "500"
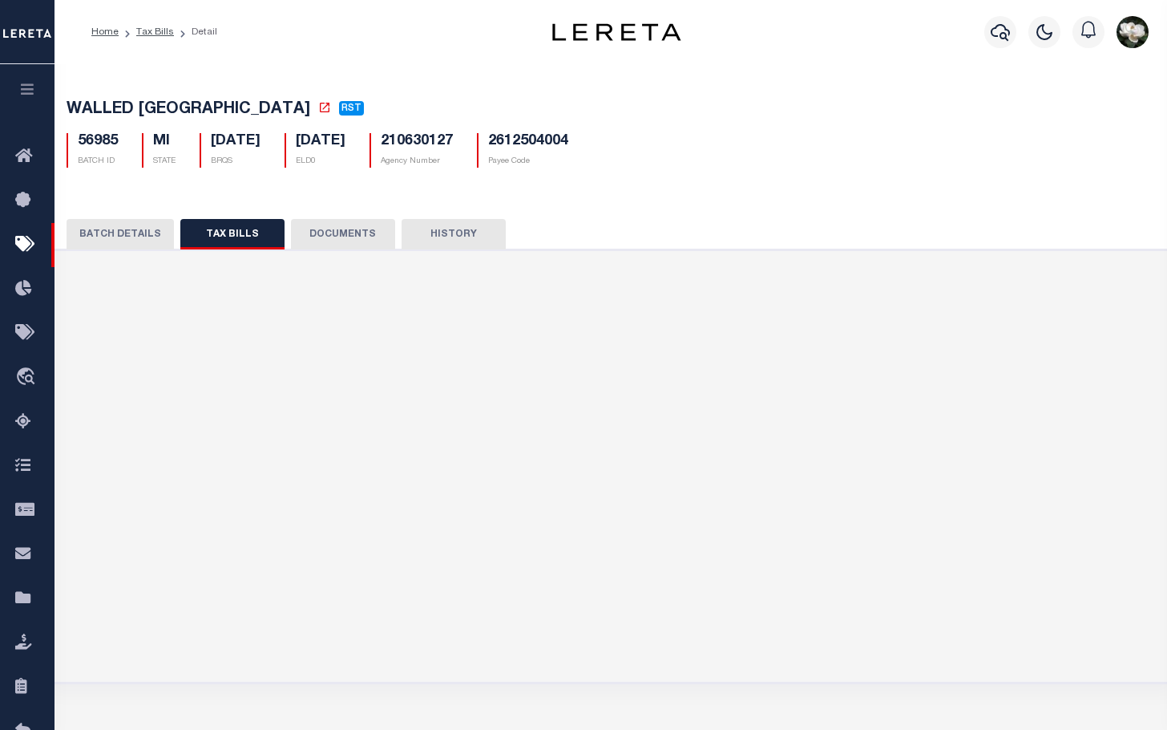
select select "500"
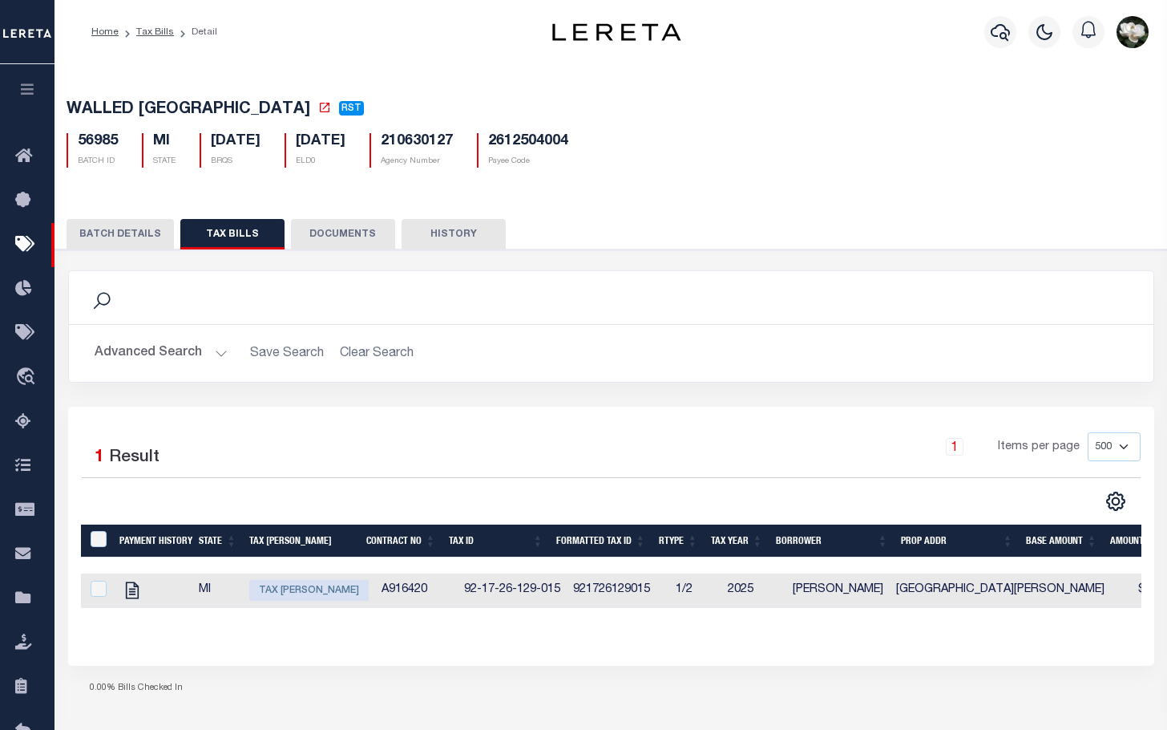
click at [320, 690] on div "0.00% Bills Checked In" at bounding box center [611, 688] width 1086 height 46
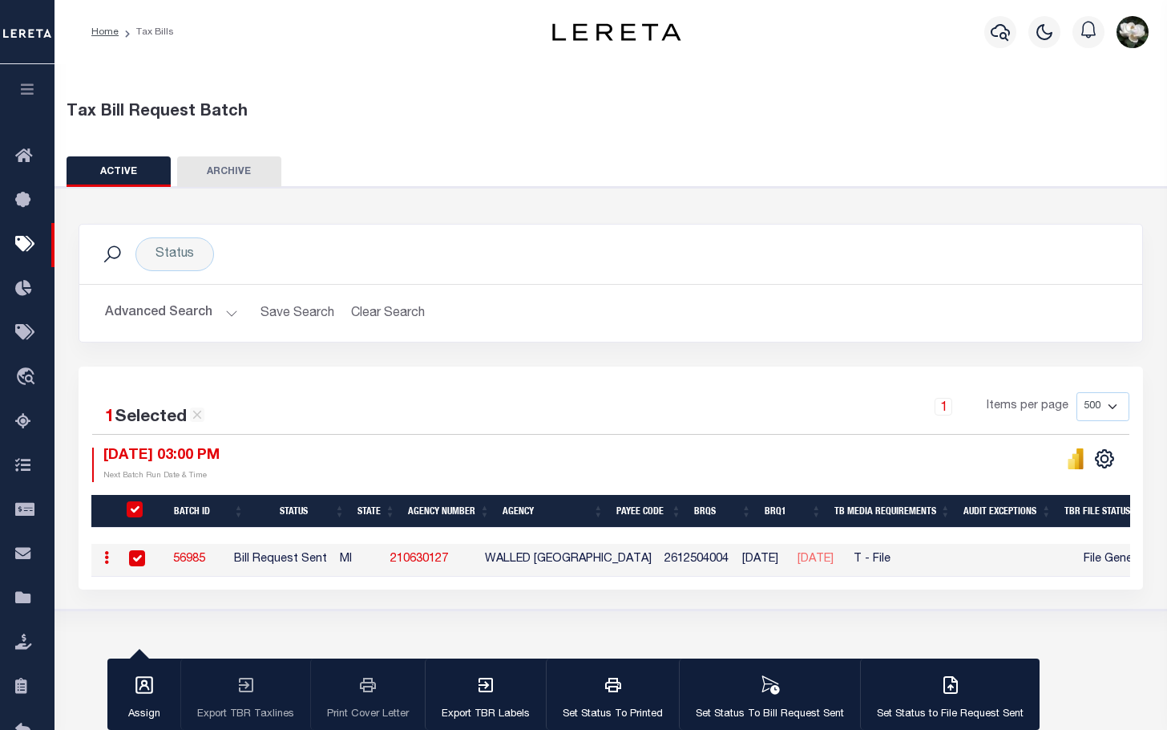
click at [130, 303] on button "Advanced Search" at bounding box center [171, 312] width 133 height 31
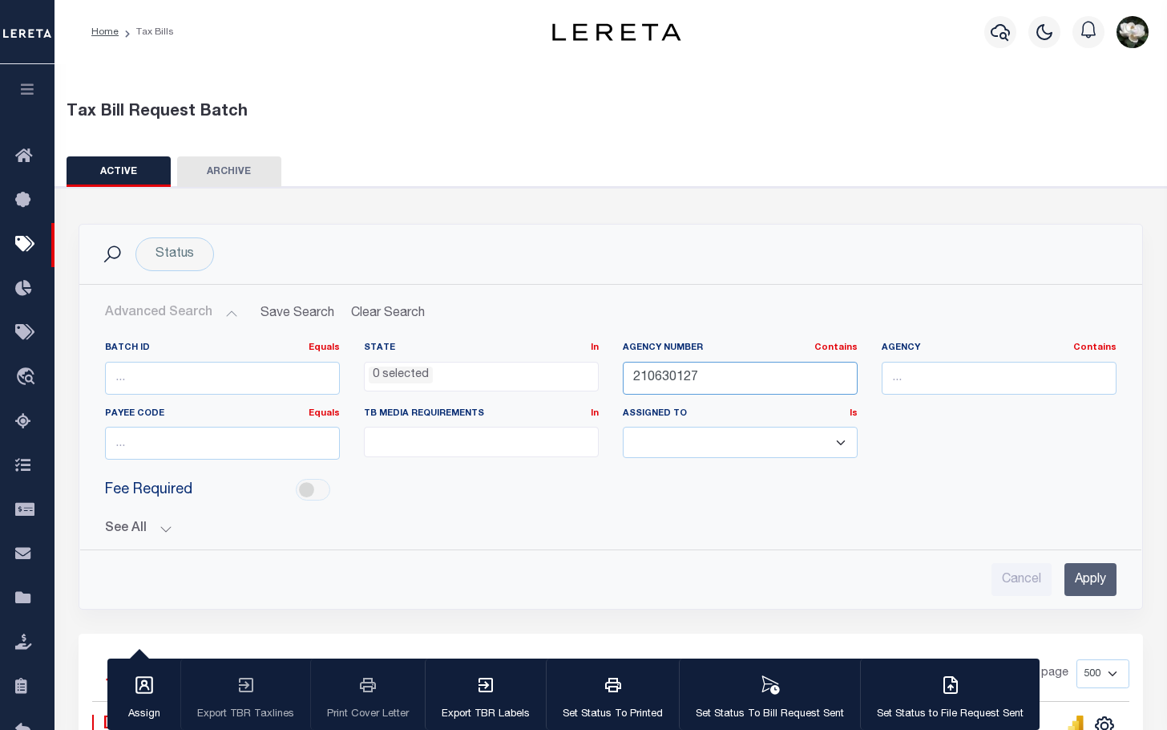
drag, startPoint x: 714, startPoint y: 374, endPoint x: 428, endPoint y: 301, distance: 294.8
click at [467, 327] on div "Advanced Search Save Search Clear Search TaxBillBatches_dynamictable_____Defaul…" at bounding box center [610, 446] width 1037 height 298
type input "210330102"
click at [1076, 576] on input "Apply" at bounding box center [1091, 579] width 52 height 33
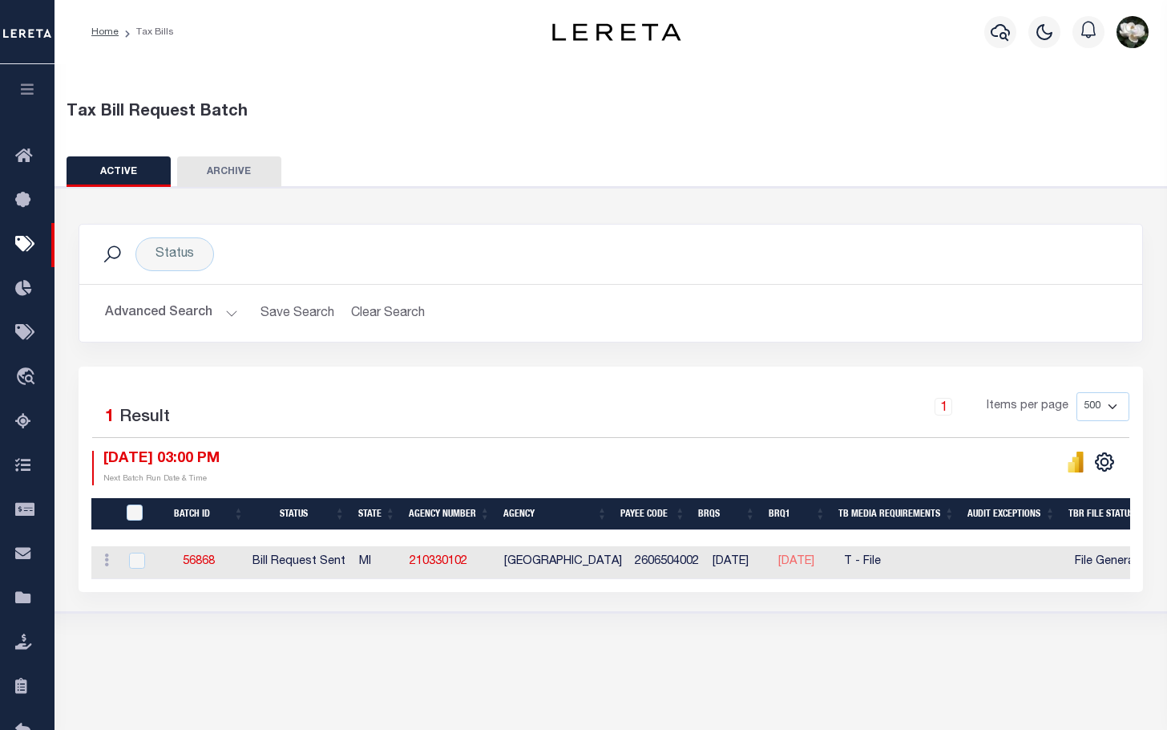
click at [200, 570] on td "56868" at bounding box center [199, 562] width 94 height 33
checkbox input "true"
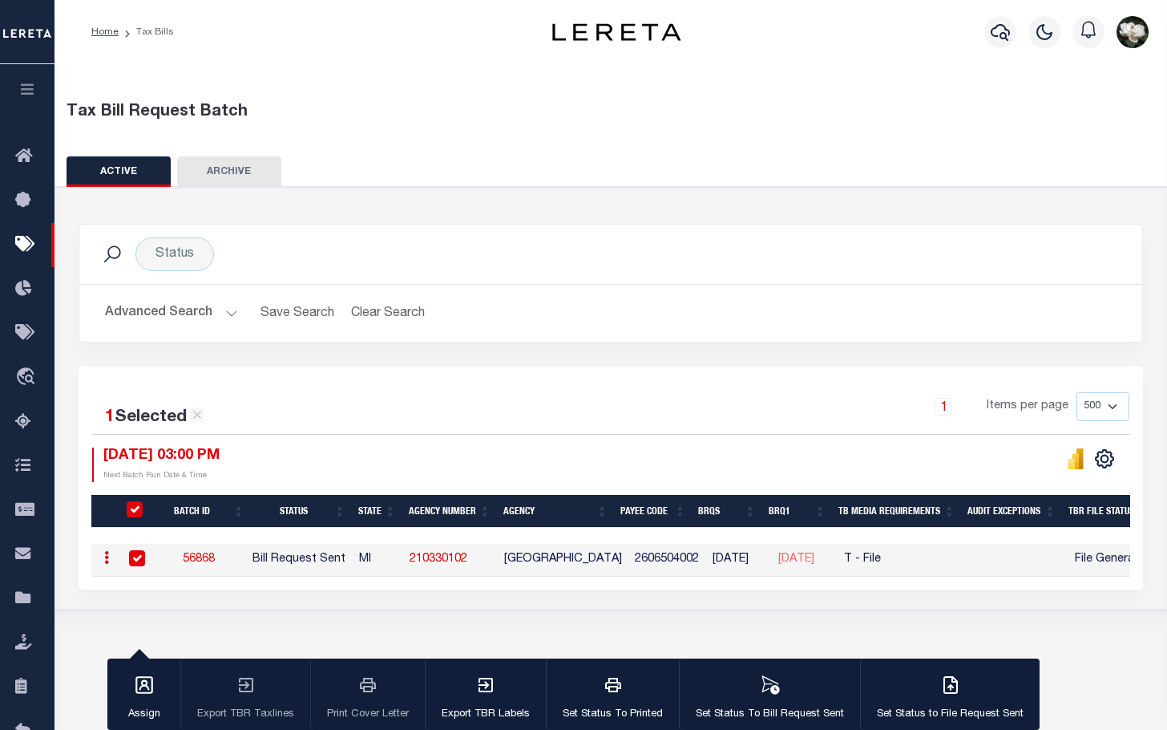
click at [192, 560] on link "56868" at bounding box center [199, 558] width 32 height 11
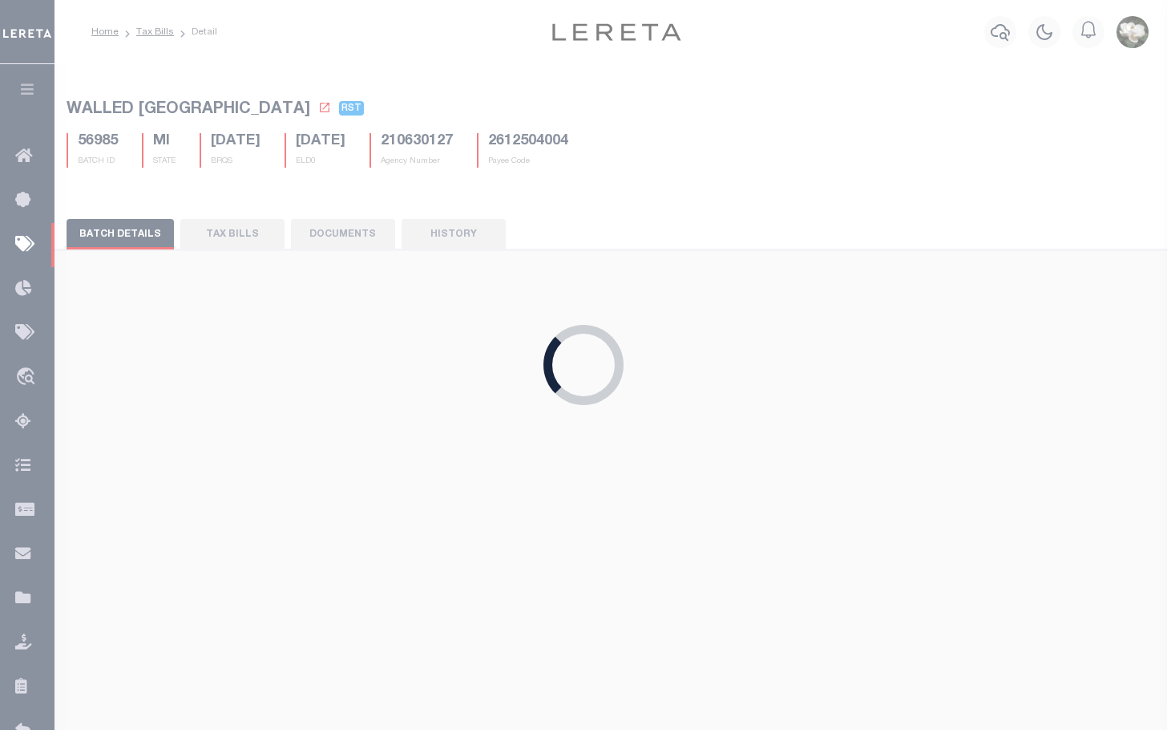
select select "29"
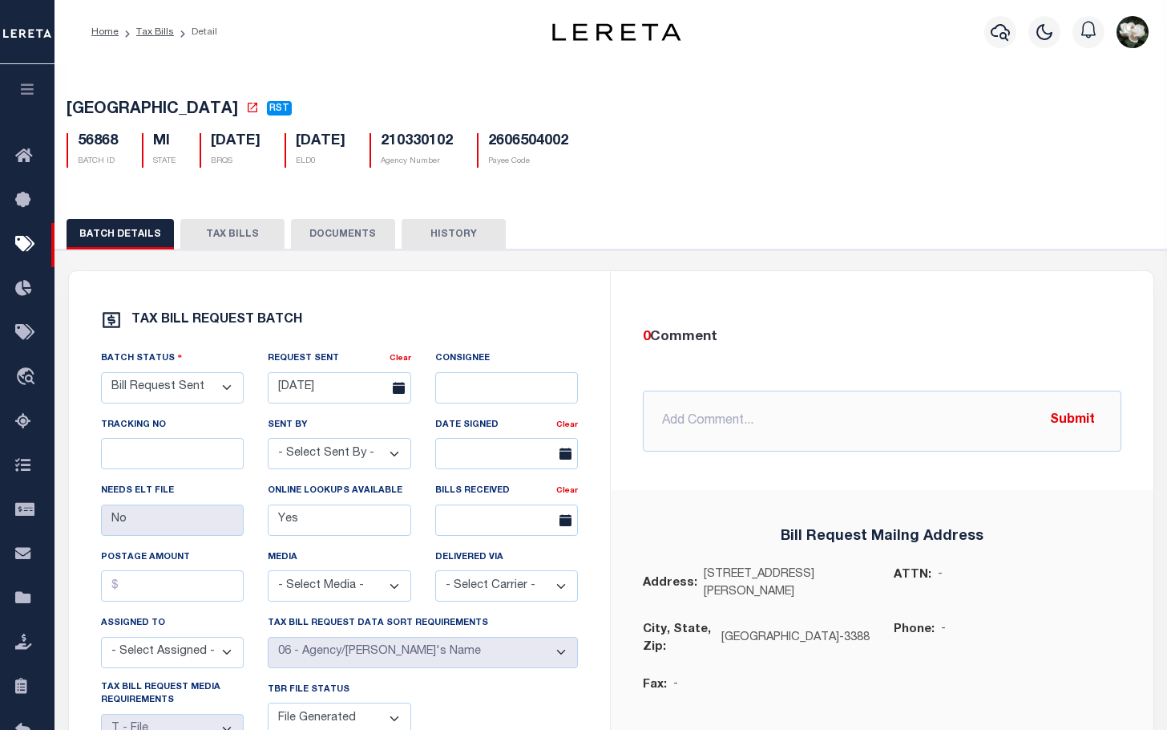
click at [221, 245] on button "TAX BILLS" at bounding box center [232, 234] width 104 height 30
select select "500"
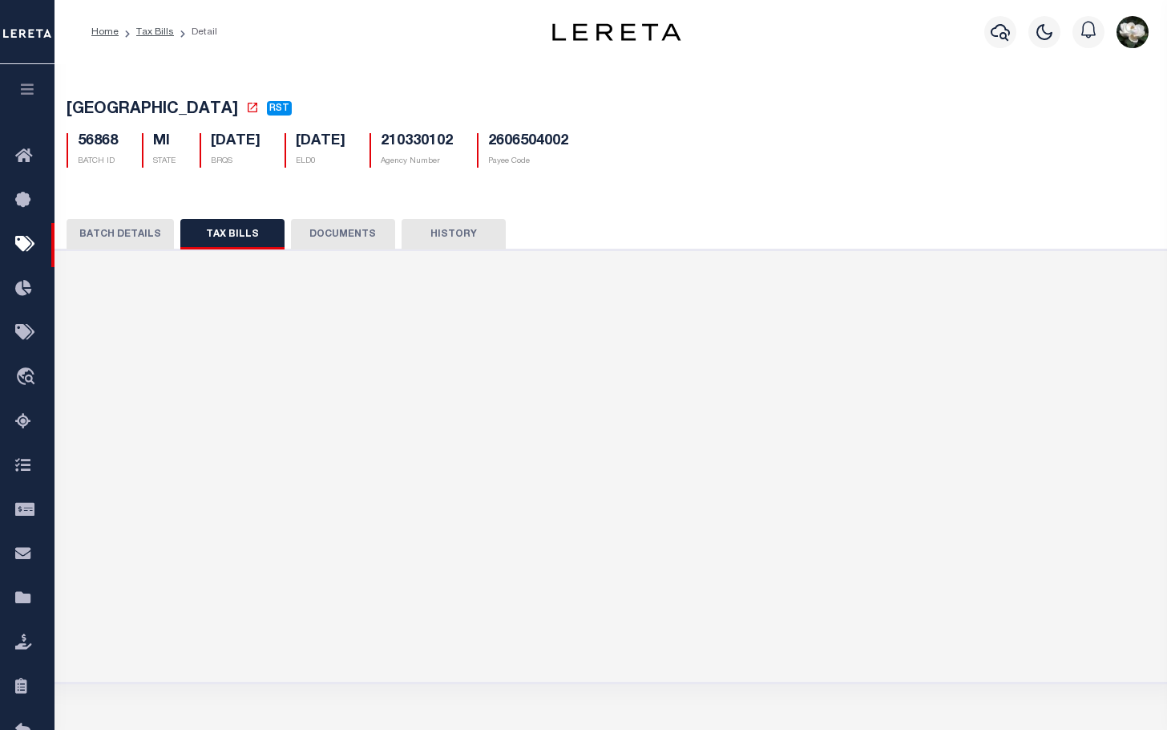
select select "500"
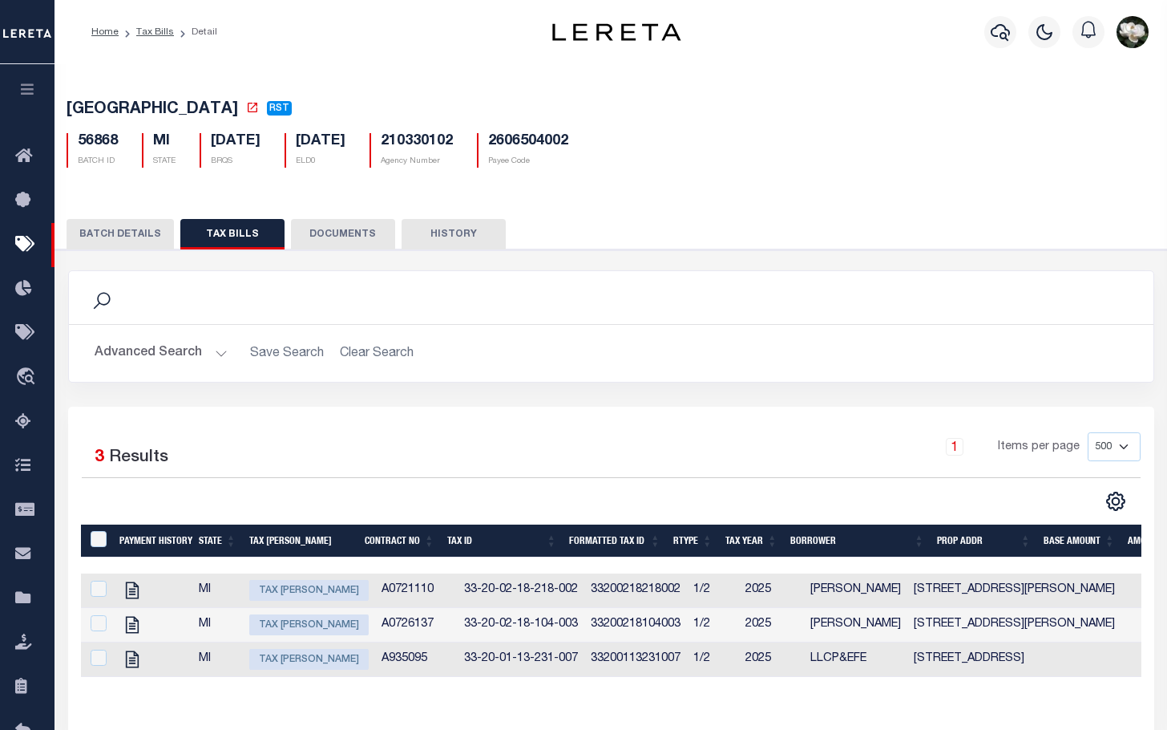
click at [118, 237] on button "BATCH DETAILS" at bounding box center [120, 234] width 107 height 30
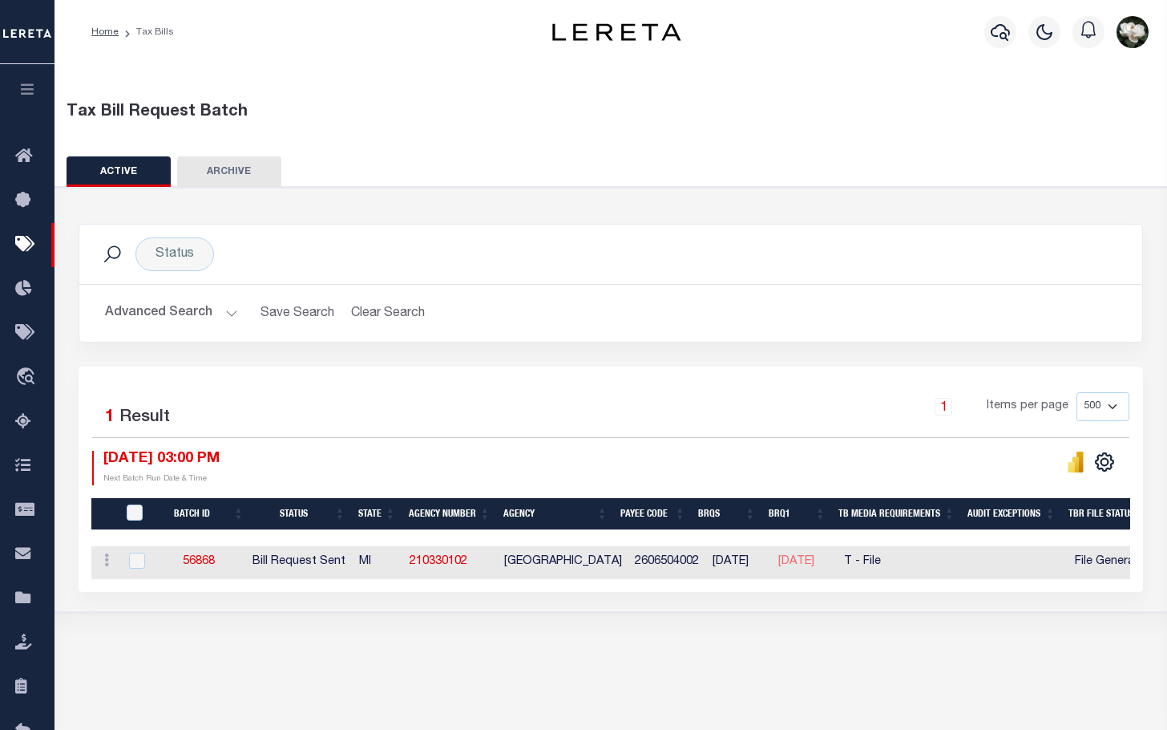
click at [163, 309] on button "Advanced Search" at bounding box center [171, 312] width 133 height 31
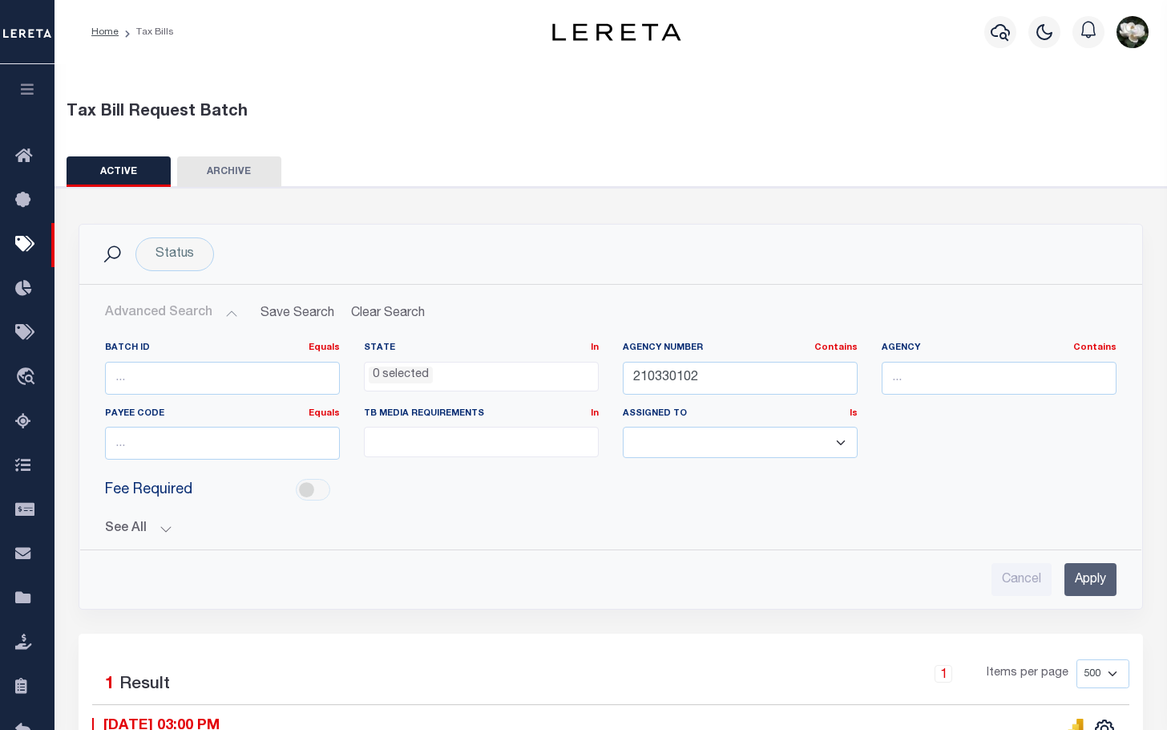
click at [617, 379] on div "Agency Number Contains Contains Is 210330102" at bounding box center [740, 375] width 259 height 66
drag, startPoint x: 707, startPoint y: 374, endPoint x: 543, endPoint y: 370, distance: 164.4
click at [543, 370] on div "Batch ID Equals Equals Is Not Equal To Is Greater Than Is Less Than State In In…" at bounding box center [611, 407] width 1036 height 131
type input "210330207"
click at [1092, 585] on input "Apply" at bounding box center [1091, 579] width 52 height 33
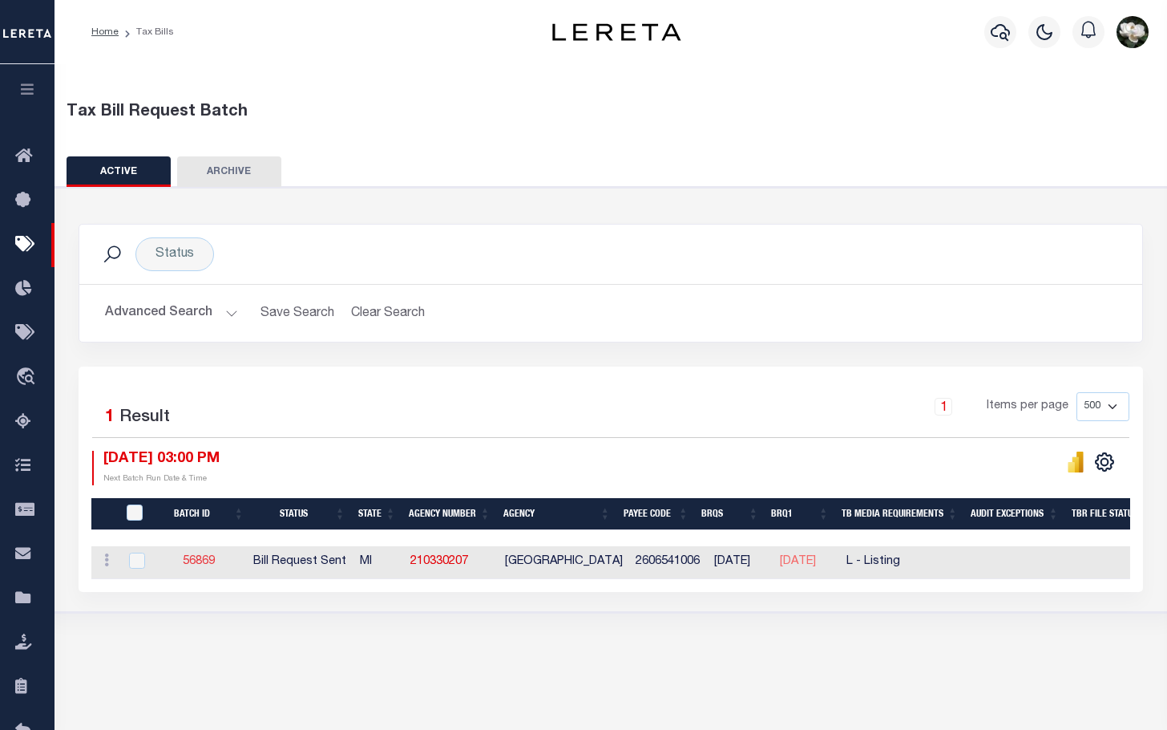
click at [204, 564] on link "56869" at bounding box center [199, 561] width 32 height 11
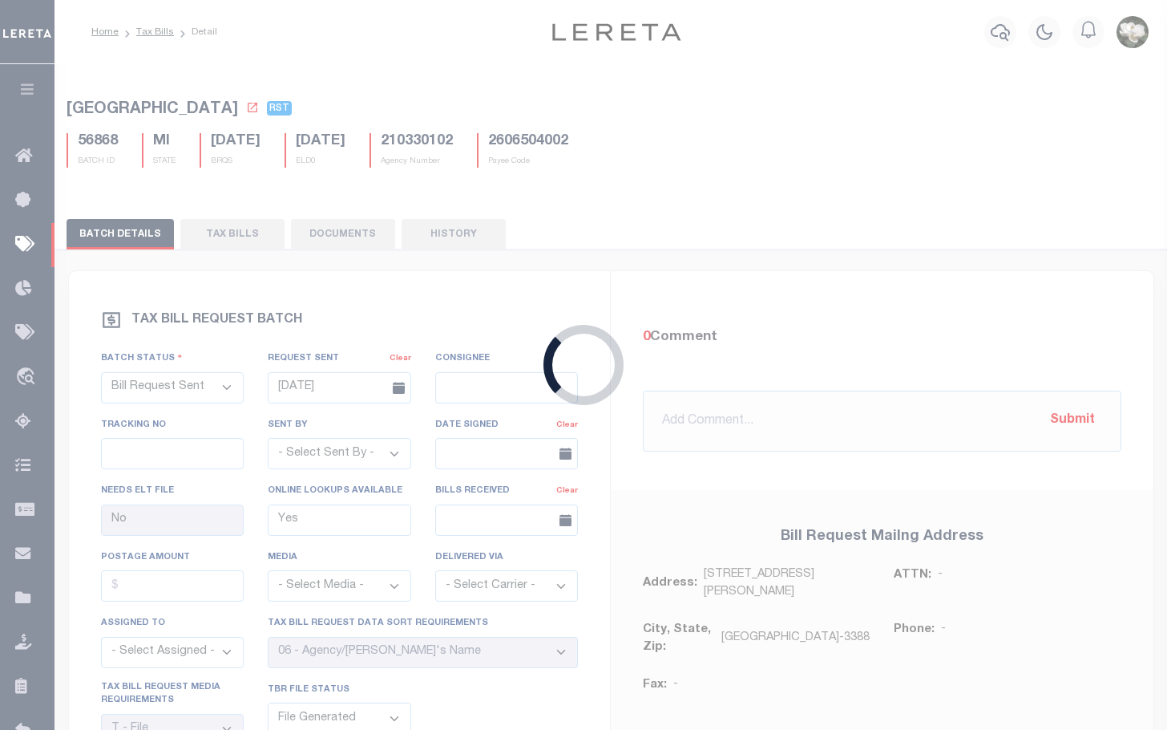
type input "No"
select select "25"
select select "20"
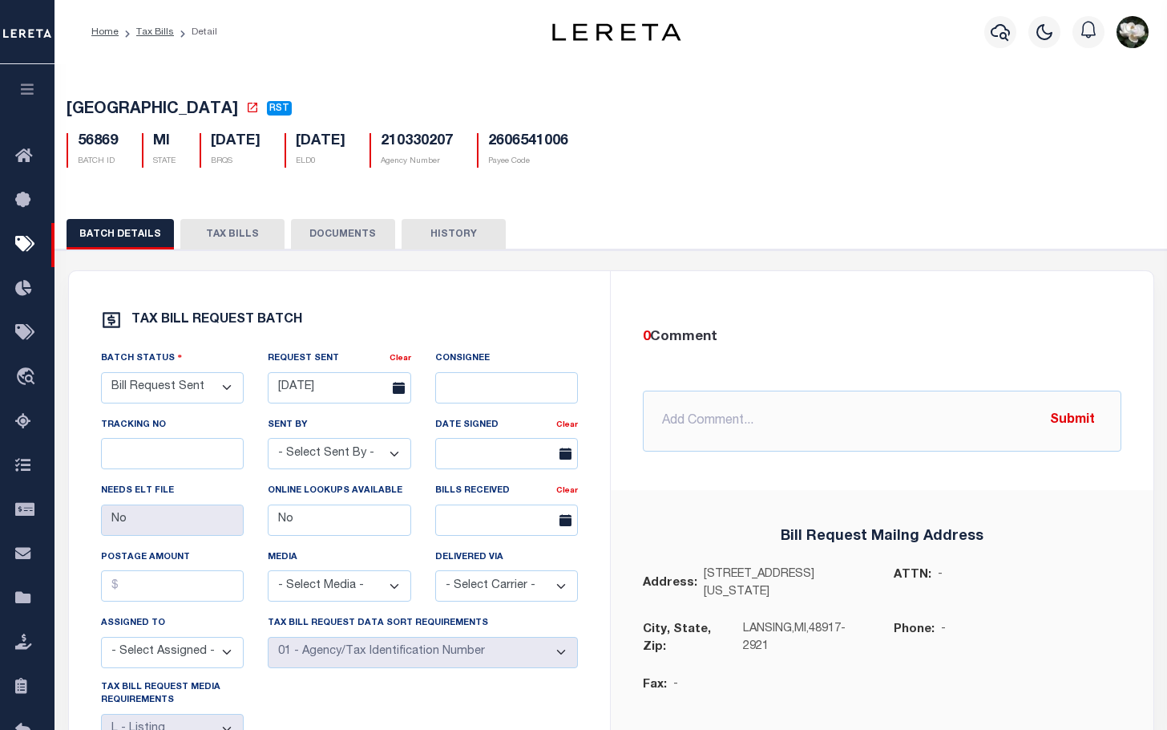
click at [224, 241] on button "TAX BILLS" at bounding box center [232, 234] width 104 height 30
select select "500"
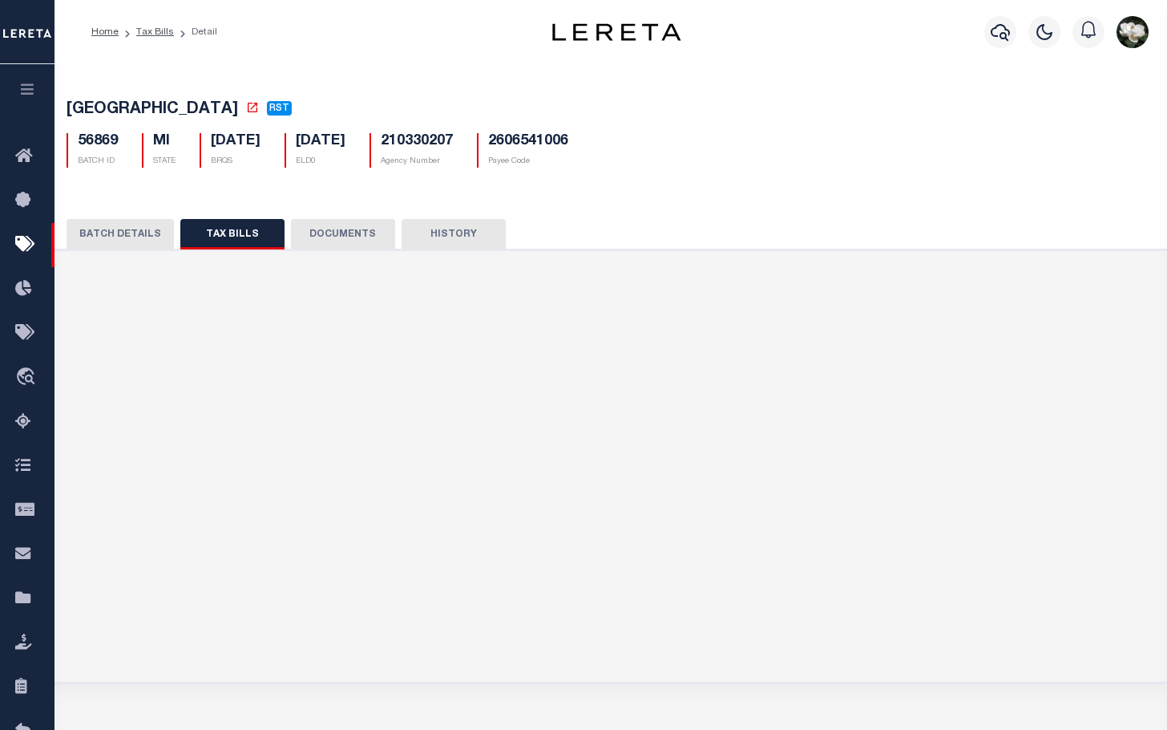
select select "500"
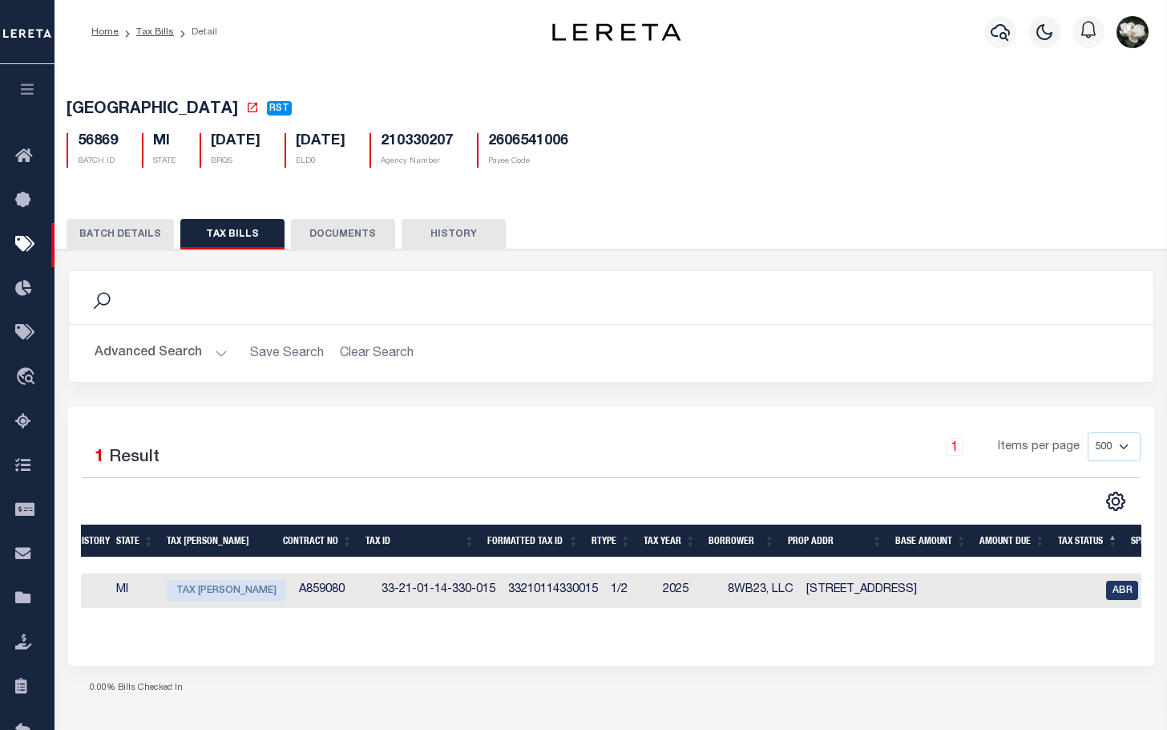
scroll to position [0, 75]
click at [233, 594] on span "Tax [PERSON_NAME]" at bounding box center [233, 590] width 119 height 21
checkbox input "true"
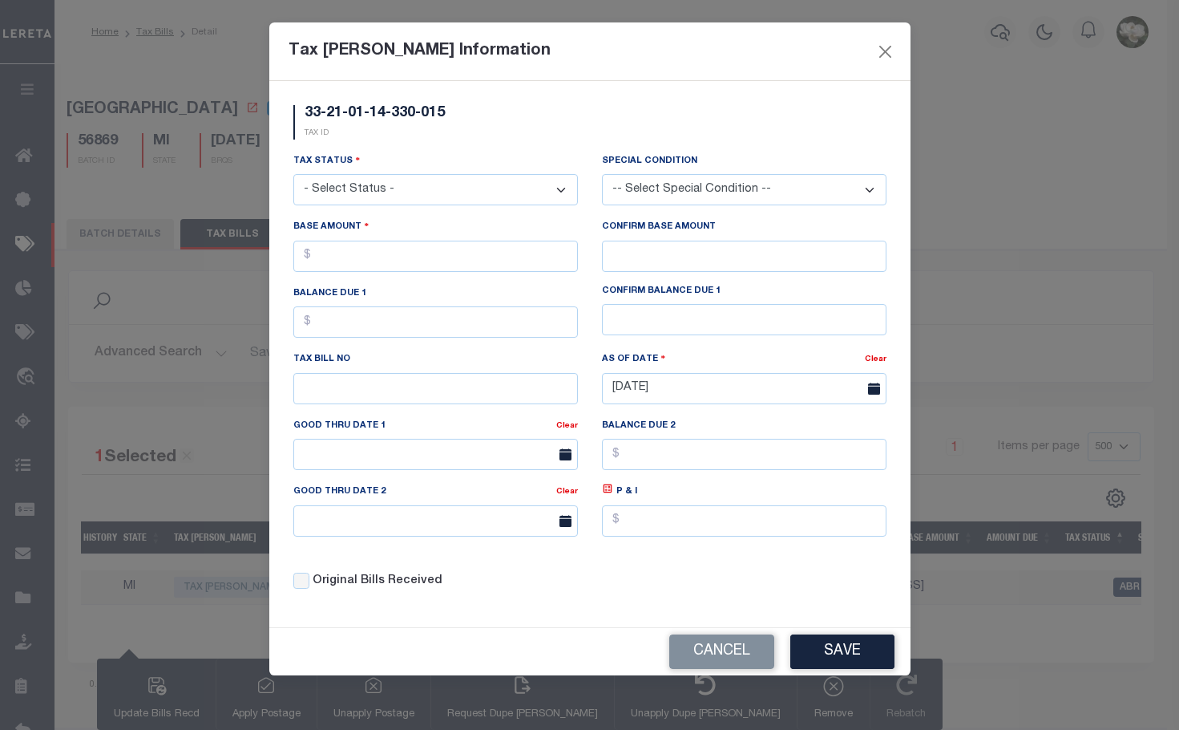
click at [448, 187] on select "- Select Status - Open Due/Unpaid Paid Incomplete No Tax Due Internal Refund Pr…" at bounding box center [435, 189] width 285 height 31
select select "DUE"
click at [293, 175] on select "- Select Status - Open Due/Unpaid Paid Incomplete No Tax Due Internal Refund Pr…" at bounding box center [435, 189] width 285 height 31
click at [424, 257] on input "text" at bounding box center [435, 256] width 285 height 31
type input "$1,106.40"
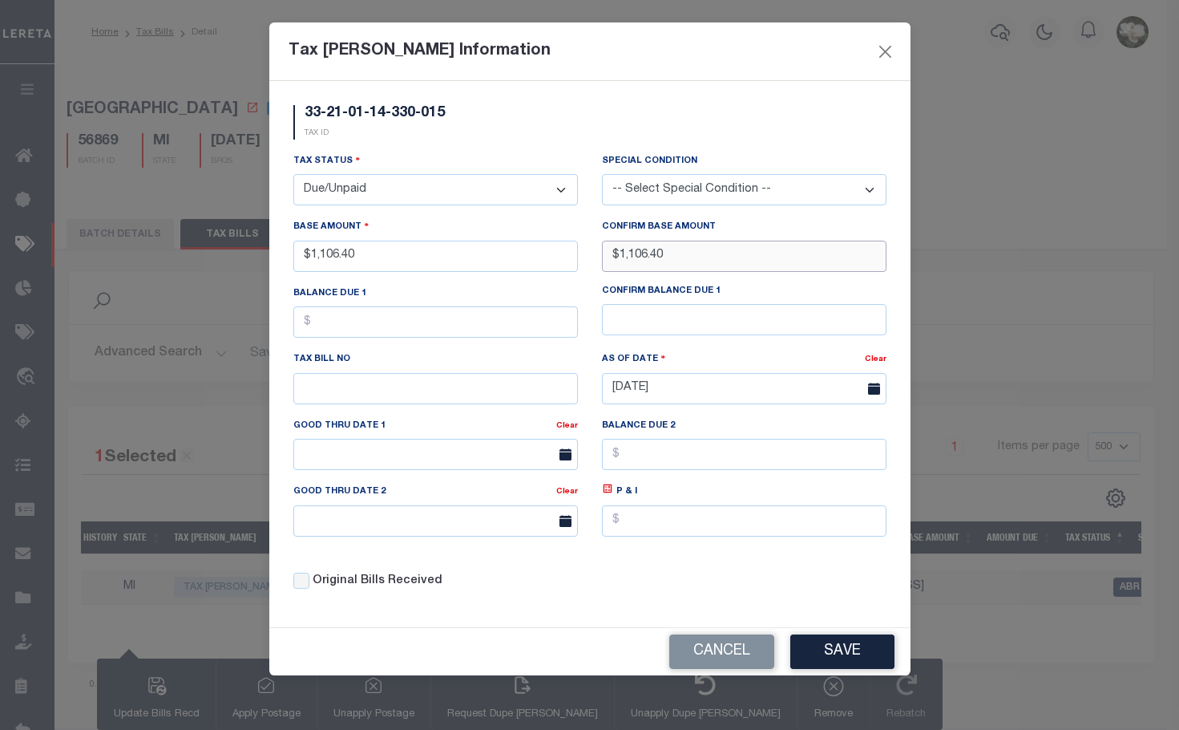
type input "$1,106.40"
click at [864, 649] on button "Save" at bounding box center [843, 651] width 104 height 34
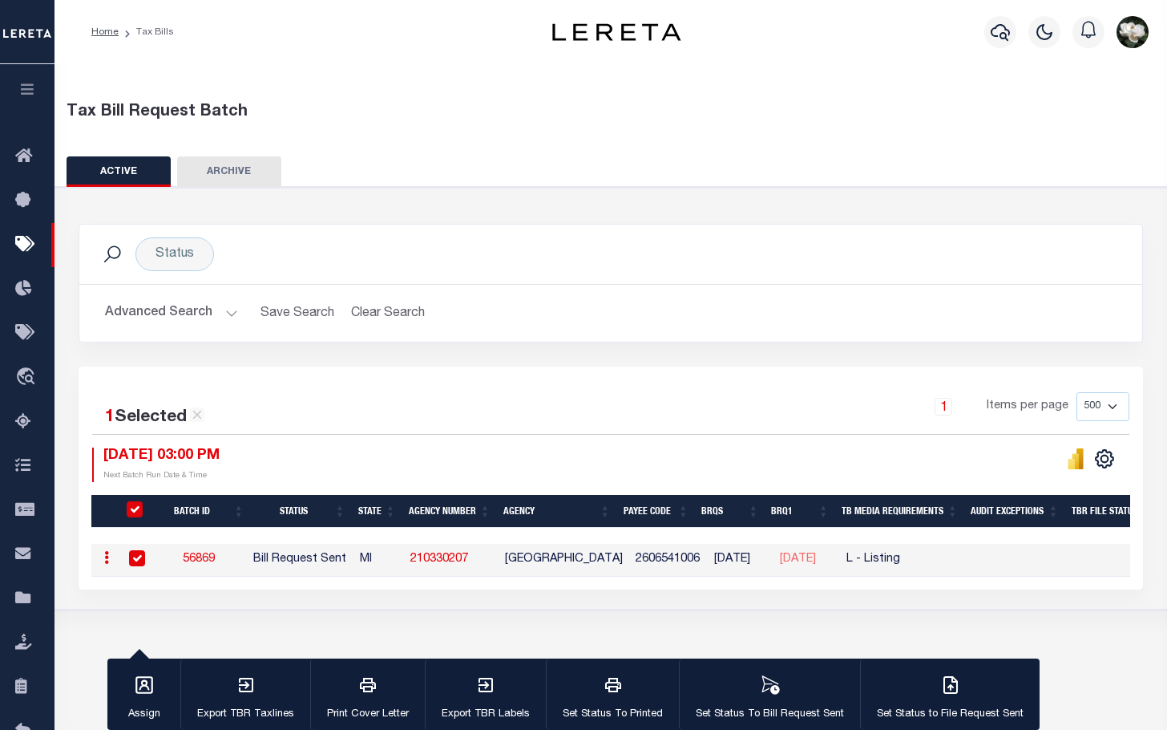
click at [187, 307] on button "Advanced Search" at bounding box center [171, 312] width 133 height 31
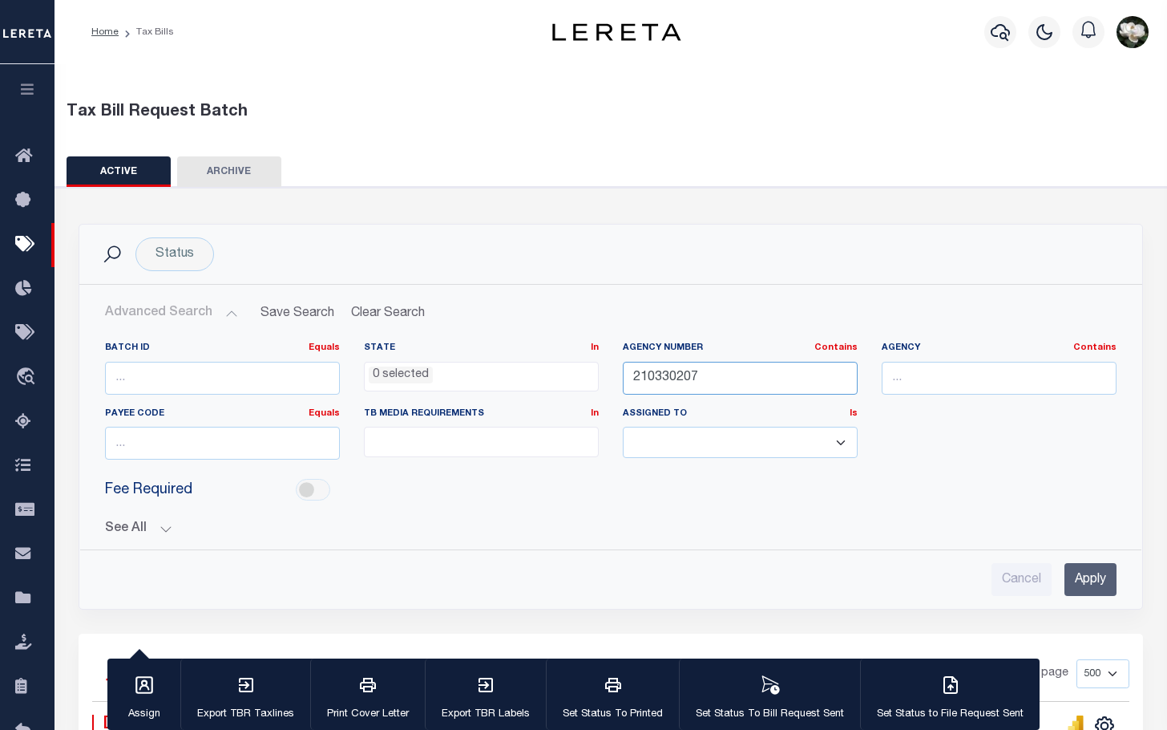
drag, startPoint x: 707, startPoint y: 381, endPoint x: 583, endPoint y: 371, distance: 124.6
click at [583, 371] on div "Batch ID Equals Equals Is Not Equal To Is Greater Than Is Less Than State In In…" at bounding box center [611, 407] width 1036 height 131
type input "210430214"
click at [1089, 580] on input "Apply" at bounding box center [1091, 579] width 52 height 33
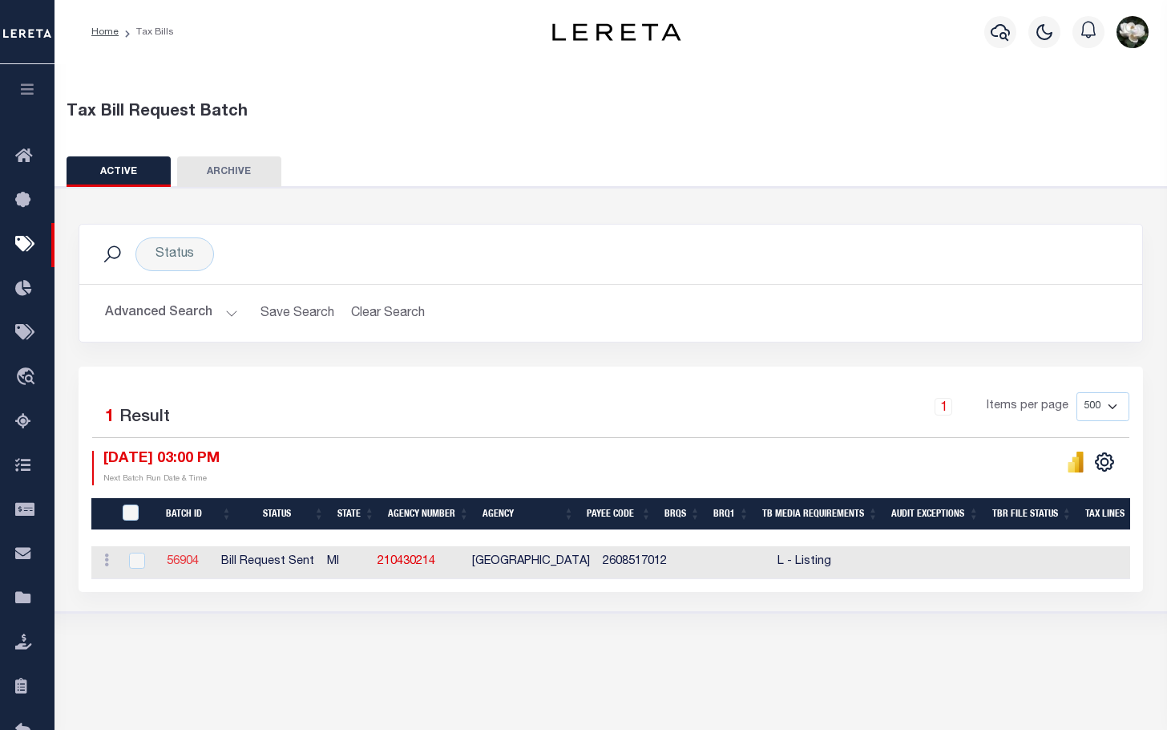
click at [199, 564] on link "56904" at bounding box center [183, 561] width 32 height 11
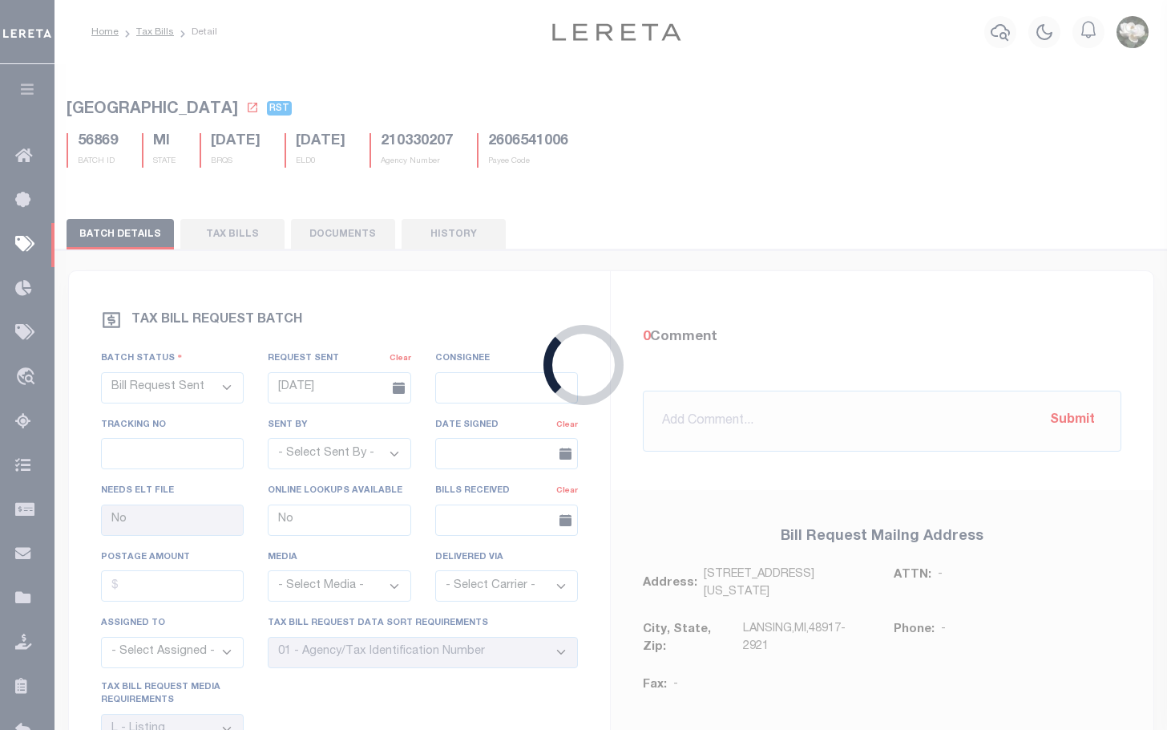
select select "27"
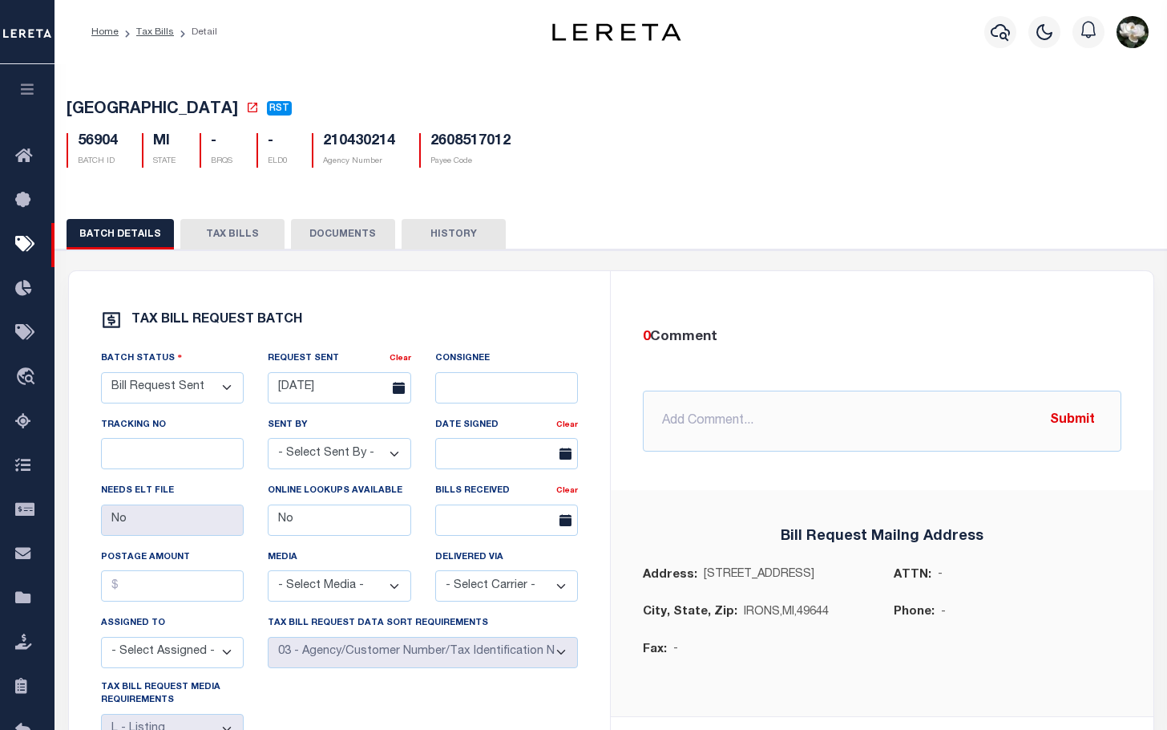
click at [211, 237] on button "TAX BILLS" at bounding box center [232, 234] width 104 height 30
select select "500"
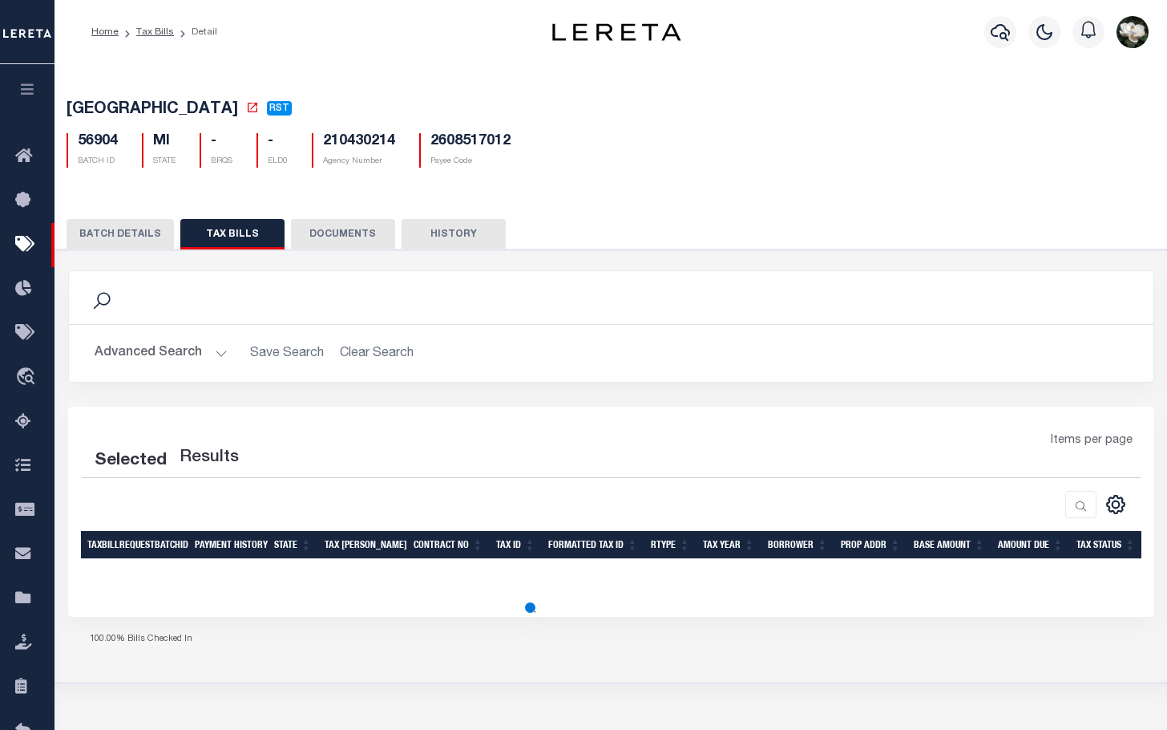
select select "500"
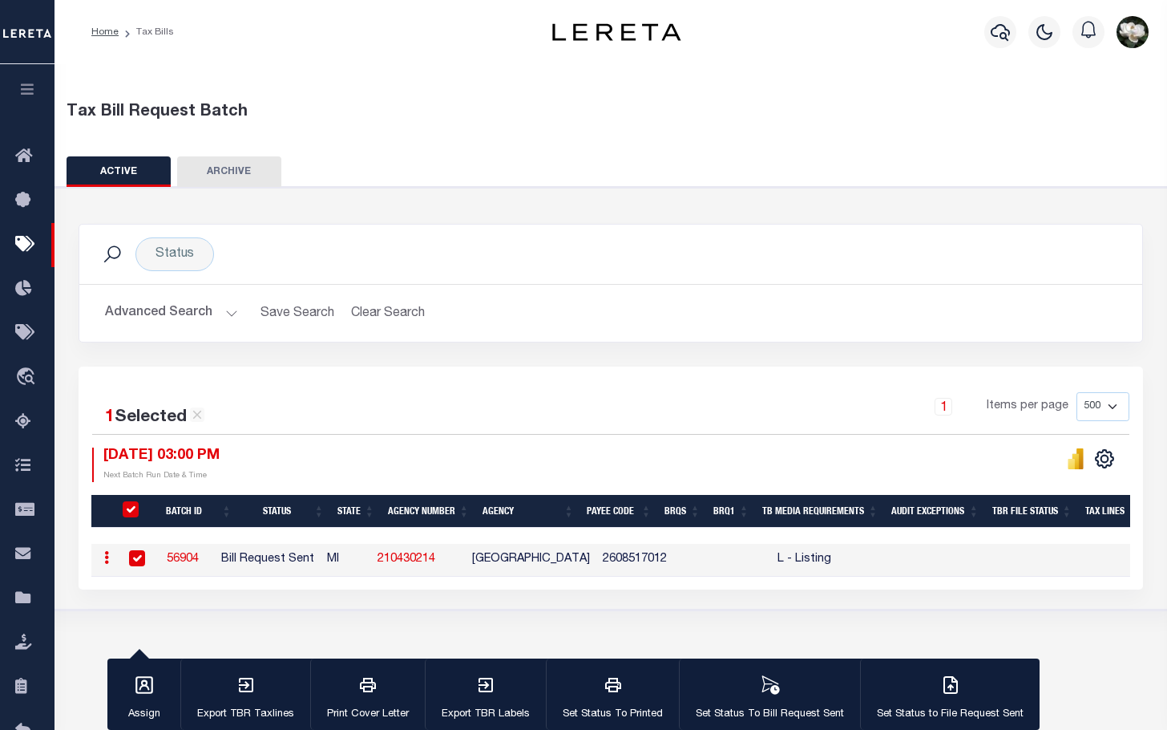
click at [127, 311] on button "Advanced Search" at bounding box center [171, 312] width 133 height 31
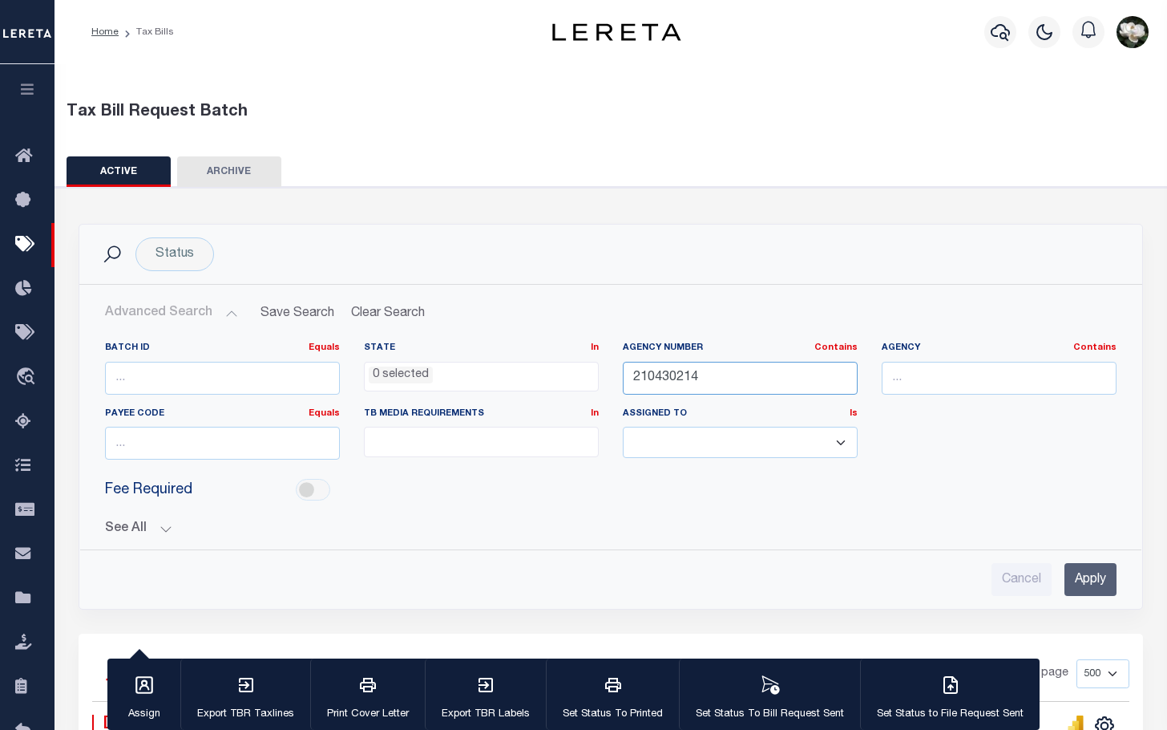
drag, startPoint x: 734, startPoint y: 375, endPoint x: 579, endPoint y: 369, distance: 155.7
click at [579, 369] on div "Batch ID Equals Equals Is Not Equal To Is Greater Than Is Less Than State In In…" at bounding box center [611, 407] width 1036 height 131
type input "380030101"
click at [1094, 574] on input "Apply" at bounding box center [1091, 579] width 52 height 33
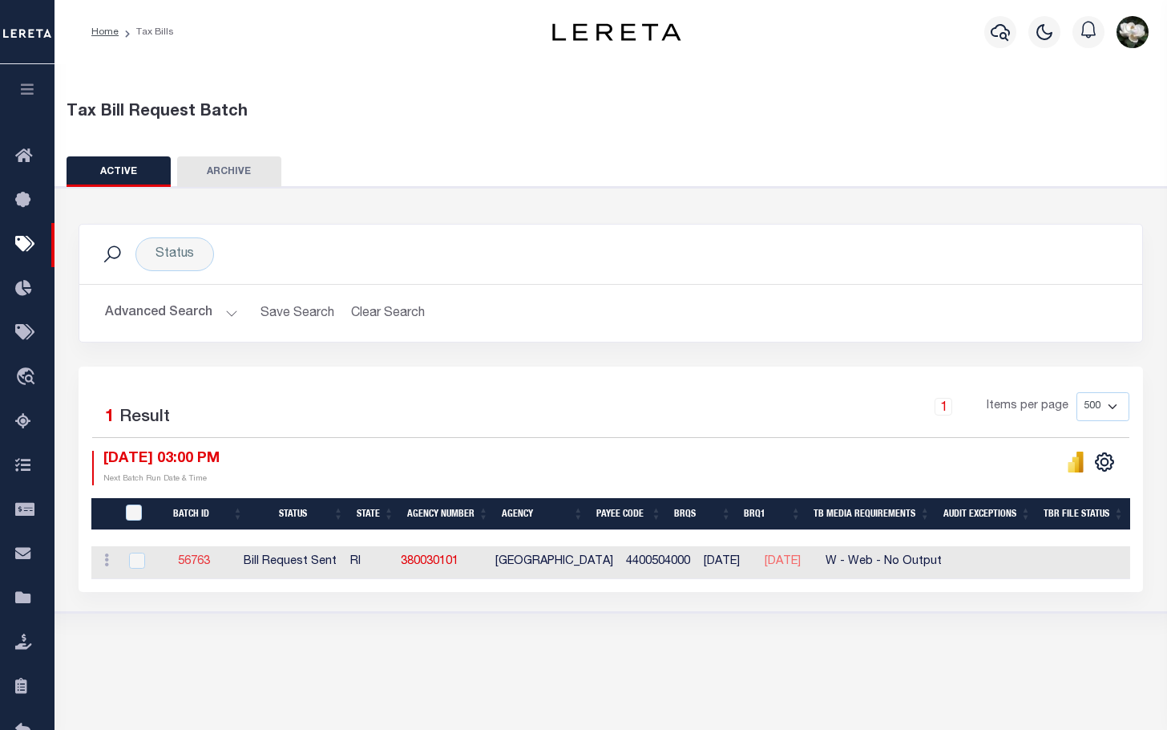
click at [200, 567] on link "56763" at bounding box center [194, 561] width 32 height 11
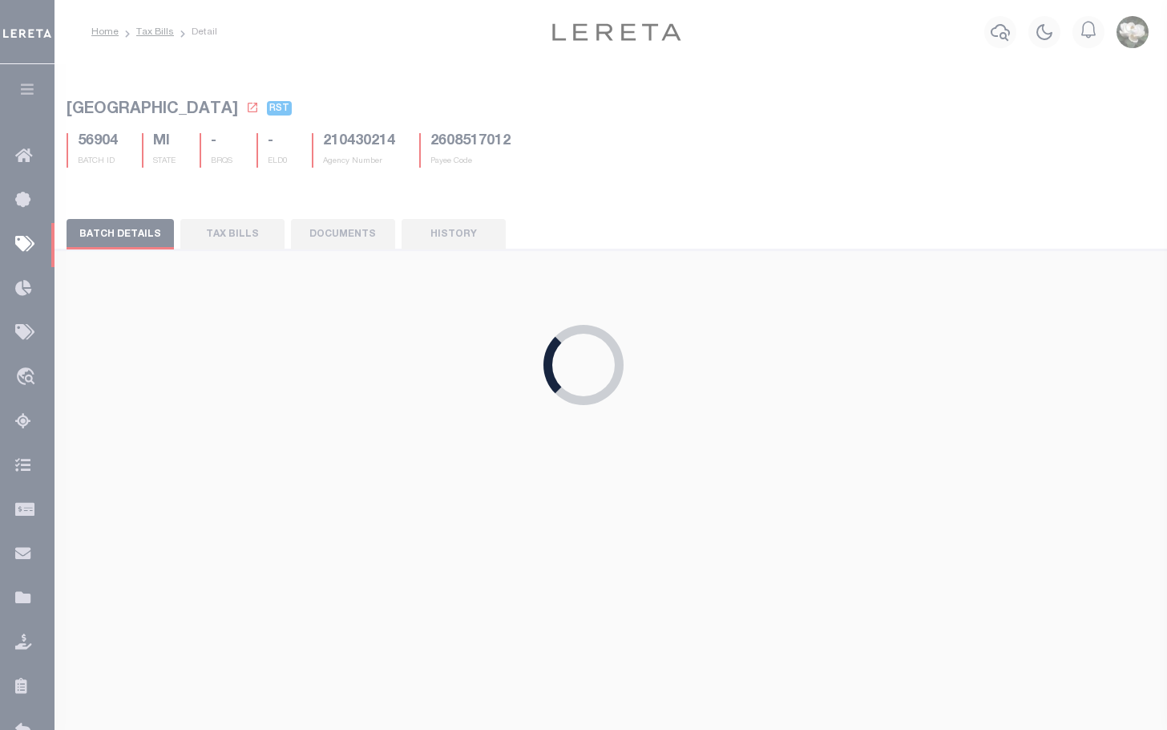
select select "23"
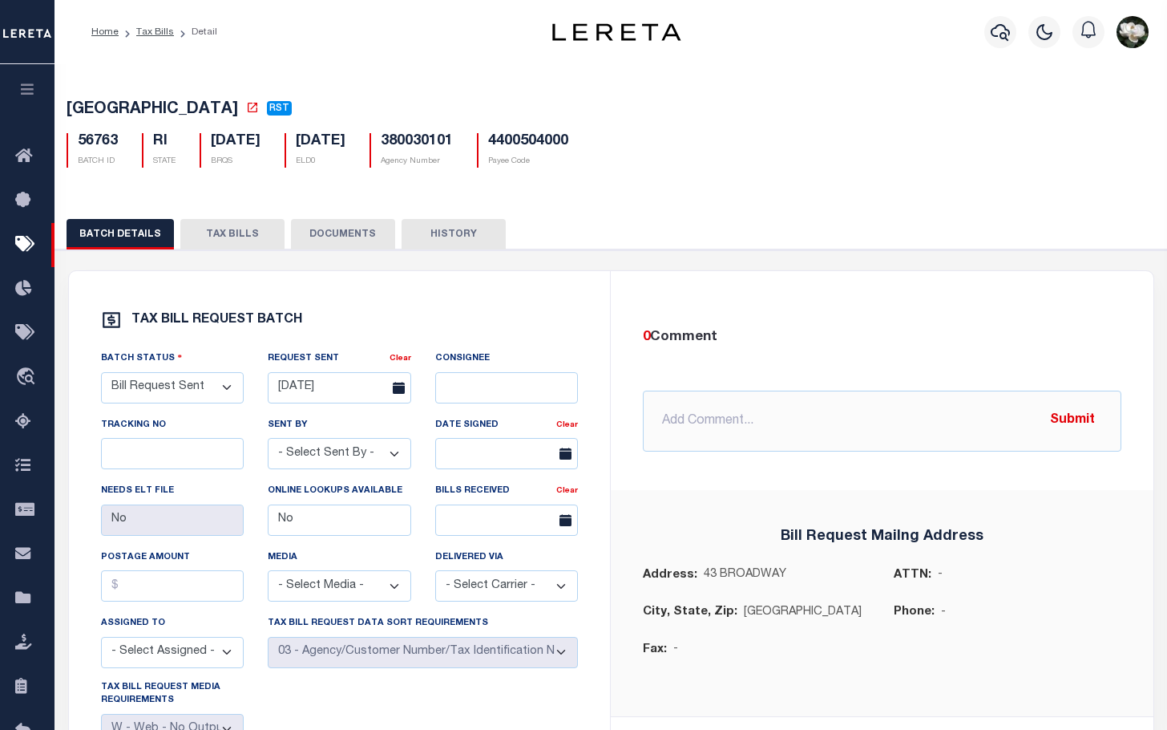
click at [200, 220] on div "BATCH DETAILS TAX BILLS DOCUMENTS HISTORY" at bounding box center [611, 597] width 1128 height 795
click at [259, 236] on button "TAX BILLS" at bounding box center [232, 234] width 104 height 30
select select "500"
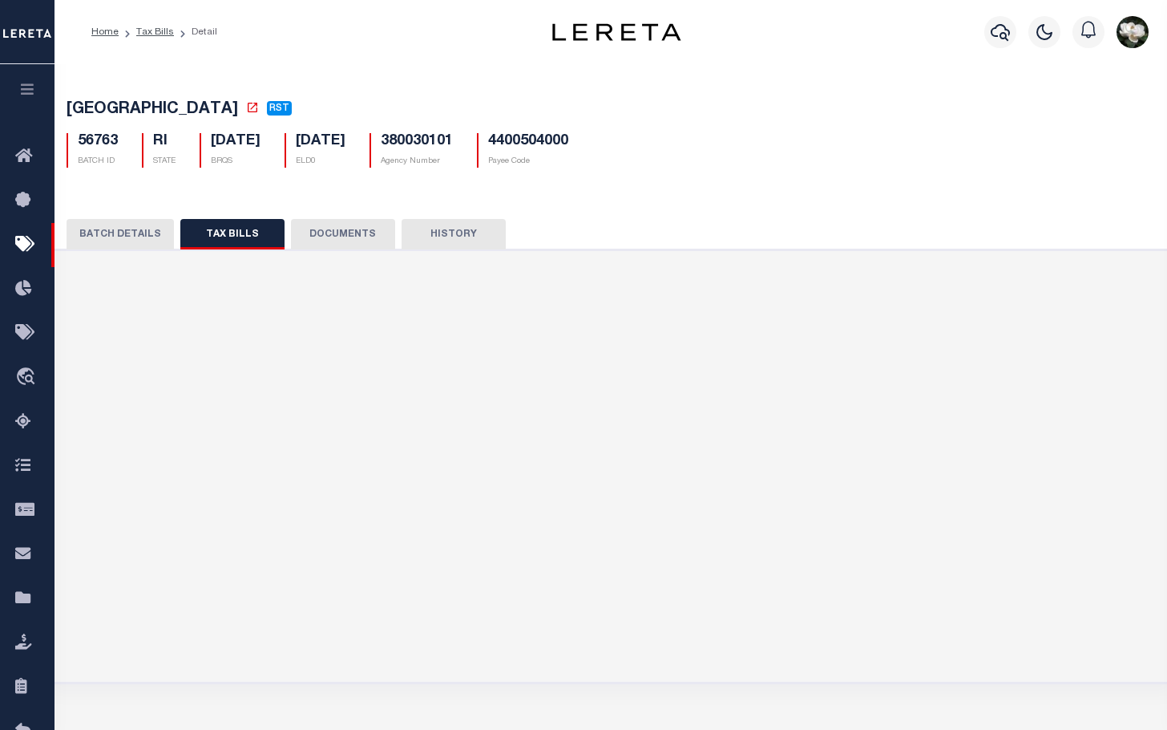
select select "500"
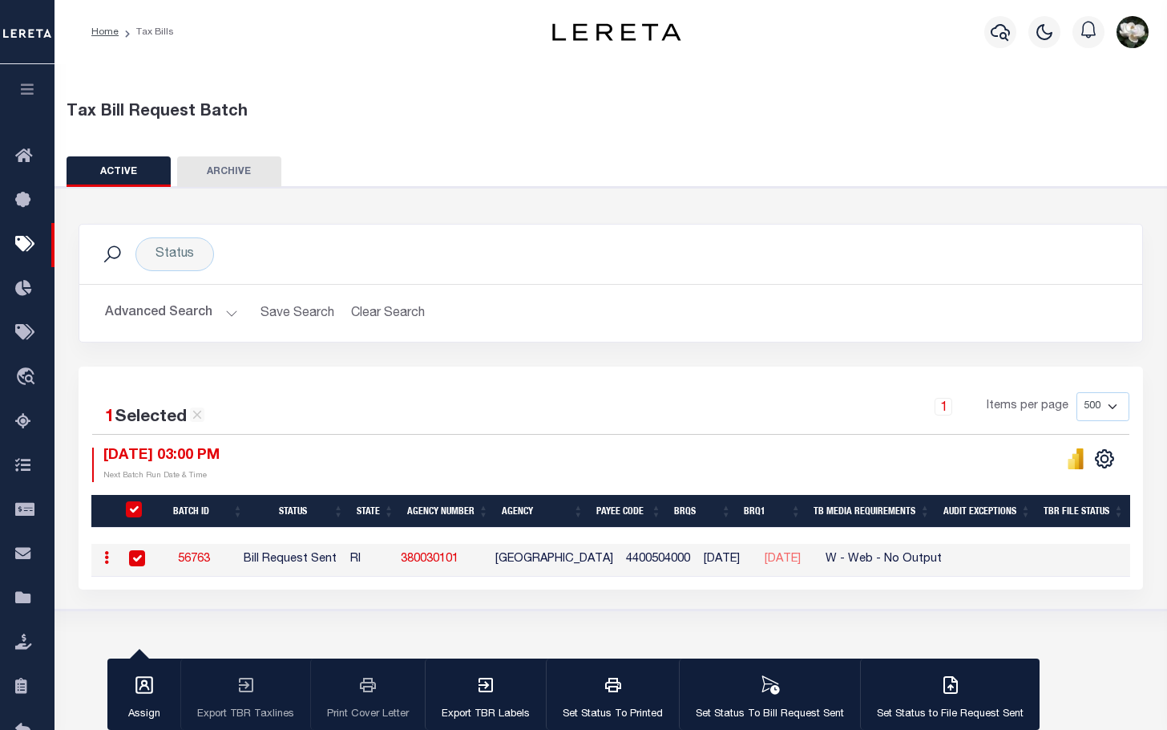
click at [145, 308] on button "Advanced Search" at bounding box center [171, 312] width 133 height 31
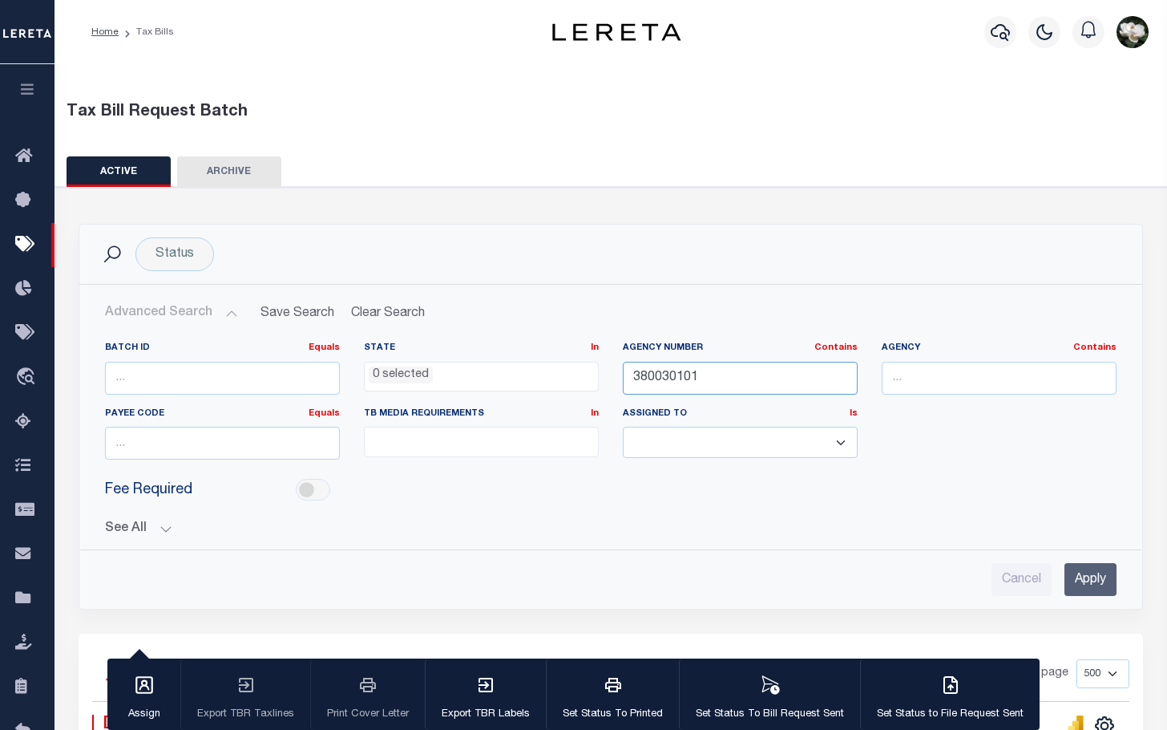
drag, startPoint x: 725, startPoint y: 382, endPoint x: 560, endPoint y: 371, distance: 164.7
click at [560, 371] on div "Batch ID Equals Equals Is Not Equal To Is Greater Than Is Less Than State In In…" at bounding box center [611, 407] width 1036 height 131
type input "210450206"
click at [1096, 579] on input "Apply" at bounding box center [1091, 579] width 52 height 33
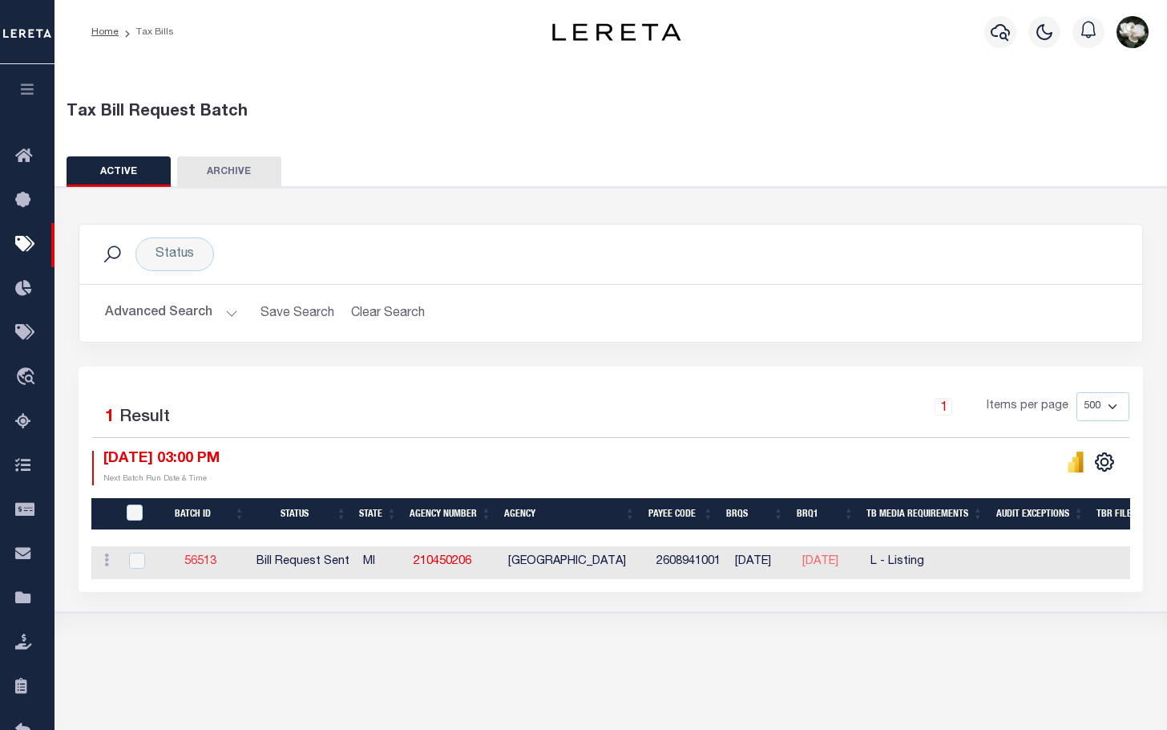
click at [198, 563] on link "56513" at bounding box center [200, 561] width 32 height 11
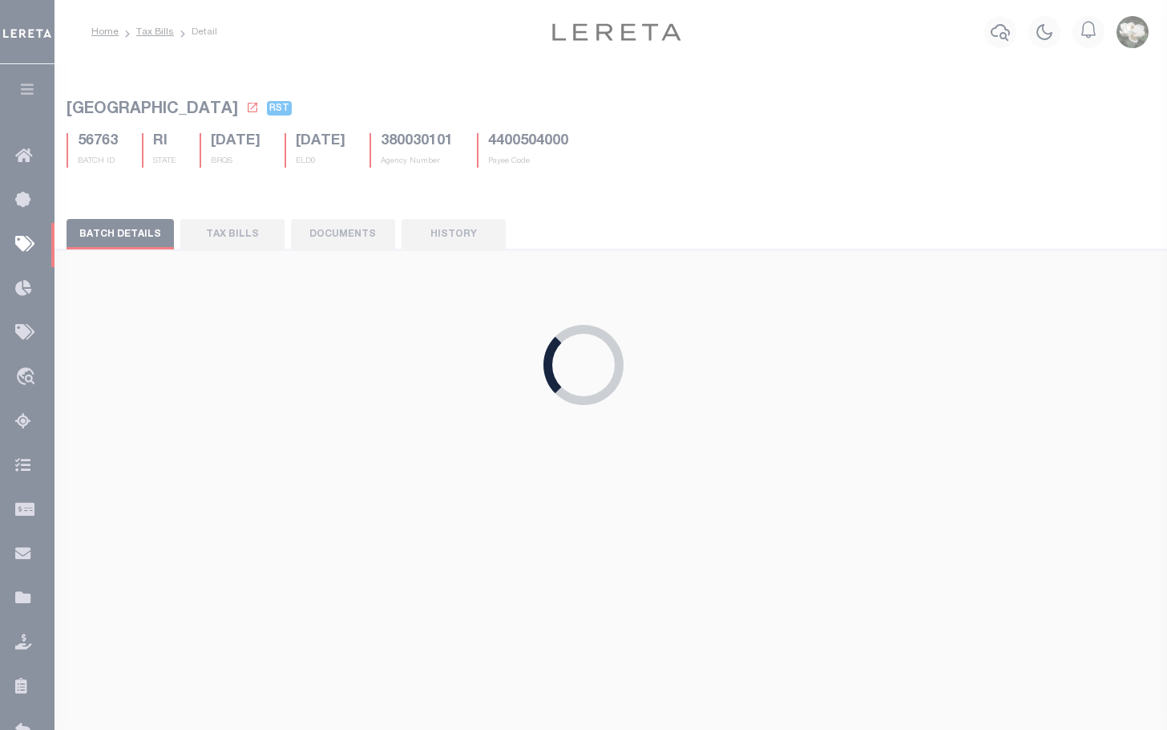
select select "25"
select select "20"
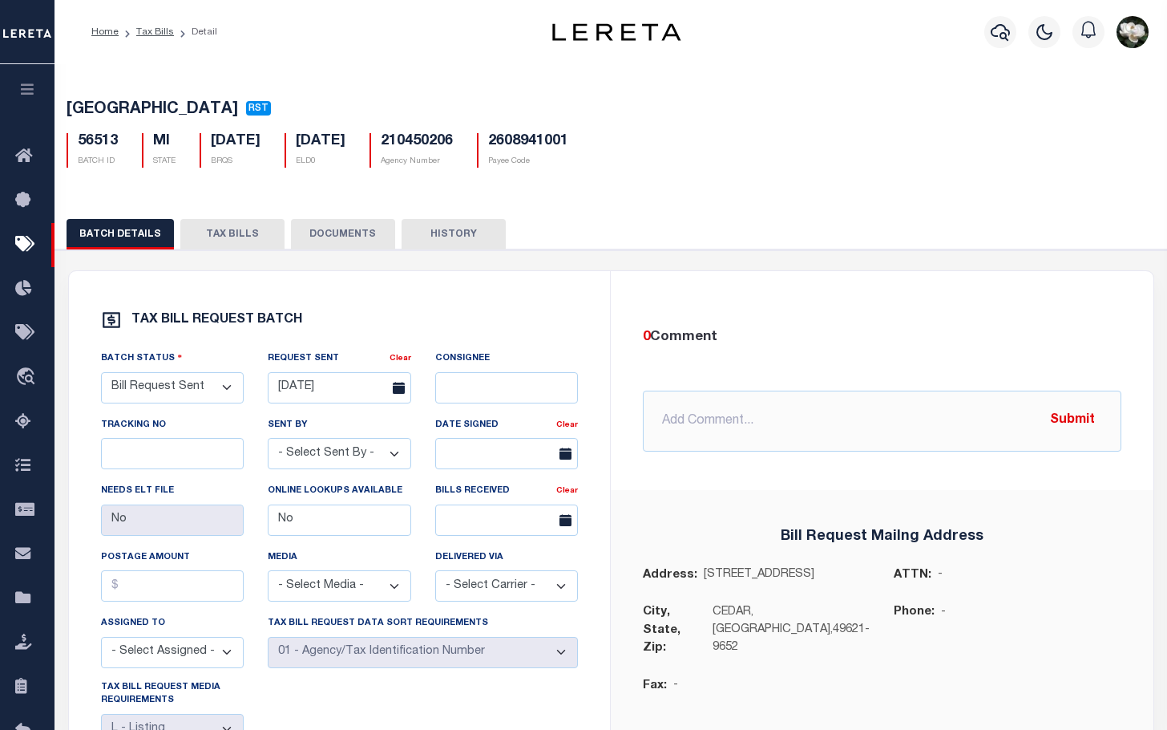
click at [261, 247] on button "TAX BILLS" at bounding box center [232, 234] width 104 height 30
select select "500"
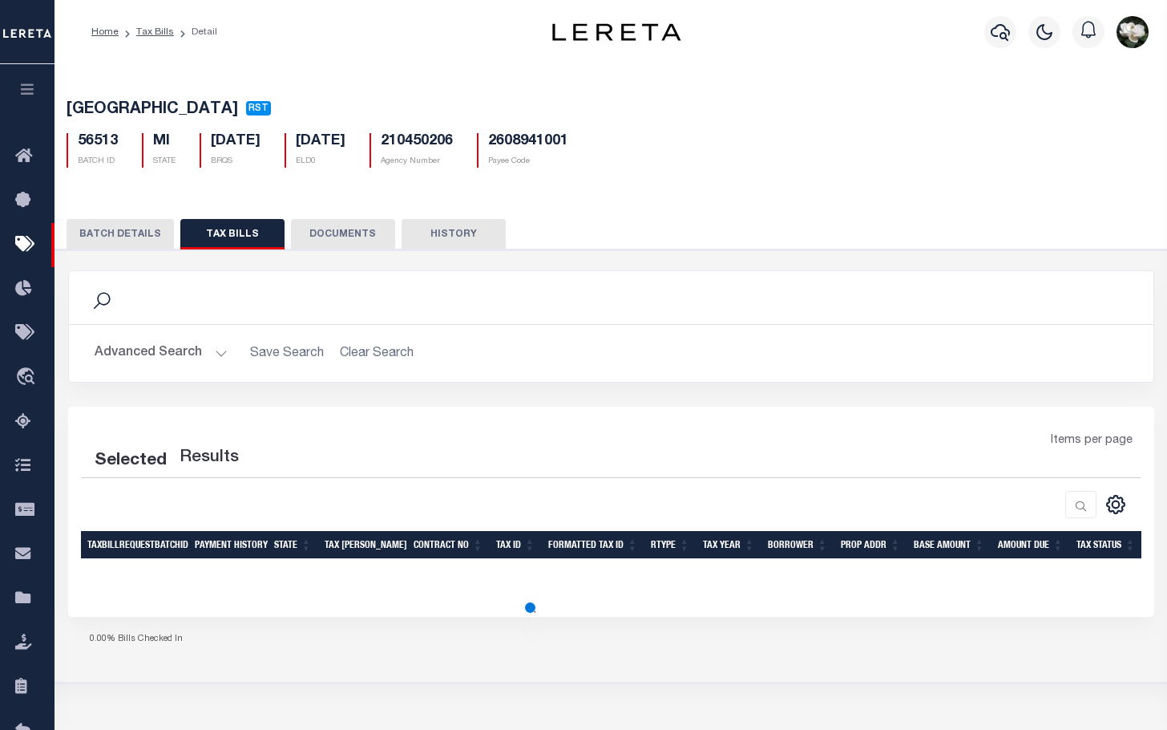
select select "500"
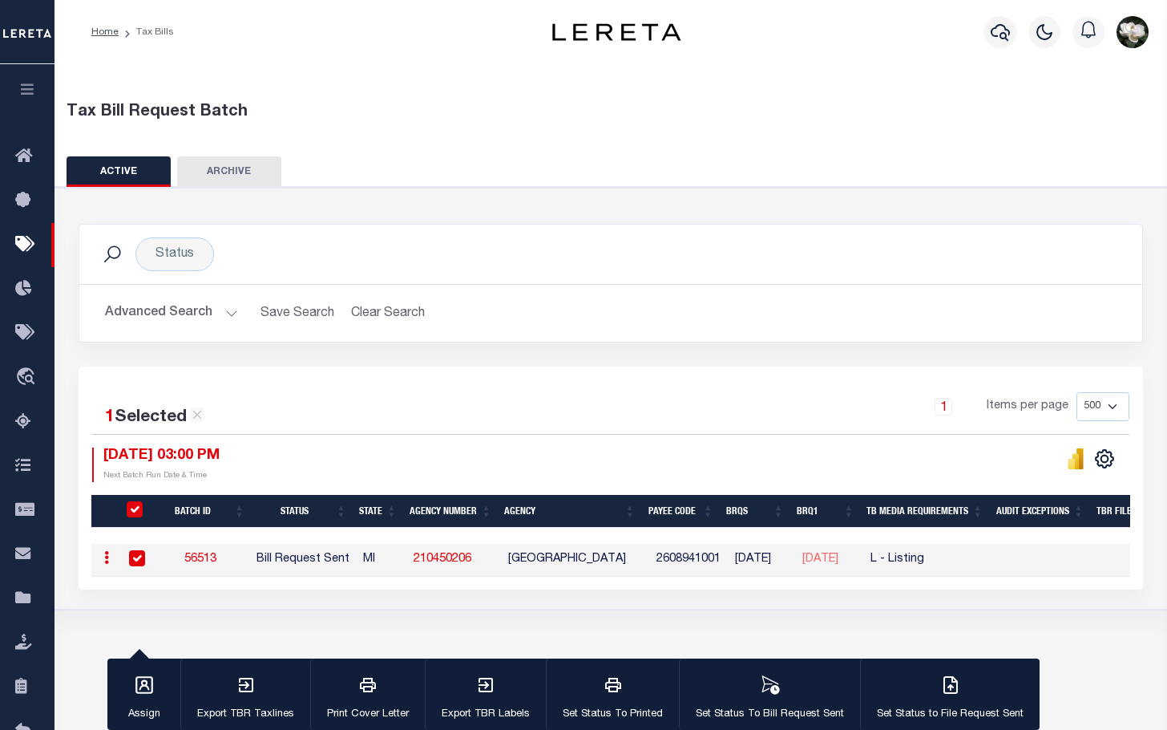
click at [142, 322] on button "Advanced Search" at bounding box center [171, 312] width 133 height 31
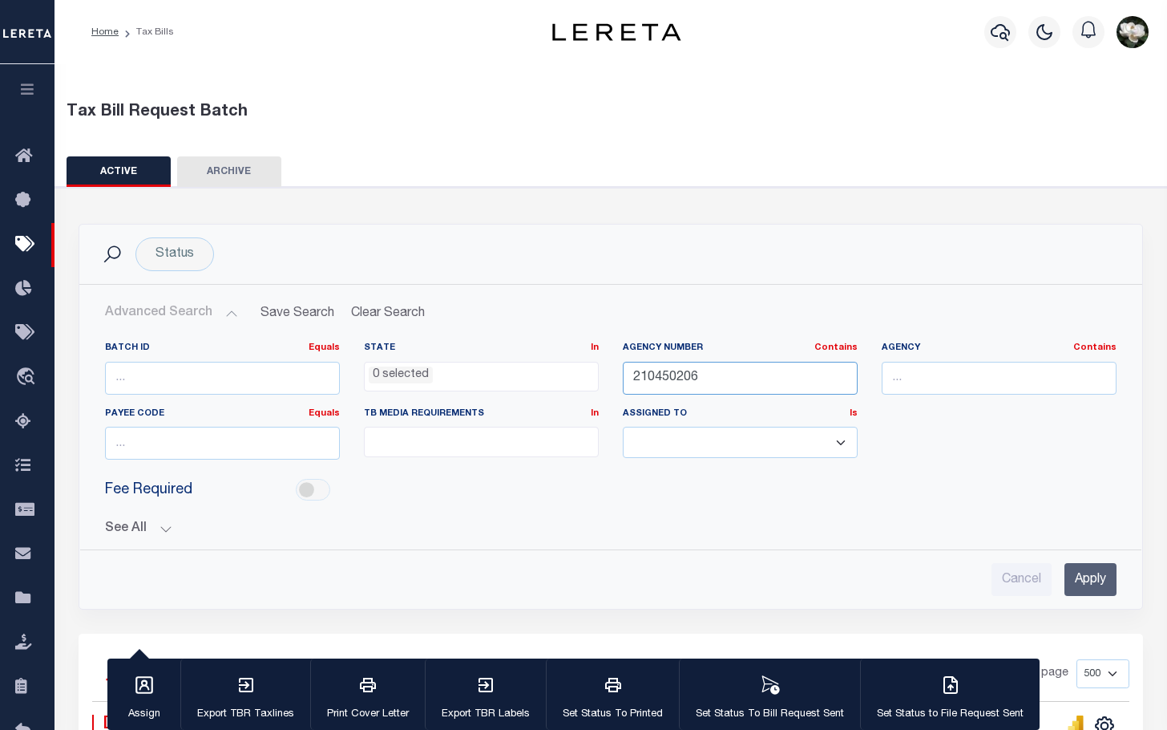
drag, startPoint x: 746, startPoint y: 378, endPoint x: 233, endPoint y: 321, distance: 517.0
click at [233, 321] on div "Advanced Search Save Search Clear Search TaxBillBatches_dynamictable_____Defaul…" at bounding box center [610, 446] width 1037 height 298
type input "370020607"
click at [1086, 575] on input "Apply" at bounding box center [1091, 579] width 52 height 33
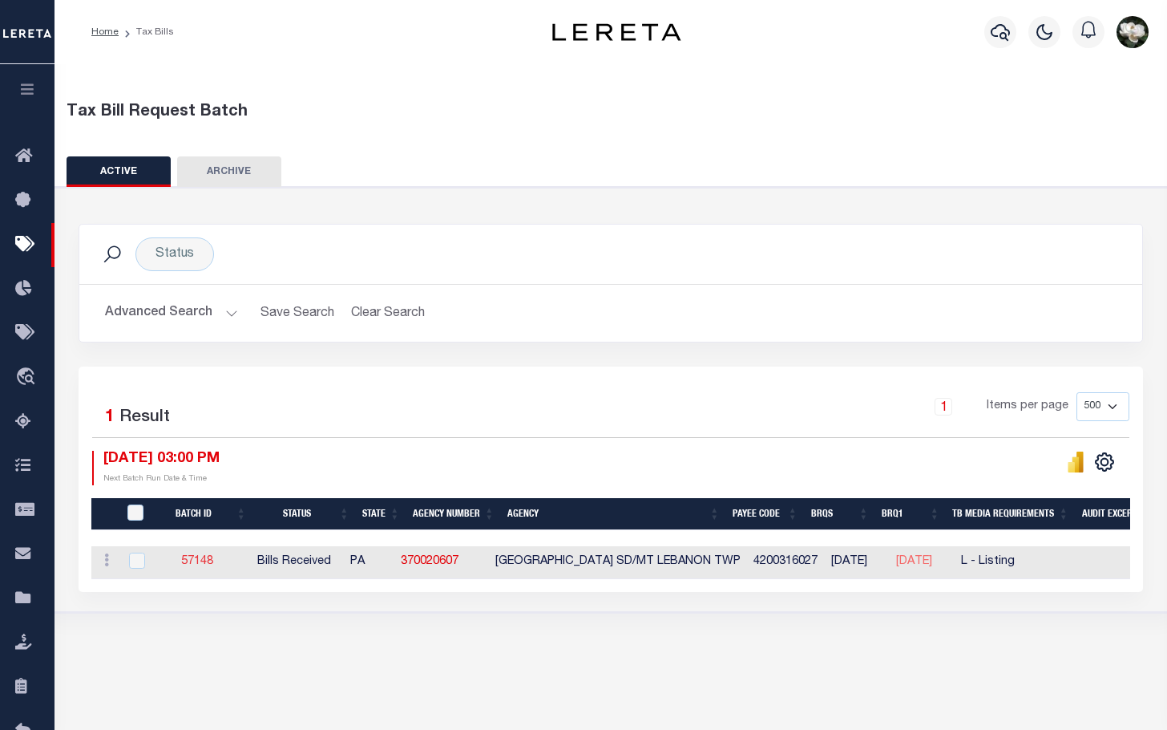
click at [193, 557] on link "57148" at bounding box center [197, 561] width 32 height 11
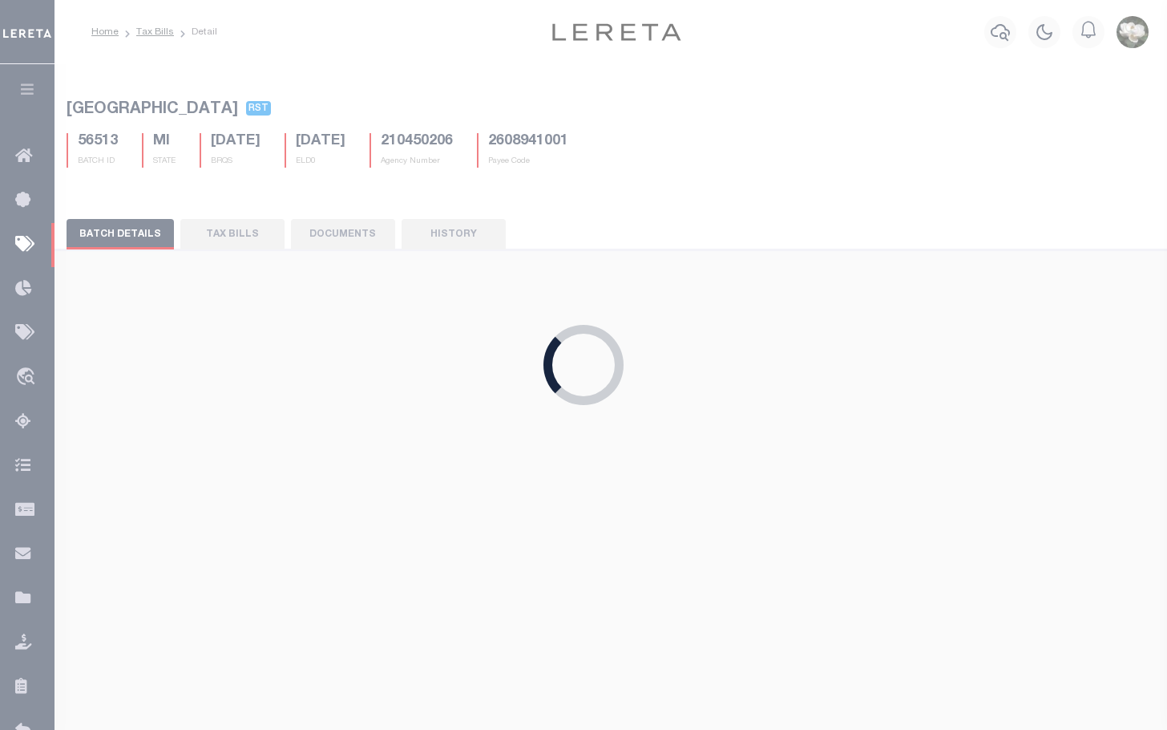
select select "RCD"
select select "29"
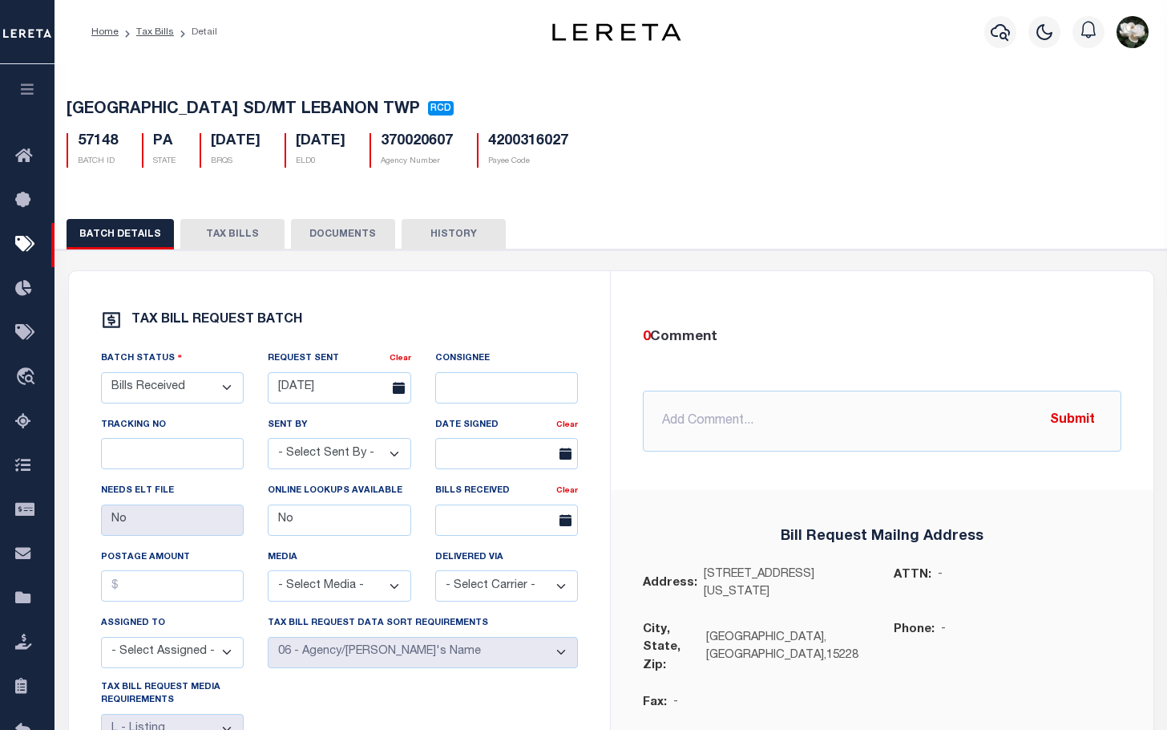
click at [238, 248] on button "TAX BILLS" at bounding box center [232, 234] width 104 height 30
select select "500"
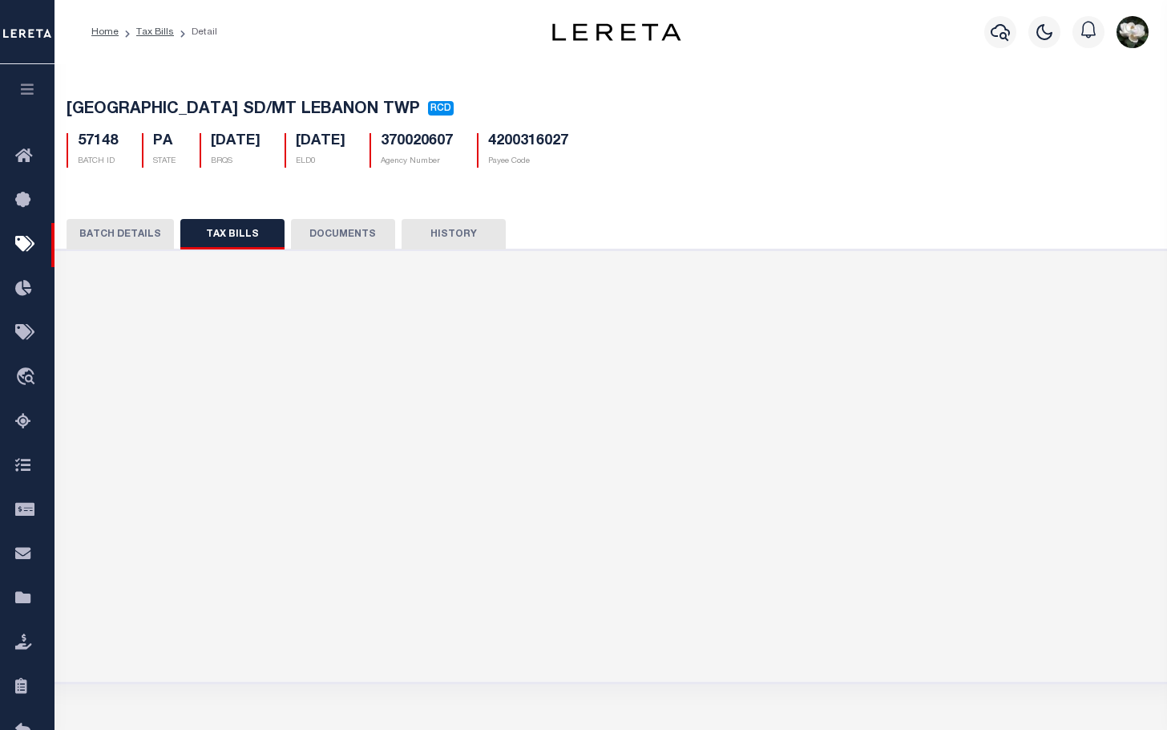
select select "500"
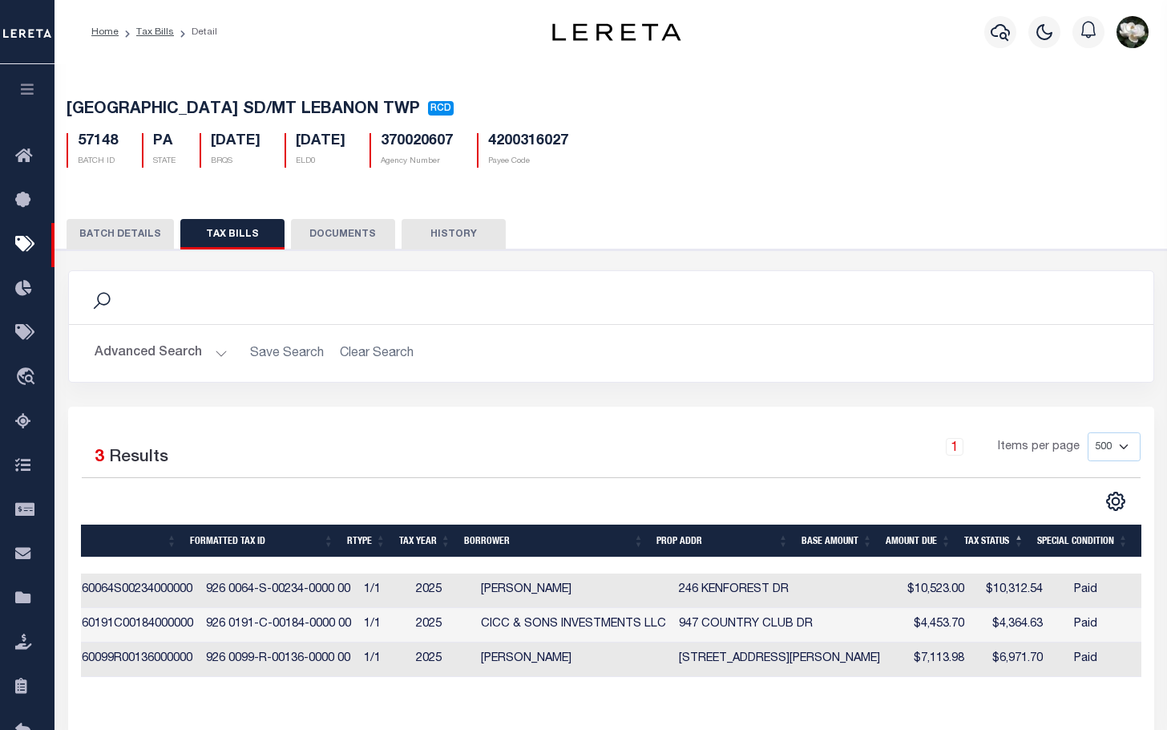
scroll to position [0, 397]
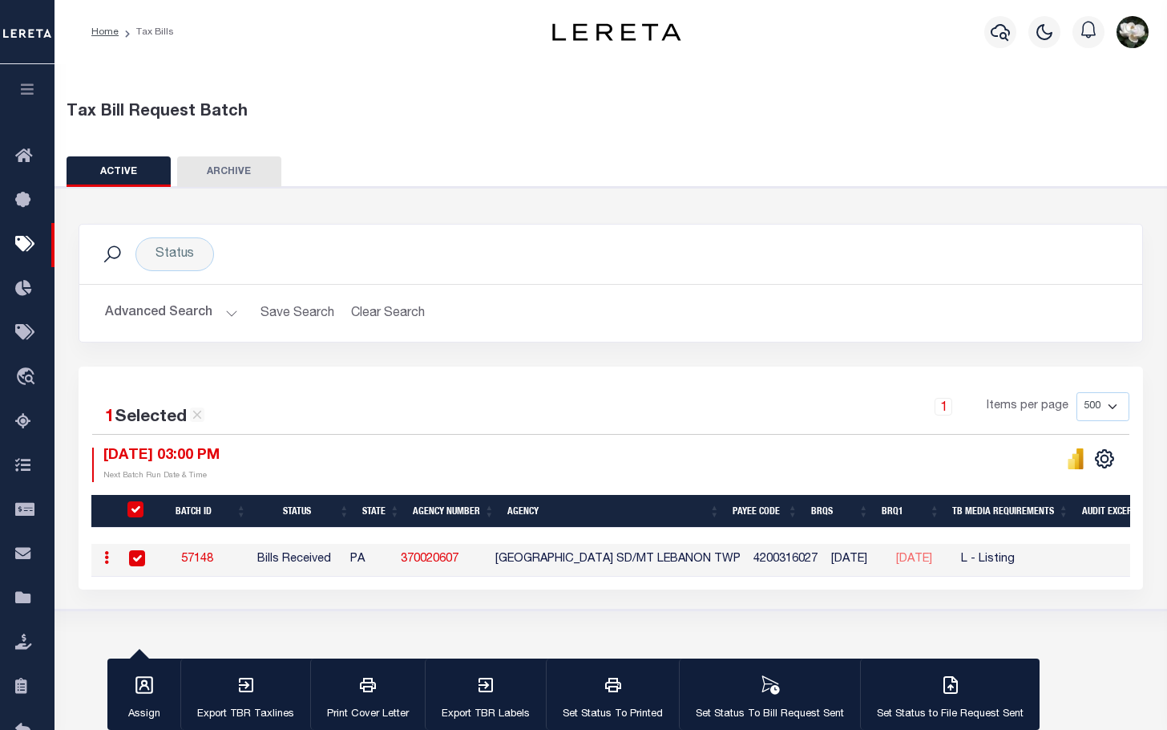
click at [183, 313] on button "Advanced Search" at bounding box center [171, 312] width 133 height 31
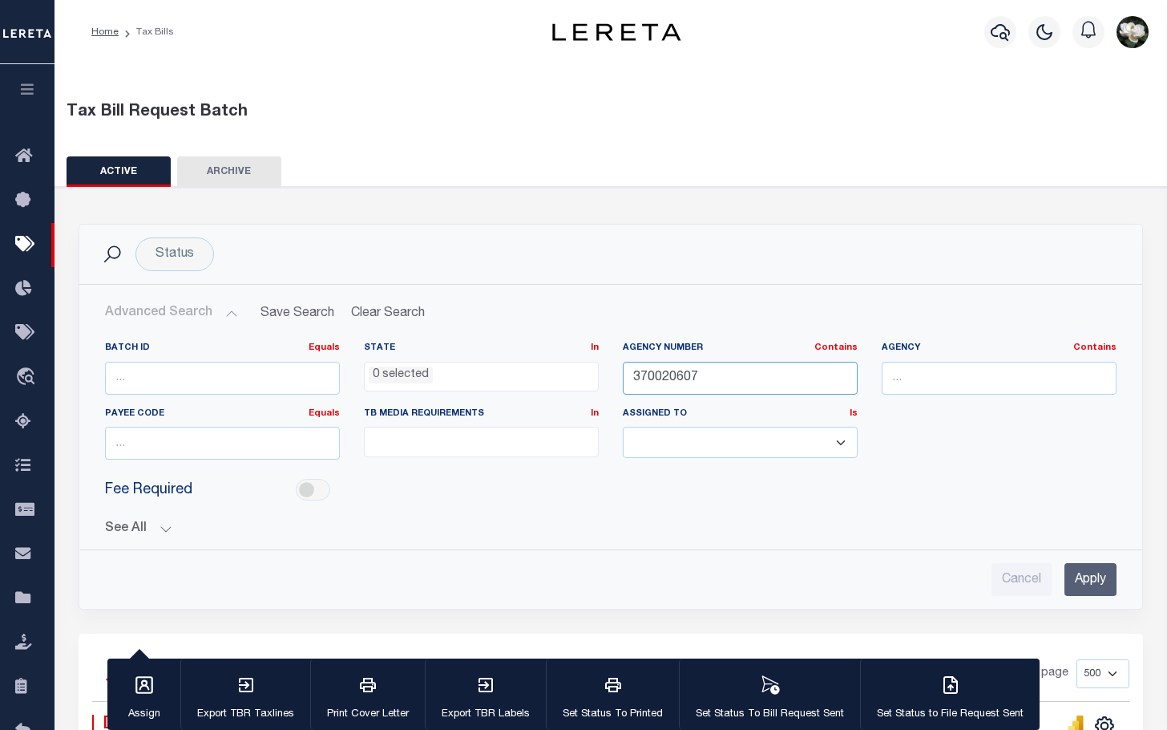
drag, startPoint x: 732, startPoint y: 386, endPoint x: 571, endPoint y: 373, distance: 161.7
click at [571, 373] on div "Batch ID Equals Equals Is Not Equal To Is Greater Than Is Less Than State In In…" at bounding box center [611, 407] width 1036 height 131
click at [673, 377] on input "210" at bounding box center [740, 378] width 235 height 33
type input "210050210"
drag, startPoint x: 1104, startPoint y: 577, endPoint x: 461, endPoint y: 209, distance: 740.8
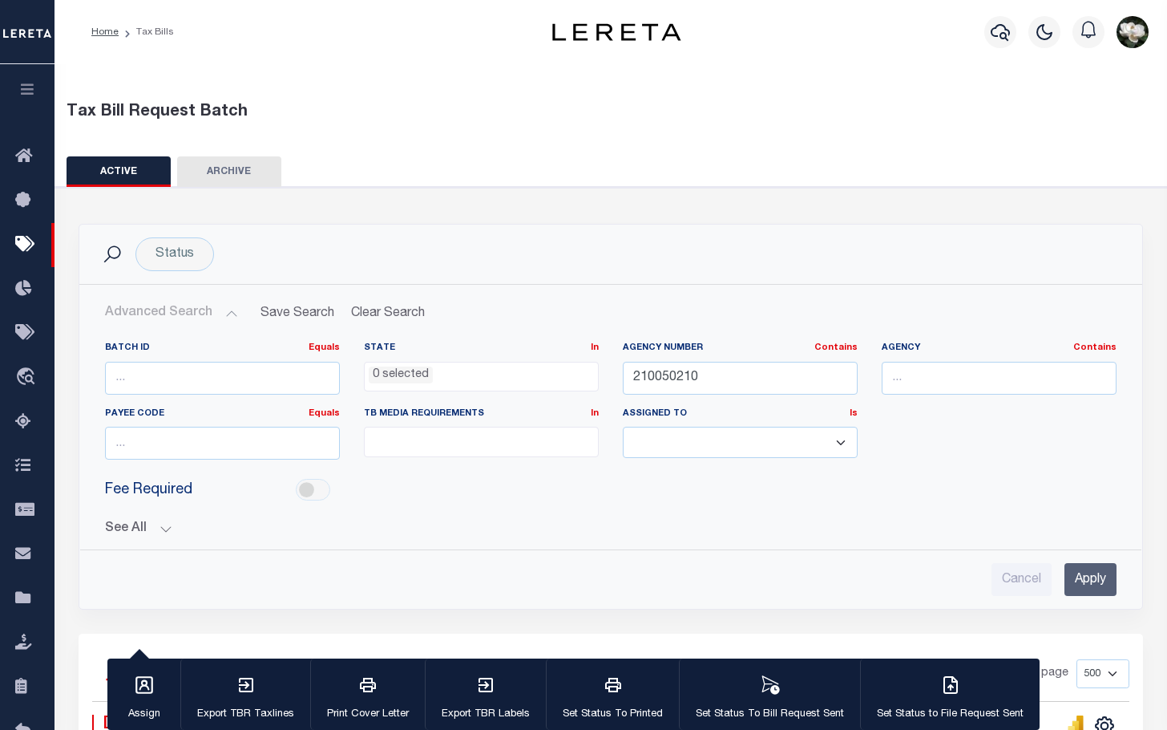
click at [1098, 576] on input "Apply" at bounding box center [1091, 579] width 52 height 33
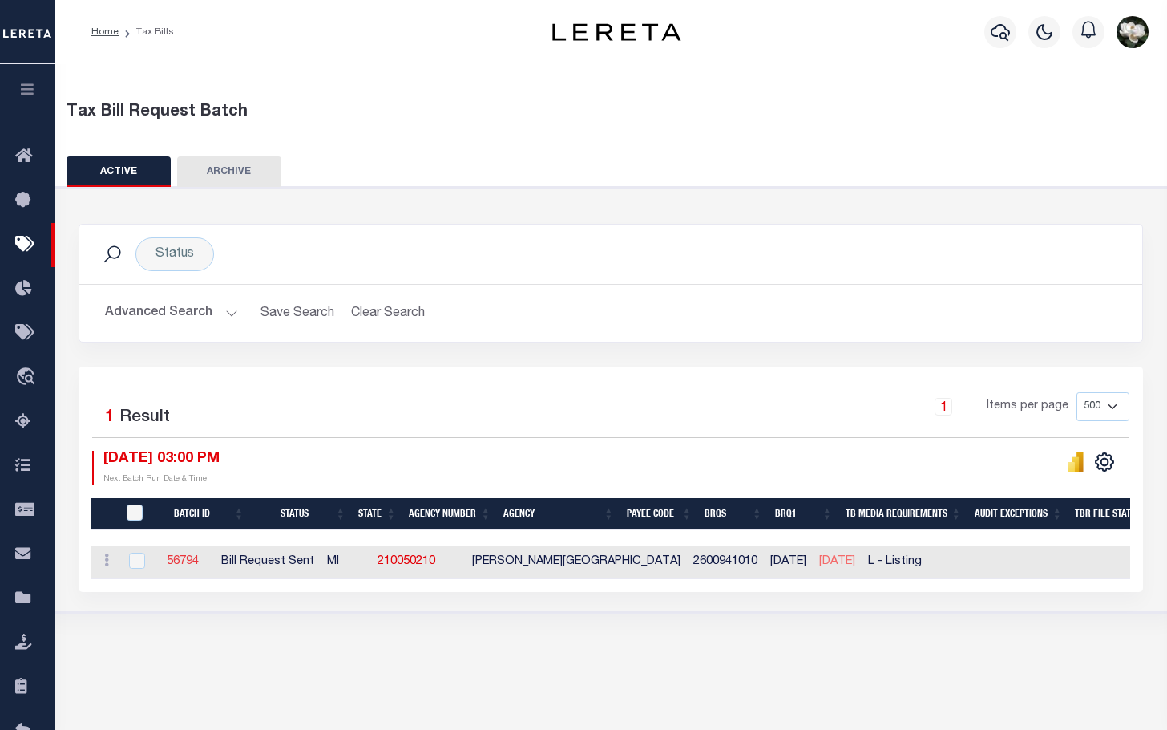
click at [193, 560] on link "56794" at bounding box center [183, 561] width 32 height 11
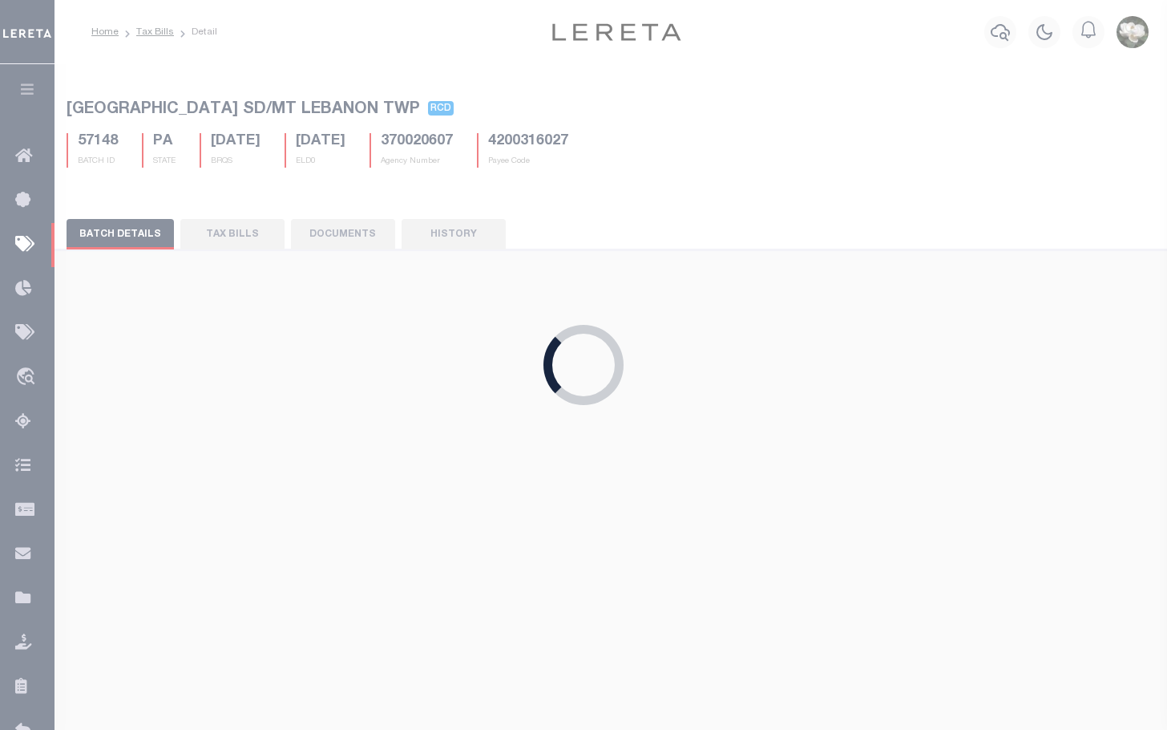
select select "RST"
type input "Yes"
select select "25"
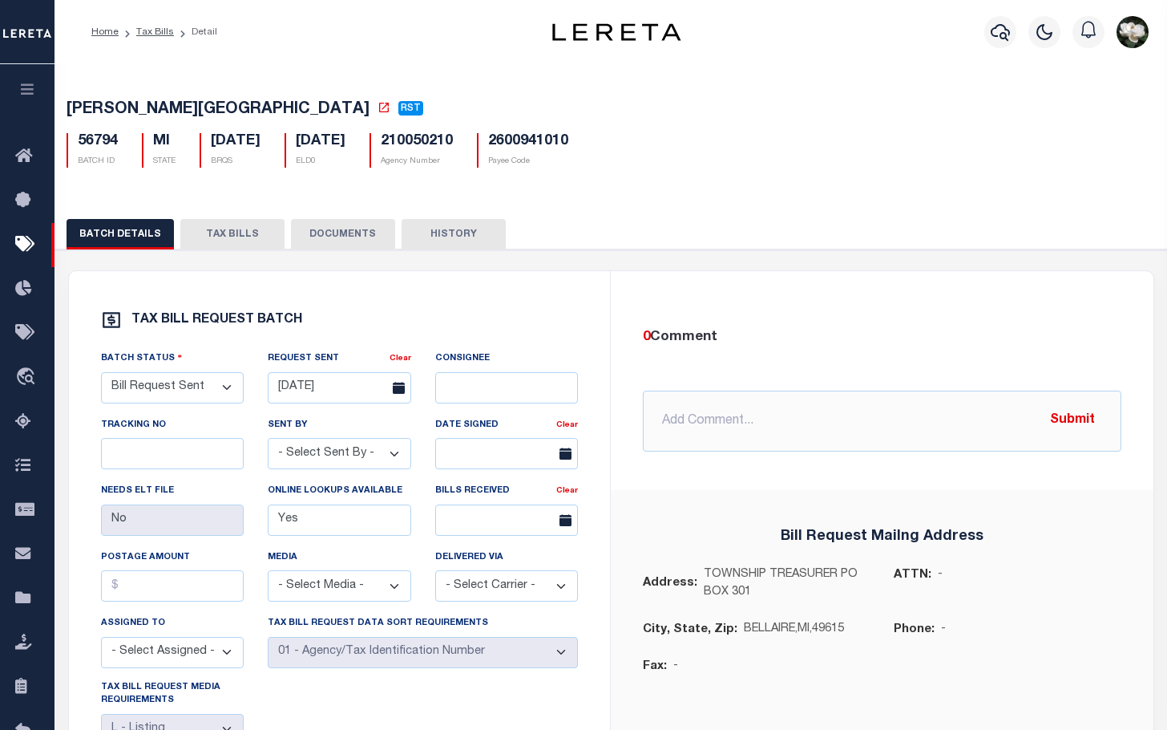
drag, startPoint x: 235, startPoint y: 234, endPoint x: 307, endPoint y: 228, distance: 72.4
click at [235, 234] on button "TAX BILLS" at bounding box center [232, 234] width 104 height 30
select select "500"
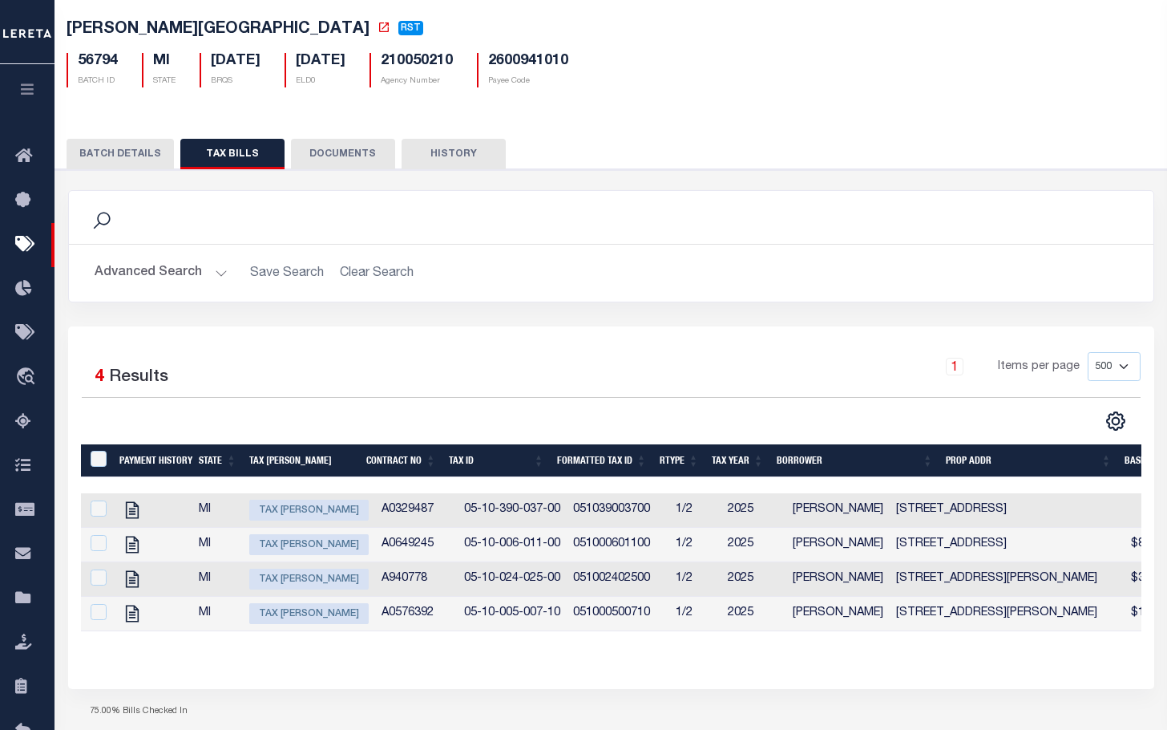
scroll to position [97, 0]
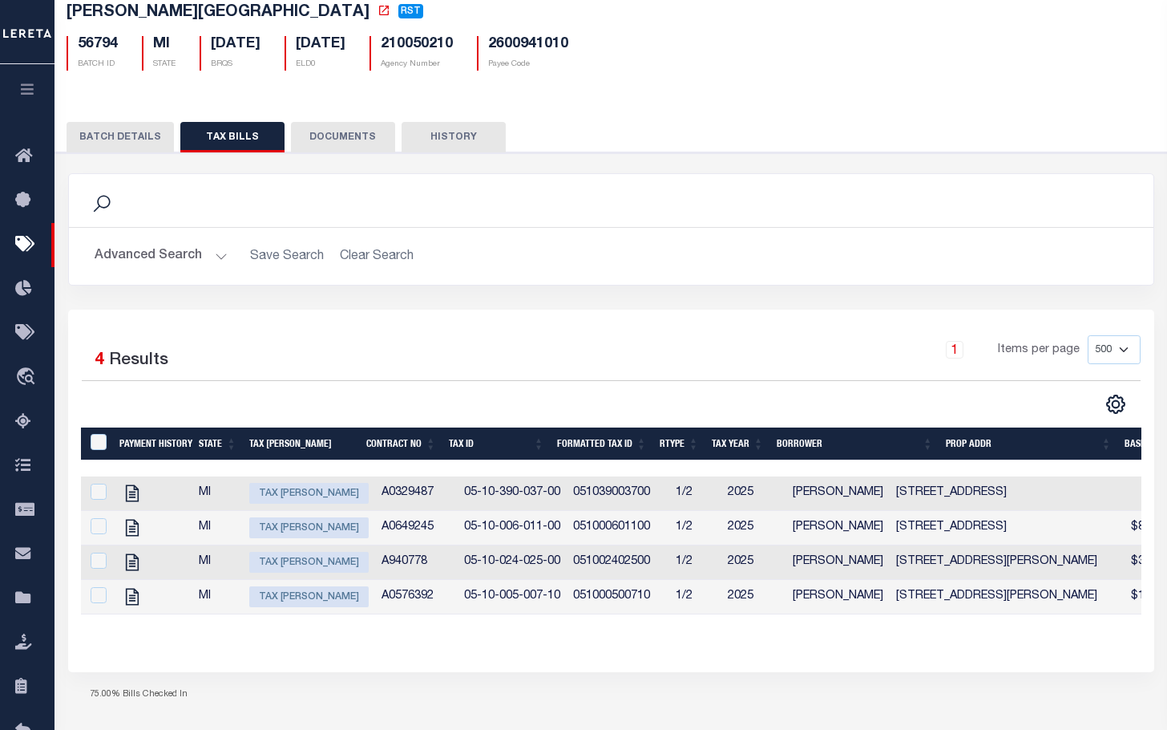
click at [481, 614] on td "05-10-005-007-10" at bounding box center [512, 597] width 109 height 34
checkbox input "true"
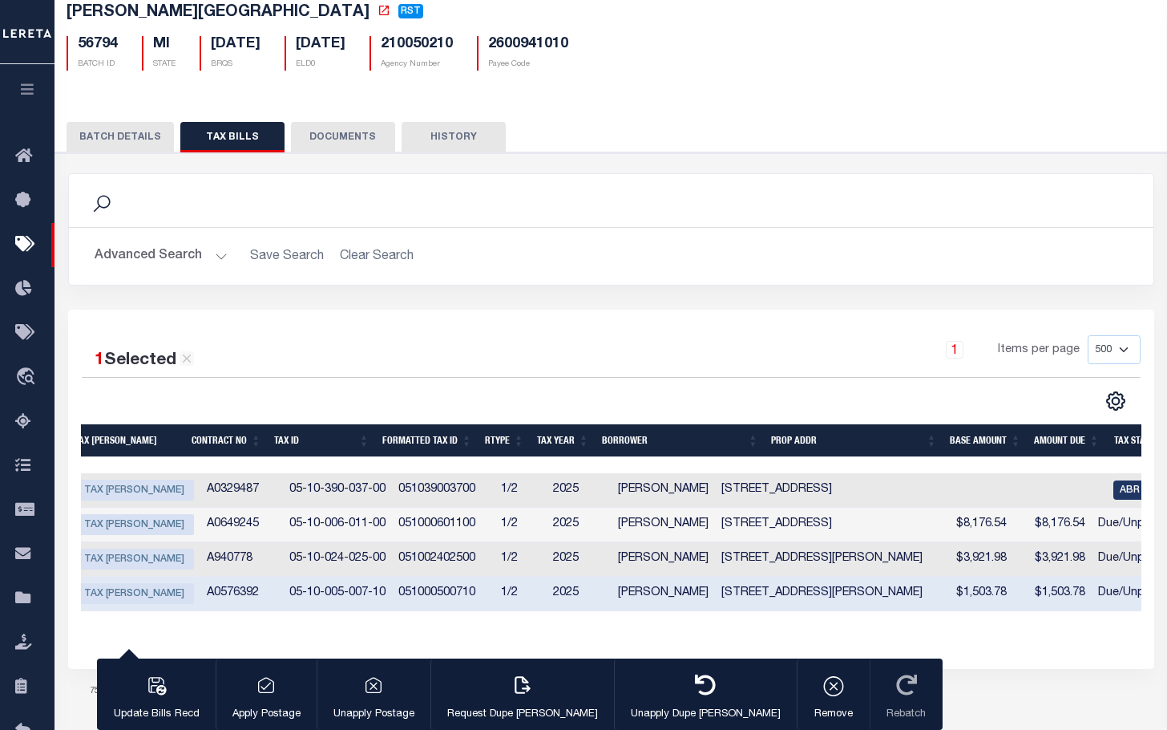
scroll to position [0, 160]
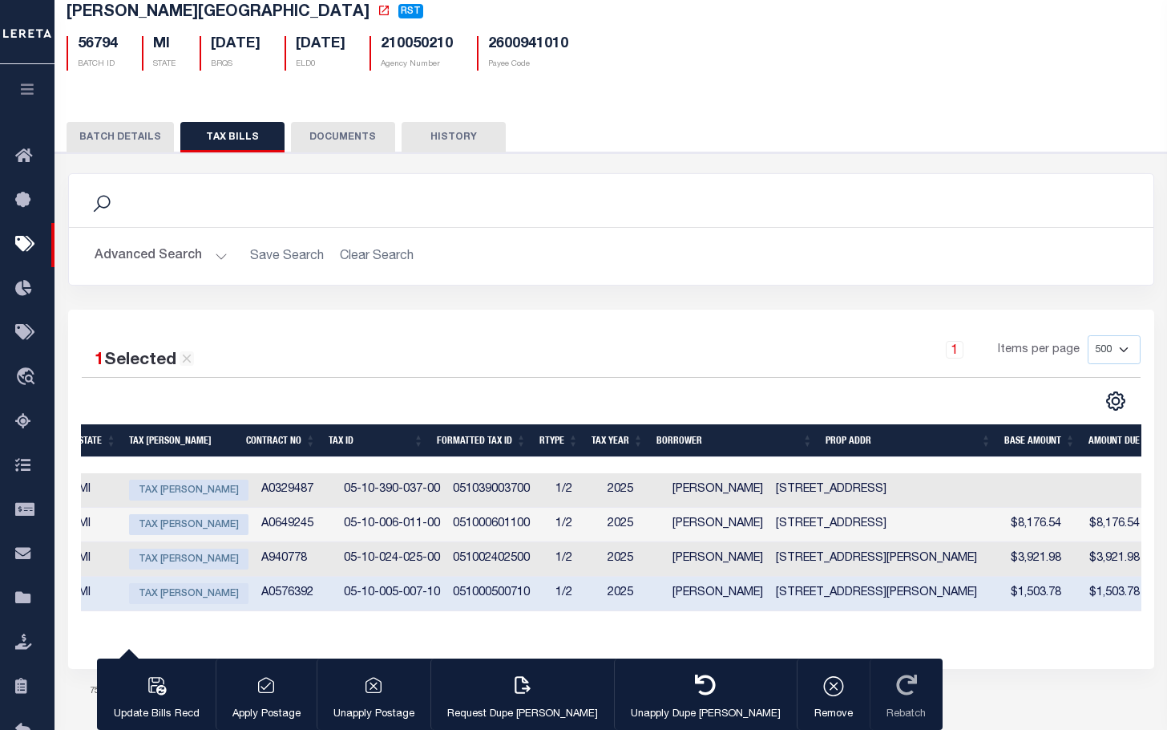
click at [156, 487] on span "Tax Bill Amount" at bounding box center [188, 489] width 119 height 21
checkbox input "true"
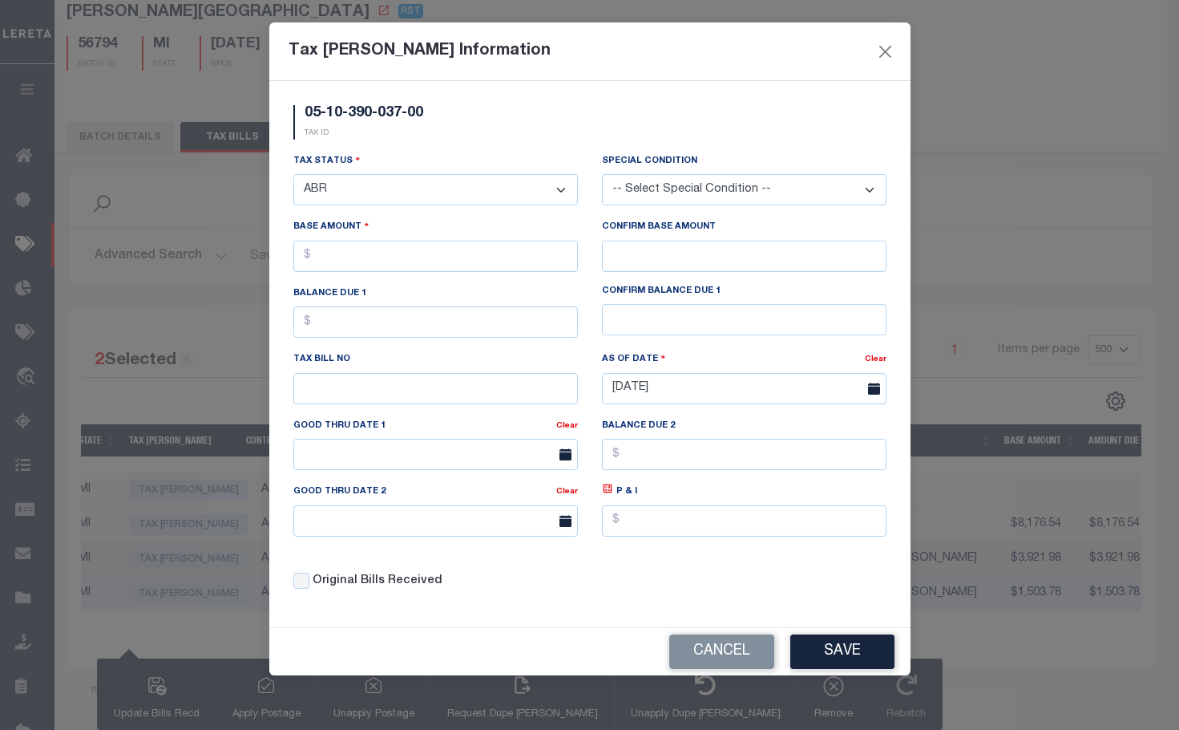
click at [504, 192] on select "- Select Status - Open Due/Unpaid Paid Incomplete No Tax Due Internal Refund Pr…" at bounding box center [435, 189] width 285 height 31
select select "DUE"
click at [293, 175] on select "- Select Status - Open Due/Unpaid Paid Incomplete No Tax Due Internal Refund Pr…" at bounding box center [435, 189] width 285 height 31
click at [375, 249] on input "text" at bounding box center [435, 256] width 285 height 31
type input "$2,456.03"
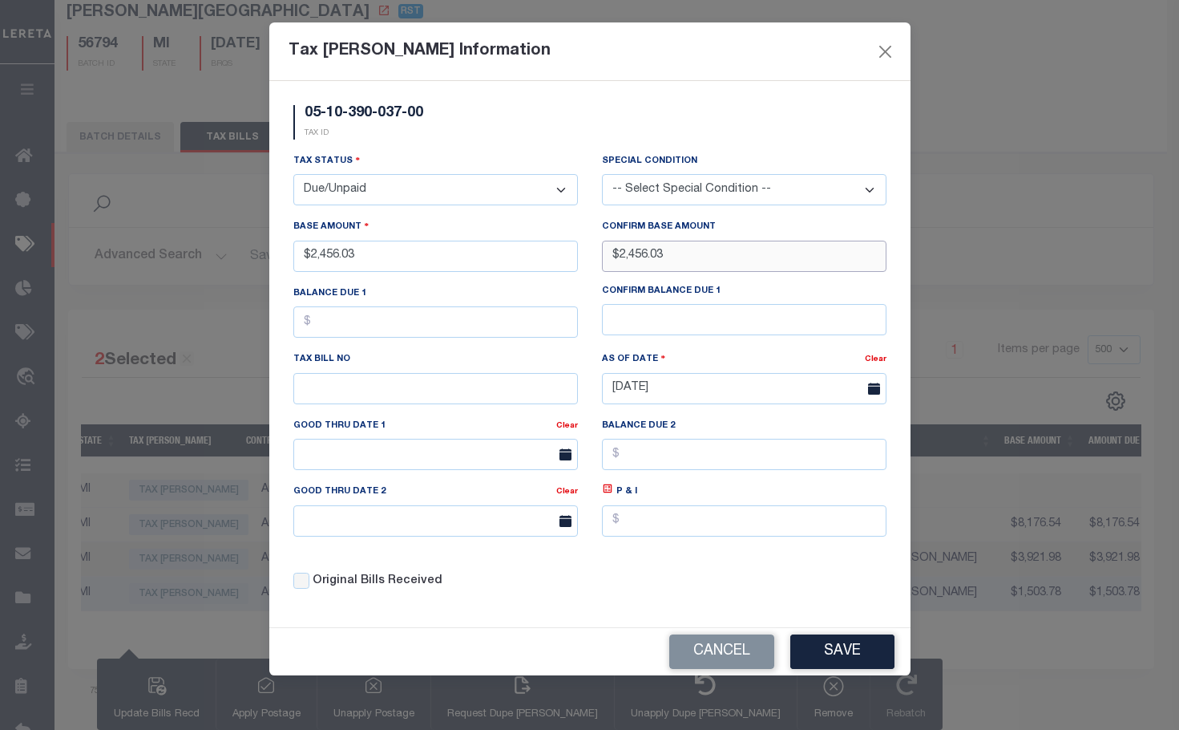
type input "$2,456.03"
click at [863, 649] on button "Save" at bounding box center [843, 651] width 104 height 34
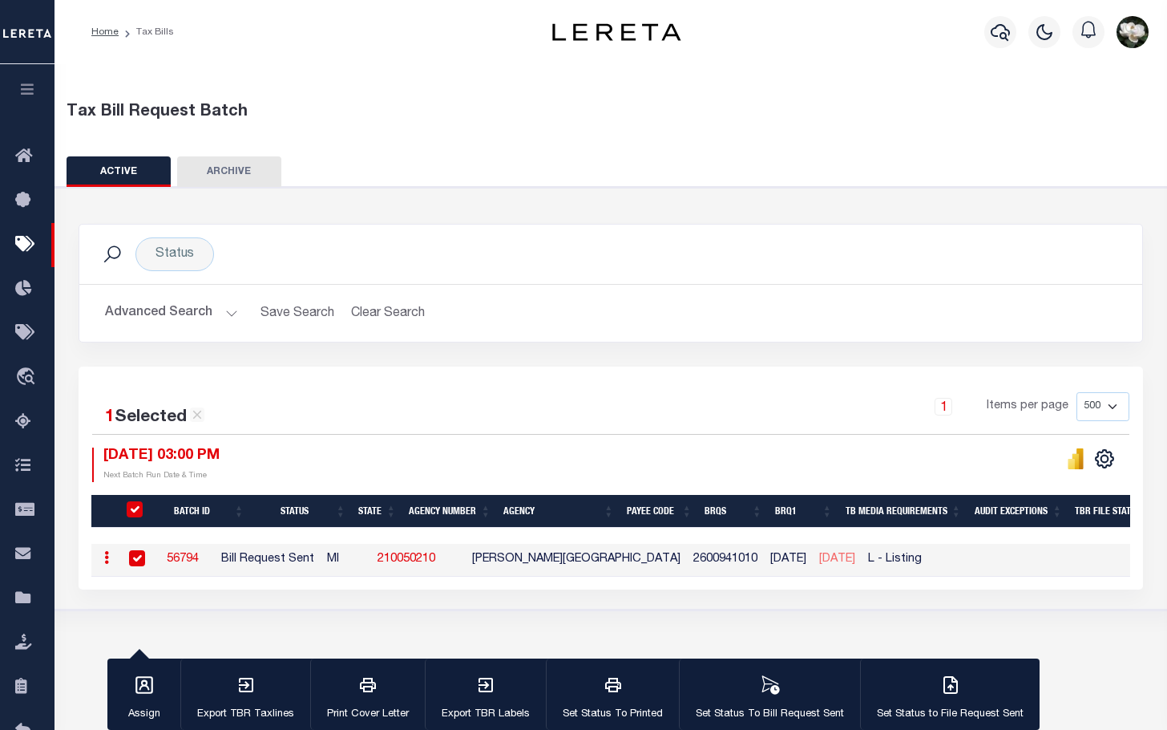
click at [122, 313] on button "Advanced Search" at bounding box center [171, 312] width 133 height 31
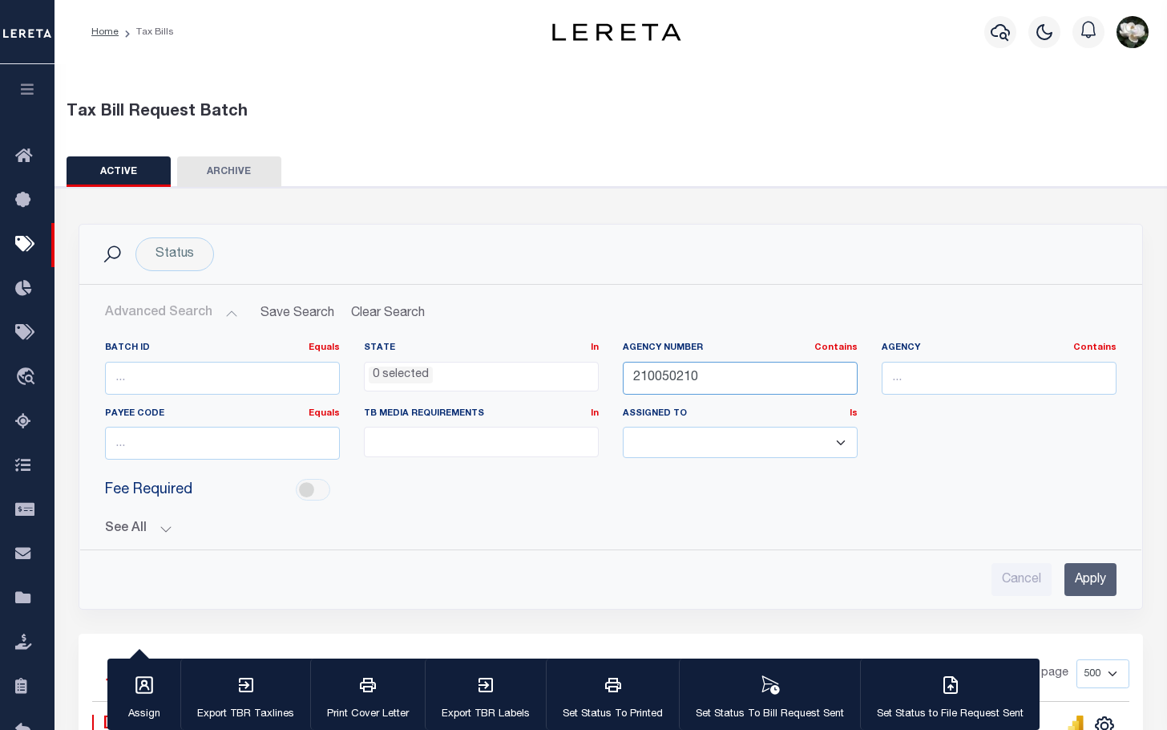
drag, startPoint x: 701, startPoint y: 380, endPoint x: 598, endPoint y: 376, distance: 102.7
click at [598, 376] on div "Batch ID Equals Equals Is Not Equal To Is Greater Than Is Less Than State In In…" at bounding box center [611, 407] width 1036 height 131
type input "210050212"
click at [1082, 578] on input "Apply" at bounding box center [1091, 579] width 52 height 33
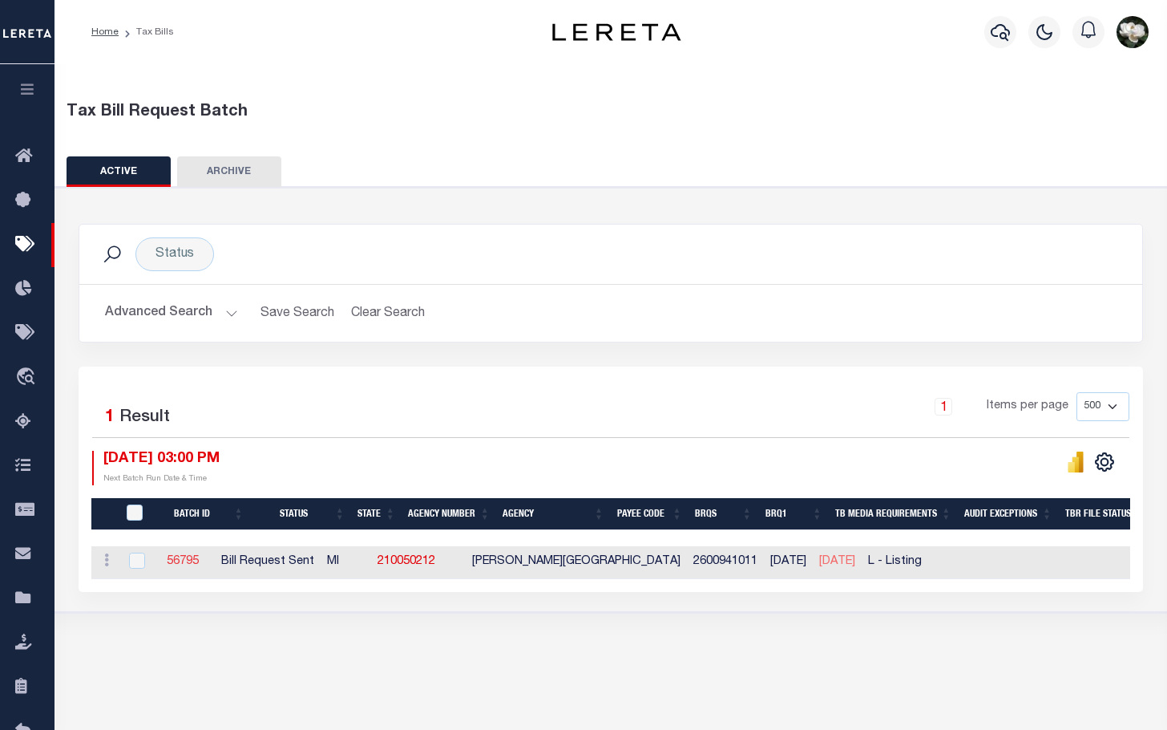
click at [199, 564] on link "56795" at bounding box center [183, 561] width 32 height 11
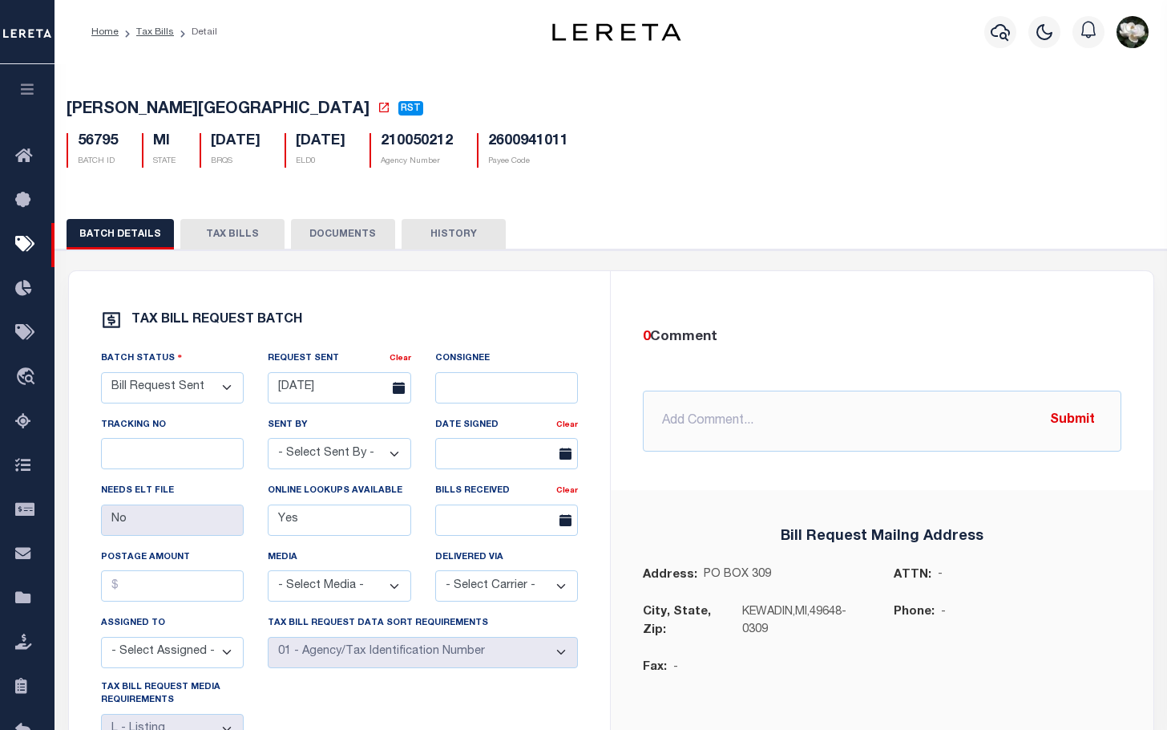
click at [233, 230] on button "TAX BILLS" at bounding box center [232, 234] width 104 height 30
select select "500"
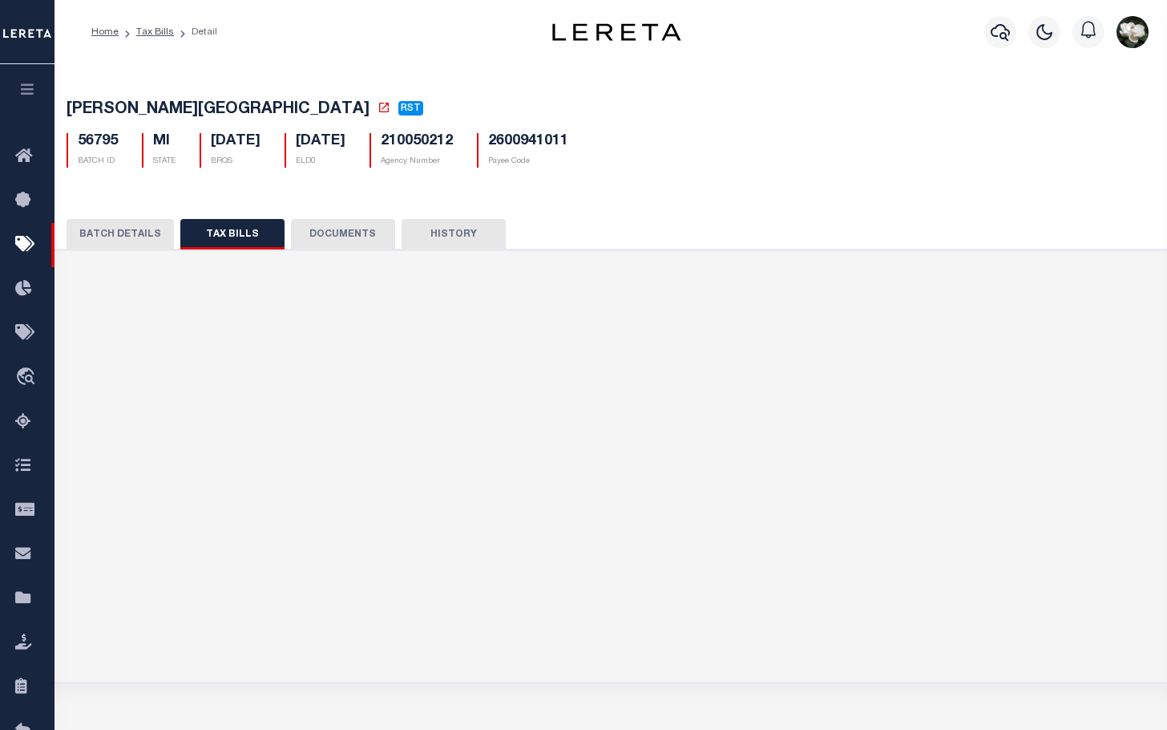
select select "500"
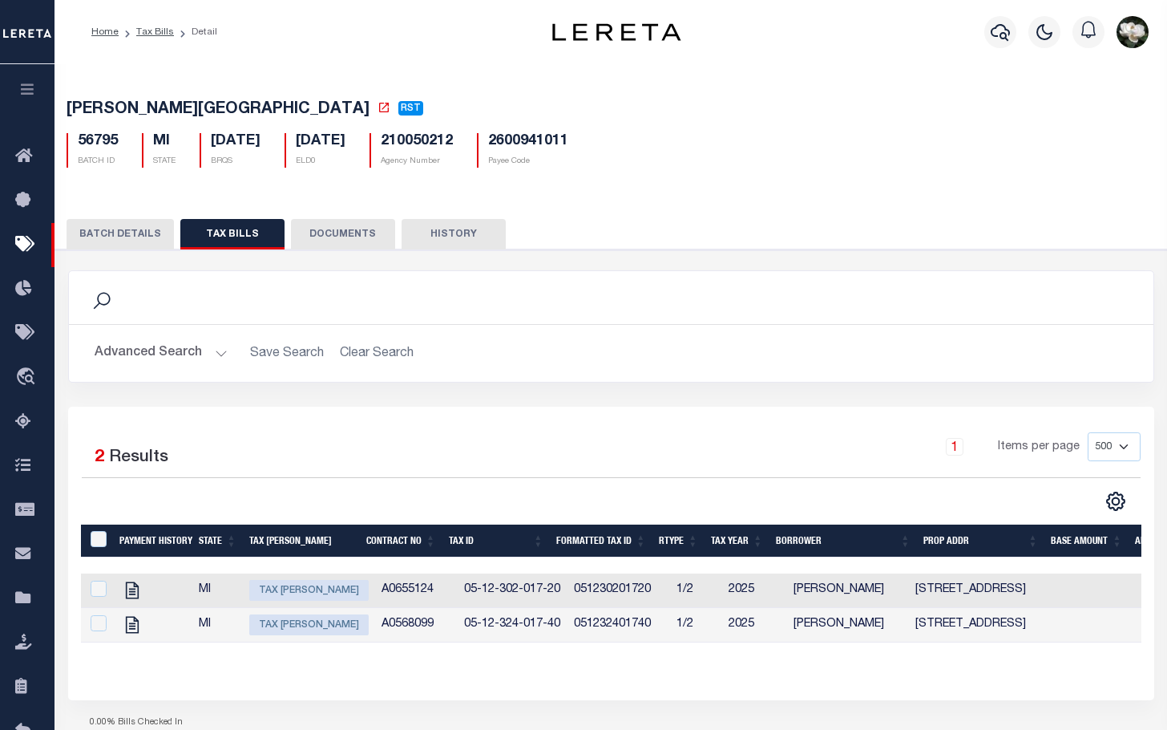
click at [342, 592] on span "Tax Bill Amount" at bounding box center [308, 590] width 119 height 21
checkbox input "true"
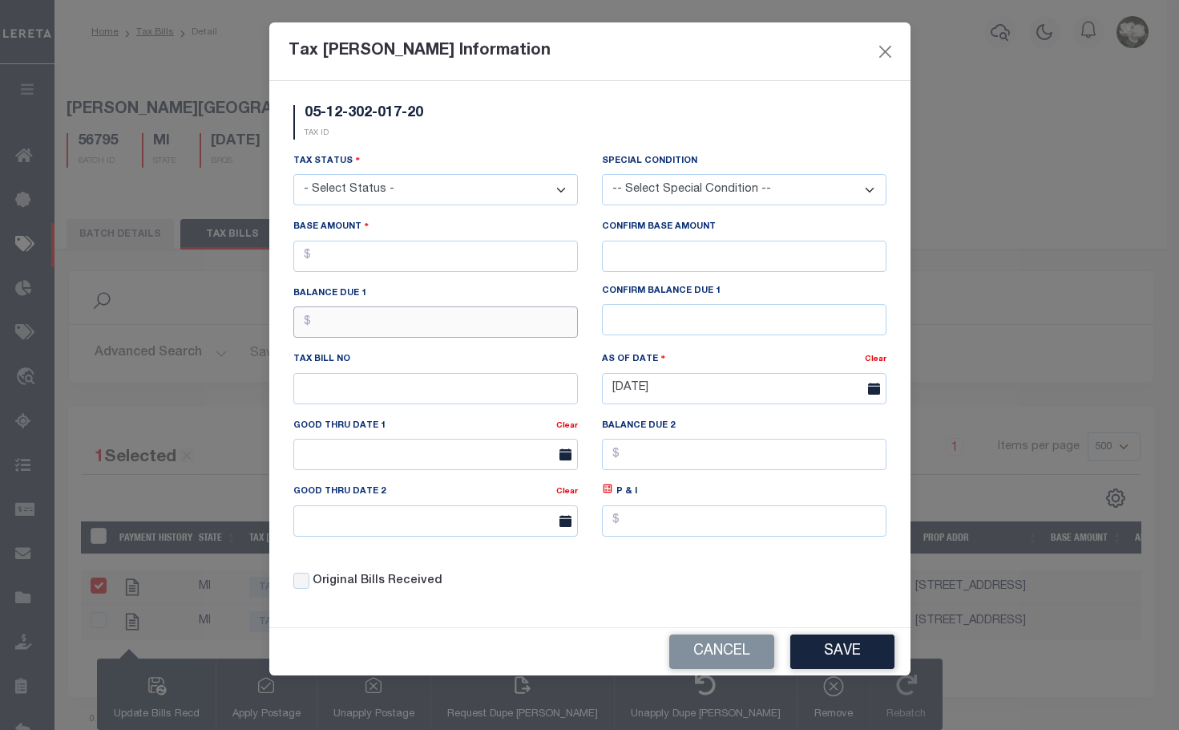
click at [367, 330] on input "text" at bounding box center [435, 321] width 285 height 31
drag, startPoint x: 372, startPoint y: 329, endPoint x: 319, endPoint y: 327, distance: 52.9
click at [319, 327] on input "$1,453." at bounding box center [435, 321] width 285 height 31
type input "$1,453.00"
click at [735, 312] on input "text" at bounding box center [744, 319] width 285 height 31
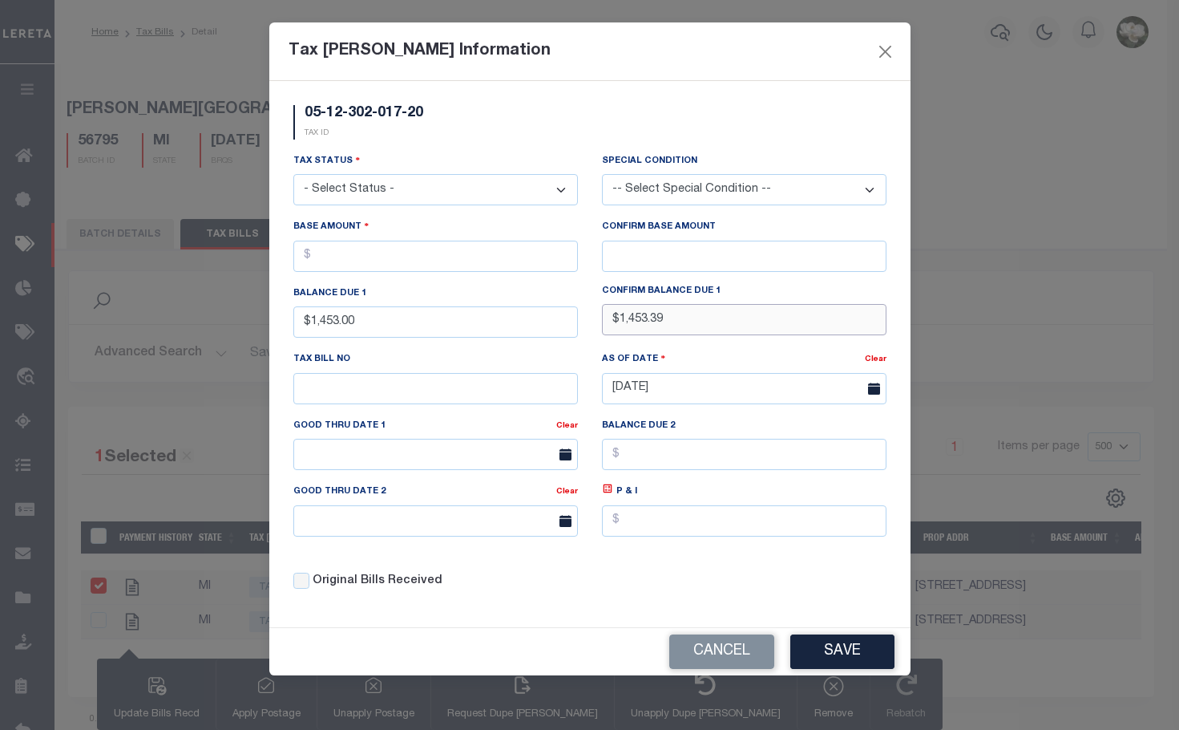
type input "$1,453.39"
click at [712, 245] on input "text" at bounding box center [744, 256] width 285 height 31
type input "$1,453.39"
drag, startPoint x: 413, startPoint y: 326, endPoint x: 253, endPoint y: 323, distance: 159.6
click at [253, 323] on div "Tax Bill Amount Information 05-12-302-017-20 TAX ID Installment: TaxID: 05-12-3…" at bounding box center [589, 365] width 1179 height 730
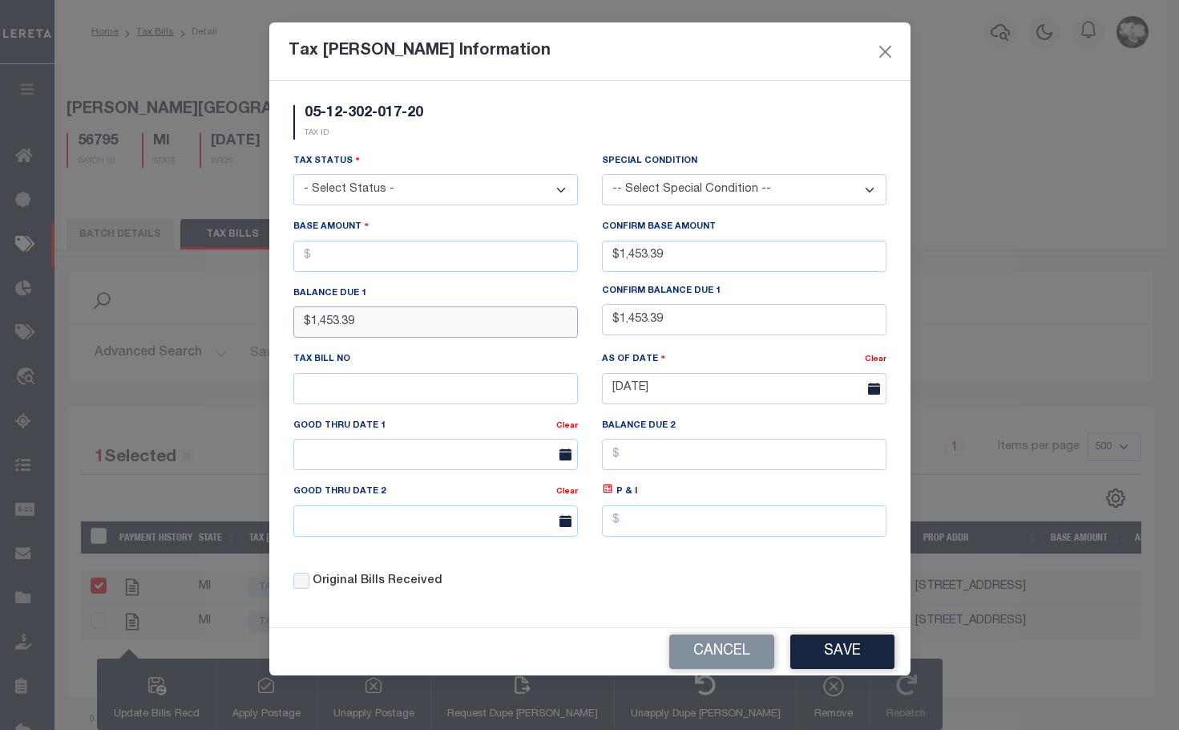
type input "$1,453.39"
click at [493, 255] on input "text" at bounding box center [435, 256] width 285 height 31
type input "$1,453.39"
click at [501, 191] on select "- Select Status - Open Due/Unpaid Paid Incomplete No Tax Due Internal Refund Pr…" at bounding box center [435, 189] width 285 height 31
select select "DUE"
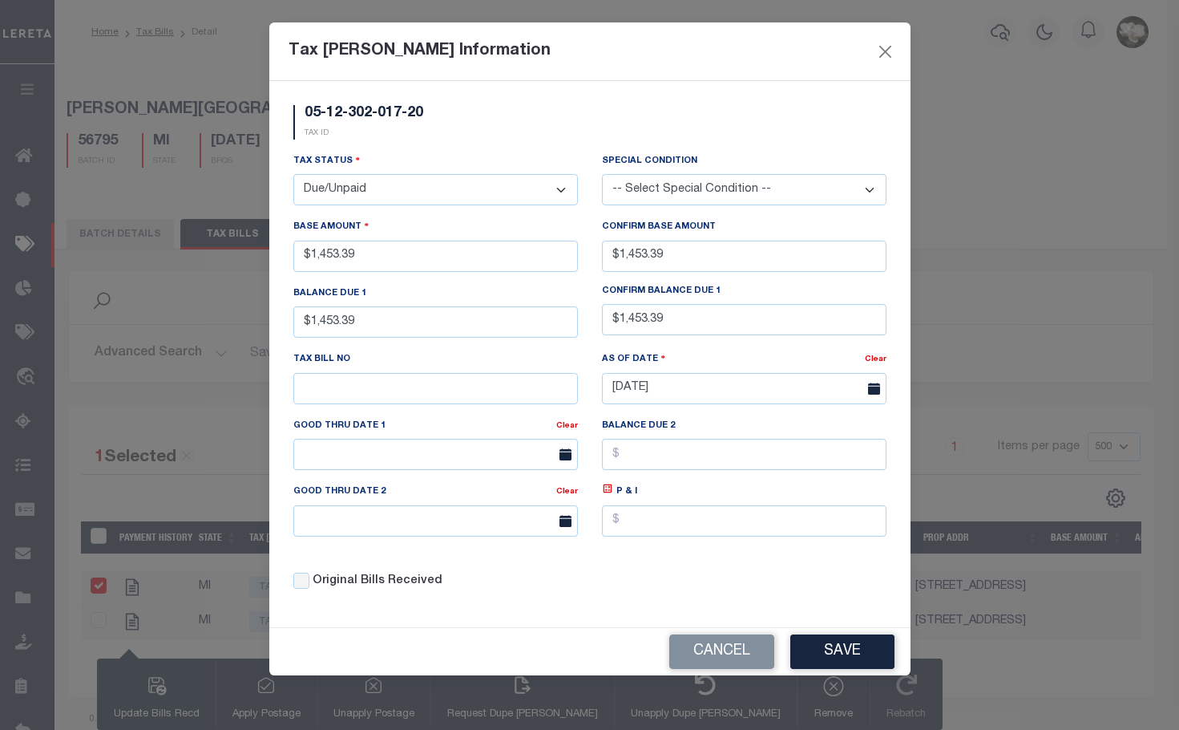
click at [293, 175] on select "- Select Status - Open Due/Unpaid Paid Incomplete No Tax Due Internal Refund Pr…" at bounding box center [435, 189] width 285 height 31
click at [848, 656] on button "Save" at bounding box center [843, 651] width 104 height 34
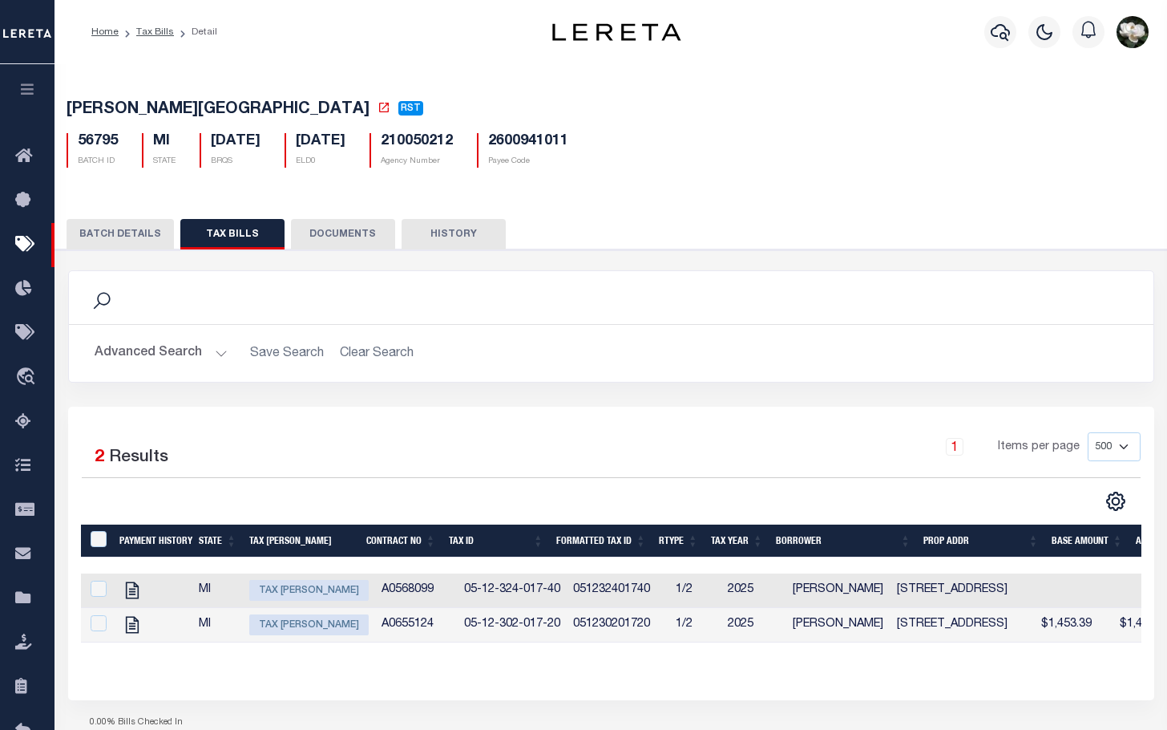
click at [301, 590] on span "Tax Bill Amount" at bounding box center [308, 590] width 119 height 21
checkbox input "true"
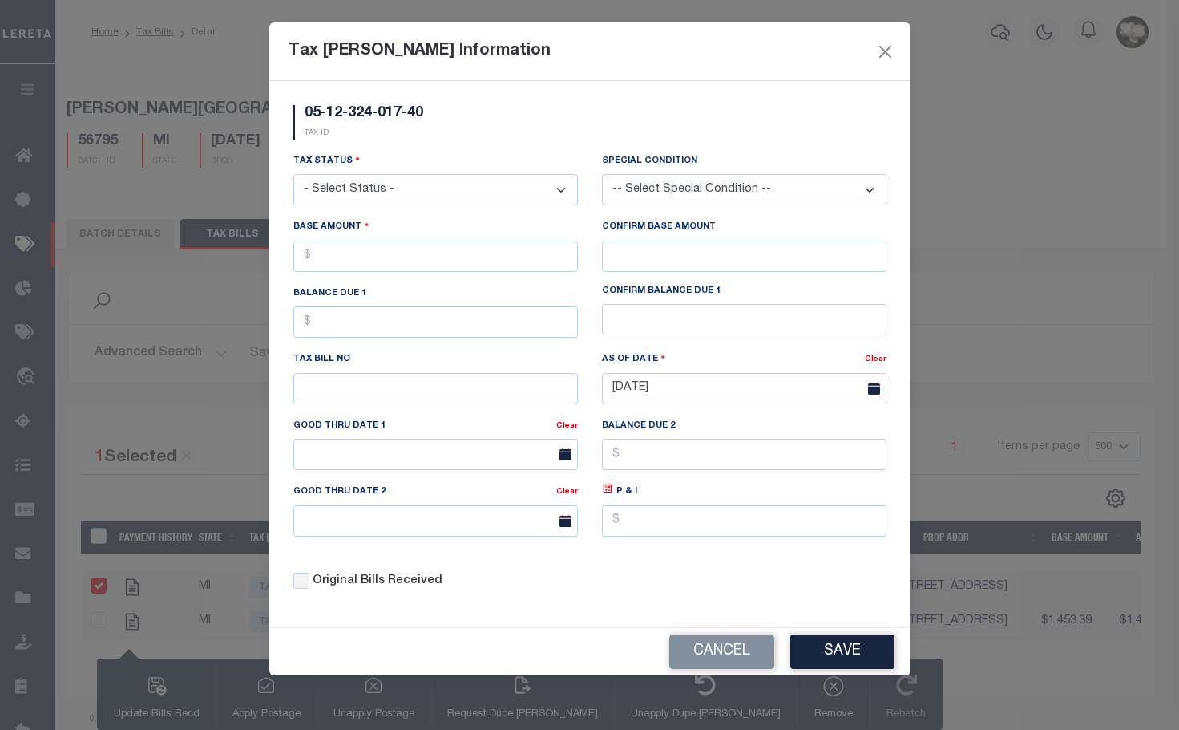
click at [414, 194] on select "- Select Status - Open Due/Unpaid Paid Incomplete No Tax Due Internal Refund Pr…" at bounding box center [435, 189] width 285 height 31
select select "DUE"
click at [293, 175] on select "- Select Status - Open Due/Unpaid Paid Incomplete No Tax Due Internal Refund Pr…" at bounding box center [435, 189] width 285 height 31
click at [414, 257] on input "text" at bounding box center [435, 256] width 285 height 31
type input "$3,428.35"
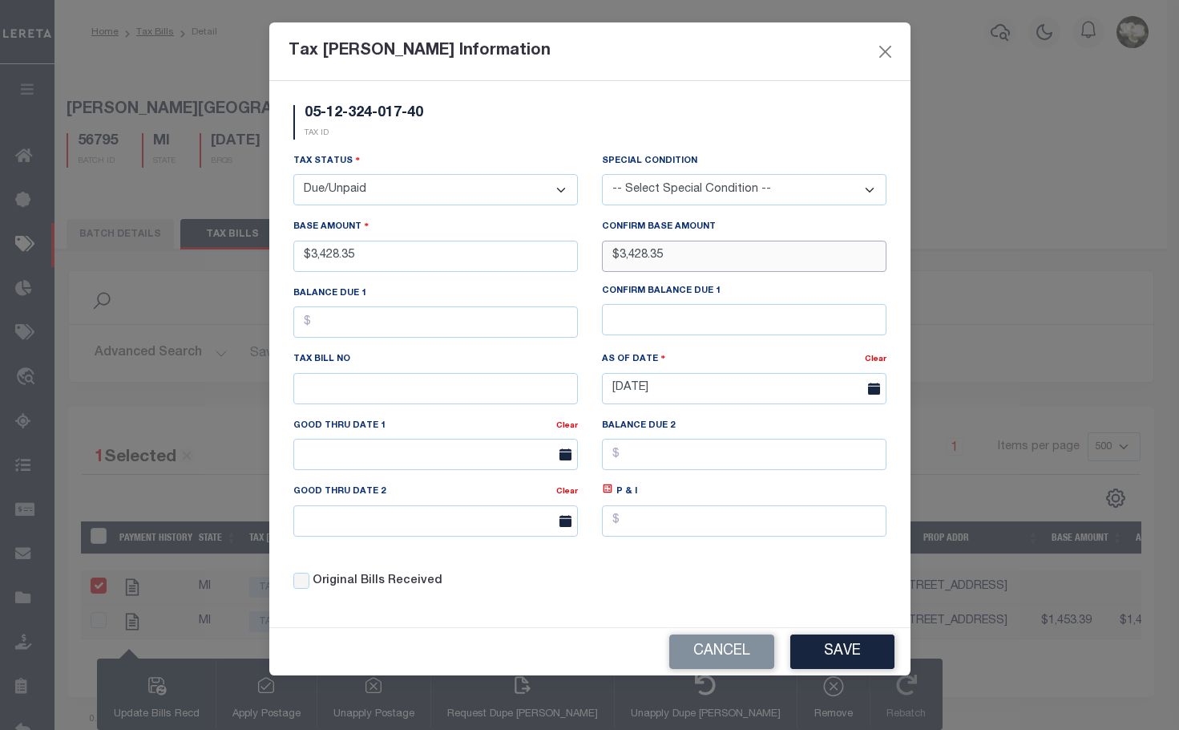
type input "$3,428.35"
click at [847, 663] on button "Save" at bounding box center [843, 651] width 104 height 34
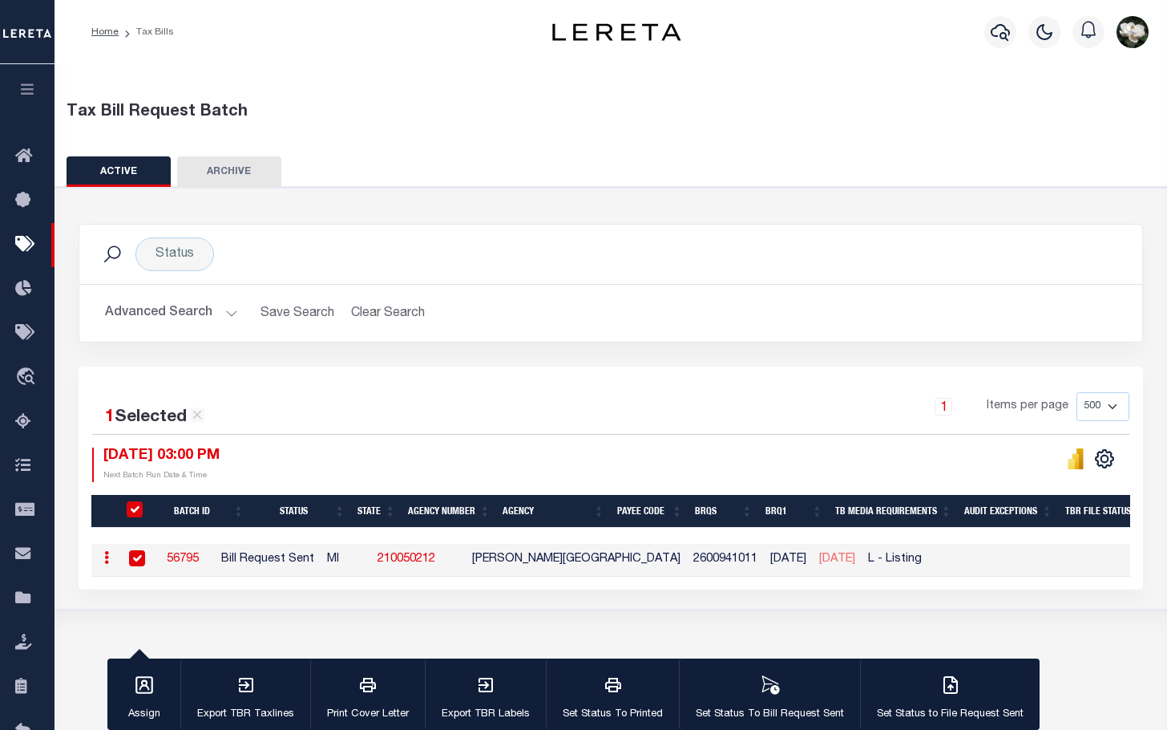
click at [159, 313] on button "Advanced Search" at bounding box center [171, 312] width 133 height 31
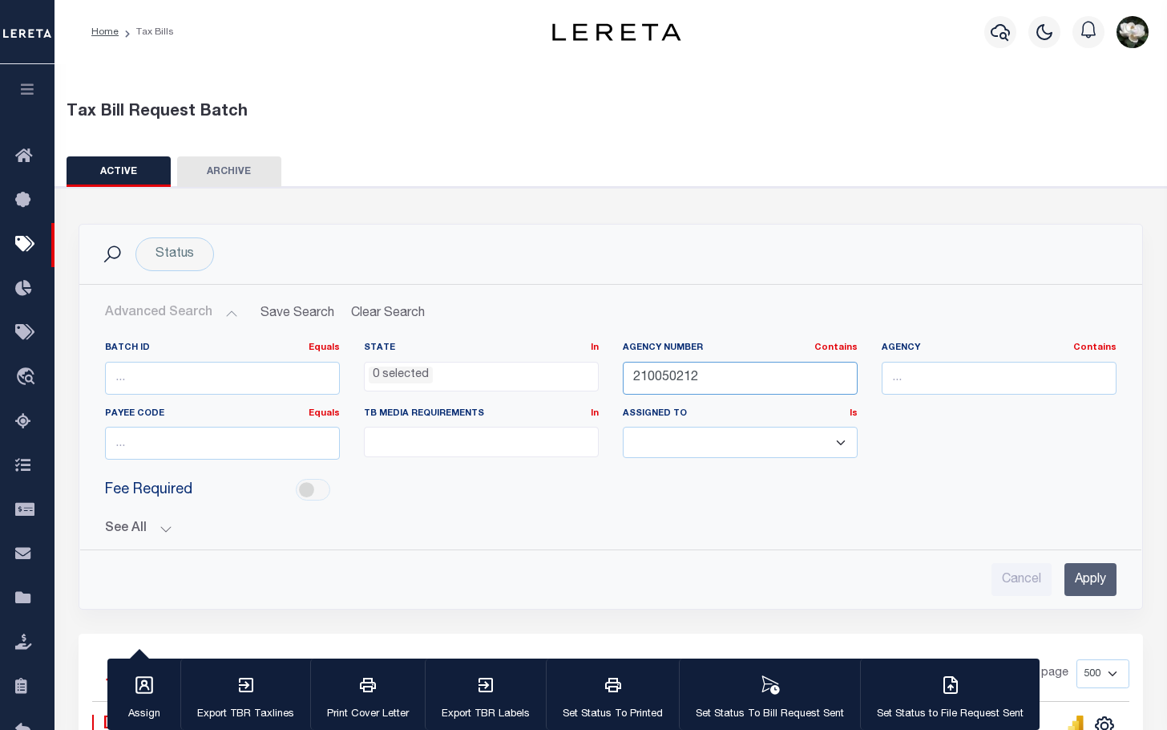
drag, startPoint x: 735, startPoint y: 391, endPoint x: 460, endPoint y: 391, distance: 275.0
click at [460, 391] on div "Batch ID Equals Equals Is Not Equal To Is Greater Than Is Less Than State In In…" at bounding box center [611, 407] width 1036 height 131
type input "210830216"
click at [1085, 584] on input "Apply" at bounding box center [1091, 579] width 52 height 33
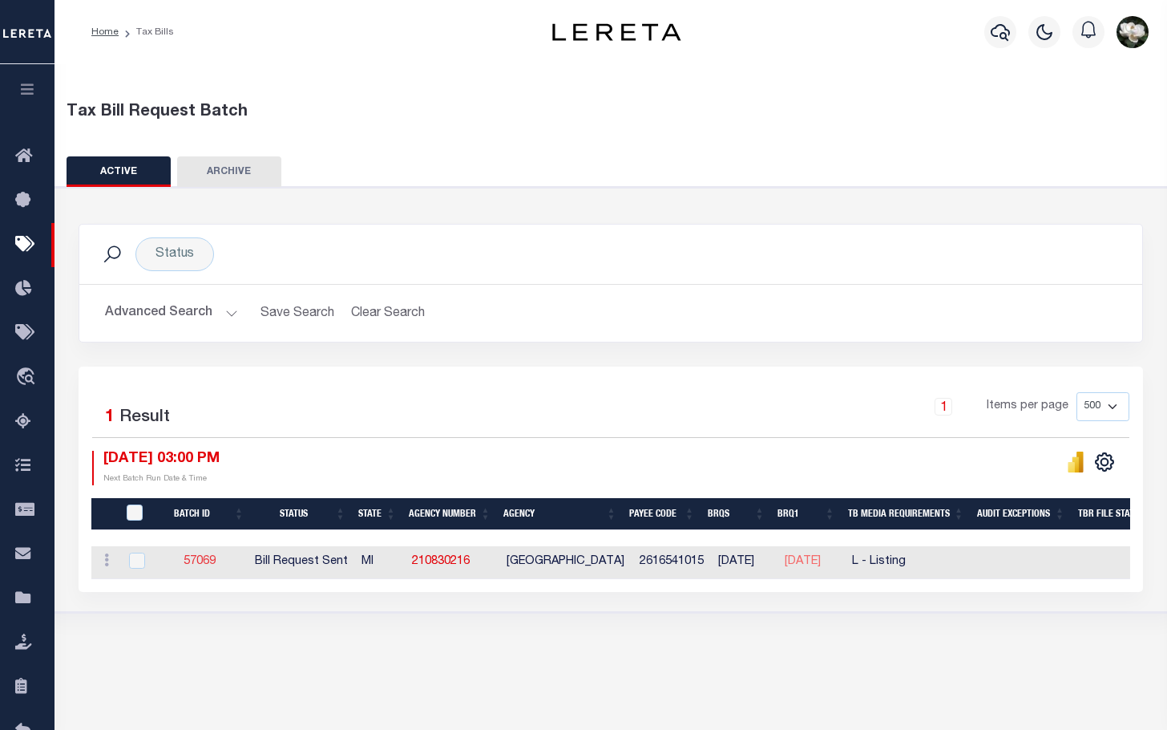
click at [200, 565] on link "57069" at bounding box center [200, 561] width 32 height 11
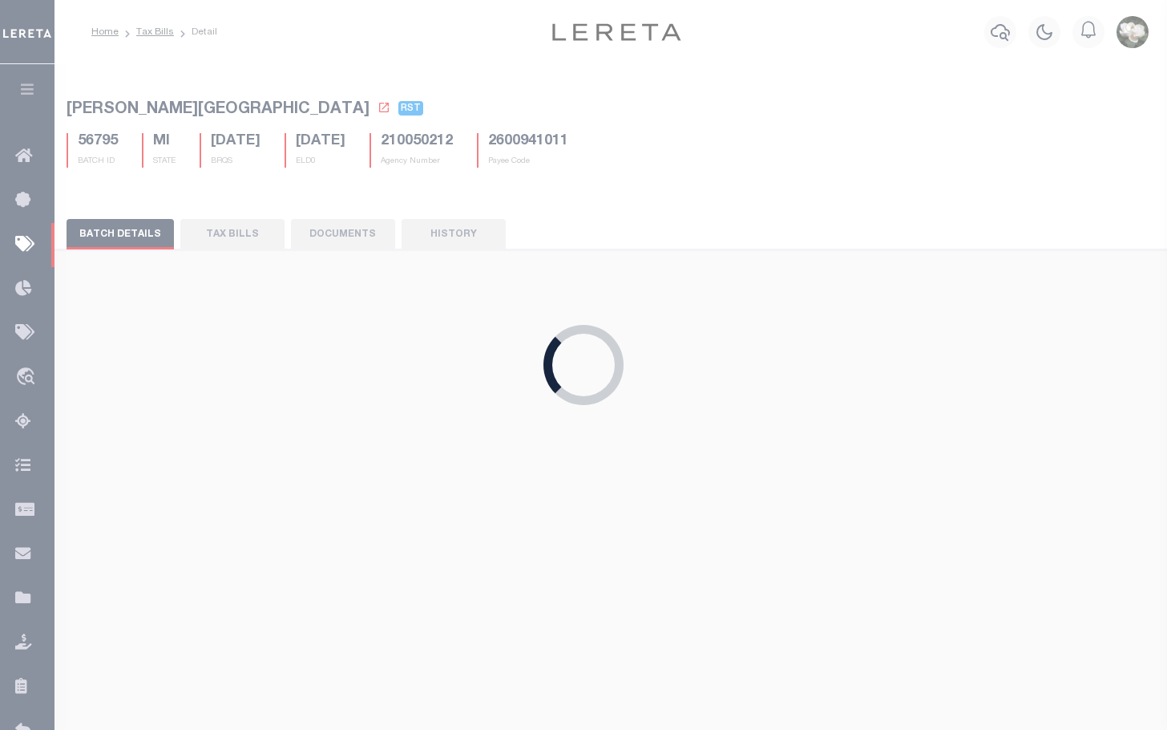
type input "No"
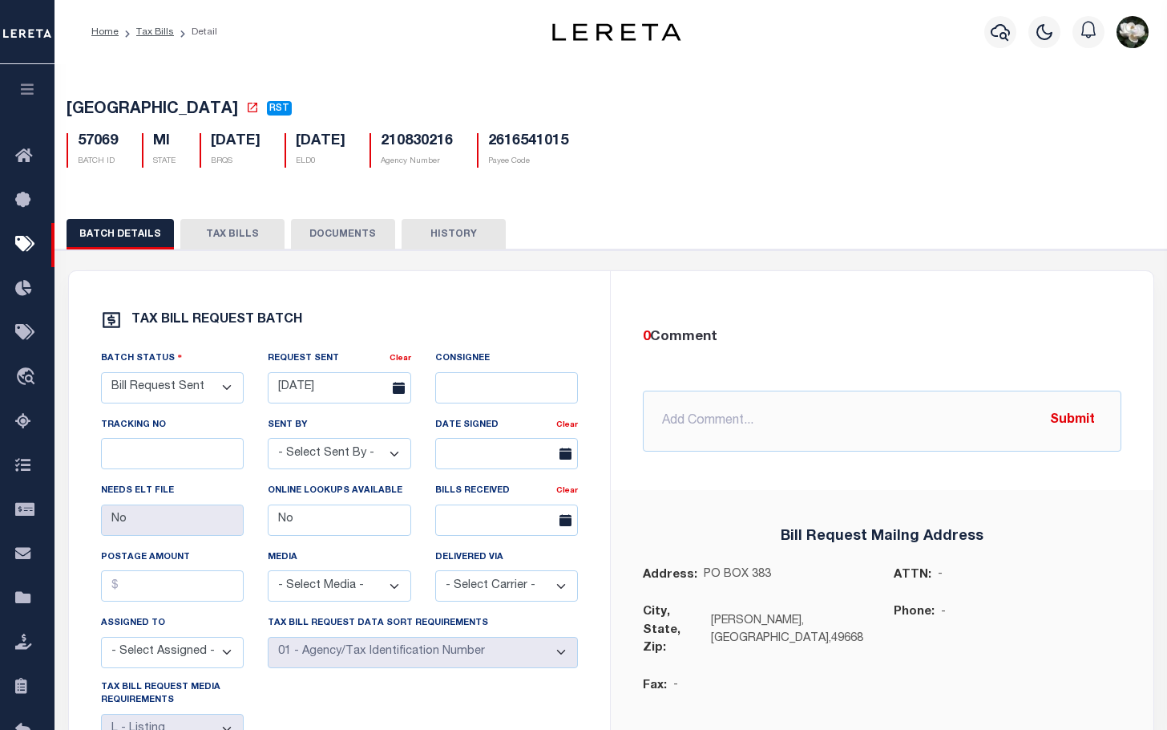
drag, startPoint x: 215, startPoint y: 233, endPoint x: 464, endPoint y: 227, distance: 249.4
click at [215, 233] on button "TAX BILLS" at bounding box center [232, 234] width 104 height 30
select select "500"
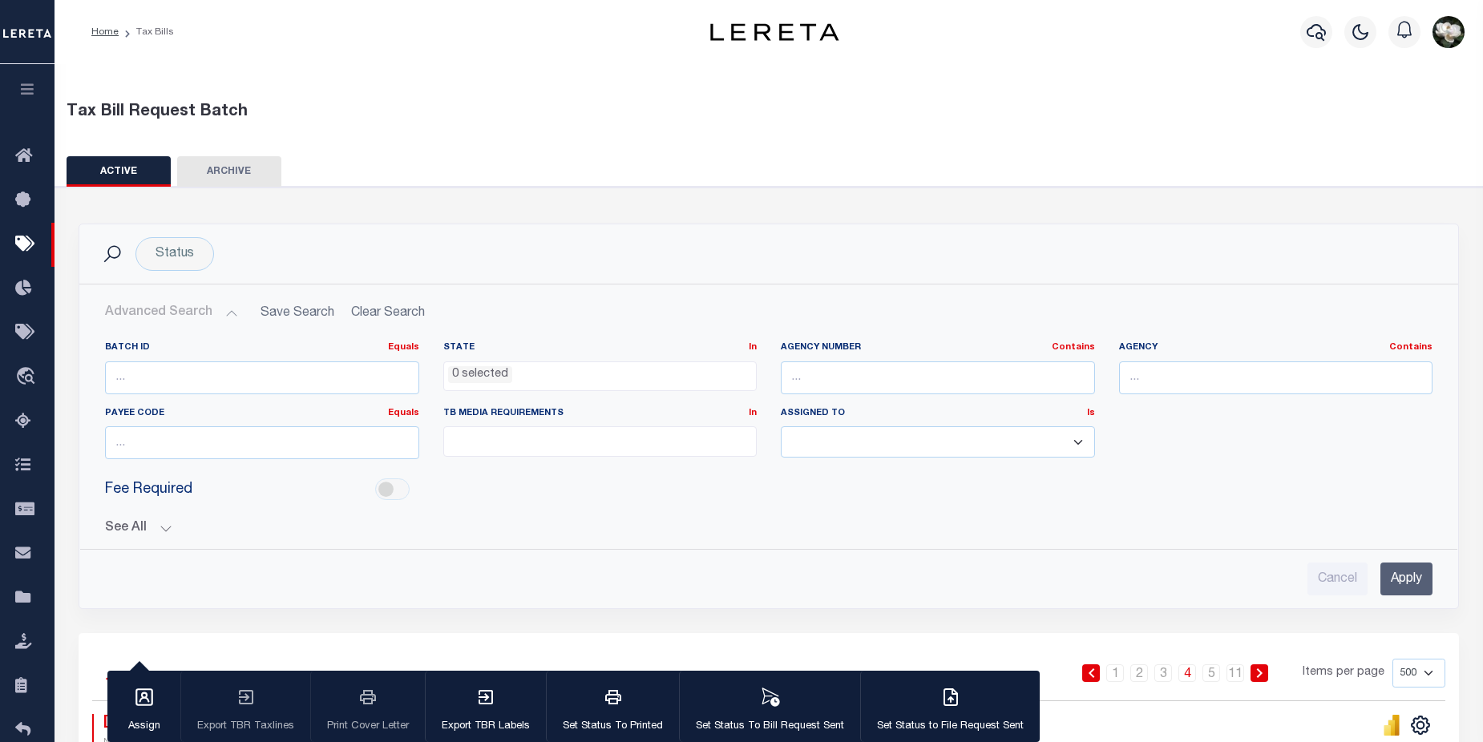
select select
select select "500"
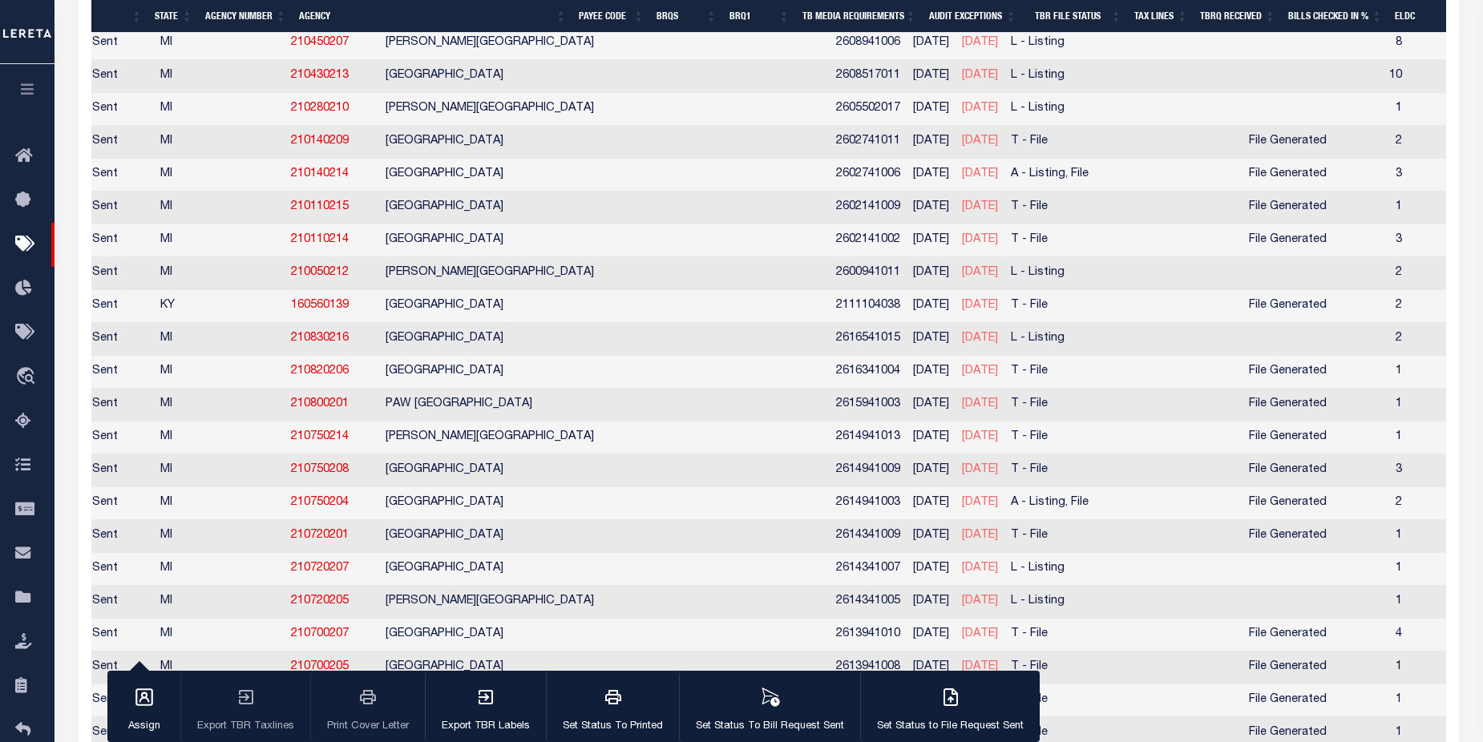
scroll to position [4579, 0]
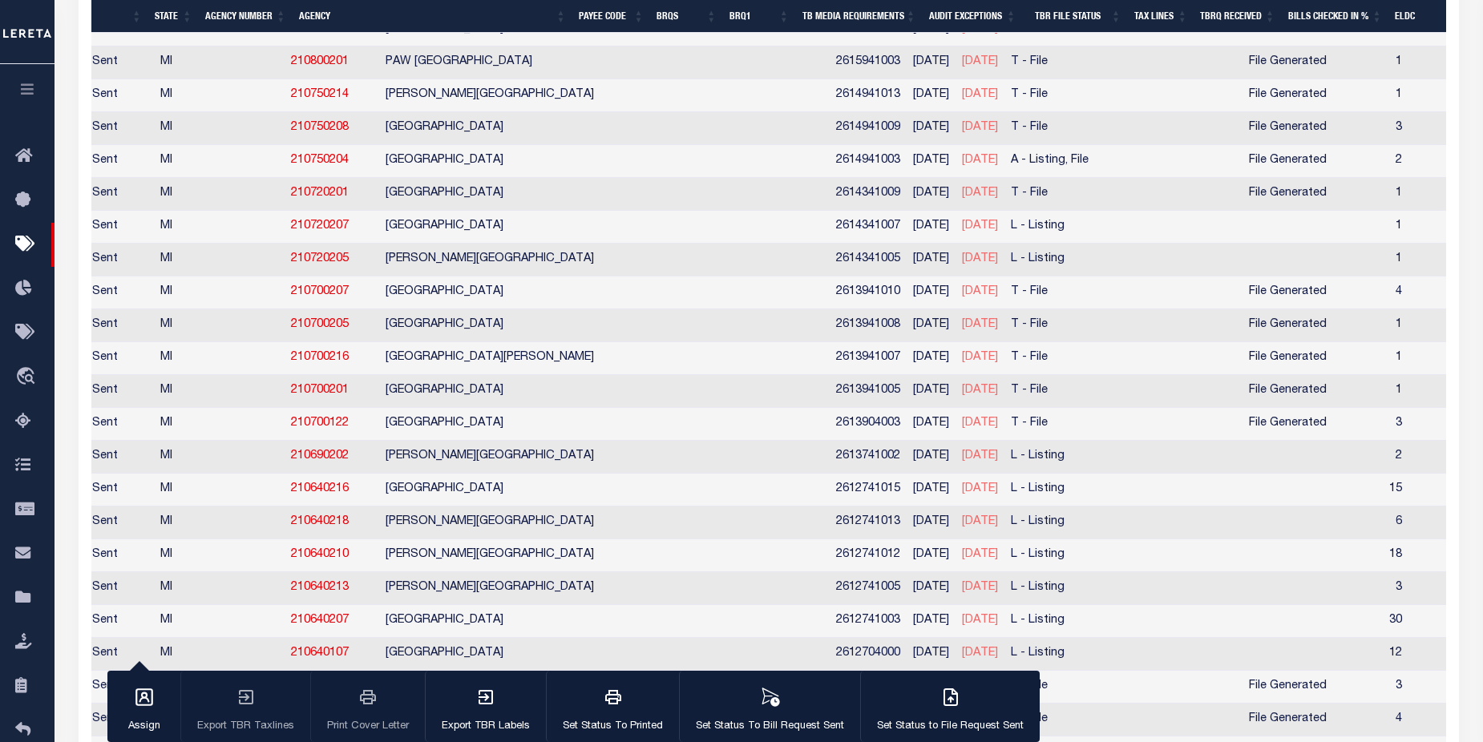
scroll to position [4922, 0]
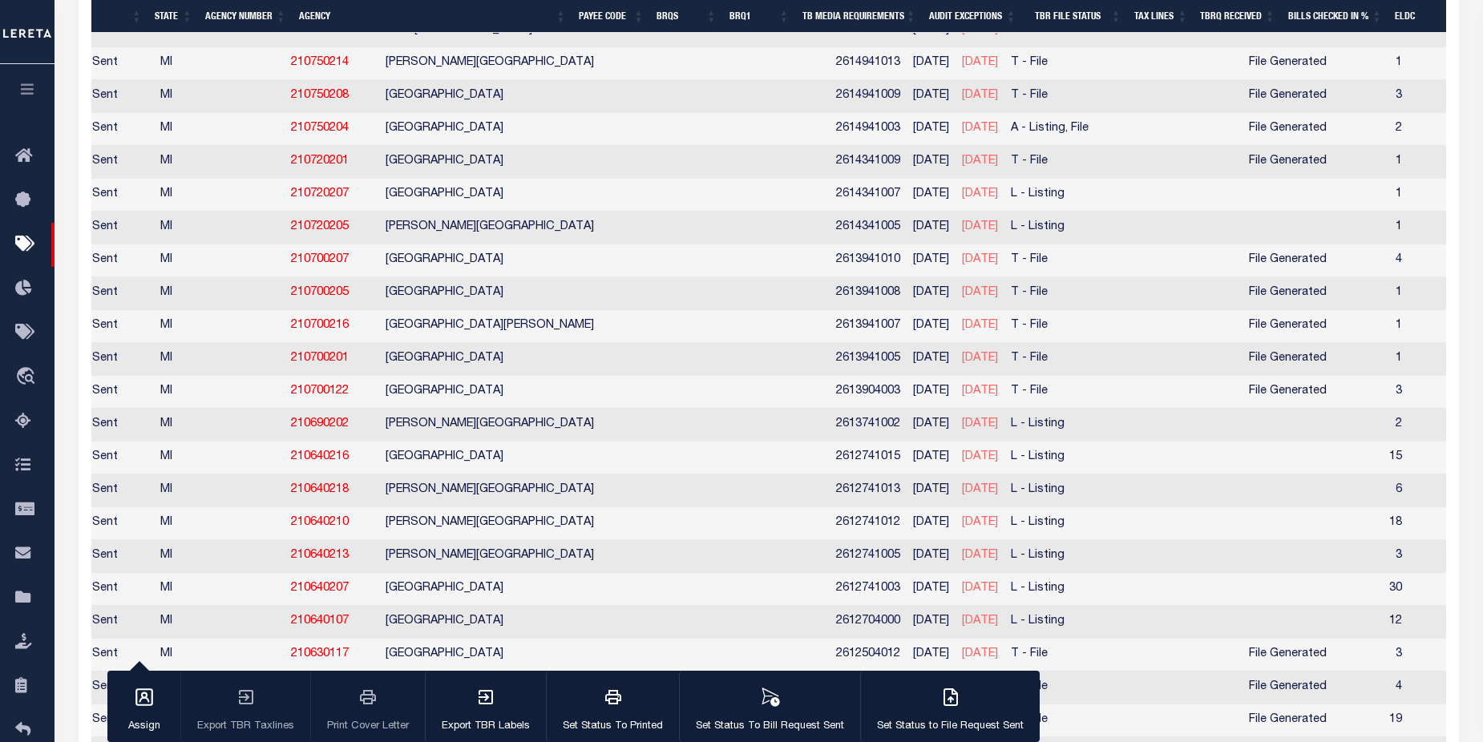
drag, startPoint x: 1481, startPoint y: 240, endPoint x: 1485, endPoint y: 219, distance: 21.2
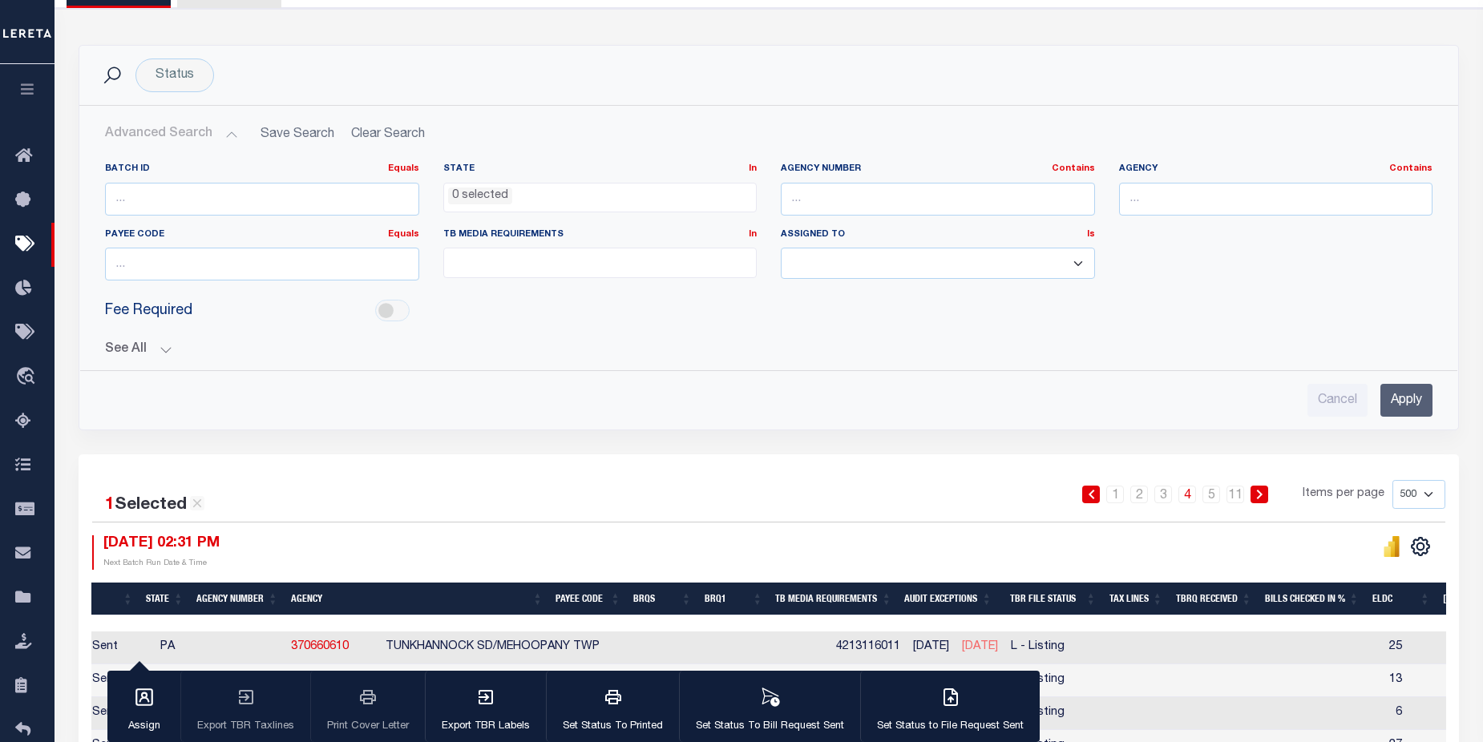
scroll to position [0, 0]
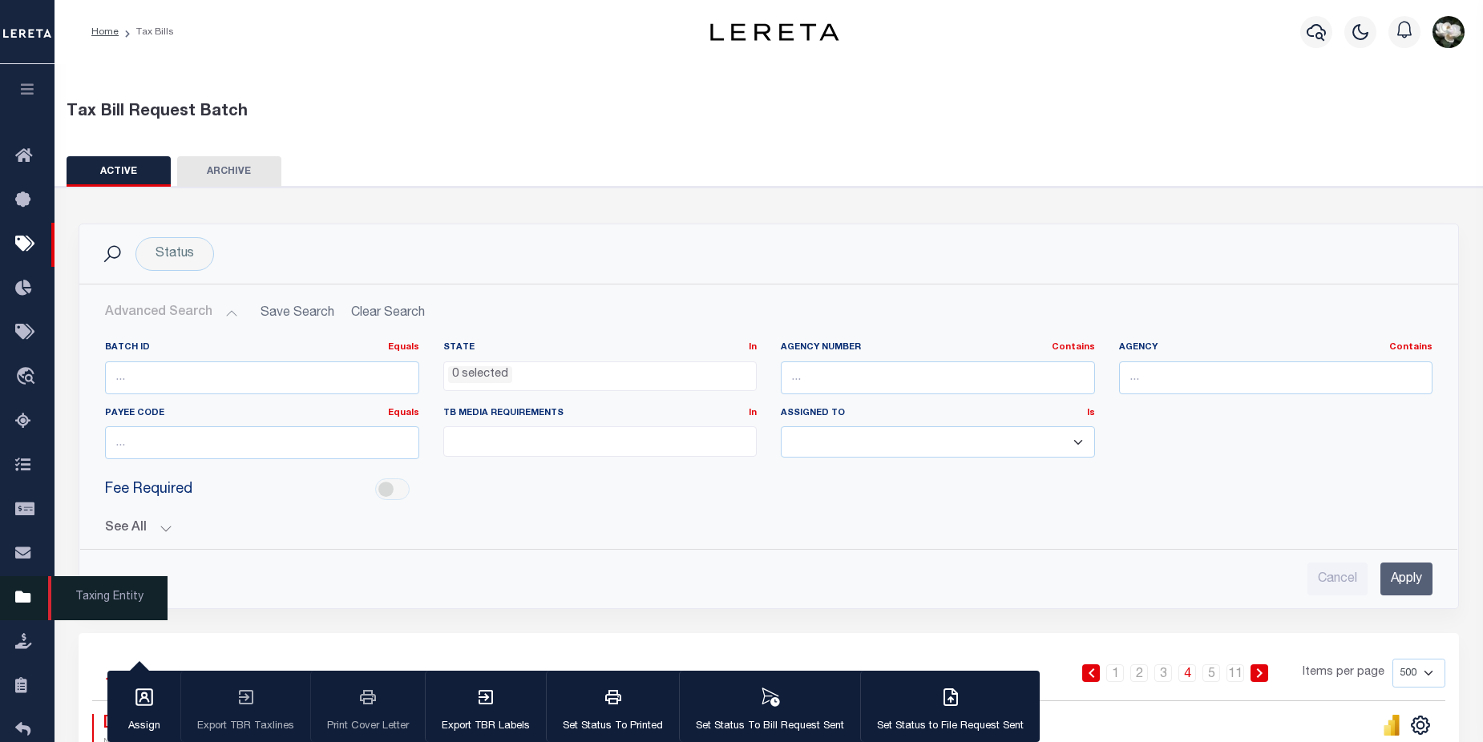
click at [21, 600] on icon at bounding box center [28, 598] width 26 height 20
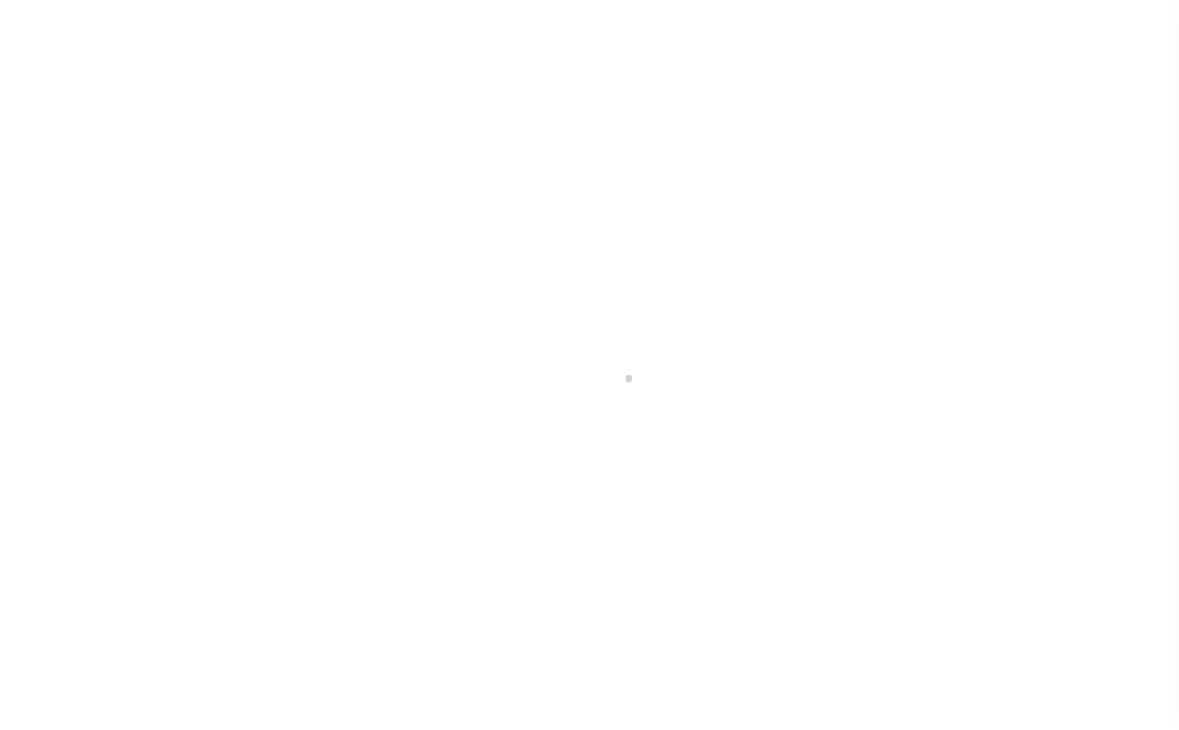
select select
select select "500"
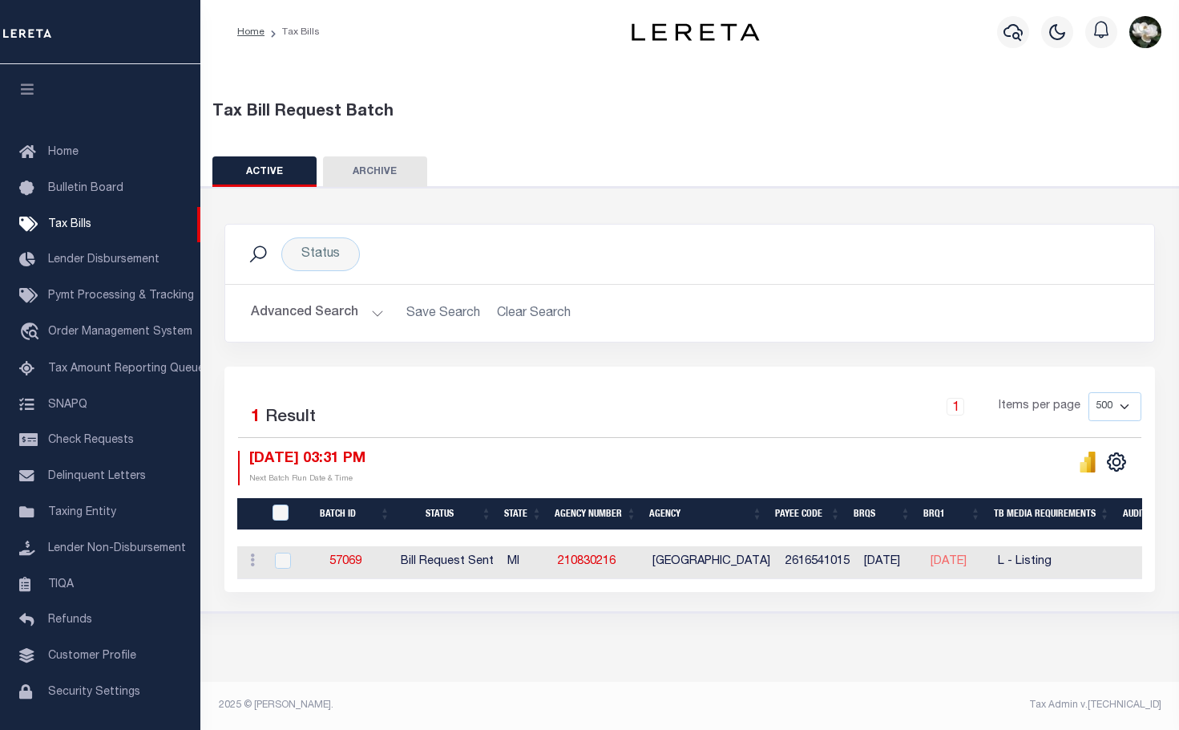
click at [326, 309] on button "Advanced Search" at bounding box center [317, 312] width 133 height 31
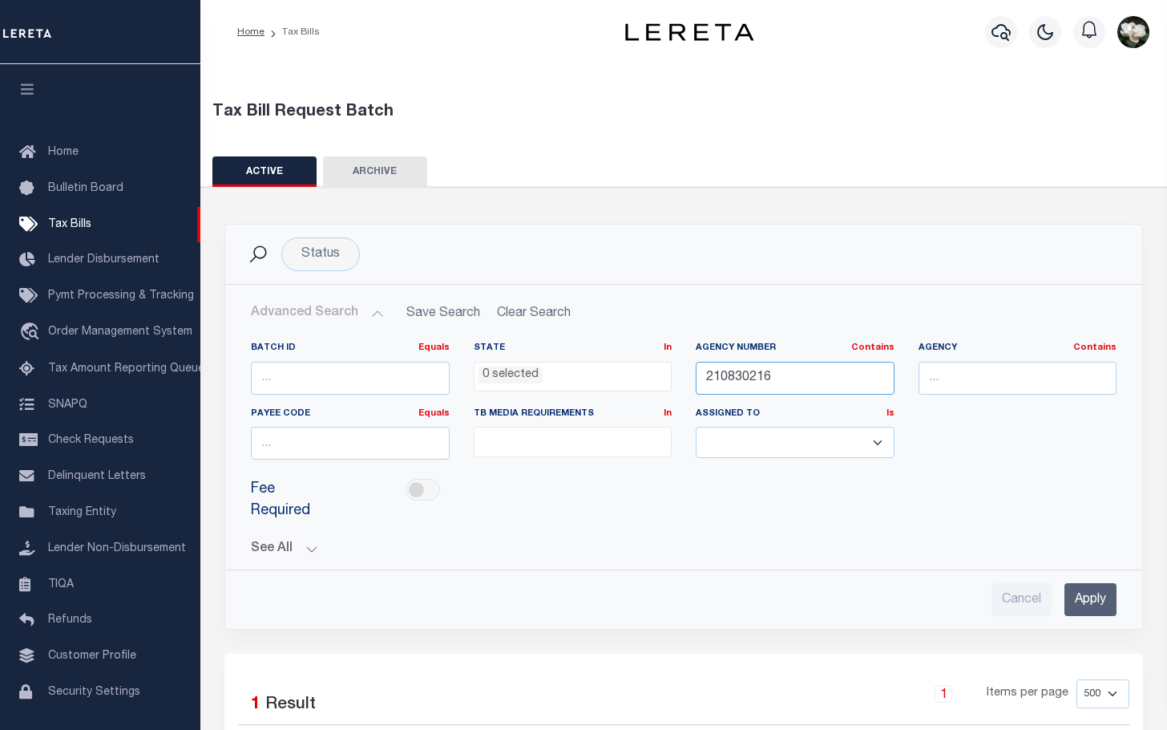
drag, startPoint x: 785, startPoint y: 379, endPoint x: 645, endPoint y: 372, distance: 139.7
click at [645, 372] on div "Batch ID Equals Equals Is Not Equal To Is Greater Than Is Less Than State In In…" at bounding box center [684, 407] width 890 height 131
type input "210720207"
click at [1114, 591] on input "Apply" at bounding box center [1091, 599] width 52 height 33
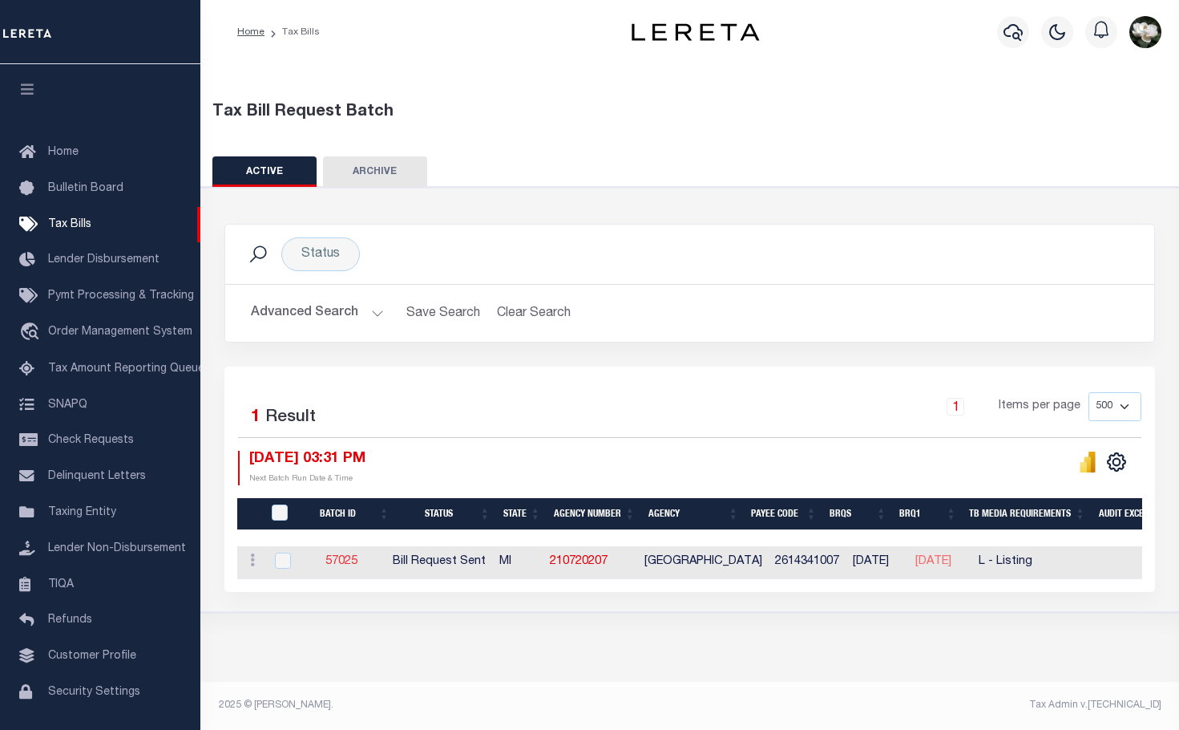
click at [340, 560] on link "57025" at bounding box center [342, 561] width 32 height 11
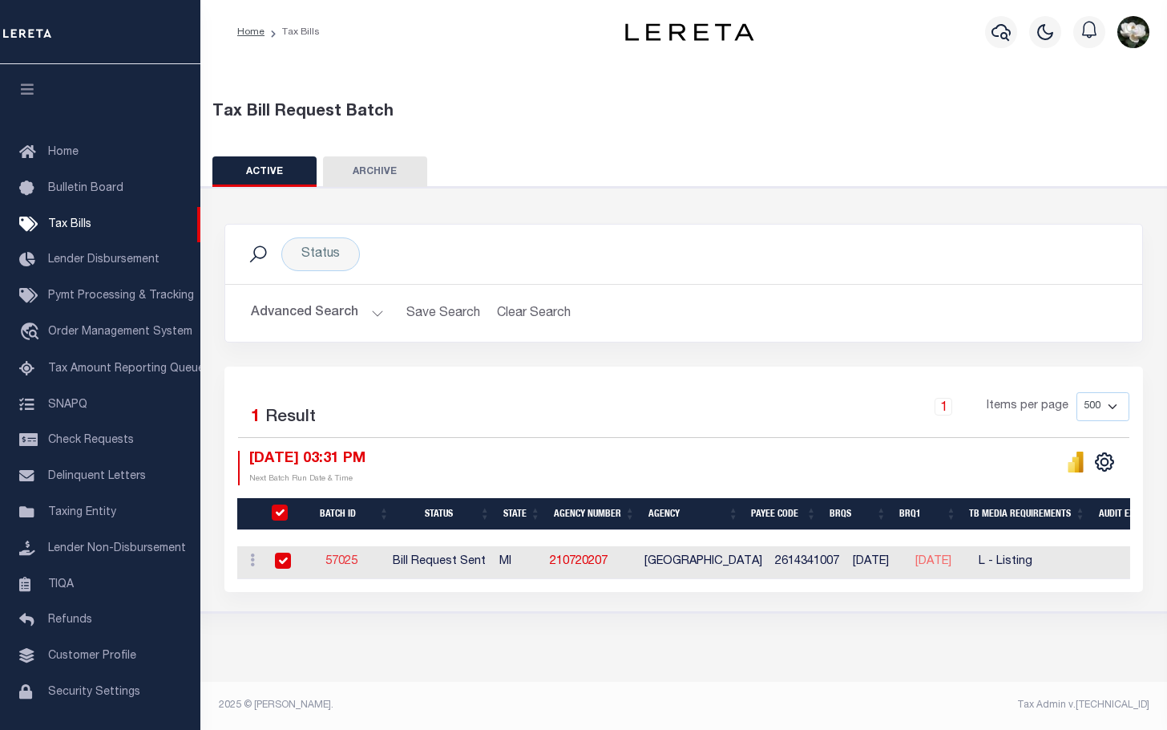
select select "RST"
type input "[DATE]"
select select "[PERSON_NAME]"
type input "No"
type input "Yes"
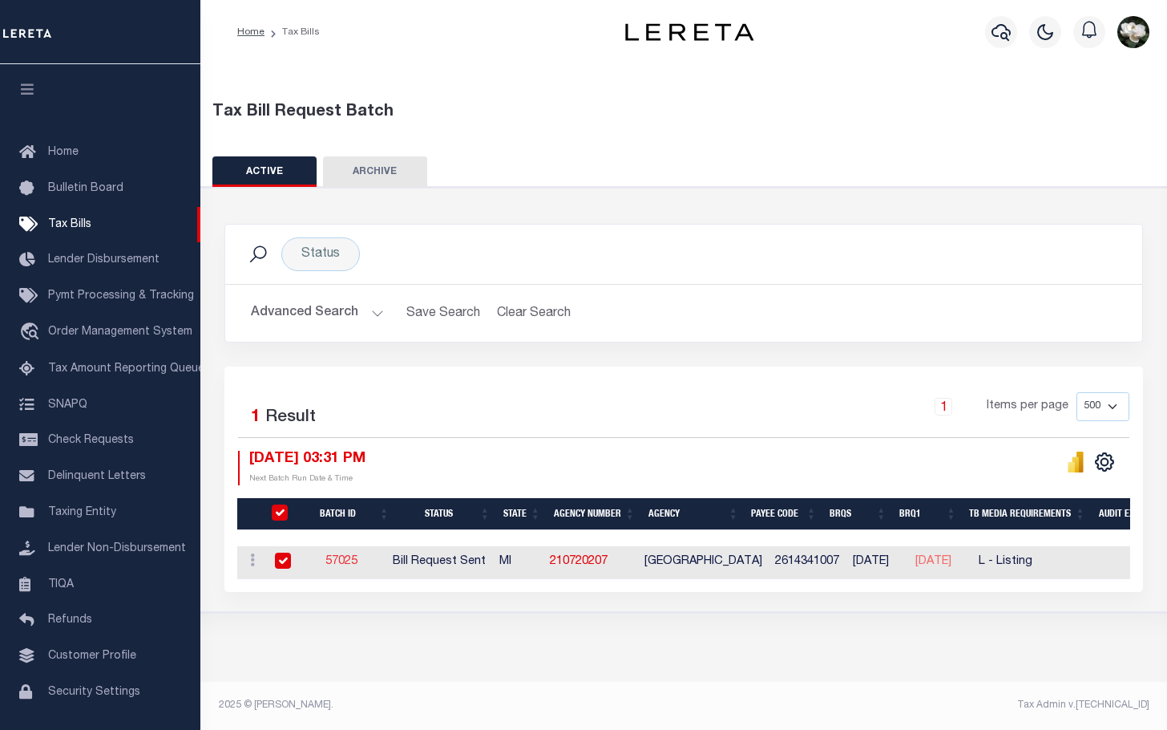
select select "27"
select select "20"
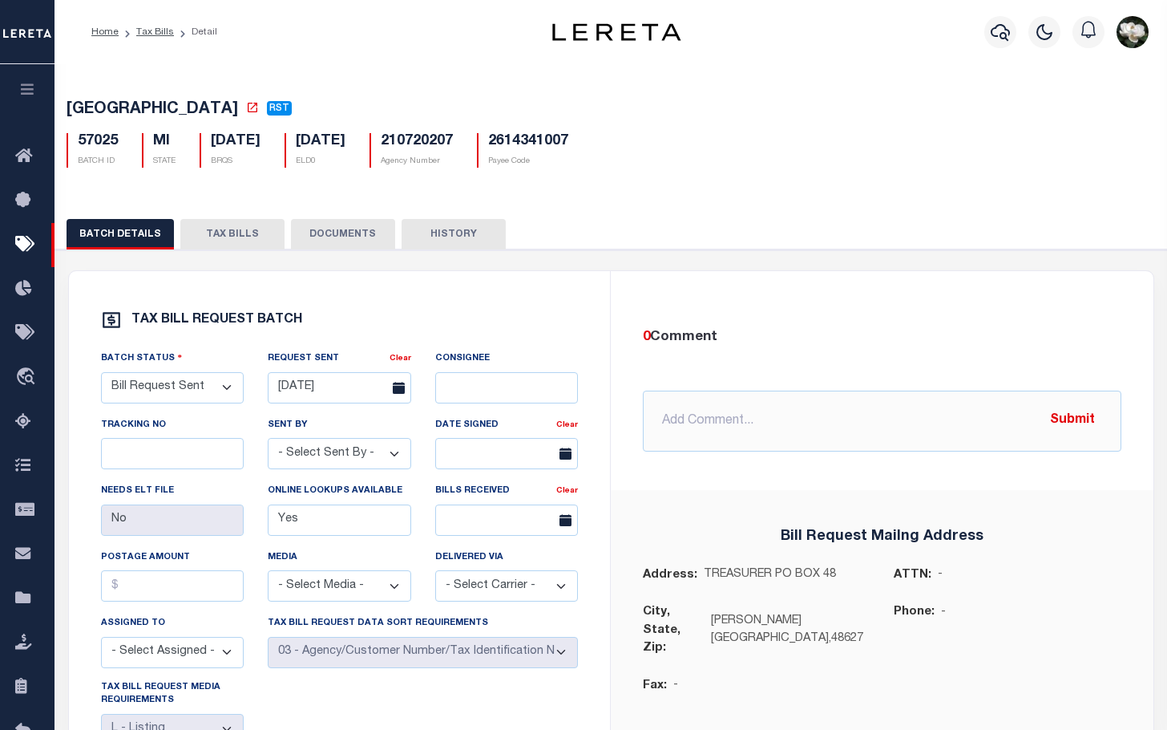
drag, startPoint x: 233, startPoint y: 246, endPoint x: 789, endPoint y: 226, distance: 556.8
click at [233, 246] on button "TAX BILLS" at bounding box center [232, 234] width 104 height 30
select select "500"
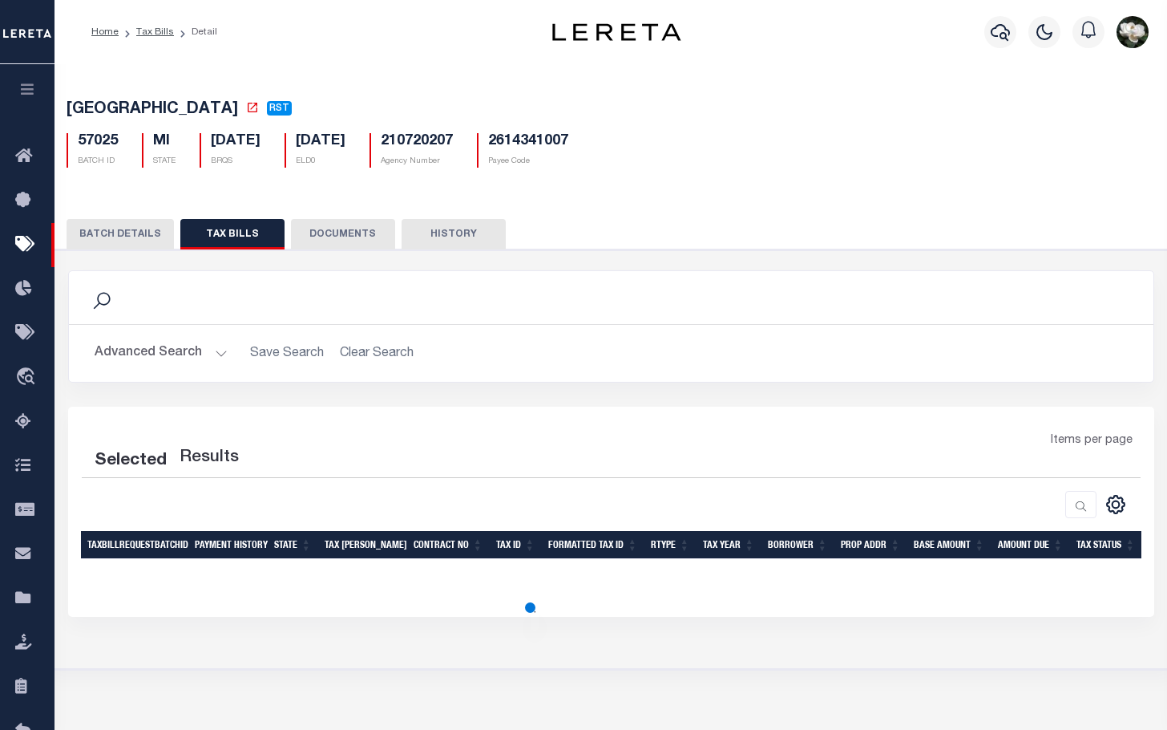
select select "500"
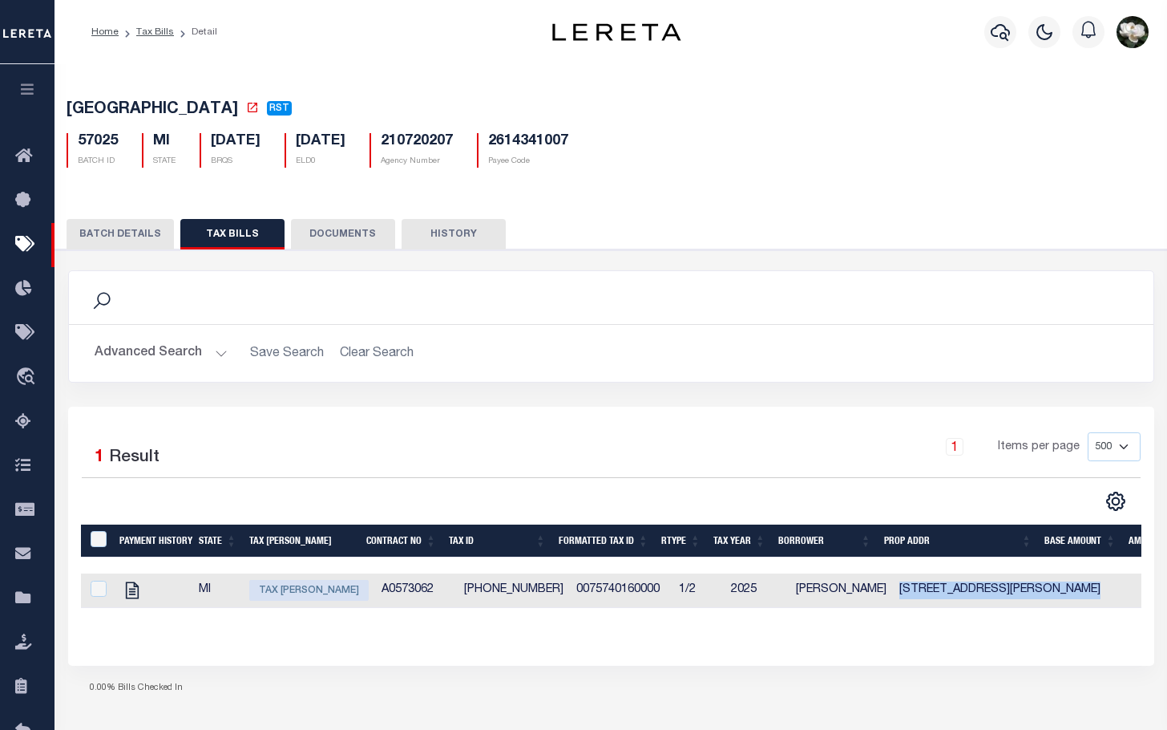
drag, startPoint x: 884, startPoint y: 597, endPoint x: 1050, endPoint y: 594, distance: 166.0
copy td "[STREET_ADDRESS][PERSON_NAME]"
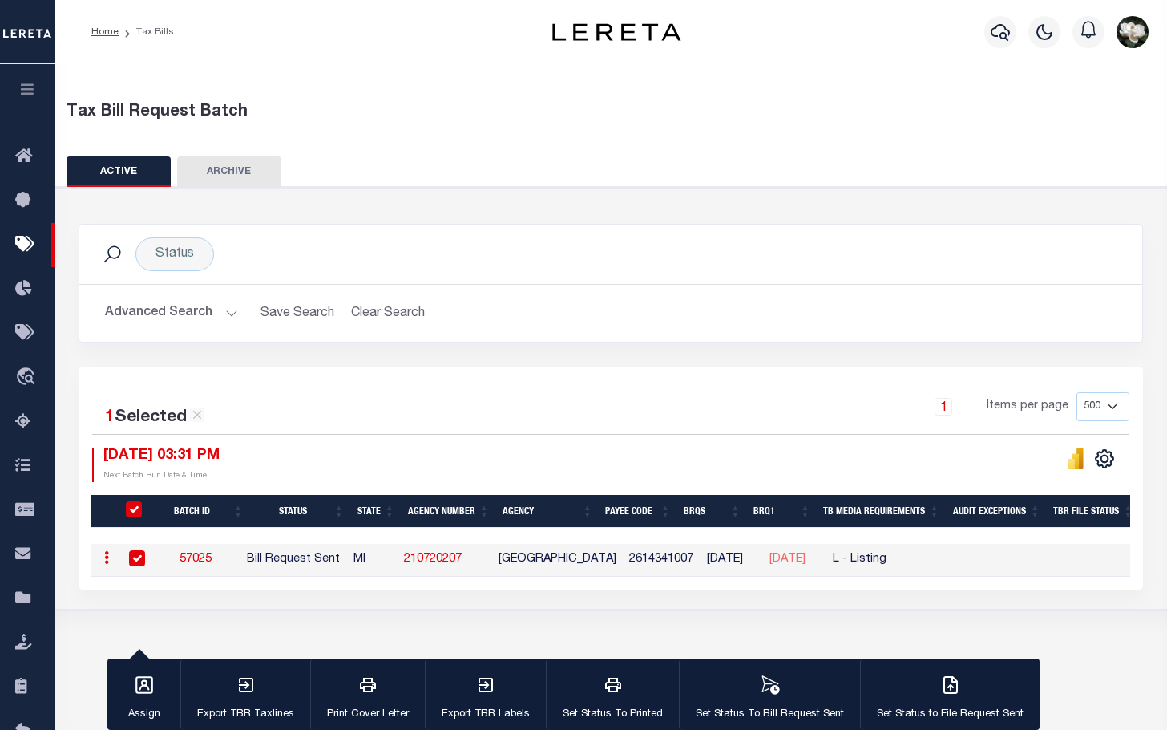
click at [138, 313] on button "Advanced Search" at bounding box center [171, 312] width 133 height 31
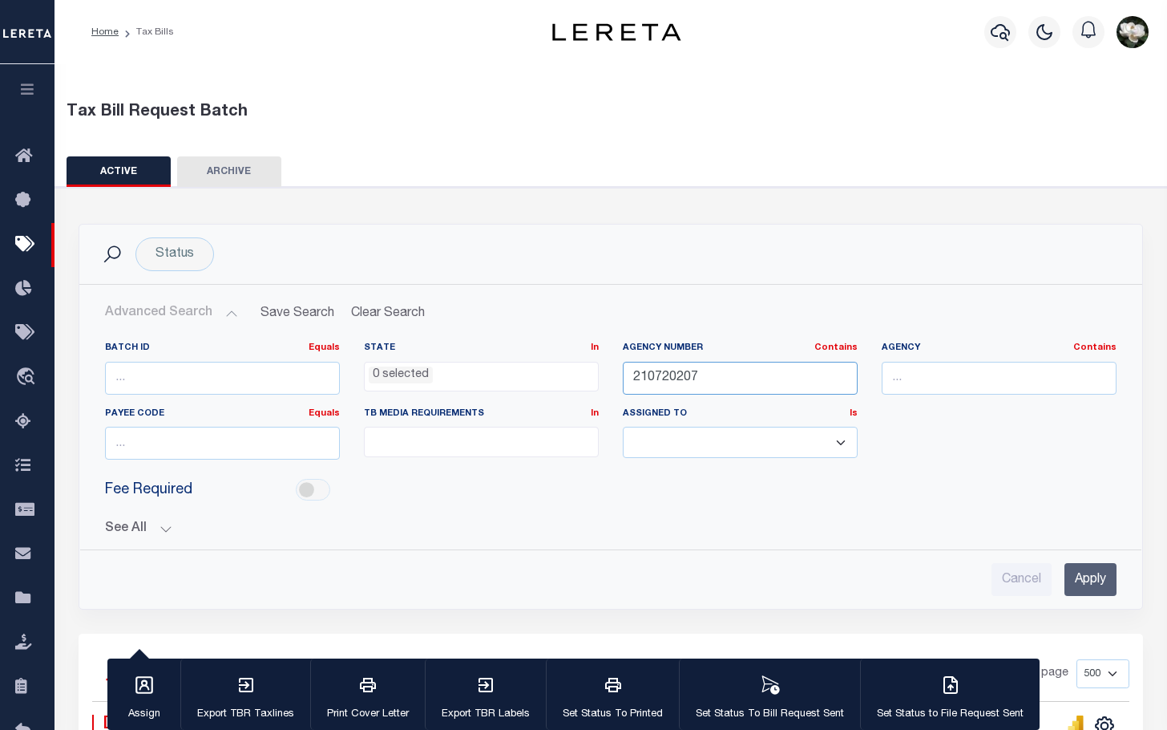
drag, startPoint x: 767, startPoint y: 388, endPoint x: 464, endPoint y: 366, distance: 303.8
click at [467, 370] on div "Batch ID Equals Equals Is Not Equal To Is Greater Than Is Less Than State In In…" at bounding box center [611, 407] width 1036 height 131
type input "210720205"
click at [1090, 576] on input "Apply" at bounding box center [1091, 579] width 52 height 33
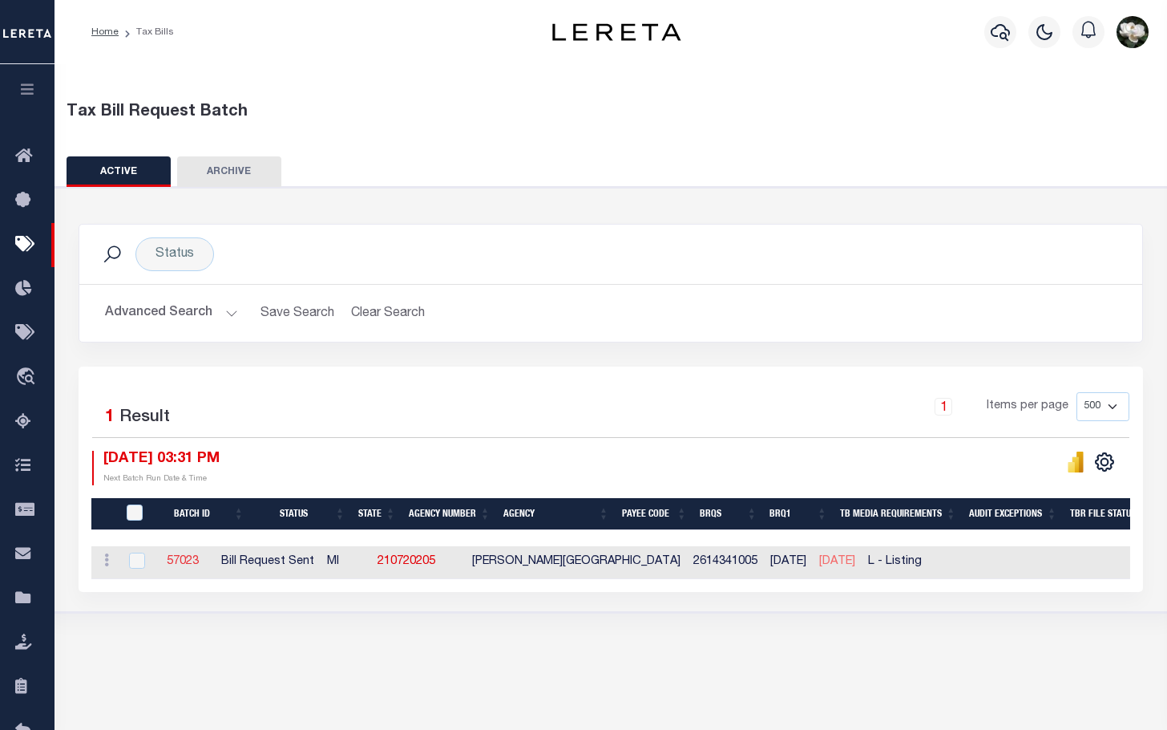
click at [199, 562] on link "57023" at bounding box center [183, 561] width 32 height 11
select select "25"
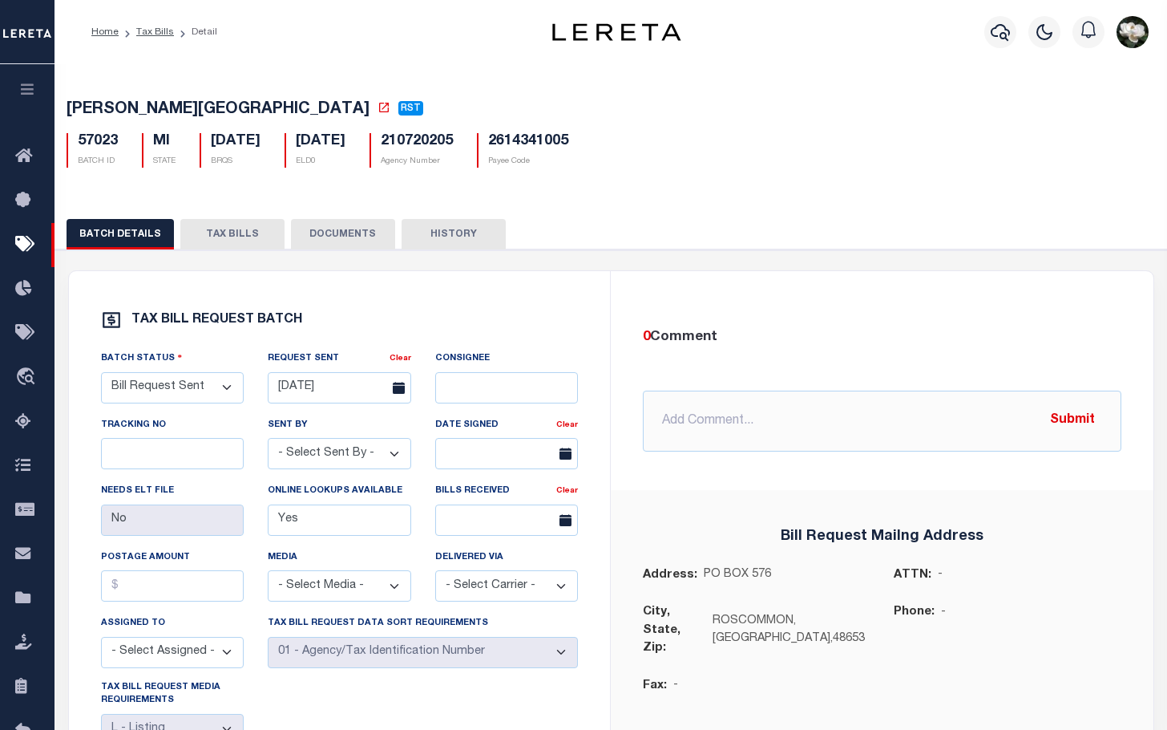
click at [233, 236] on button "TAX BILLS" at bounding box center [232, 234] width 104 height 30
select select "500"
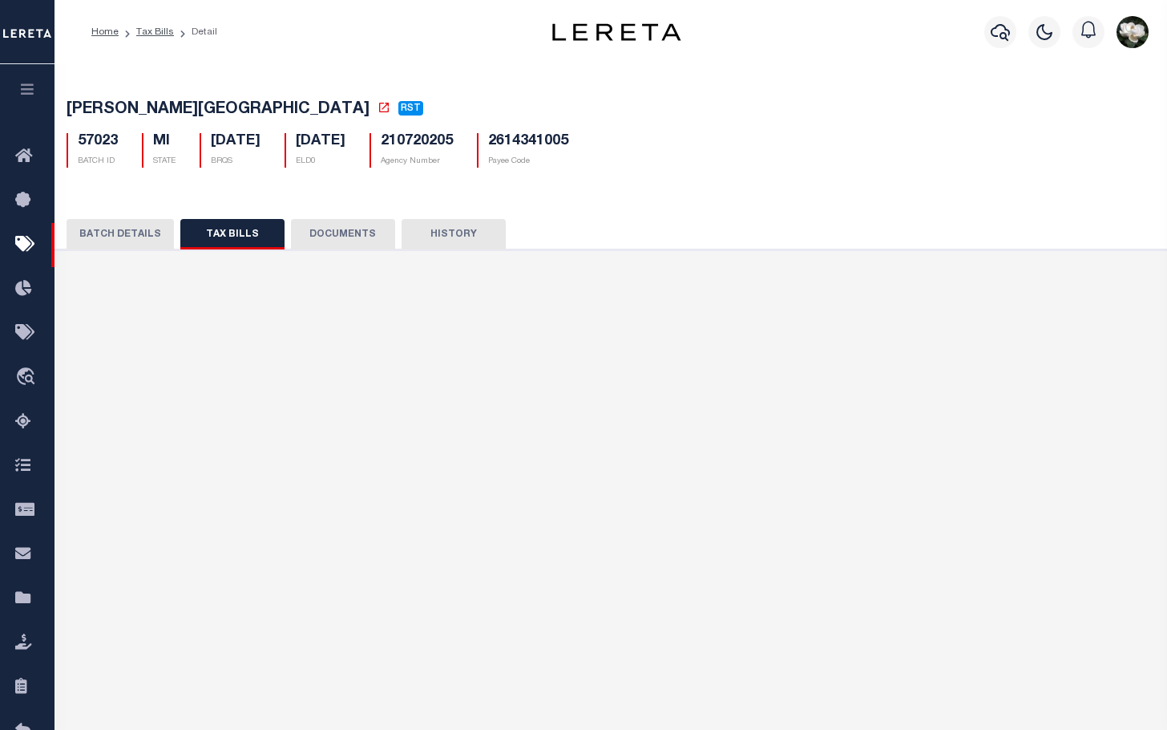
select select "500"
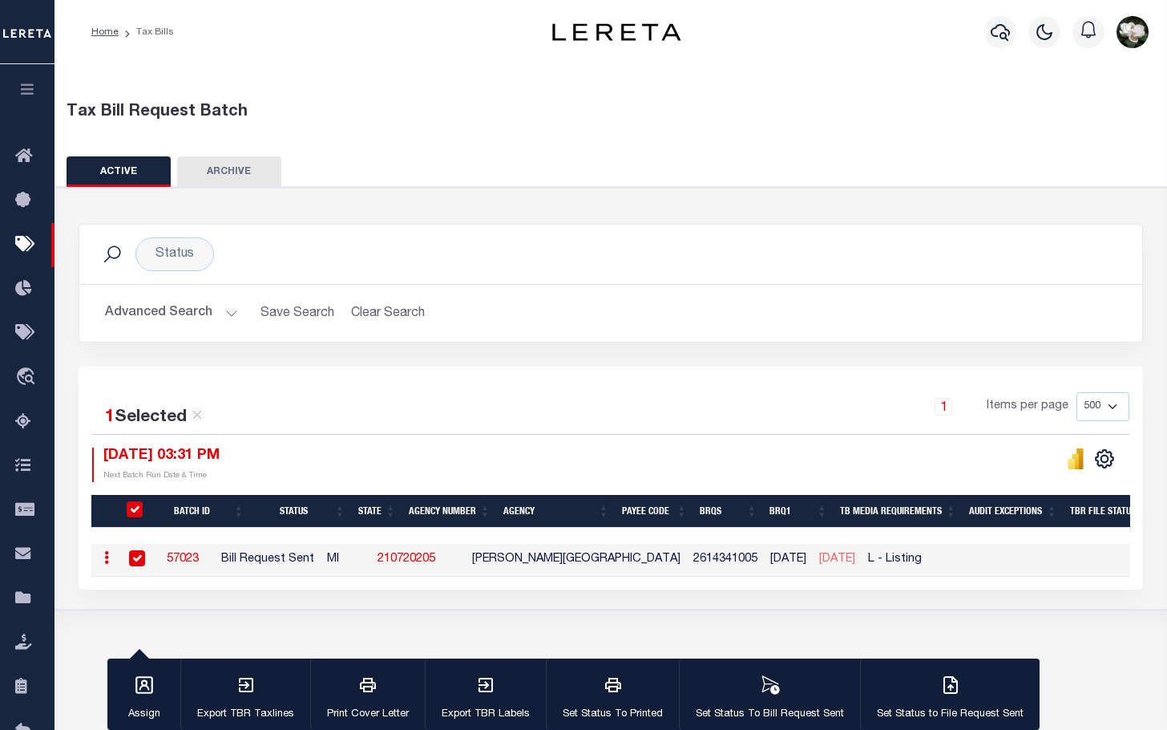
click at [171, 318] on button "Advanced Search" at bounding box center [171, 312] width 133 height 31
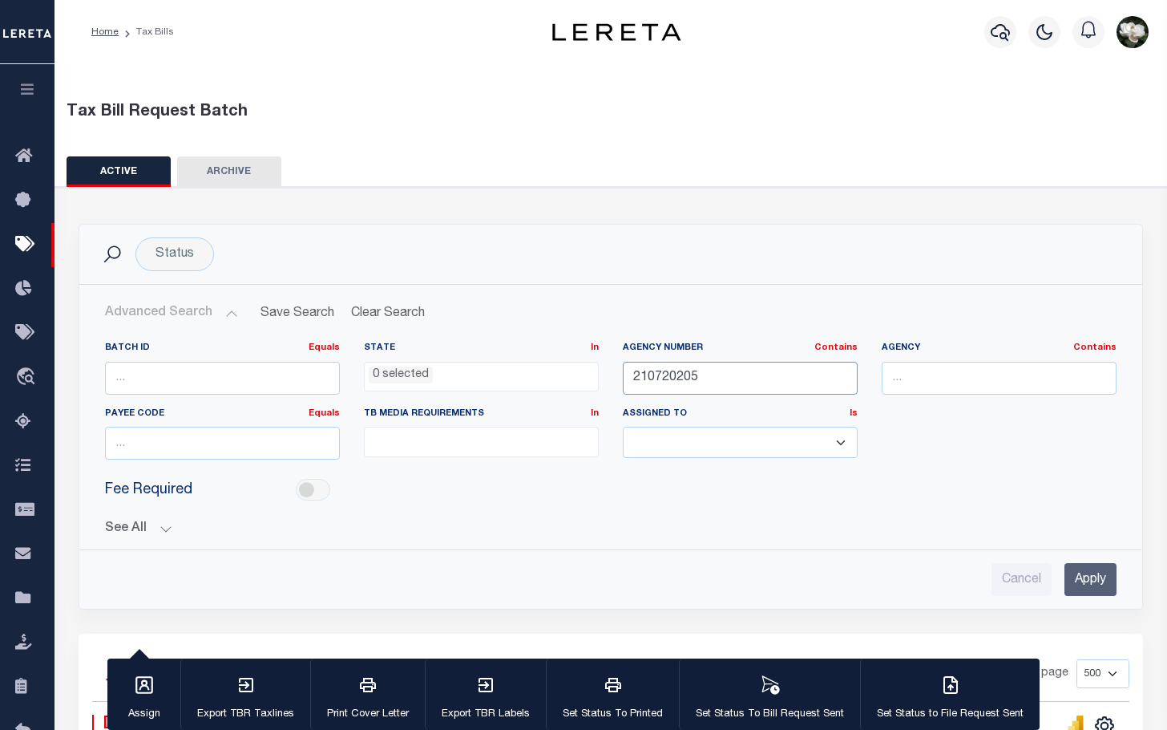
drag, startPoint x: 795, startPoint y: 381, endPoint x: 469, endPoint y: 364, distance: 325.9
click at [469, 364] on div "Batch ID Equals Equals Is Not Equal To Is Greater Than Is Less Than State In In…" at bounding box center [611, 407] width 1036 height 131
type input "210690202"
click at [1088, 585] on input "Apply" at bounding box center [1091, 579] width 52 height 33
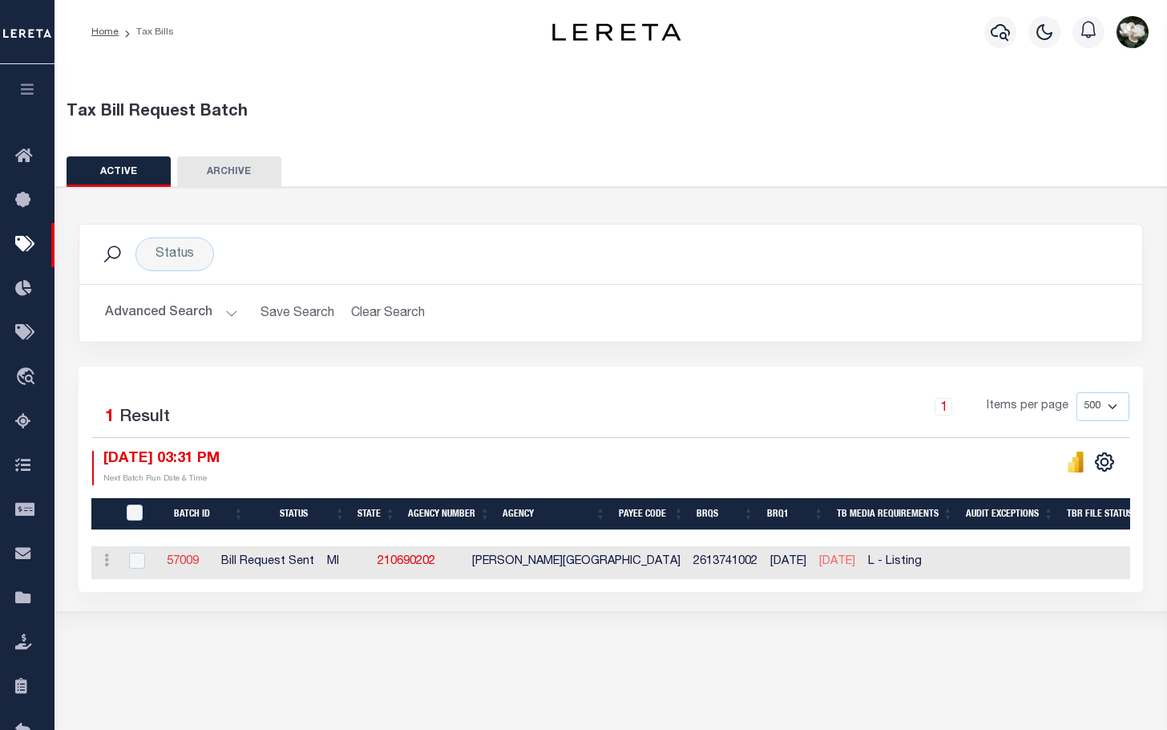
click at [196, 564] on link "57009" at bounding box center [183, 561] width 32 height 11
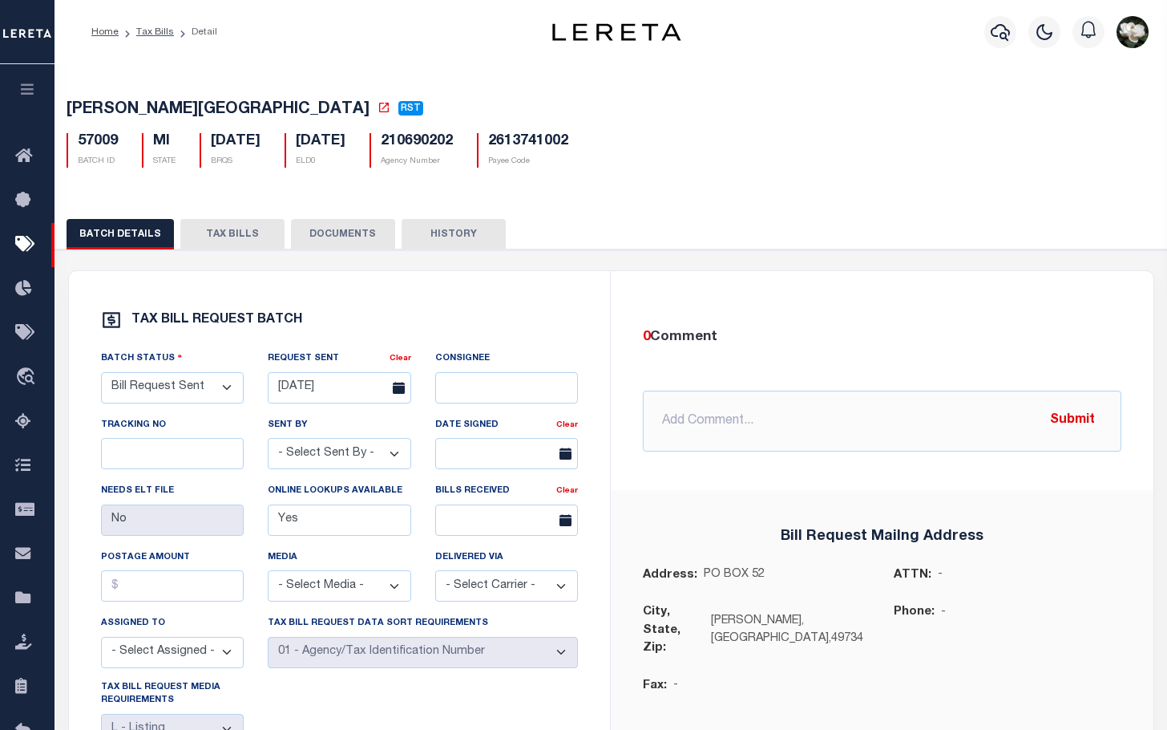
click at [245, 235] on button "TAX BILLS" at bounding box center [232, 234] width 104 height 30
select select "500"
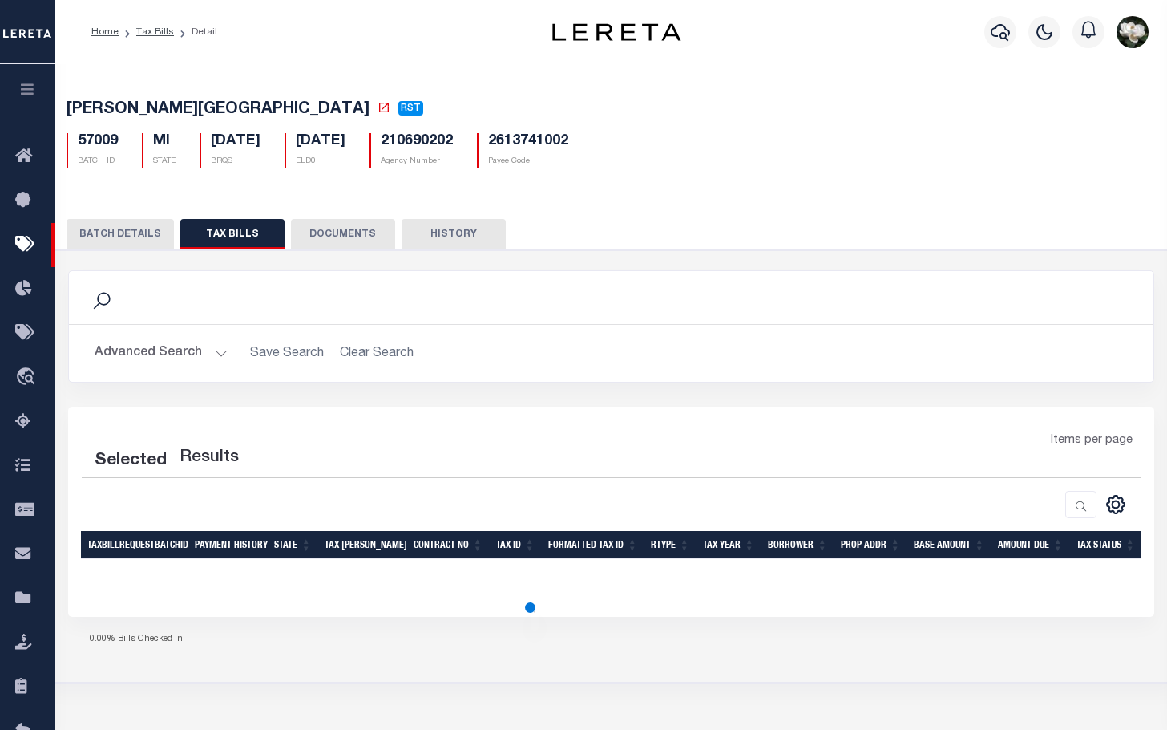
select select "500"
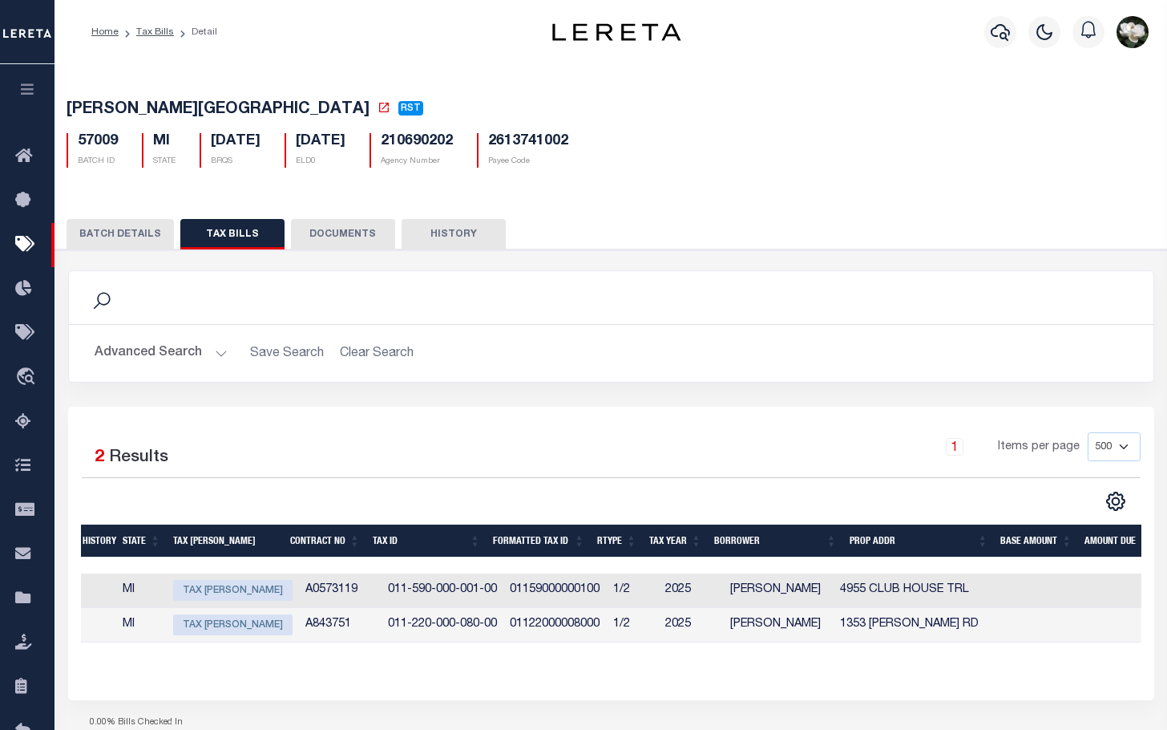
scroll to position [0, 71]
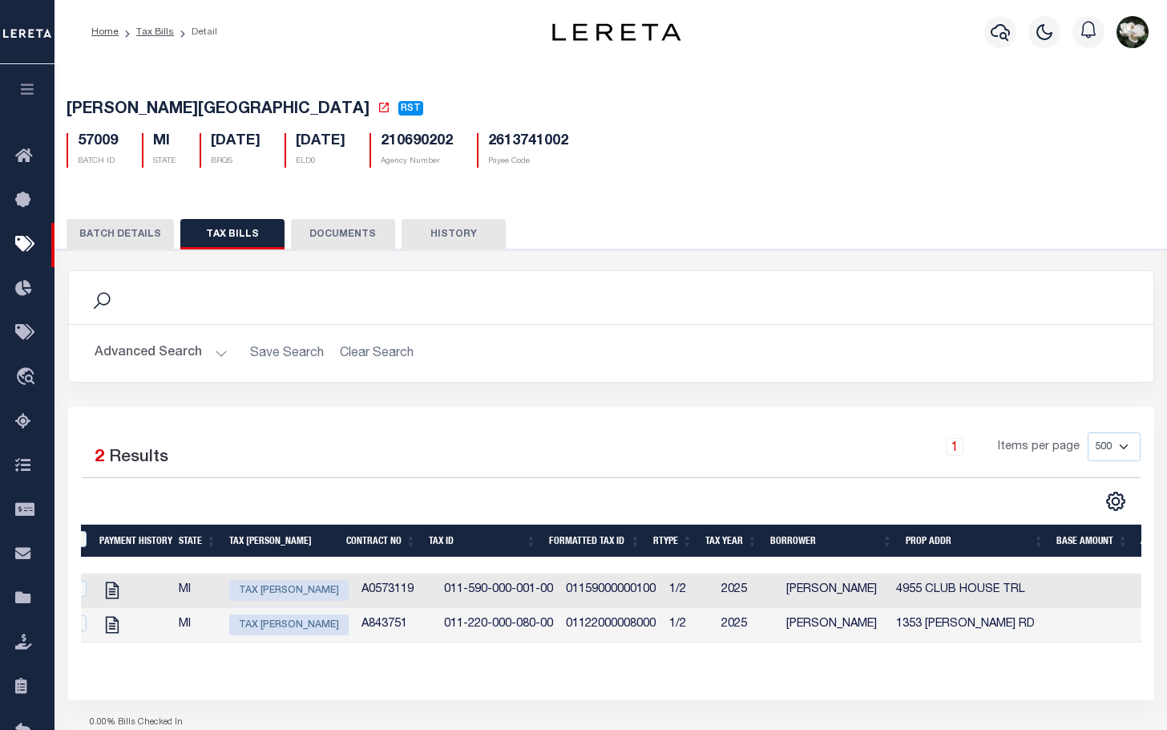
drag, startPoint x: 256, startPoint y: 593, endPoint x: 330, endPoint y: 547, distance: 87.9
click at [256, 593] on span "Tax [PERSON_NAME]" at bounding box center [288, 590] width 119 height 21
checkbox input "true"
type input "[DATE]"
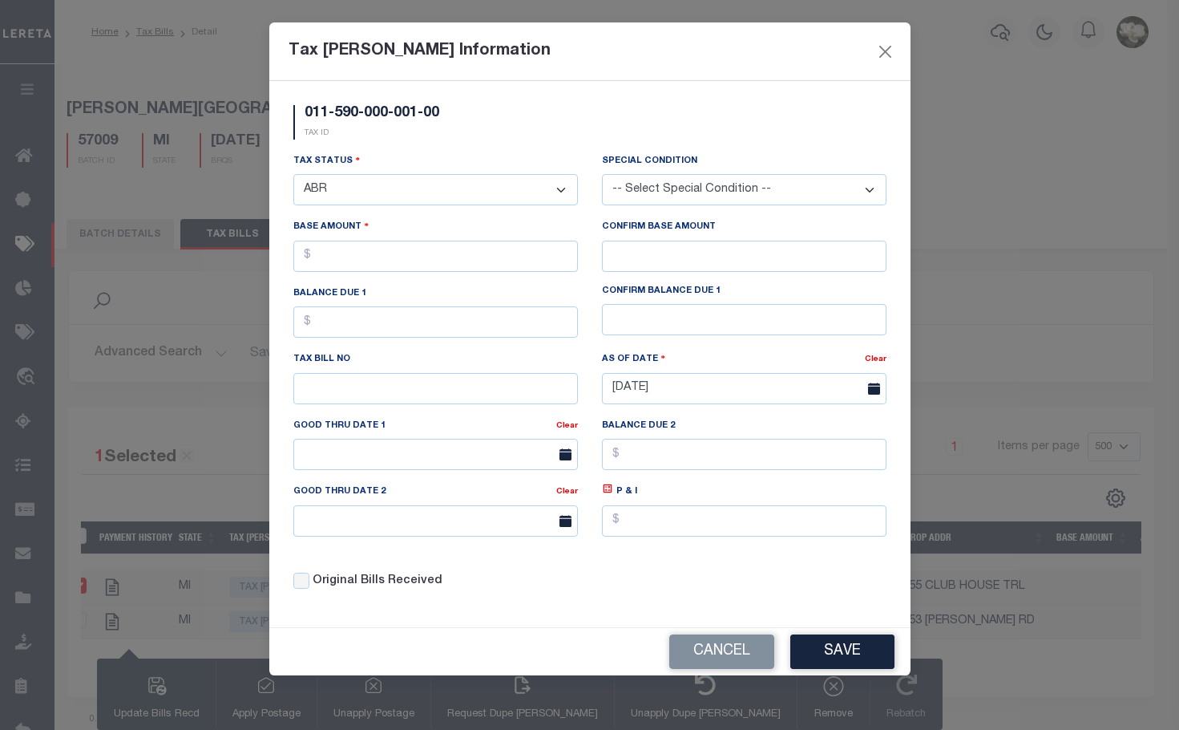
click at [457, 197] on select "- Select Status - Open Due/Unpaid Paid Incomplete No Tax Due Internal Refund Pr…" at bounding box center [435, 189] width 285 height 31
select select "DUE"
click at [293, 175] on select "- Select Status - Open Due/Unpaid Paid Incomplete No Tax Due Internal Refund Pr…" at bounding box center [435, 189] width 285 height 31
click at [416, 253] on input "text" at bounding box center [435, 256] width 285 height 31
type input "$874.53"
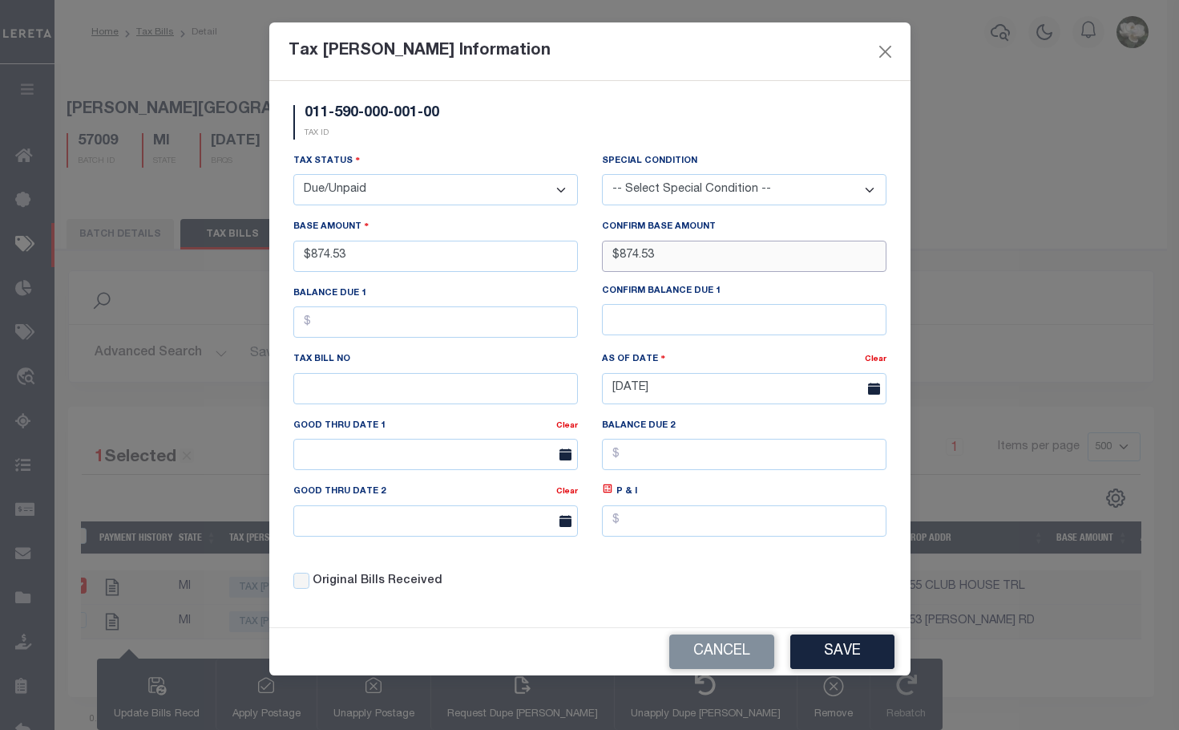
type input "$874.53"
click at [849, 645] on button "Save" at bounding box center [843, 651] width 104 height 34
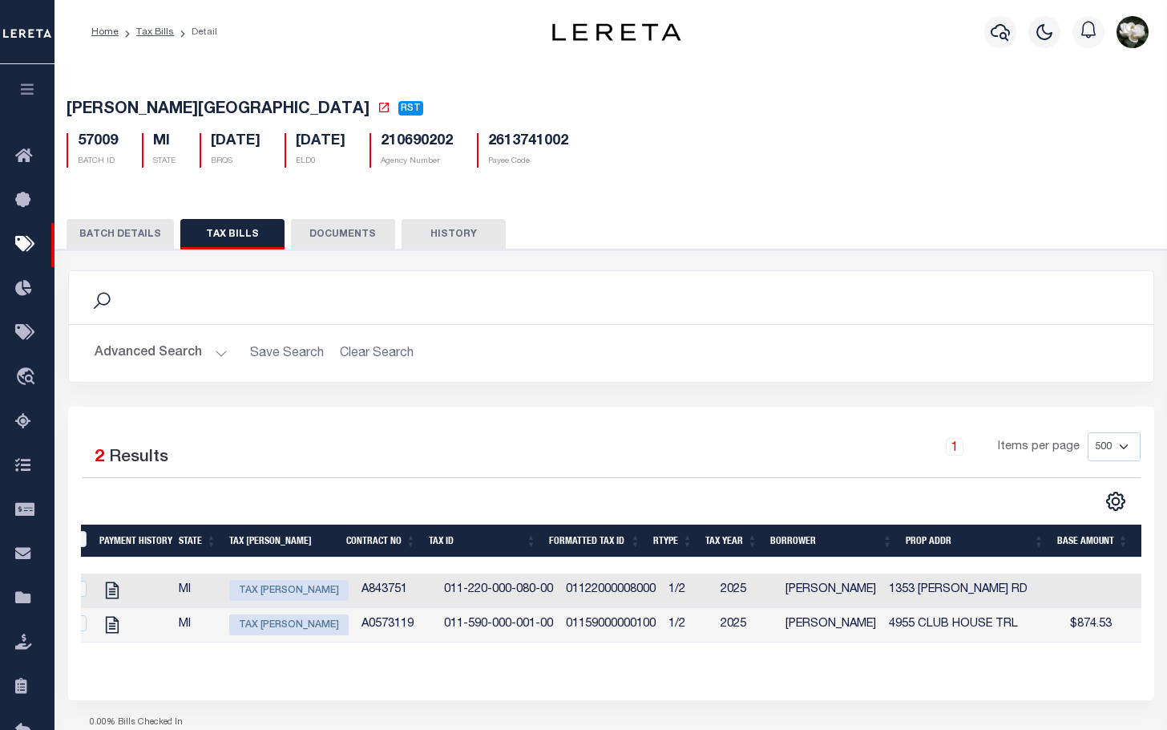
click at [270, 596] on span "Tax Bill Amount" at bounding box center [288, 590] width 119 height 21
checkbox input "true"
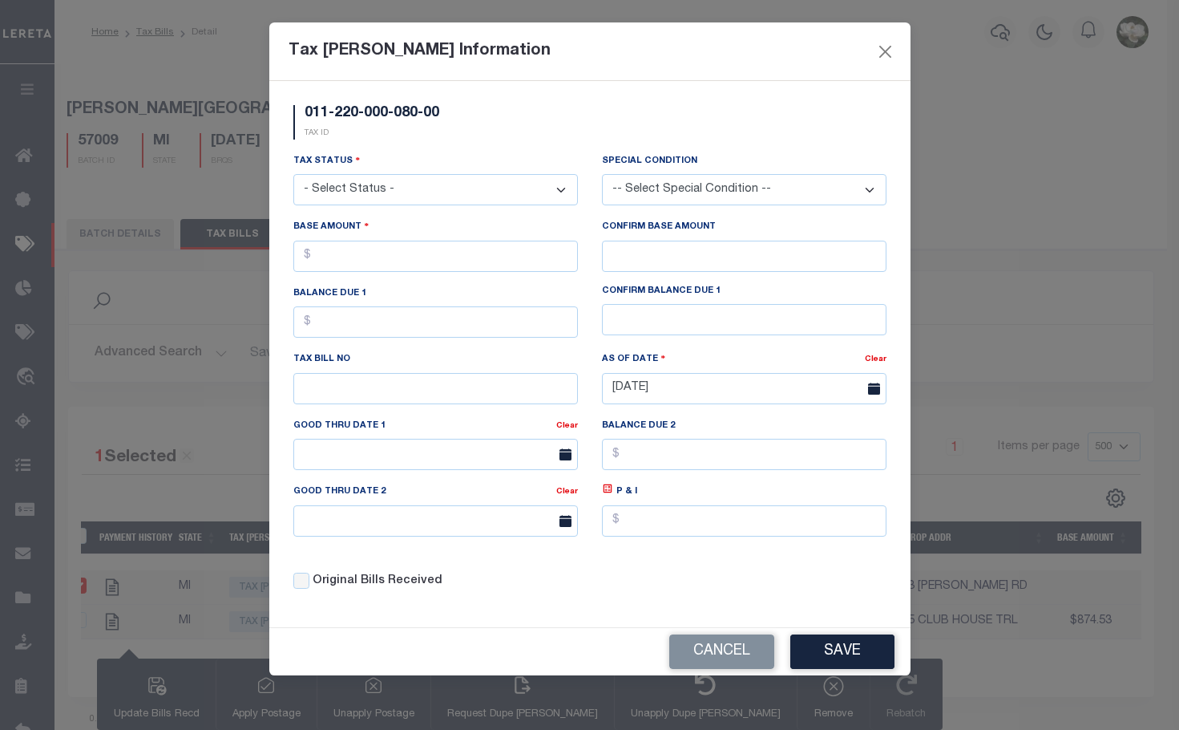
click at [356, 191] on select "- Select Status - Open Due/Unpaid Paid Incomplete No Tax Due Internal Refund Pr…" at bounding box center [435, 189] width 285 height 31
select select "DUE"
click at [293, 175] on select "- Select Status - Open Due/Unpaid Paid Incomplete No Tax Due Internal Refund Pr…" at bounding box center [435, 189] width 285 height 31
click at [379, 259] on input "text" at bounding box center [435, 256] width 285 height 31
type input "$1,332.57"
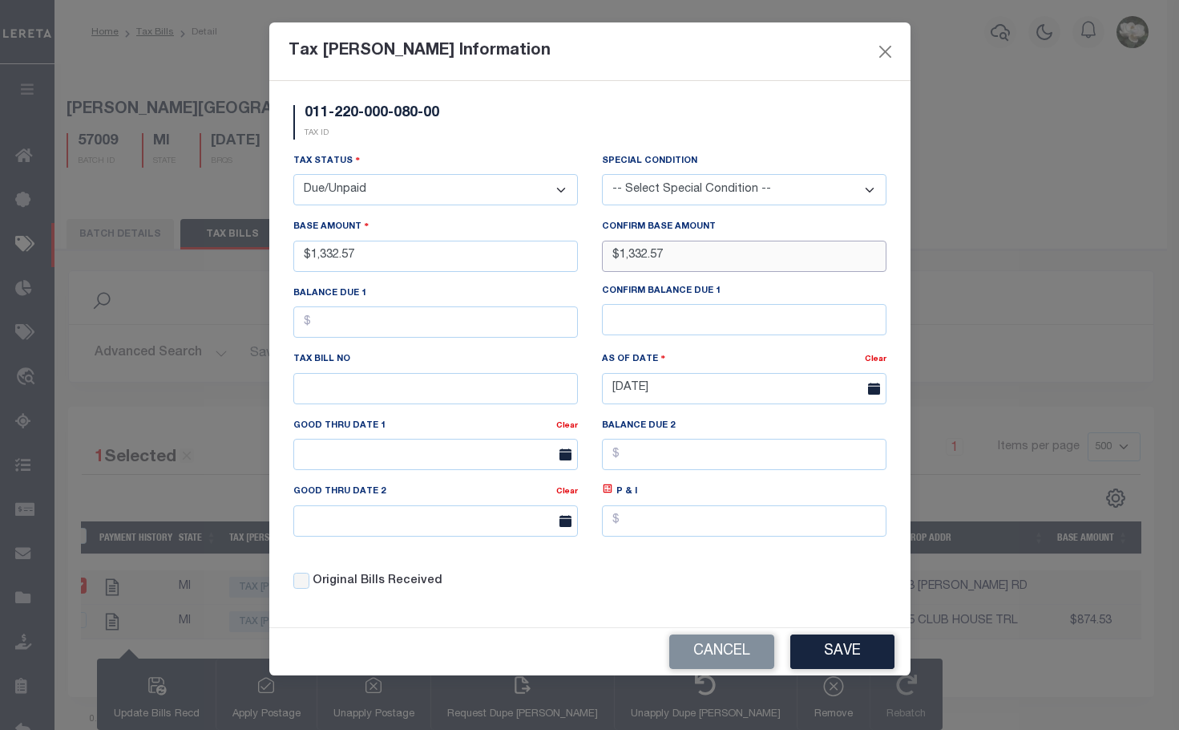
type input "$1,332.57"
click at [834, 658] on button "Save" at bounding box center [843, 651] width 104 height 34
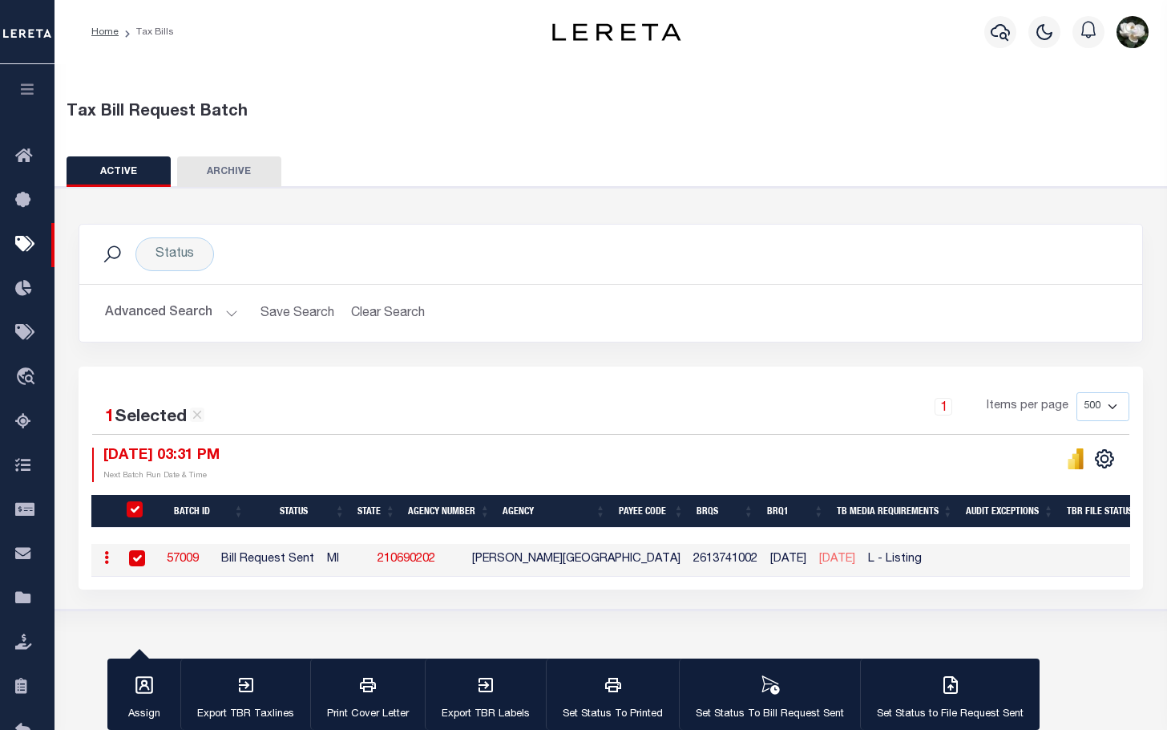
click at [149, 301] on button "Advanced Search" at bounding box center [171, 312] width 133 height 31
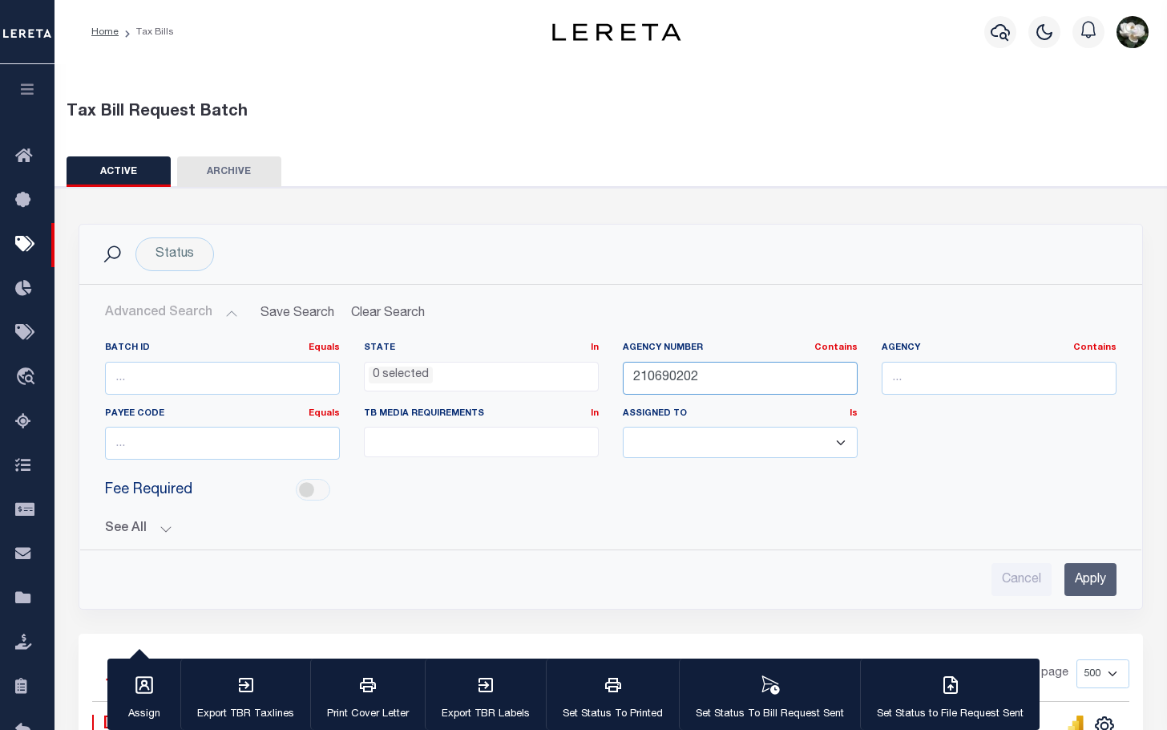
drag, startPoint x: 772, startPoint y: 383, endPoint x: 435, endPoint y: 350, distance: 338.3
click at [438, 351] on div "Batch ID Equals Equals Is Not Equal To Is Greater Than Is Less Than State In In…" at bounding box center [611, 407] width 1036 height 131
type input "210640216"
click at [1094, 575] on input "Apply" at bounding box center [1091, 579] width 52 height 33
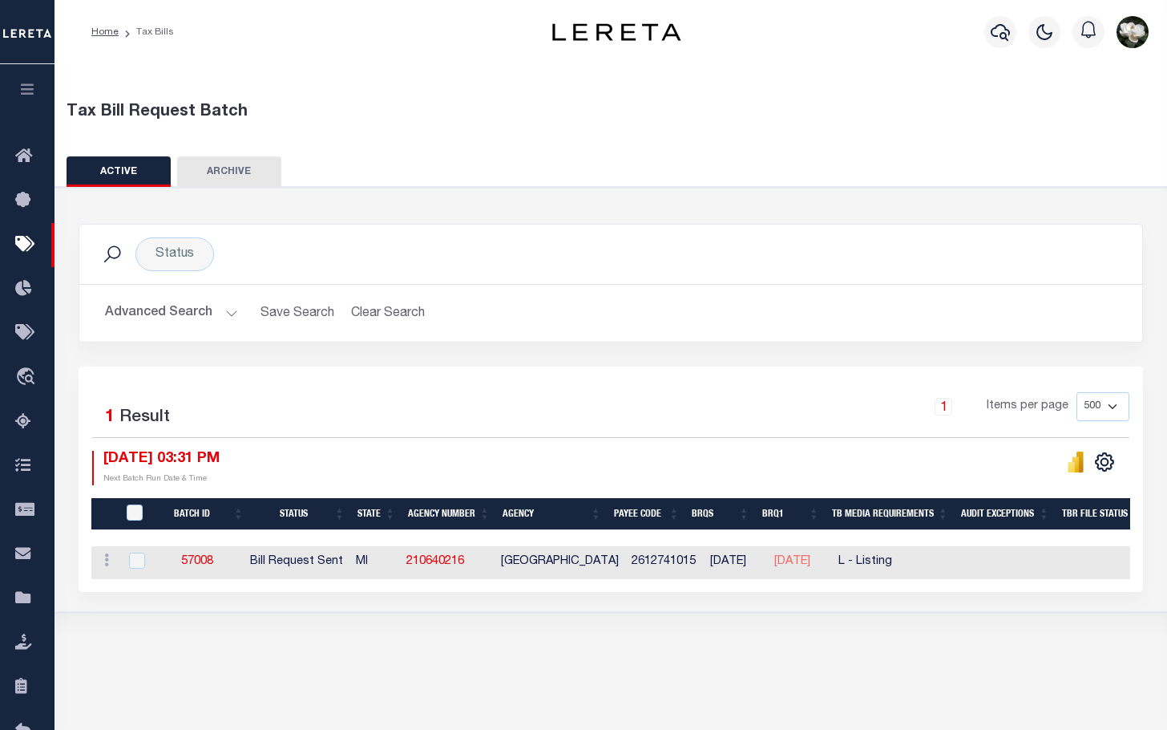
click at [185, 555] on td "57008" at bounding box center [197, 562] width 91 height 33
checkbox input "true"
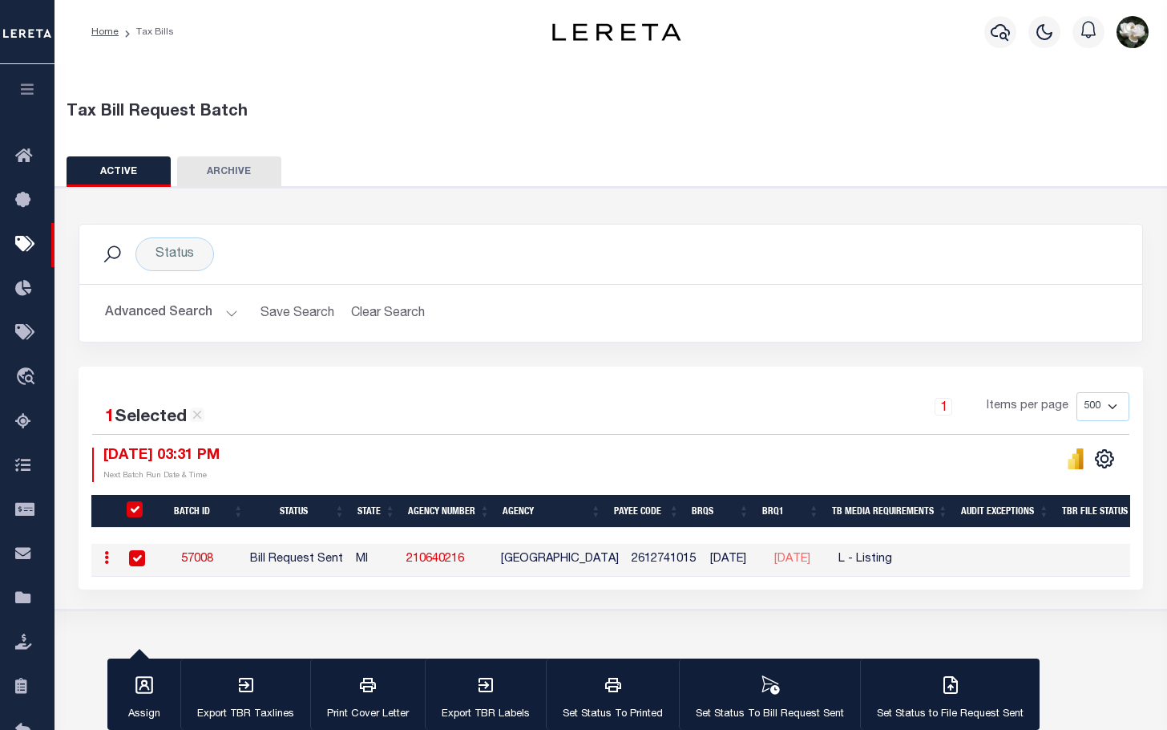
click at [205, 560] on link "57008" at bounding box center [197, 558] width 32 height 11
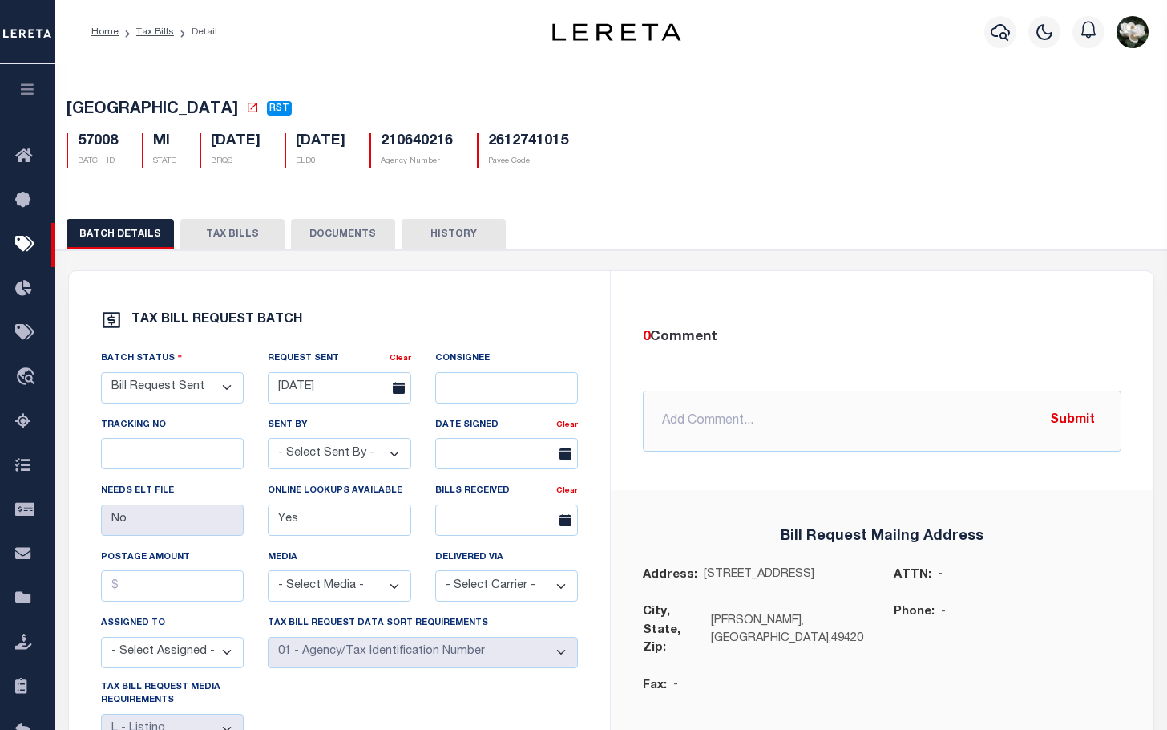
click at [226, 241] on button "TAX BILLS" at bounding box center [232, 234] width 104 height 30
select select "500"
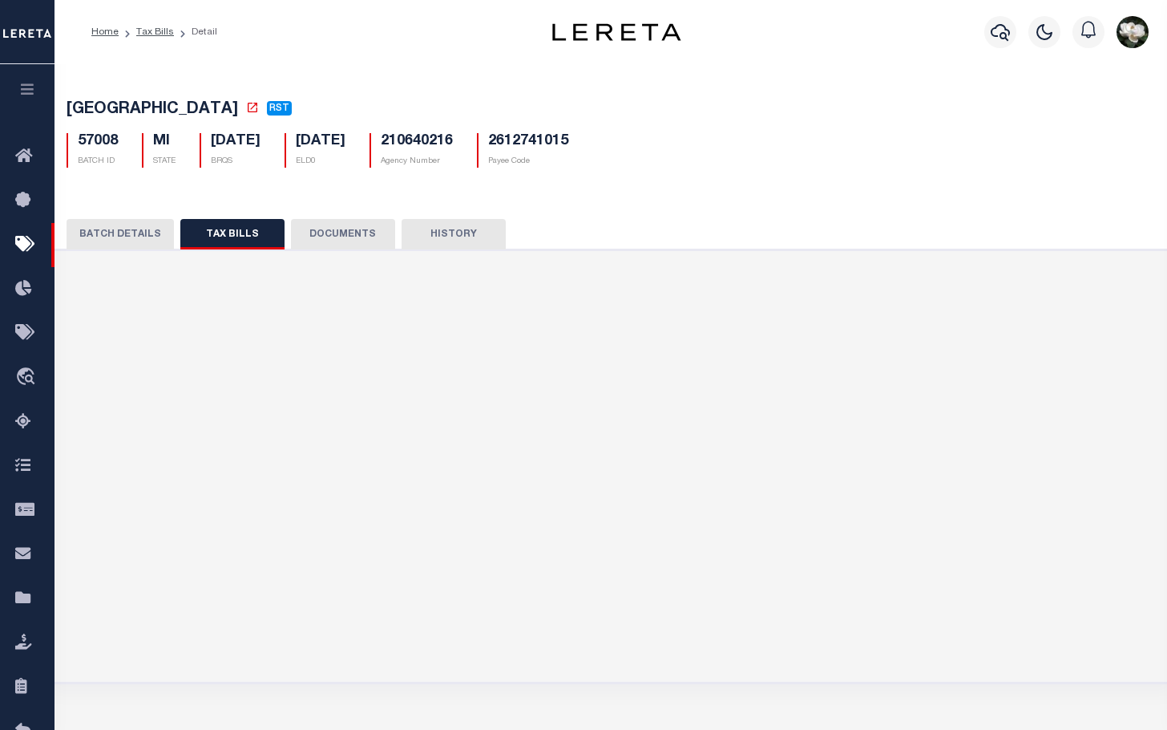
select select "500"
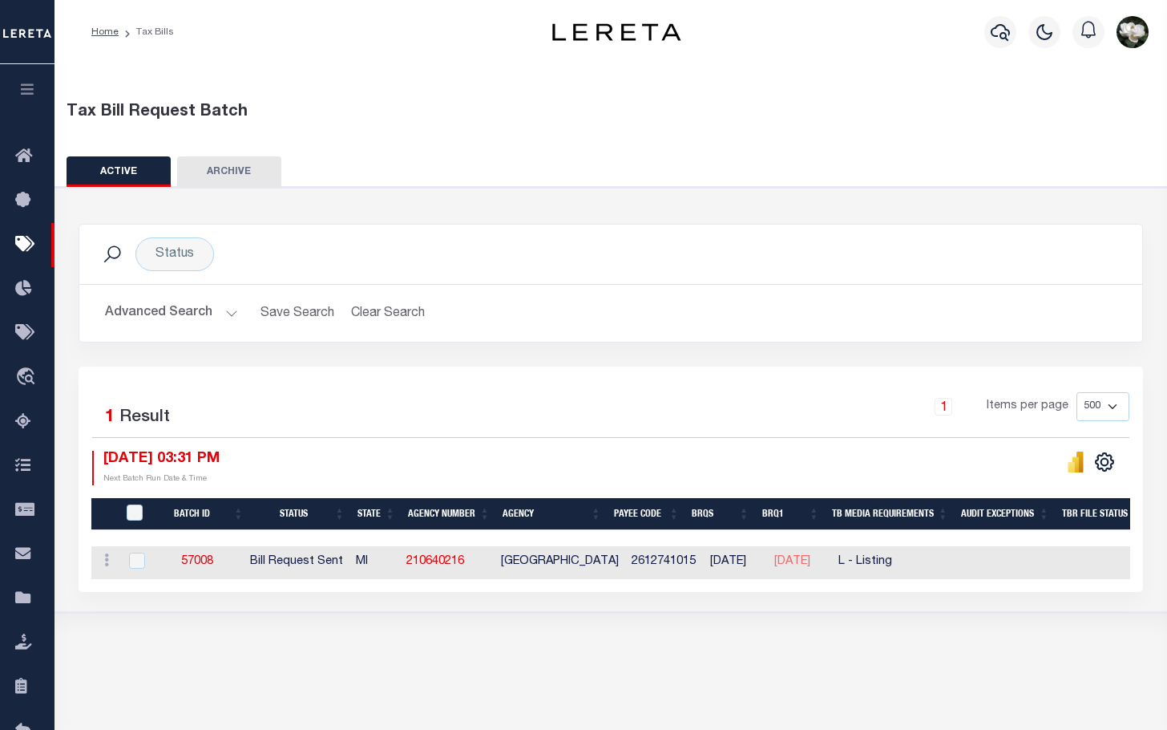
drag, startPoint x: 195, startPoint y: 312, endPoint x: 210, endPoint y: 312, distance: 15.2
click at [195, 312] on button "Advanced Search" at bounding box center [171, 312] width 133 height 31
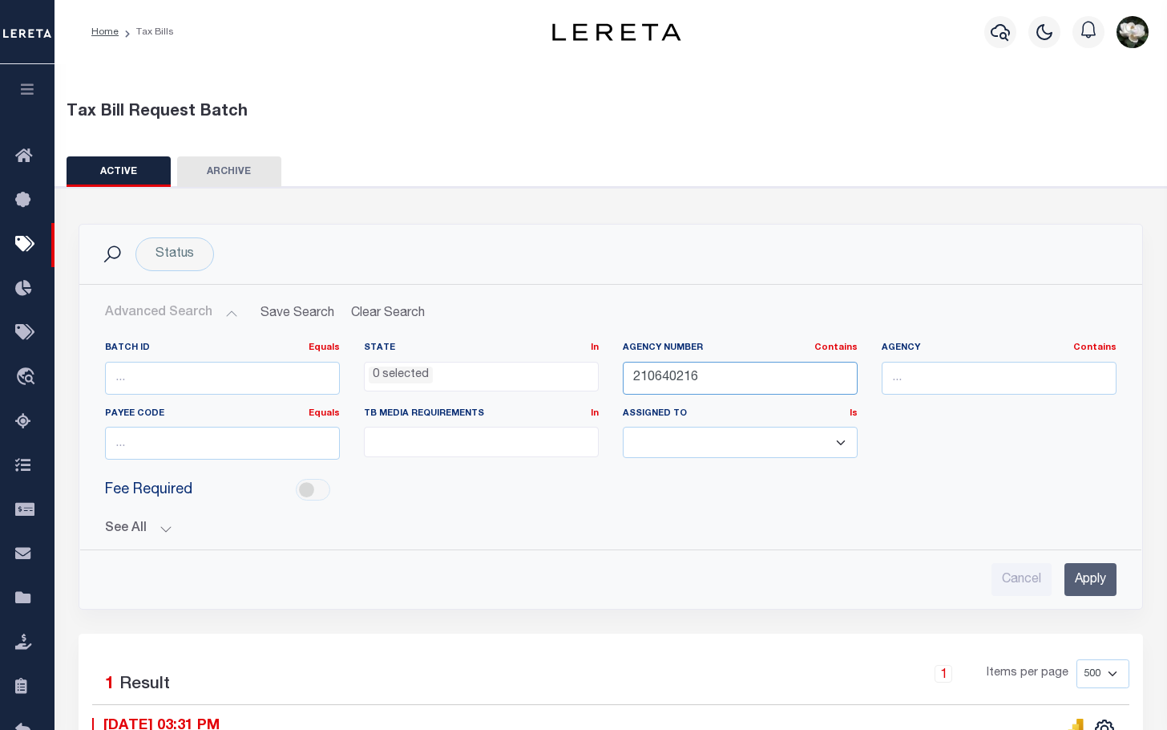
drag, startPoint x: 706, startPoint y: 364, endPoint x: 698, endPoint y: 378, distance: 16.2
click at [698, 378] on input "210640216" at bounding box center [740, 378] width 235 height 33
drag, startPoint x: 726, startPoint y: 378, endPoint x: 395, endPoint y: 376, distance: 330.3
click at [395, 376] on div "Batch ID Equals Equals Is Not Equal To Is Greater Than Is Less Than State In In…" at bounding box center [611, 407] width 1036 height 131
type input "210640218"
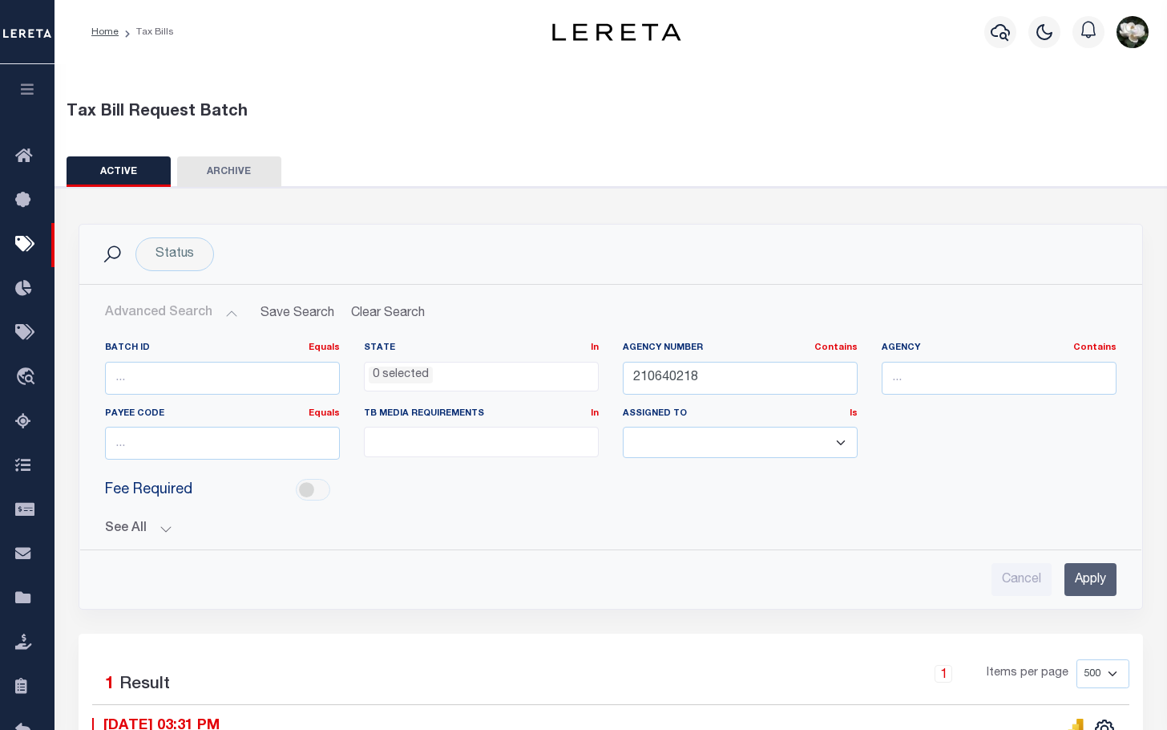
click at [1098, 586] on input "Apply" at bounding box center [1091, 579] width 52 height 33
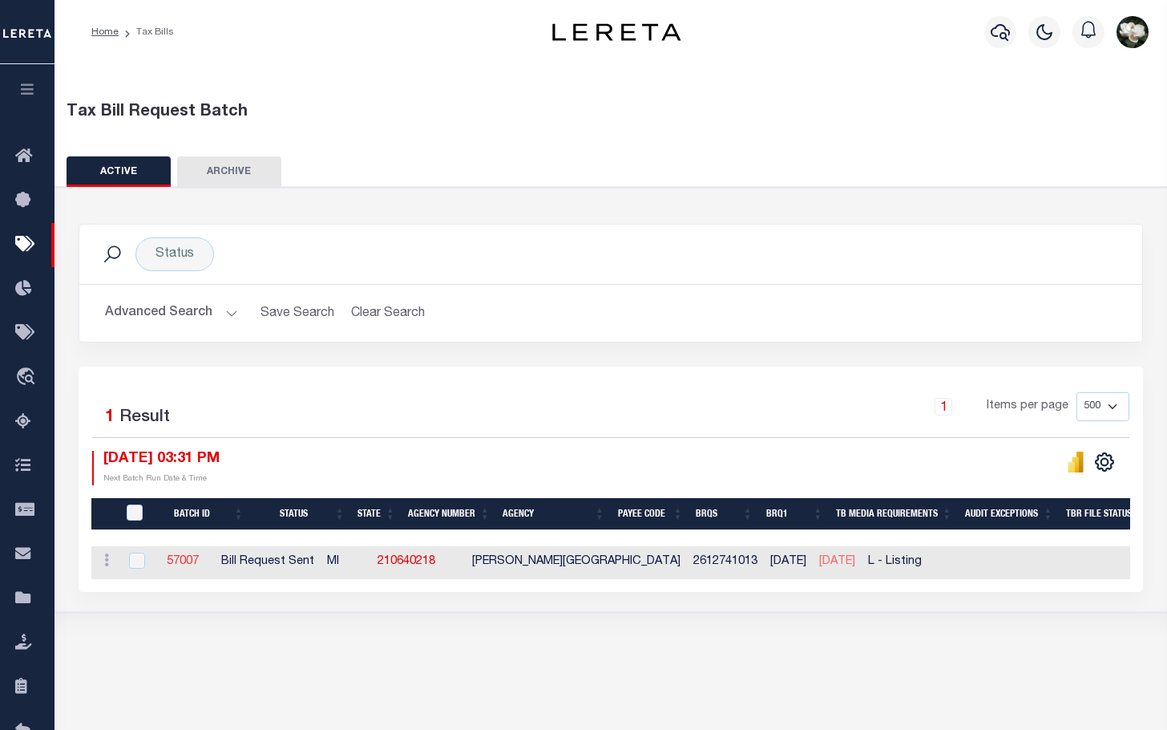
click at [199, 566] on link "57007" at bounding box center [183, 561] width 32 height 11
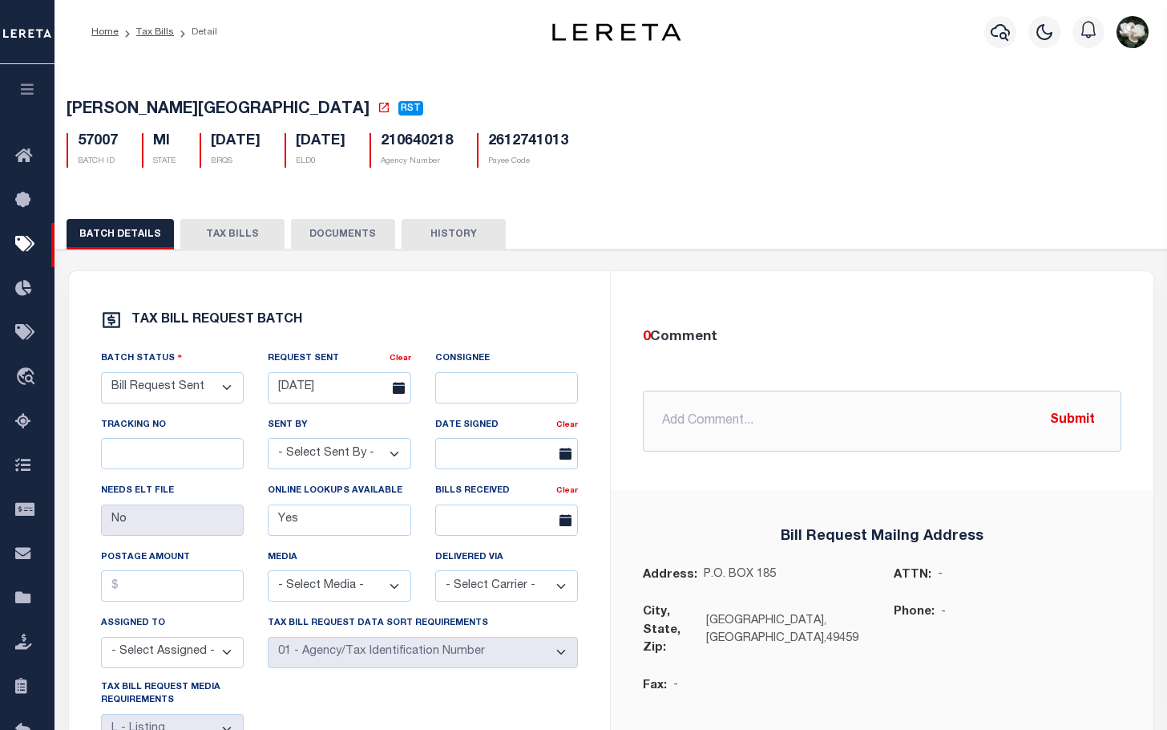
click at [245, 238] on button "TAX BILLS" at bounding box center [232, 234] width 104 height 30
select select "500"
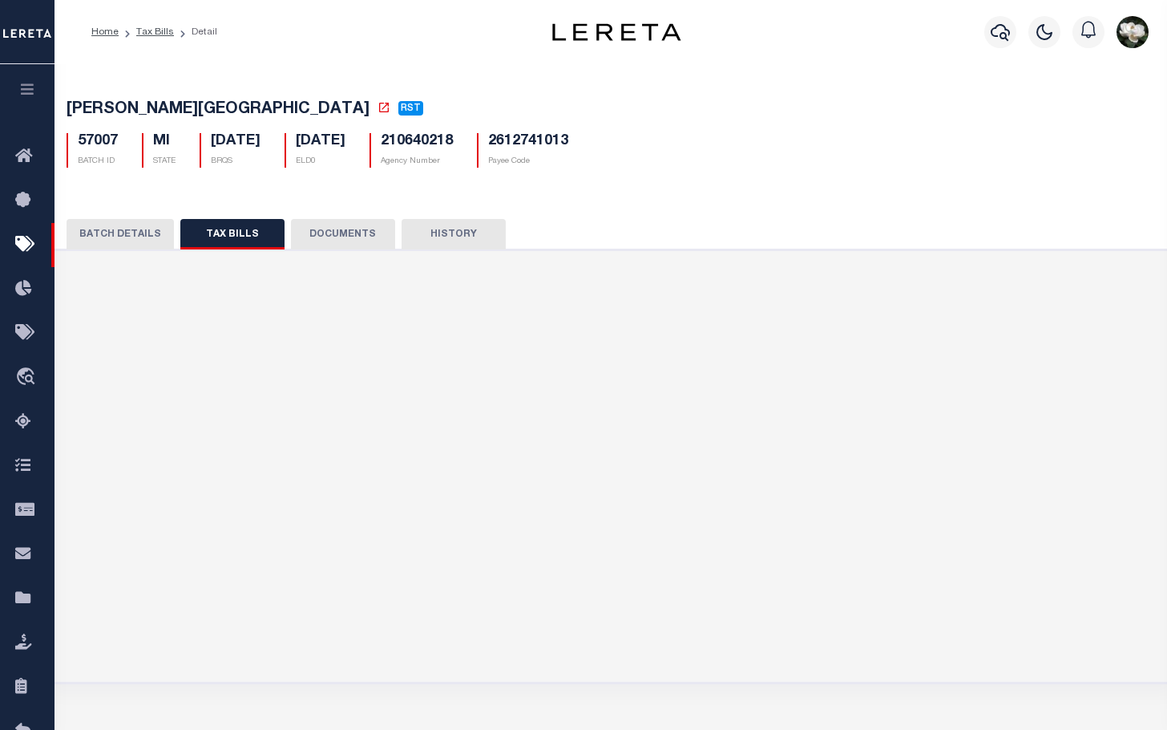
select select "500"
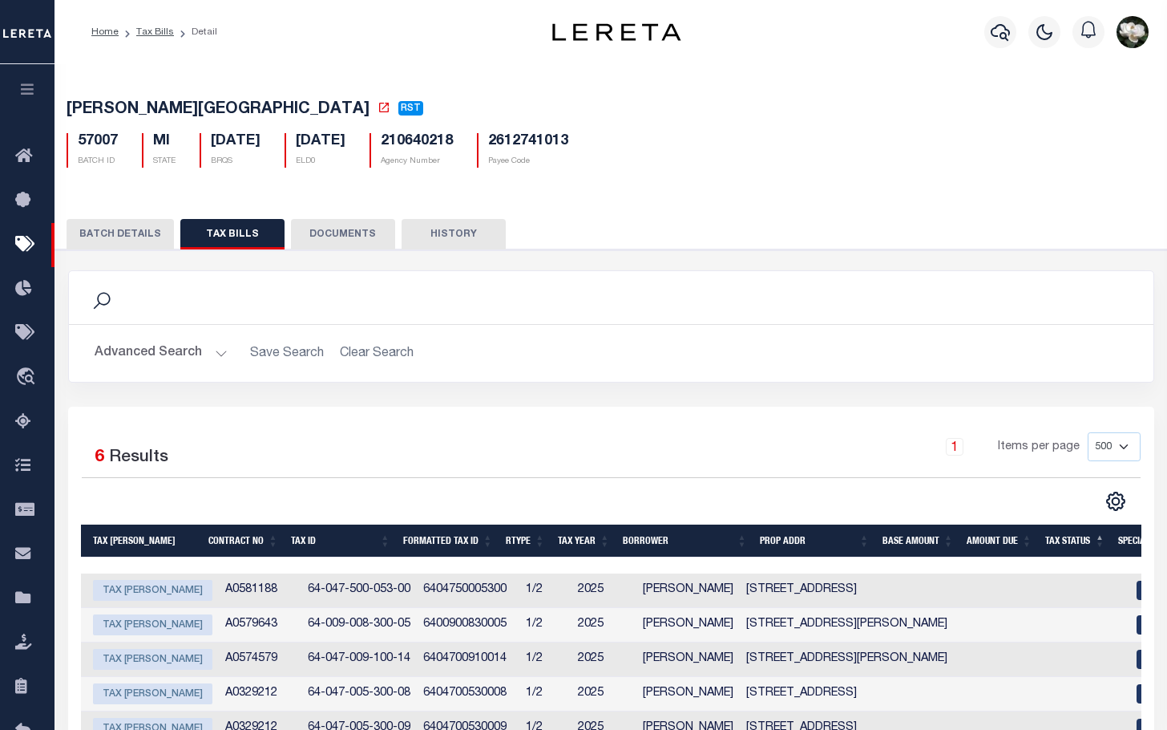
scroll to position [0, 156]
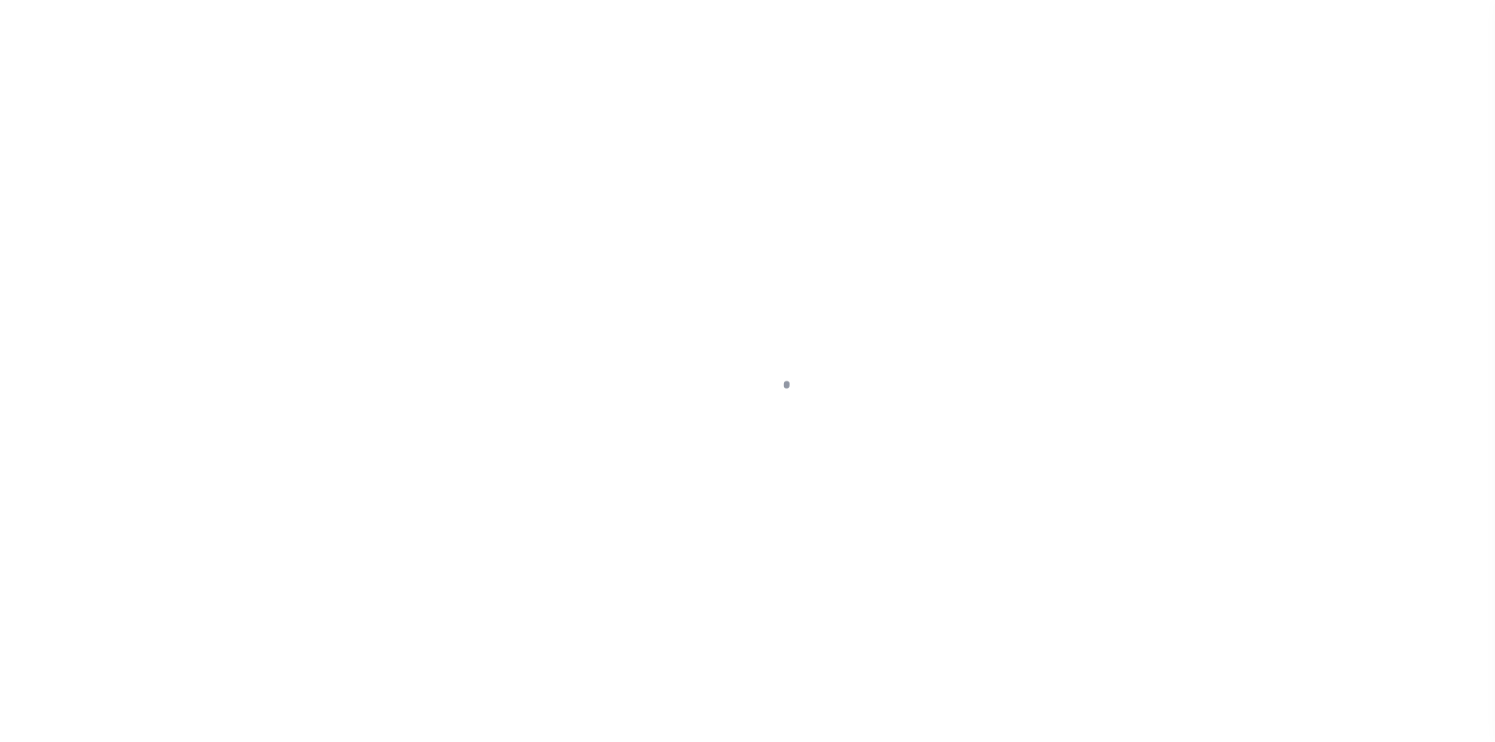
select select "CT"
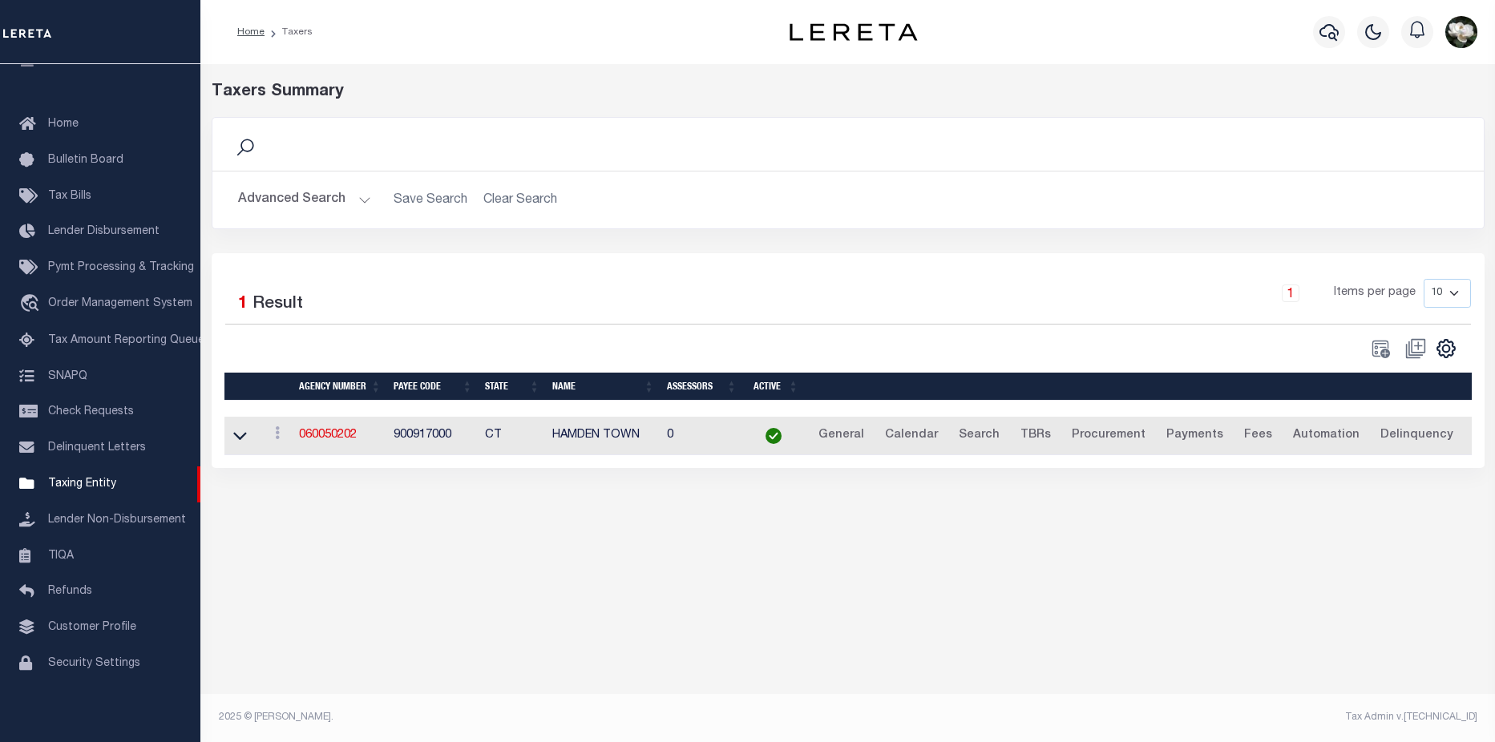
click at [273, 198] on button "Advanced Search" at bounding box center [304, 199] width 133 height 31
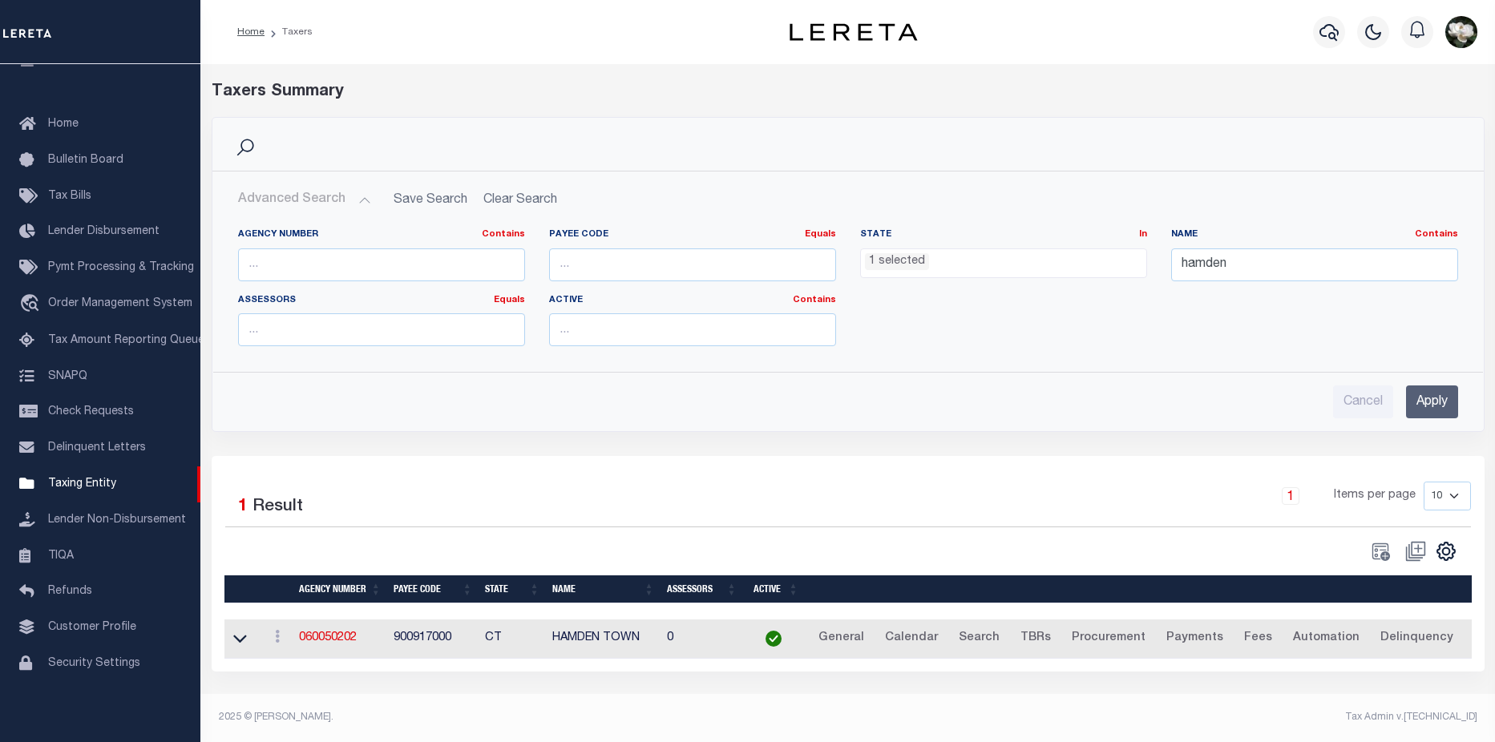
drag, startPoint x: 969, startPoint y: 250, endPoint x: 968, endPoint y: 261, distance: 10.5
click at [968, 261] on ul "1 selected" at bounding box center [1003, 260] width 285 height 22
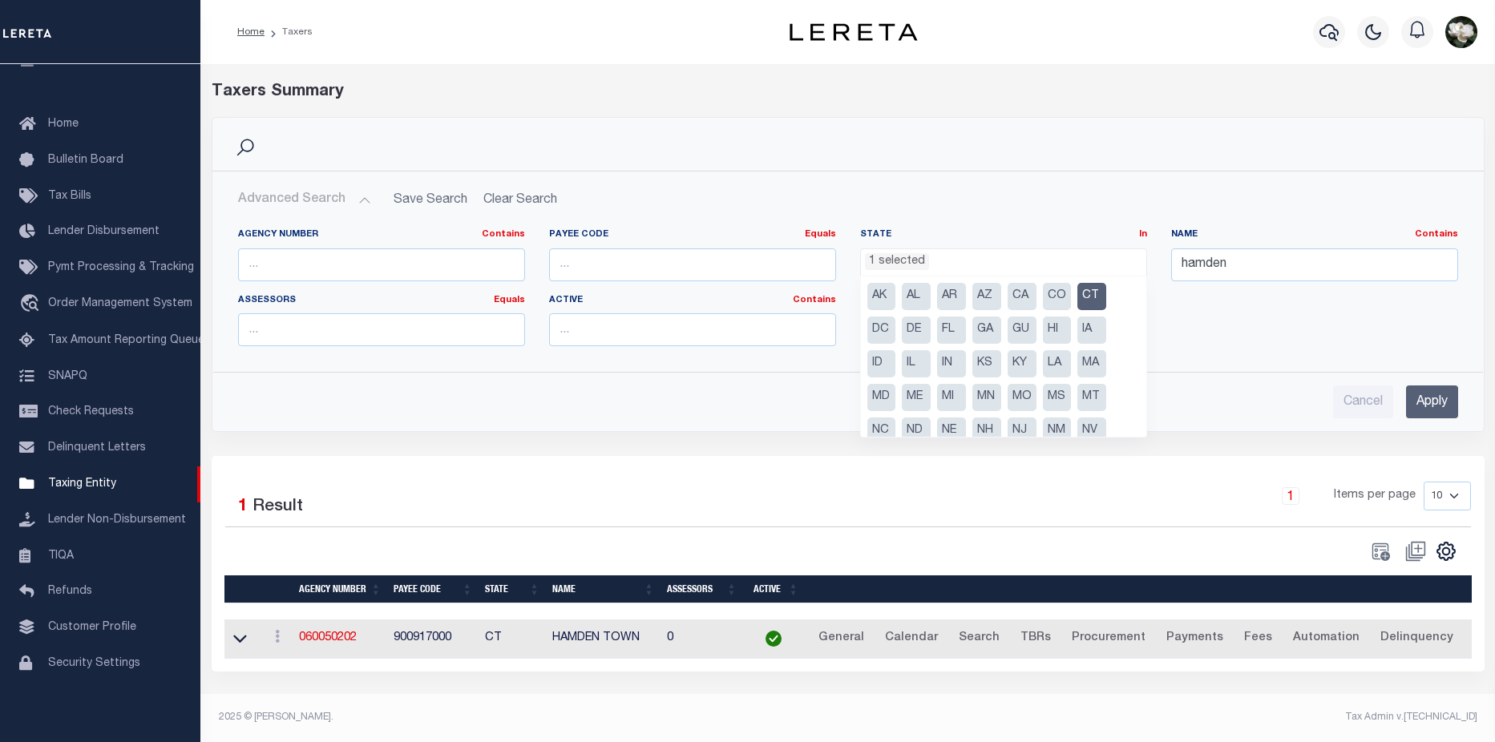
click at [968, 261] on ul "1 selected" at bounding box center [1003, 260] width 285 height 22
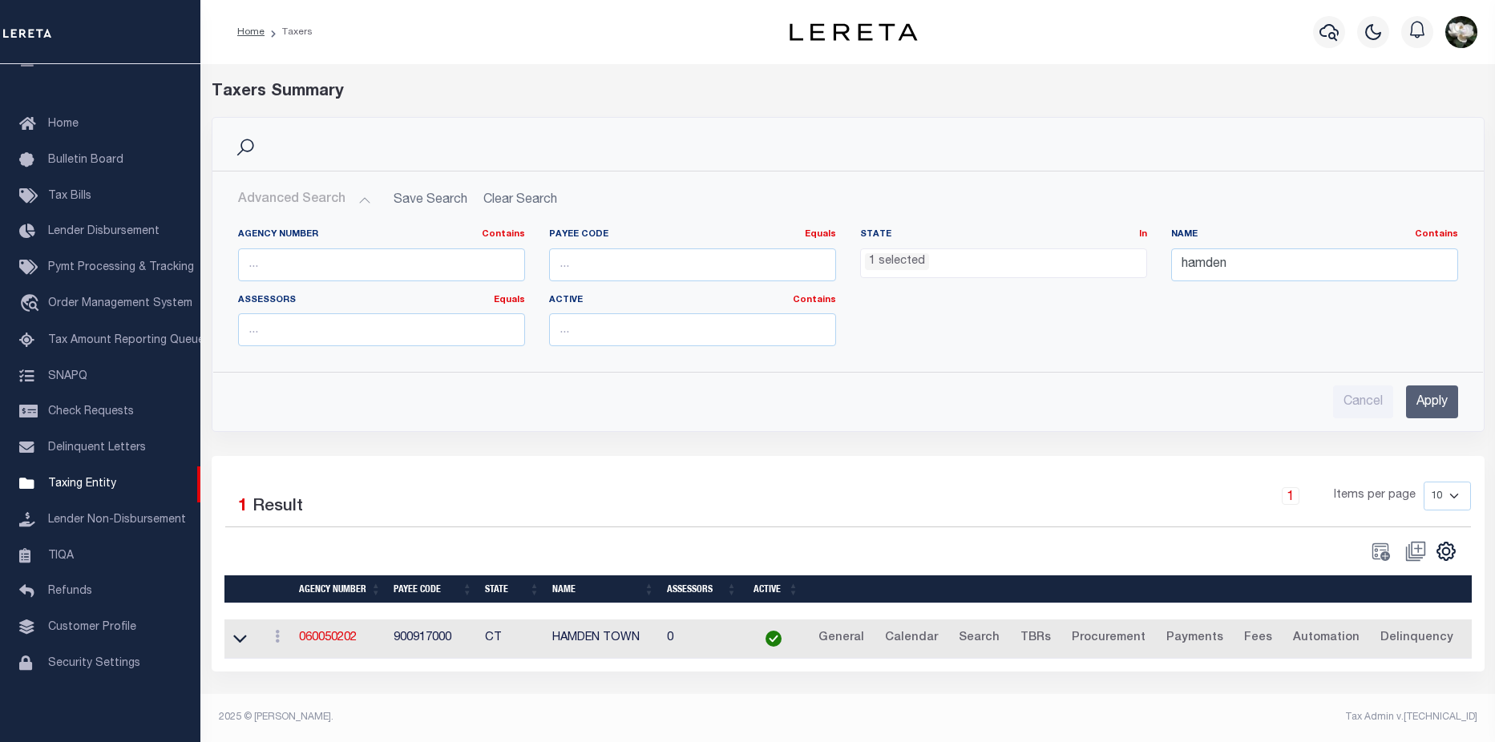
click at [1058, 272] on span "1 selected" at bounding box center [1003, 264] width 287 height 30
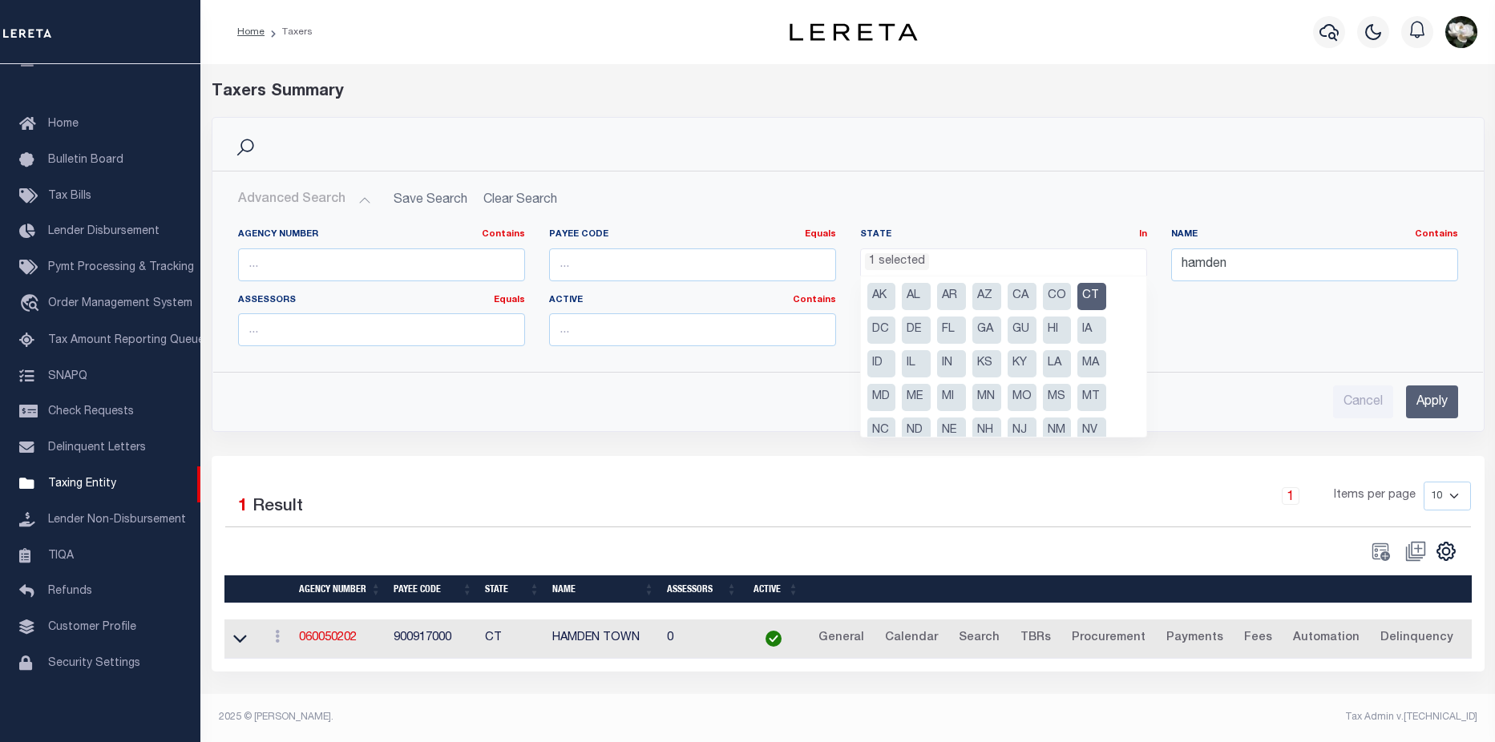
click at [1091, 297] on li "CT" at bounding box center [1092, 296] width 29 height 27
select select
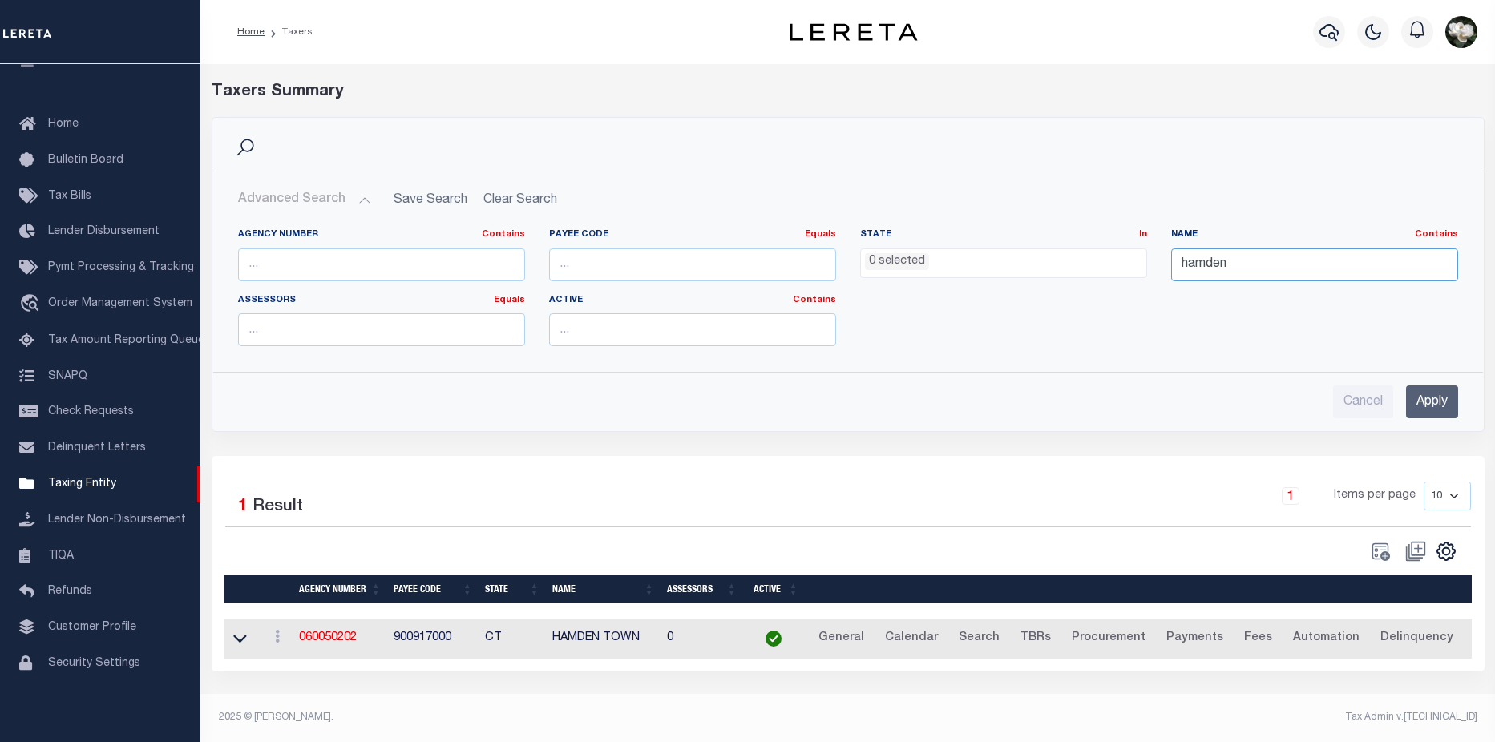
click at [1251, 265] on input "hamden" at bounding box center [1314, 265] width 287 height 33
drag, startPoint x: 1247, startPoint y: 265, endPoint x: 1099, endPoint y: 253, distance: 148.1
click at [1099, 253] on div "Agency Number Contains Contains Is Payee Code Equals Equals Is Not Equal To Is …" at bounding box center [848, 293] width 1244 height 131
type input "cranston"
click at [986, 257] on ul "0 selected" at bounding box center [1003, 260] width 285 height 22
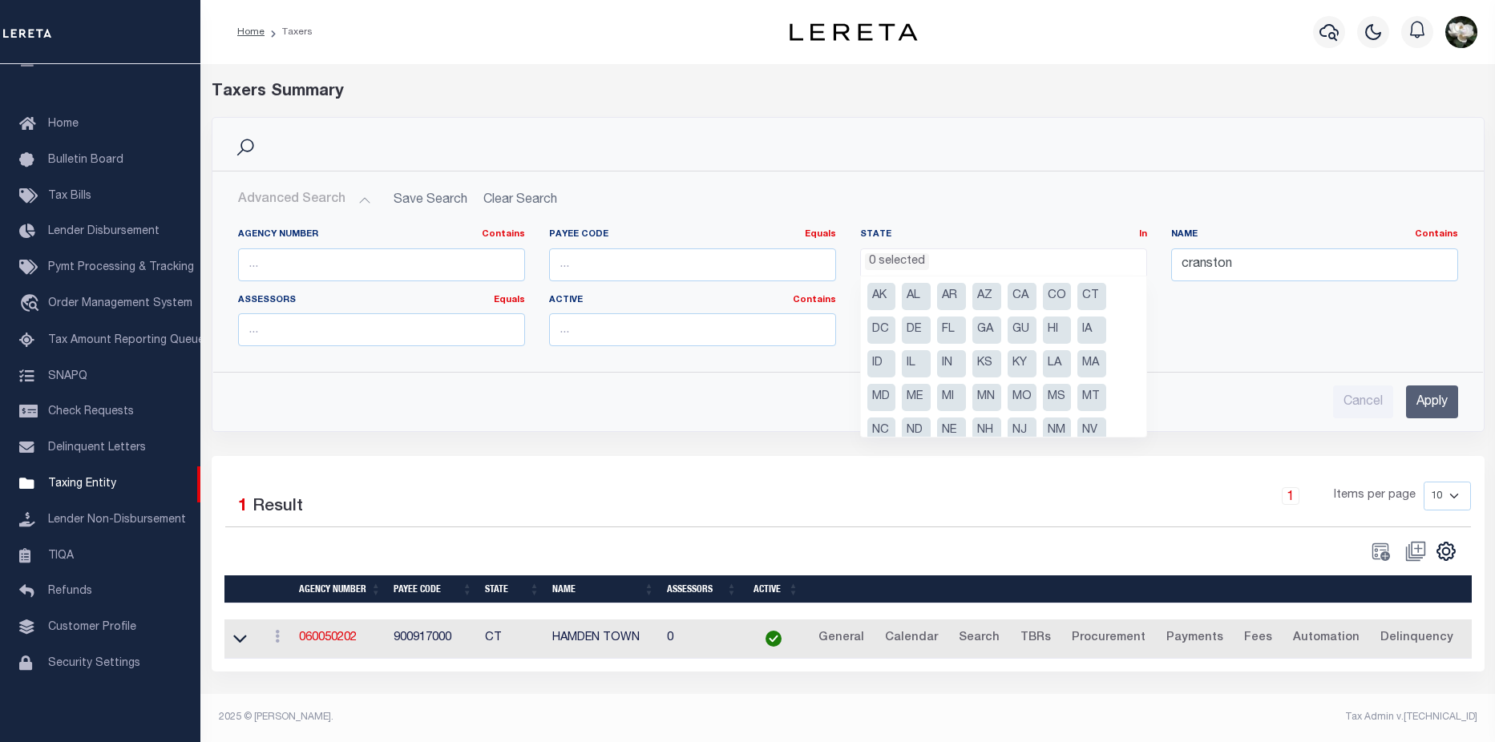
scroll to position [115, 0]
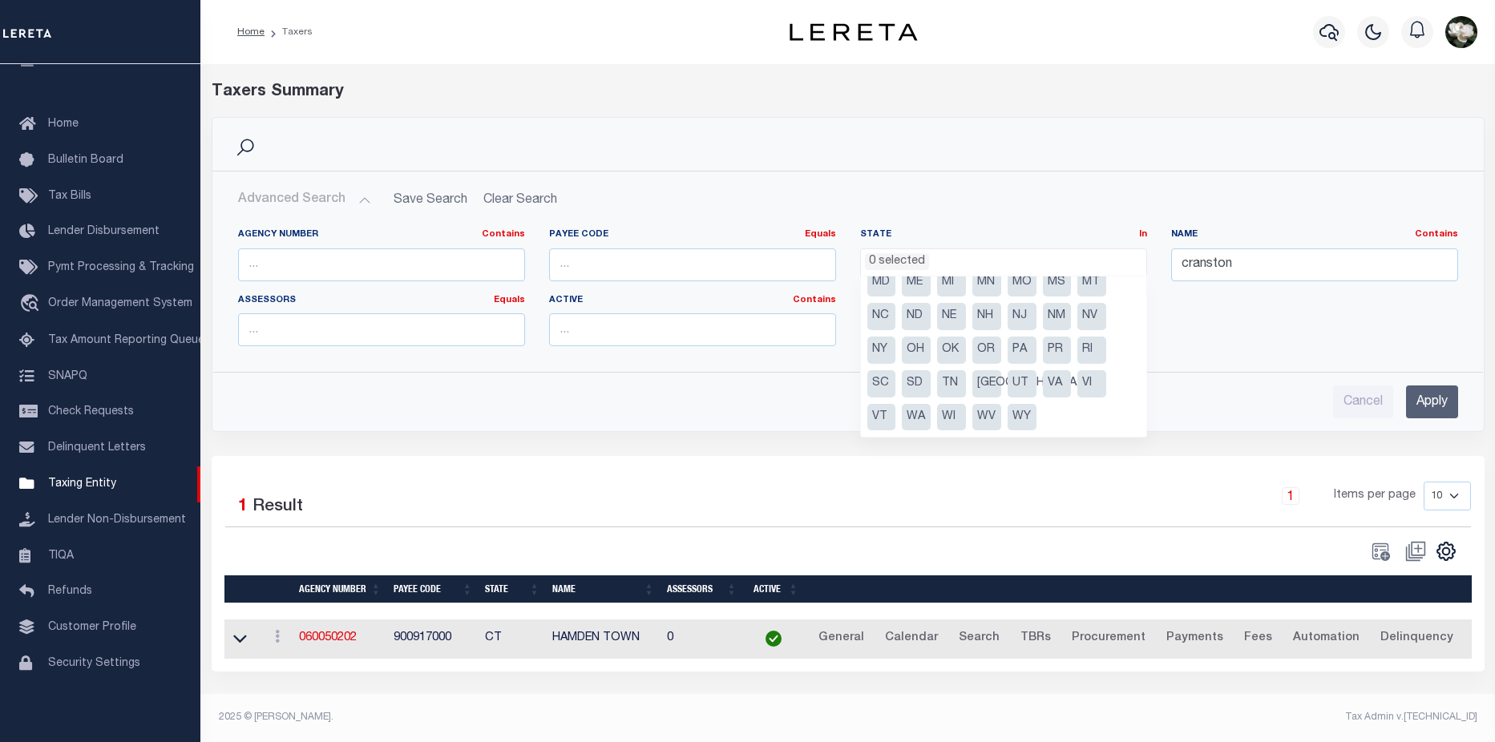
click at [1085, 344] on li "RI" at bounding box center [1092, 350] width 29 height 27
select select "RI"
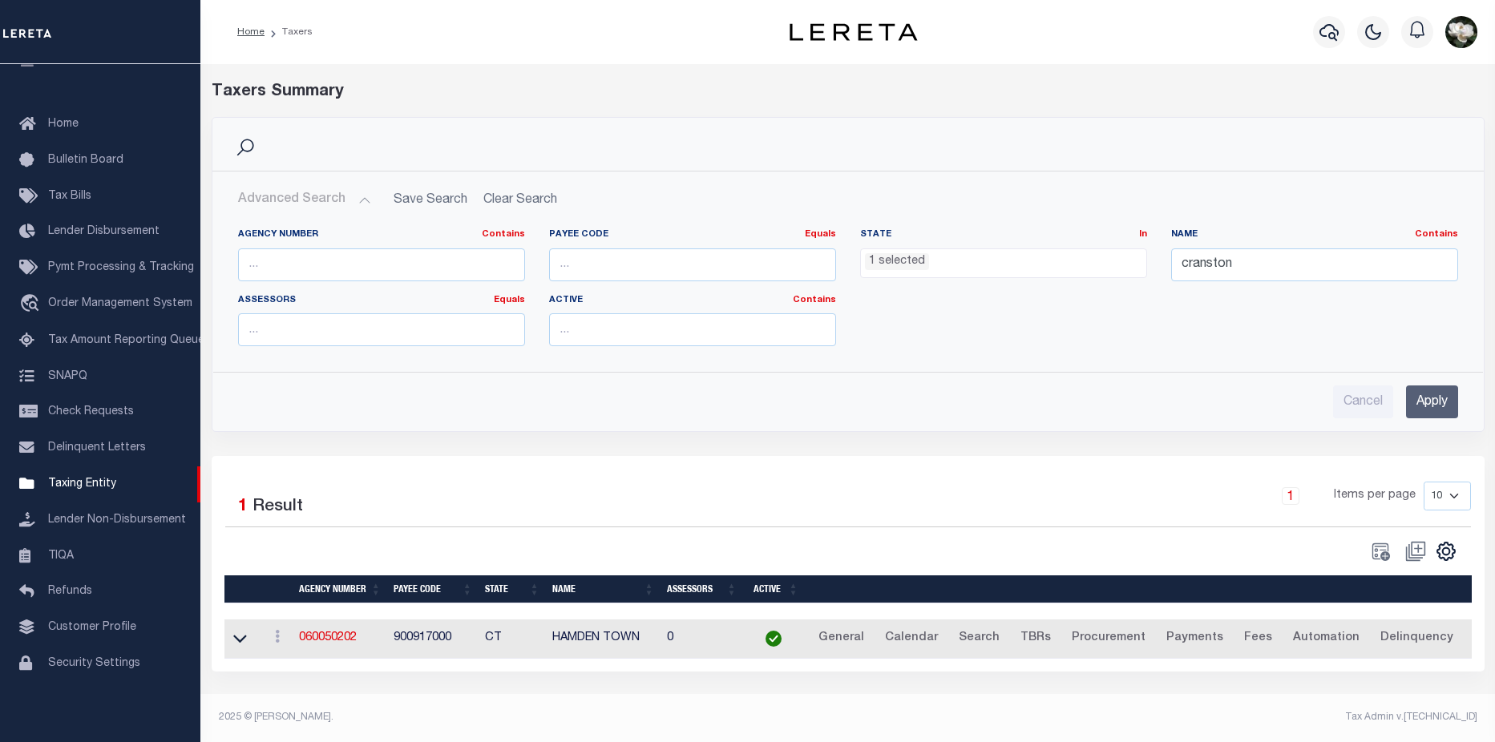
click at [1431, 398] on input "Apply" at bounding box center [1432, 402] width 52 height 33
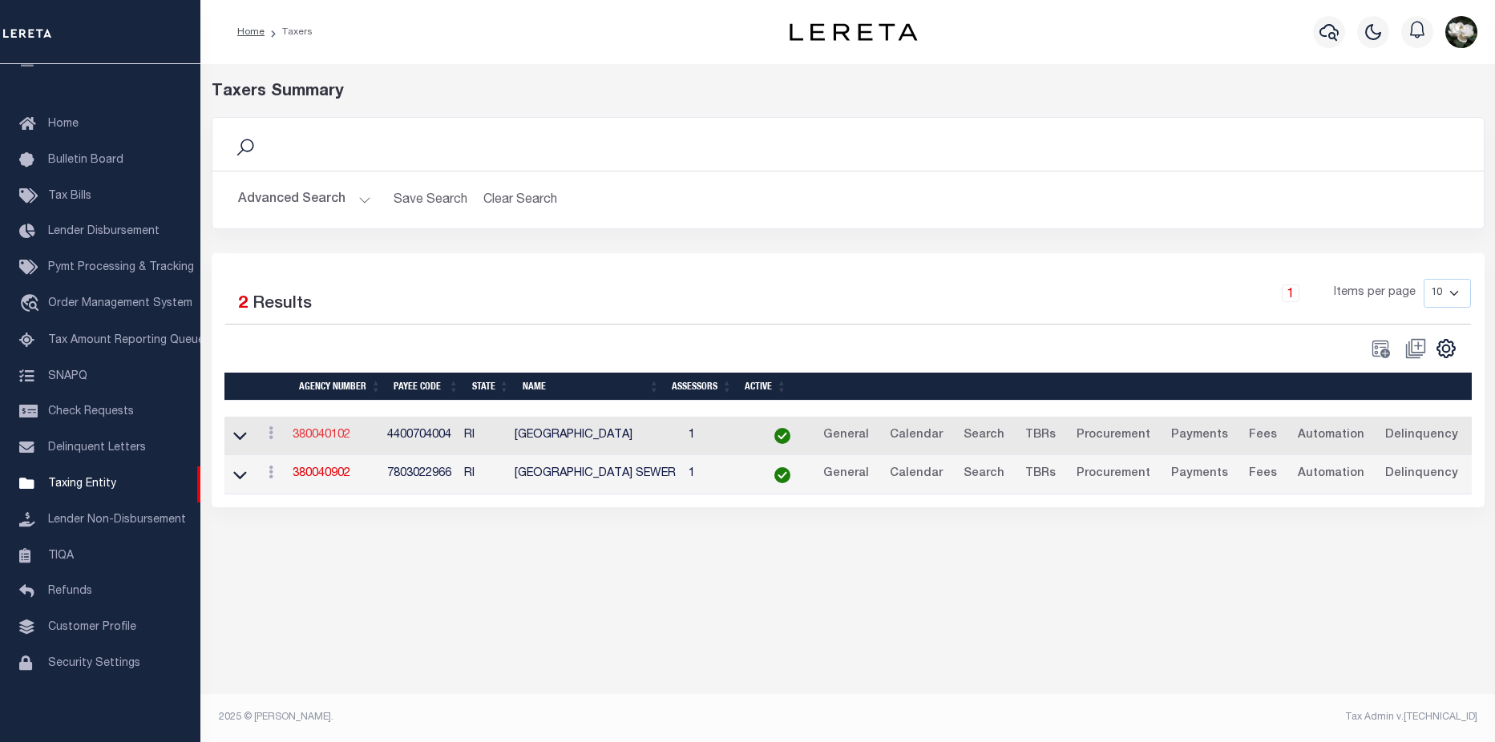
click at [317, 439] on link "380040102" at bounding box center [322, 435] width 58 height 11
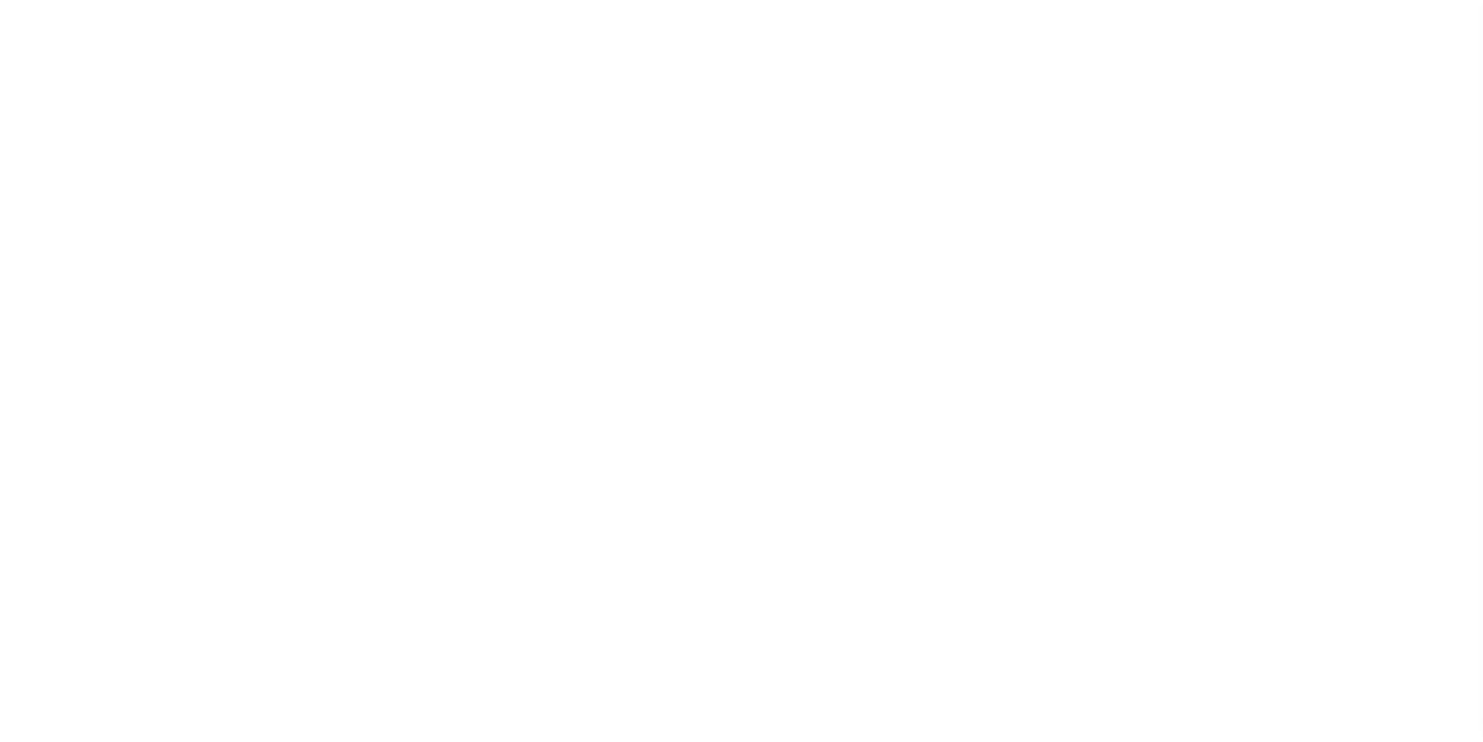
click at [690, 212] on button "PROCUREMENT" at bounding box center [731, 211] width 105 height 30
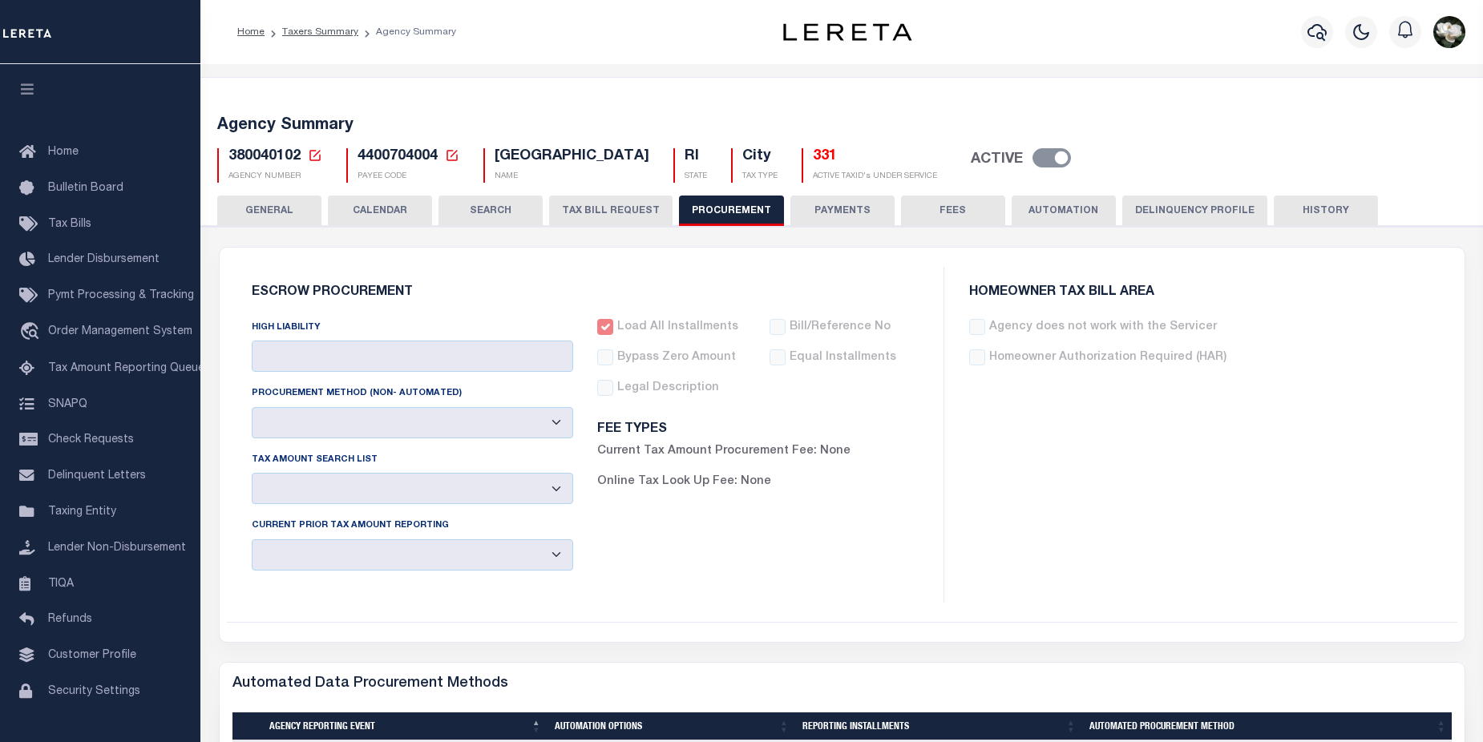
type input "$10,000"
select select "1"
select select "3"
checkbox input "true"
